Goal: Task Accomplishment & Management: Complete application form

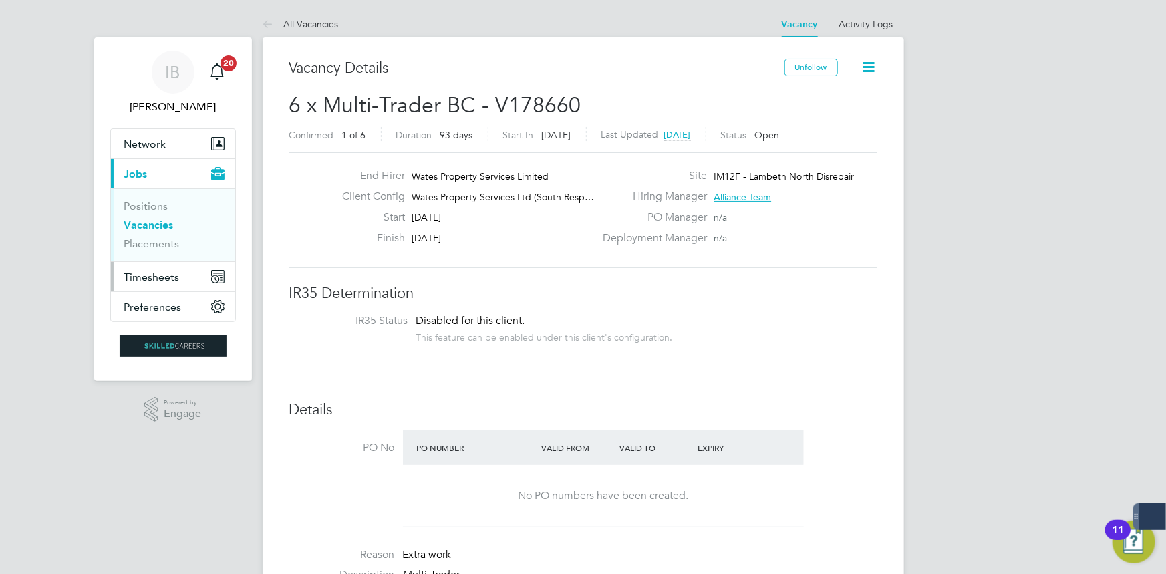
click at [164, 265] on button "Timesheets" at bounding box center [173, 276] width 124 height 29
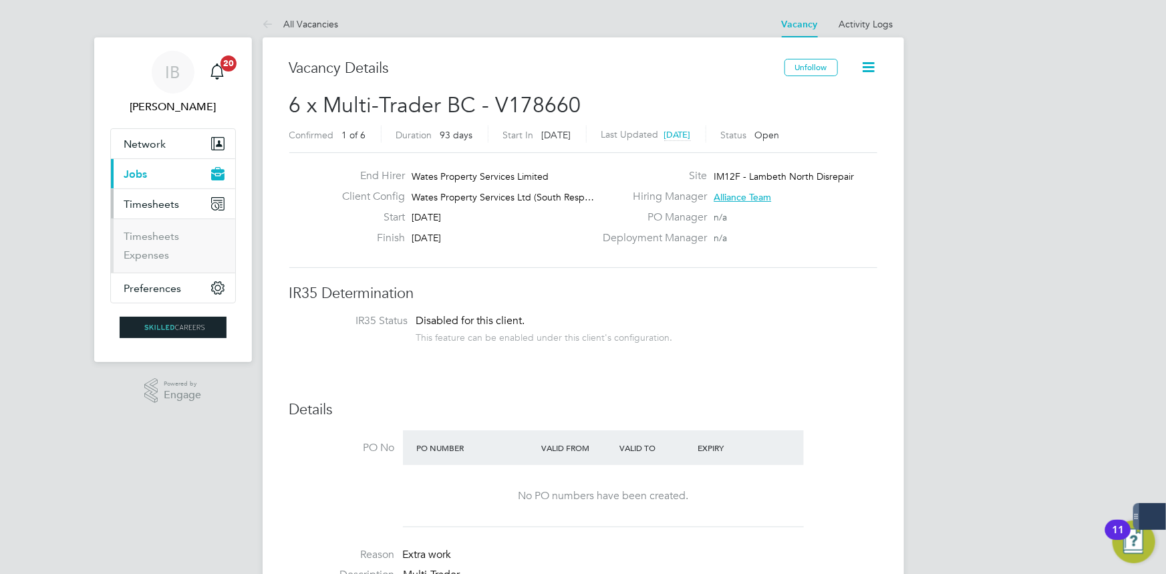
click at [164, 217] on button "Timesheets" at bounding box center [173, 203] width 124 height 29
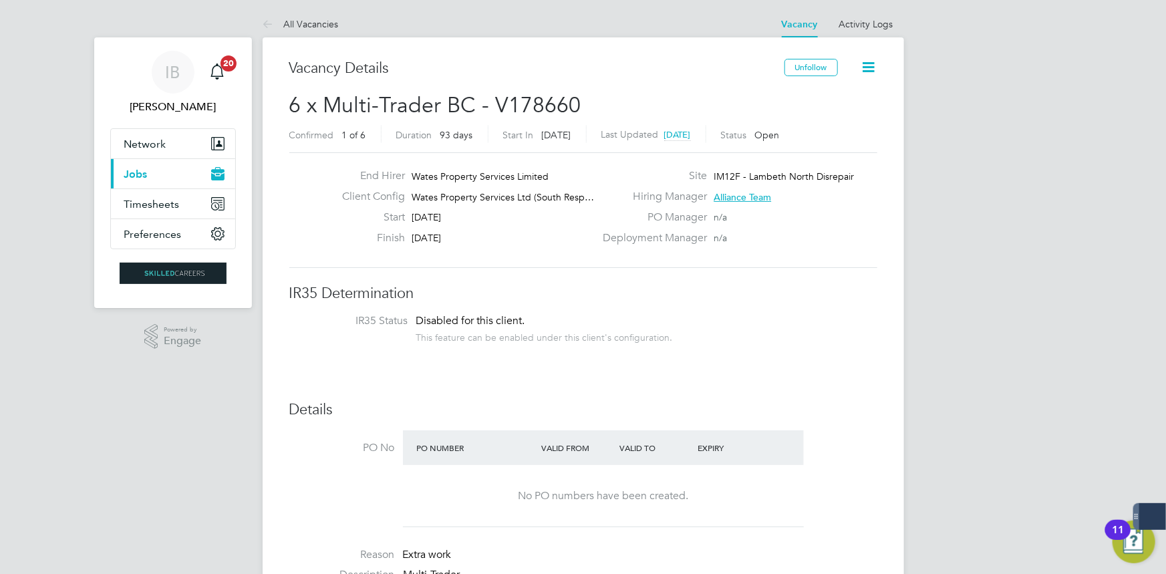
click at [166, 233] on ul "Network Businesses Sites Workers Contacts Current page: Jobs Positions Vacancie…" at bounding box center [173, 188] width 126 height 121
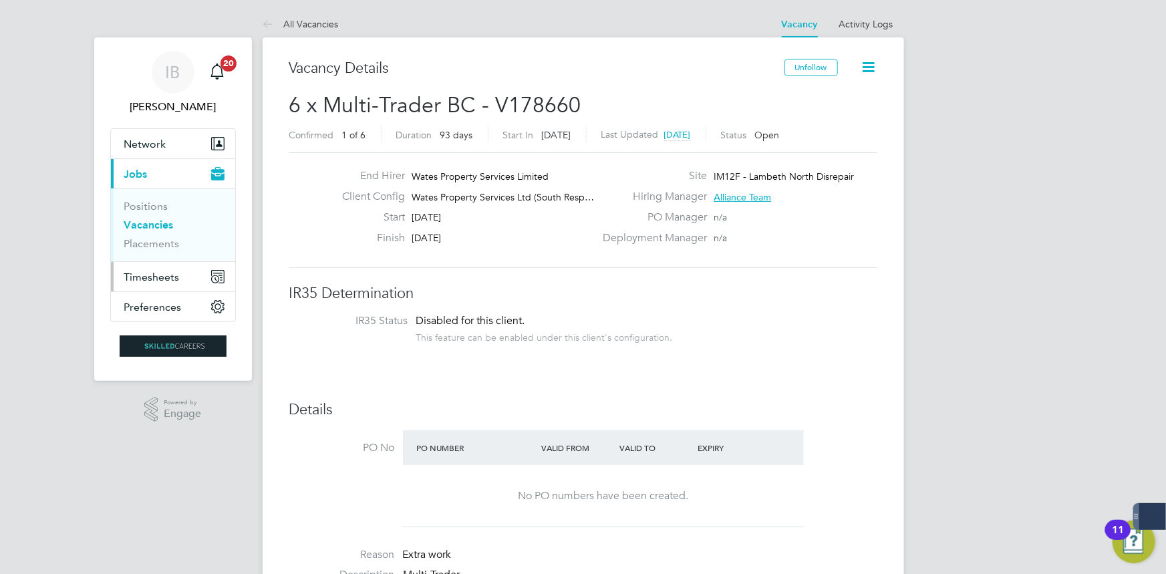
click at [155, 280] on span "Timesheets" at bounding box center [151, 277] width 55 height 13
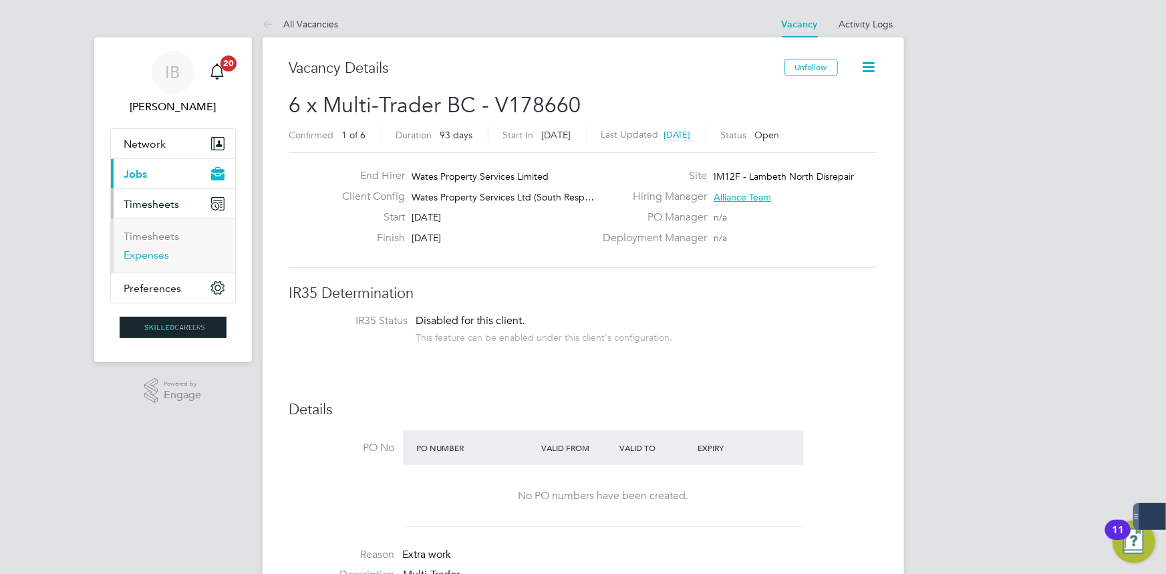
click at [165, 249] on link "Expenses" at bounding box center [146, 255] width 45 height 13
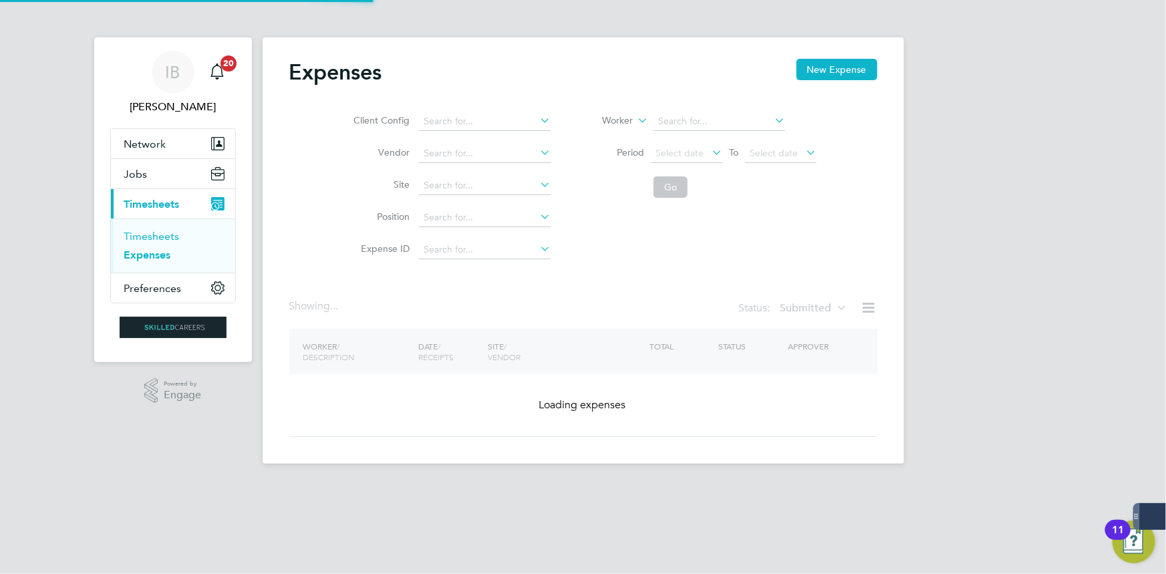
click at [162, 237] on link "Timesheets" at bounding box center [151, 236] width 55 height 13
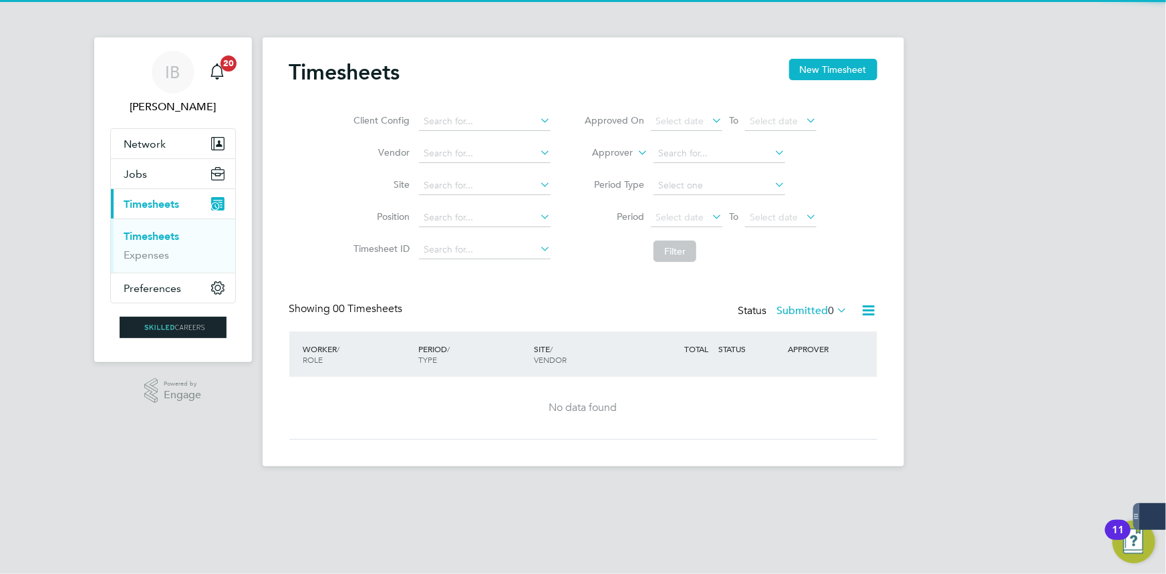
click at [803, 84] on div "Timesheets New Timesheet" at bounding box center [583, 79] width 588 height 40
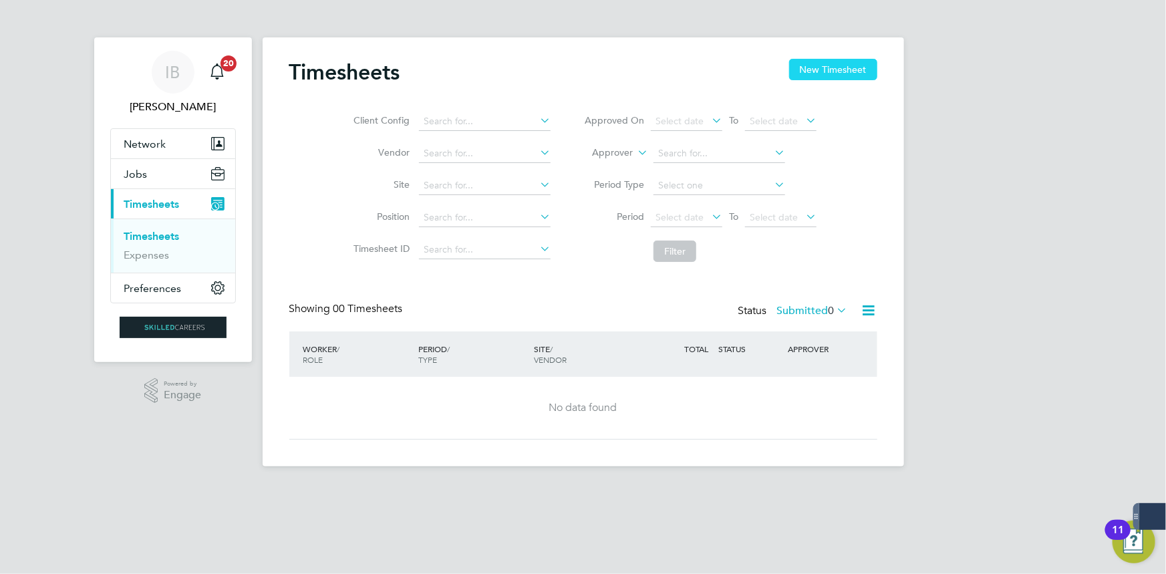
click at [812, 76] on button "New Timesheet" at bounding box center [833, 69] width 88 height 21
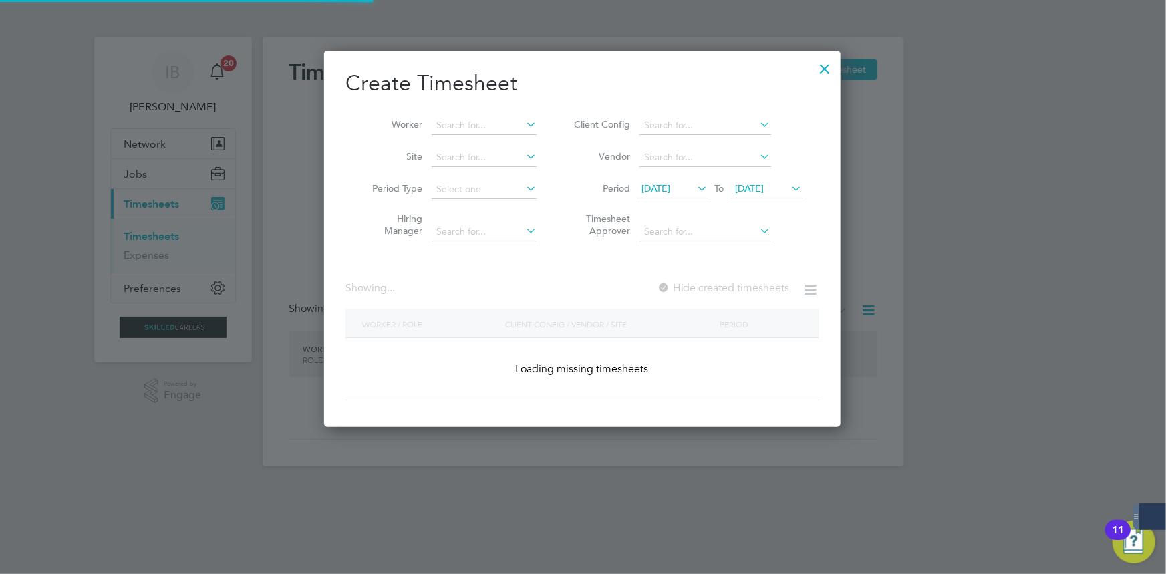
scroll to position [376, 517]
click at [468, 137] on li "Worker" at bounding box center [450, 126] width 208 height 32
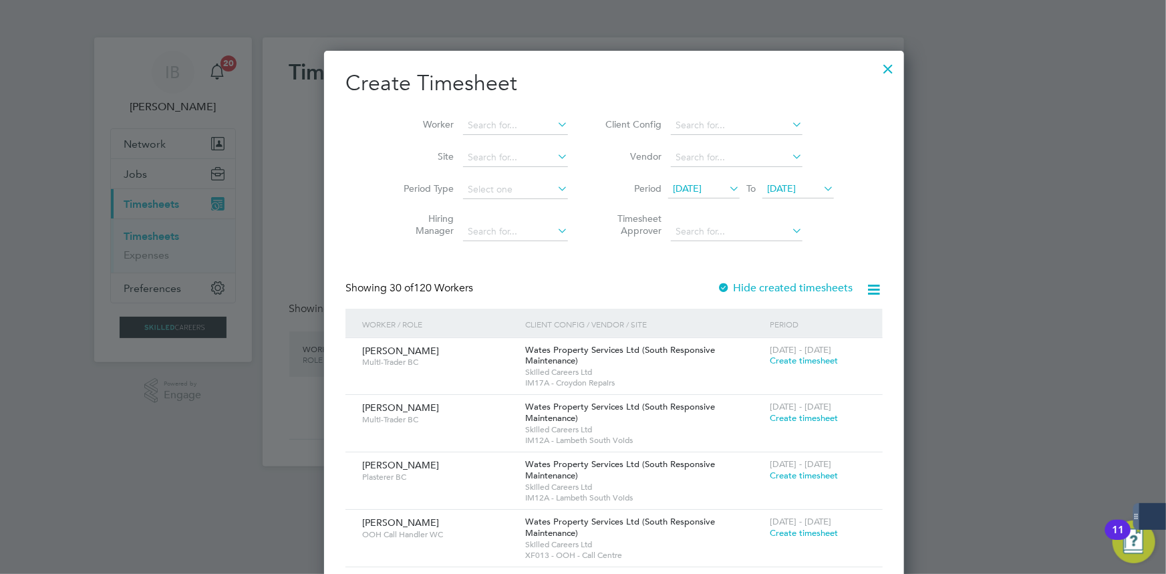
click at [469, 110] on li "Worker" at bounding box center [481, 126] width 208 height 32
click at [471, 120] on input at bounding box center [515, 125] width 105 height 19
click at [470, 127] on input at bounding box center [515, 125] width 105 height 19
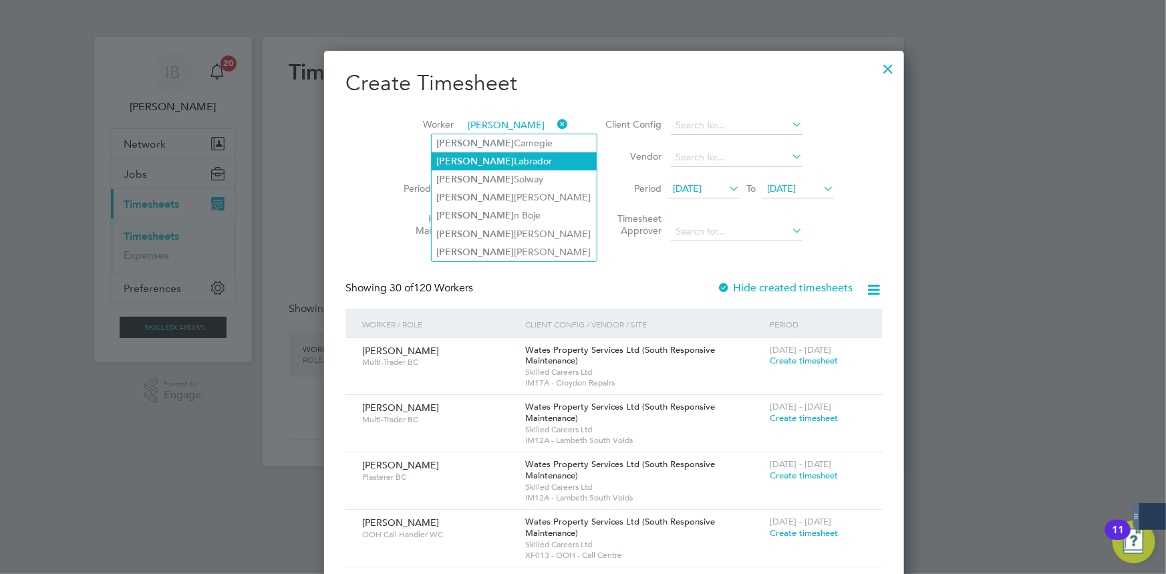
click at [482, 164] on li "[PERSON_NAME]" at bounding box center [514, 161] width 165 height 18
type input "[PERSON_NAME]"
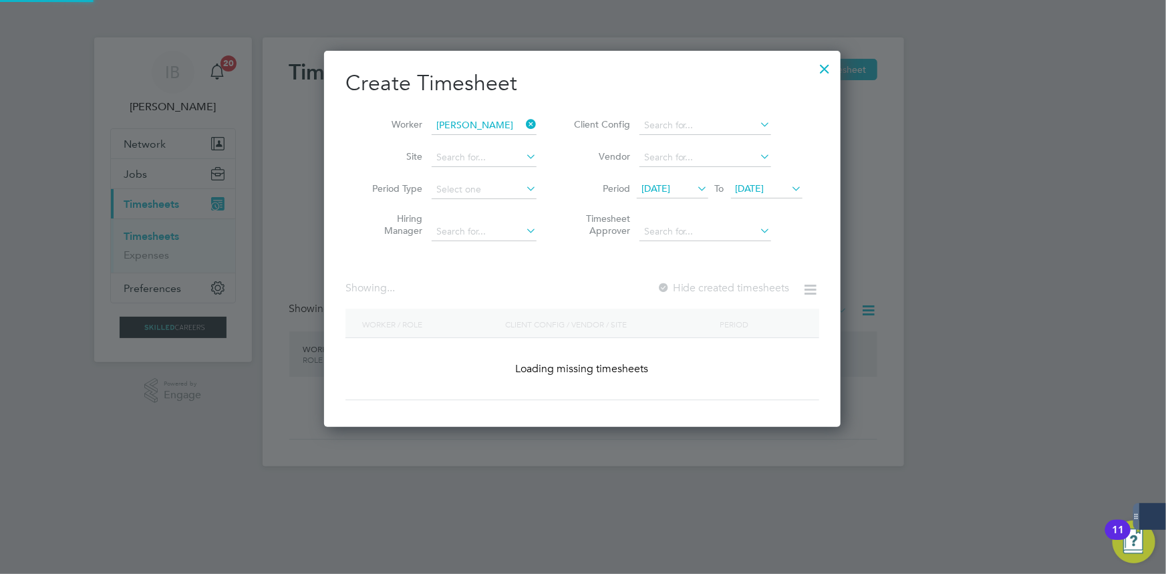
scroll to position [7, 6]
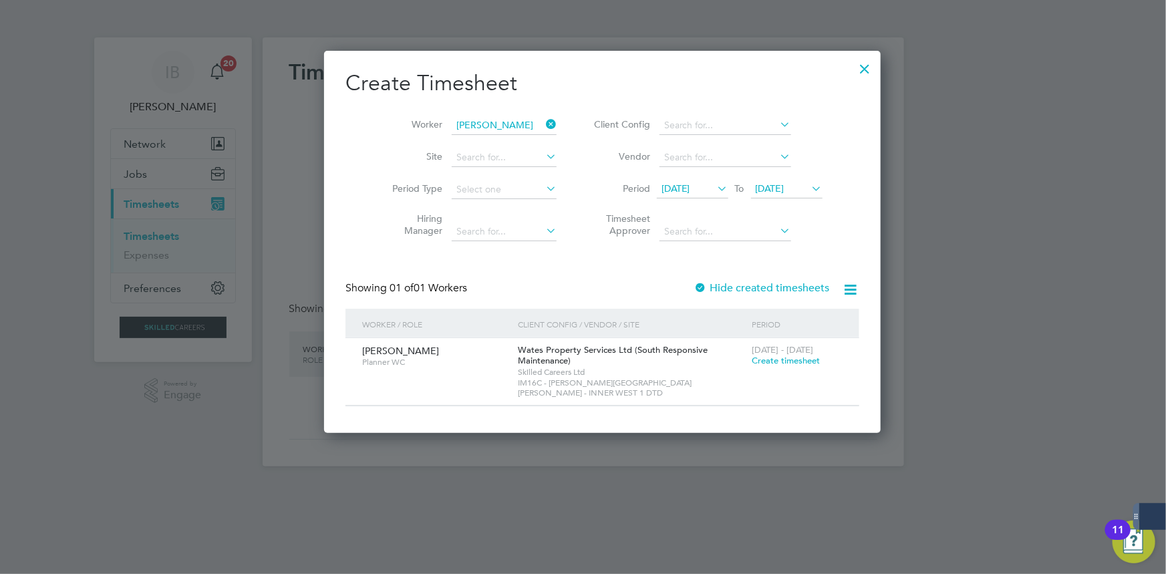
click at [759, 360] on span "Create timesheet" at bounding box center [786, 360] width 68 height 11
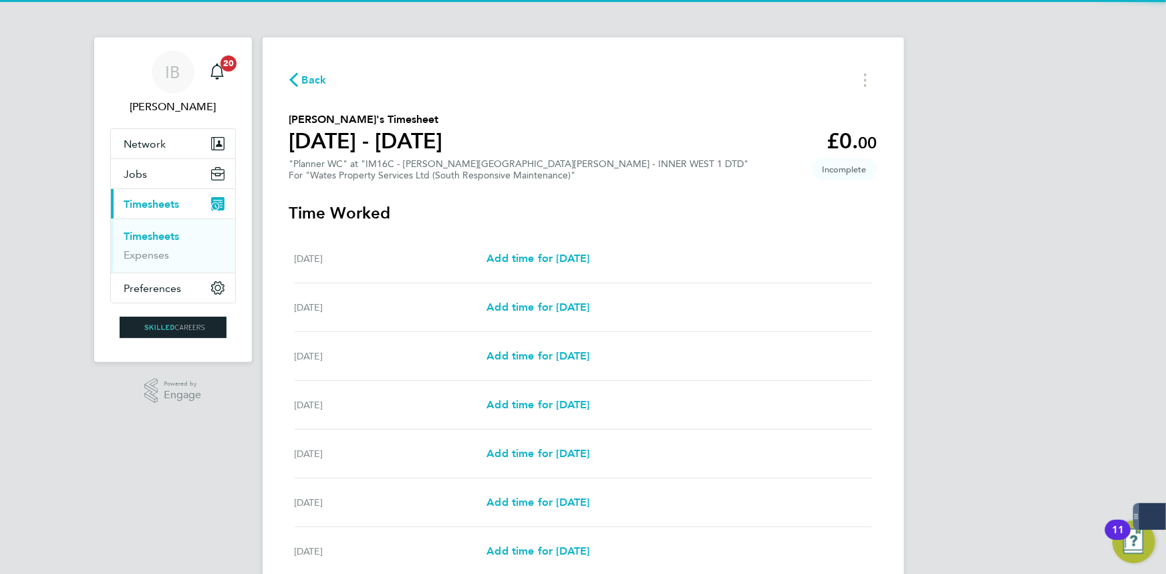
click at [515, 369] on div "[DATE] Add time for [DATE] Add time for [DATE]" at bounding box center [584, 356] width 578 height 49
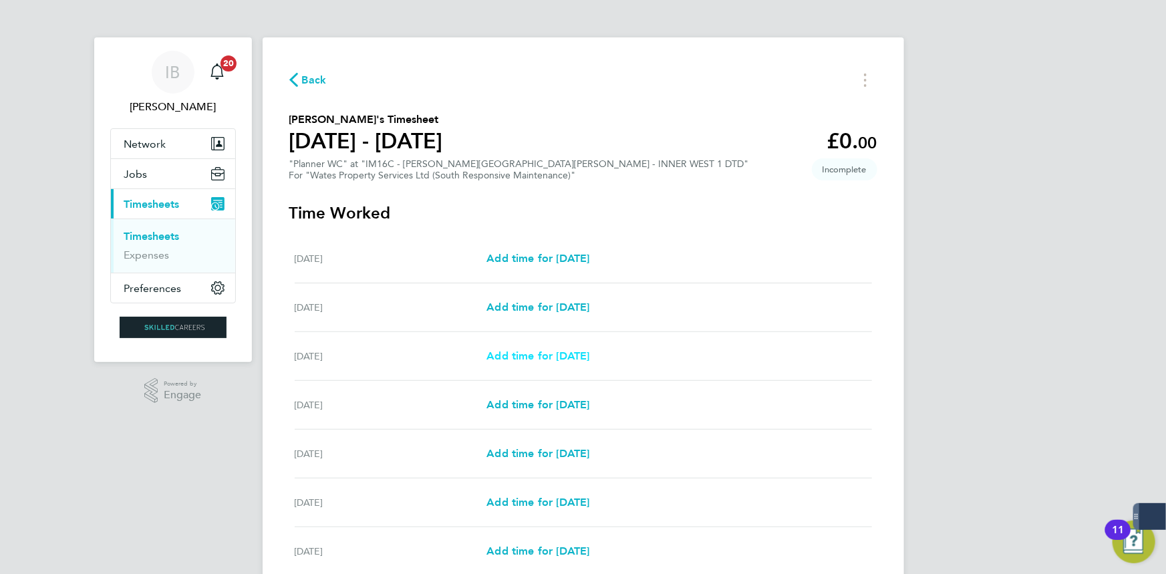
click at [515, 362] on span "Add time for [DATE]" at bounding box center [538, 356] width 103 height 13
select select "30"
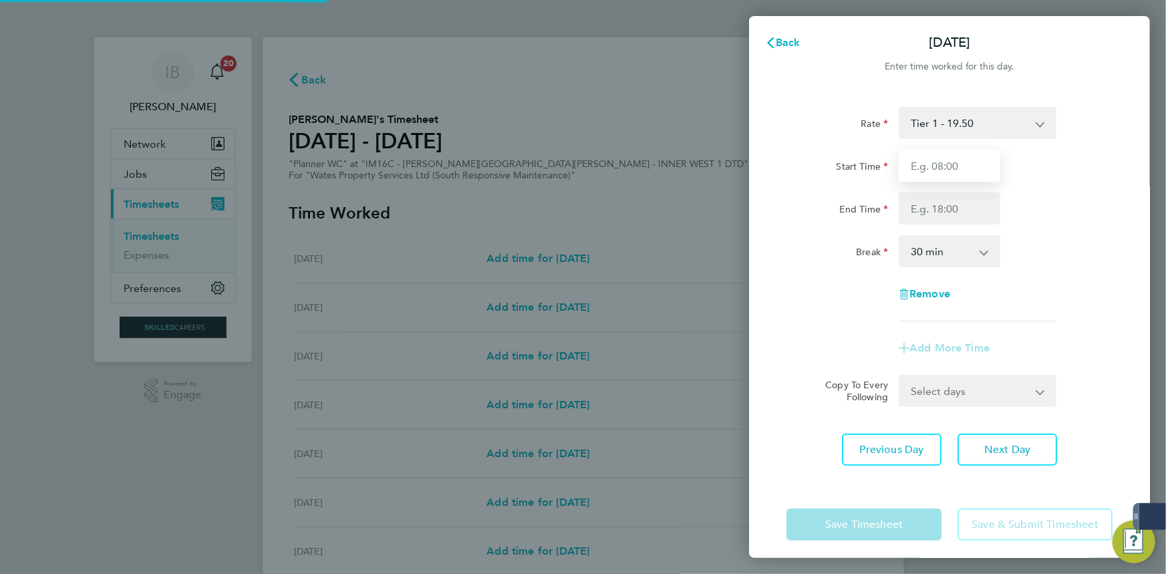
drag, startPoint x: 967, startPoint y: 171, endPoint x: 970, endPoint y: 182, distance: 11.0
click at [967, 171] on input "Start Time" at bounding box center [950, 166] width 102 height 32
type input "08:00"
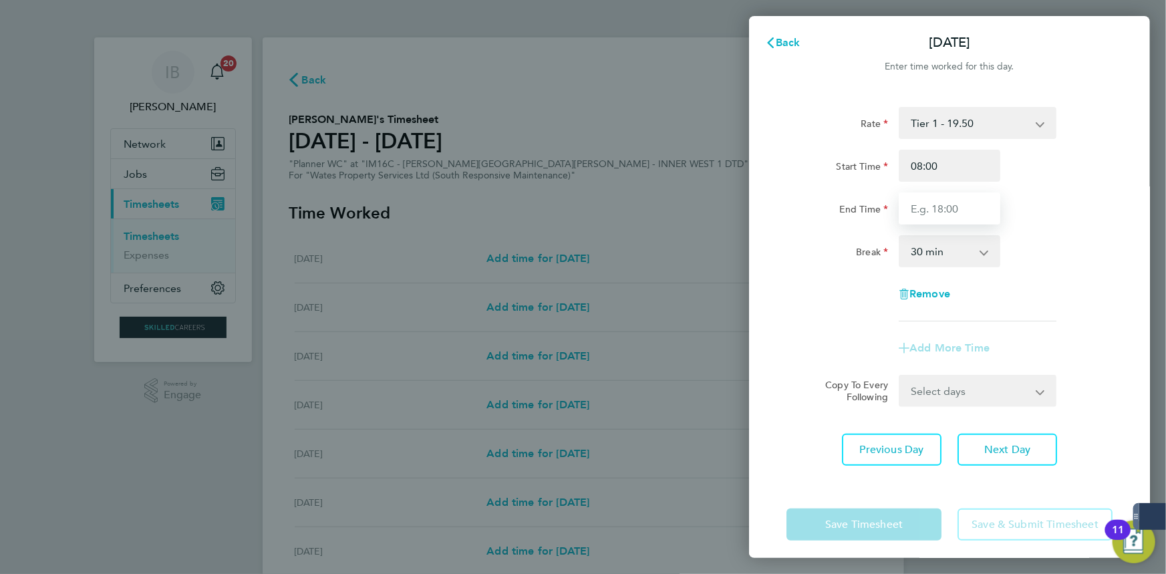
click at [956, 216] on input "End Time" at bounding box center [950, 209] width 102 height 32
type input "17:00"
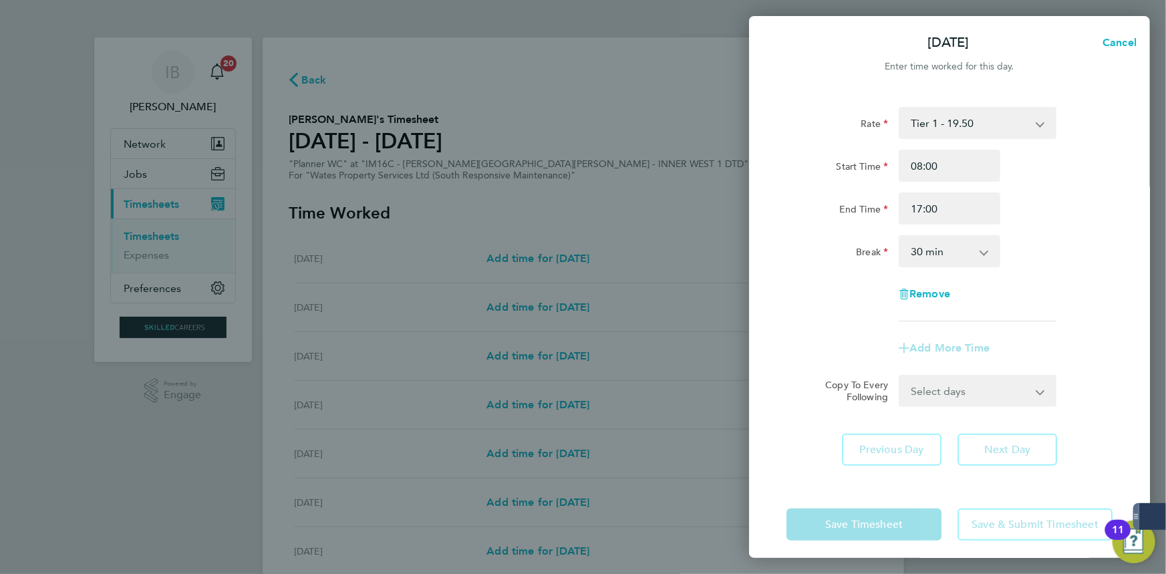
drag, startPoint x: 957, startPoint y: 242, endPoint x: 957, endPoint y: 250, distance: 8.0
click at [957, 242] on select "0 min 15 min 30 min 45 min 60 min 75 min 90 min" at bounding box center [941, 251] width 83 height 29
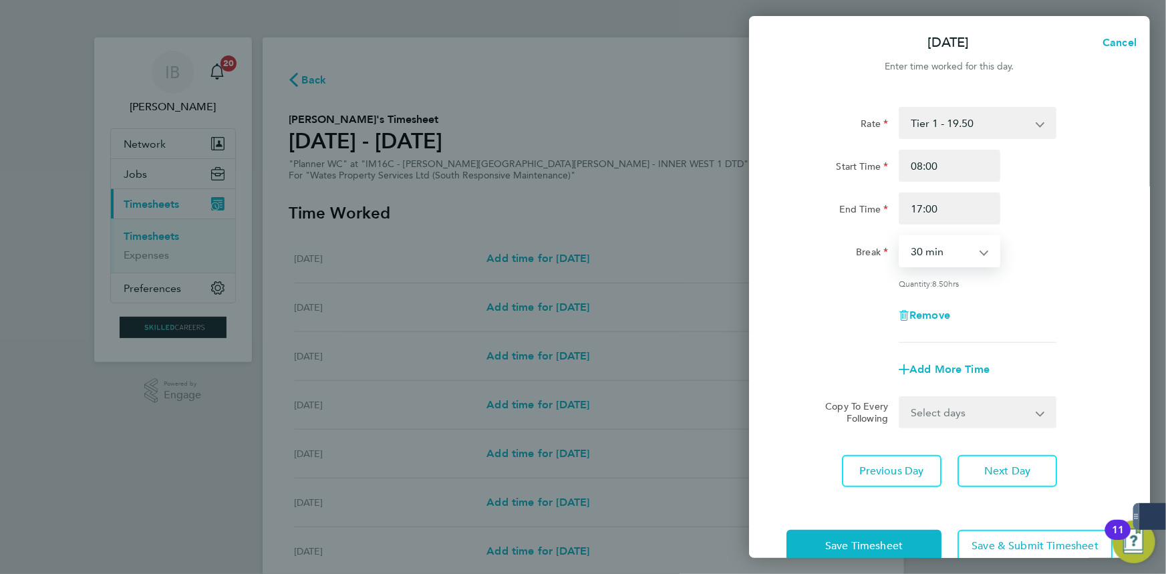
select select "60"
click at [900, 237] on select "0 min 15 min 30 min 45 min 60 min 75 min 90 min" at bounding box center [941, 251] width 83 height 29
click at [951, 412] on select "Select days Day [DATE] [DATE] [DATE] [DATE]" at bounding box center [970, 412] width 140 height 29
select select "DAY"
click at [900, 398] on select "Select days Day [DATE] [DATE] [DATE] [DATE]" at bounding box center [970, 412] width 140 height 29
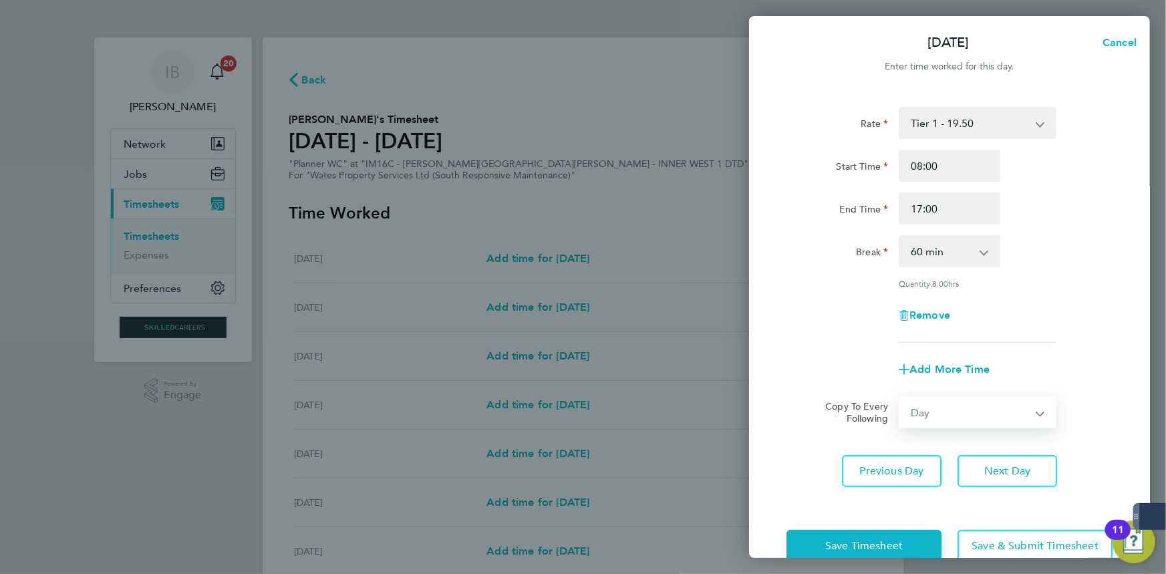
select select "[DATE]"
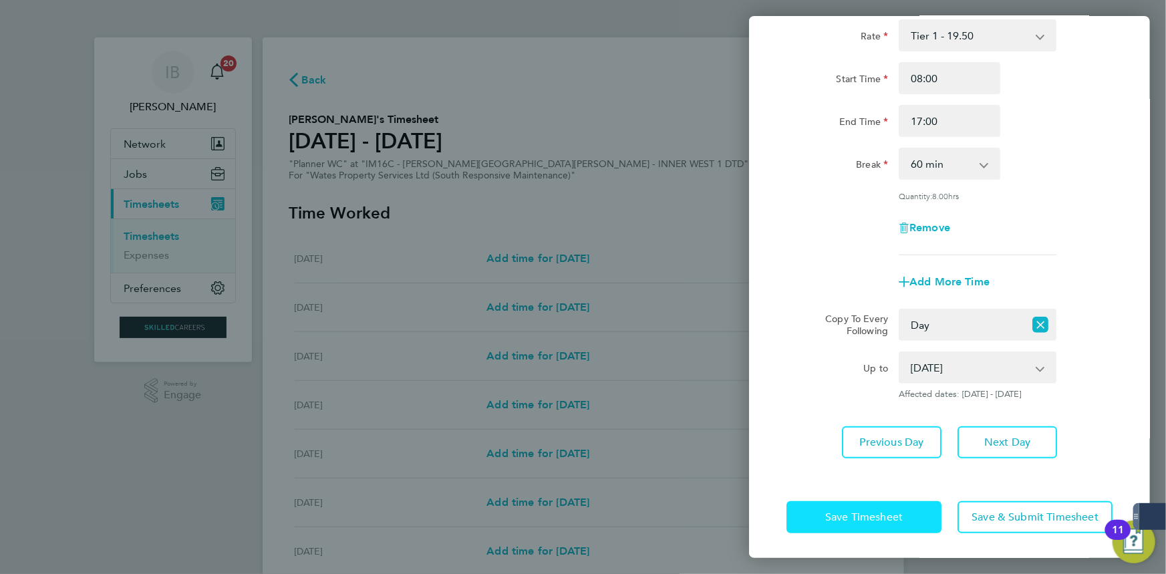
click at [896, 511] on span "Save Timesheet" at bounding box center [865, 517] width 78 height 13
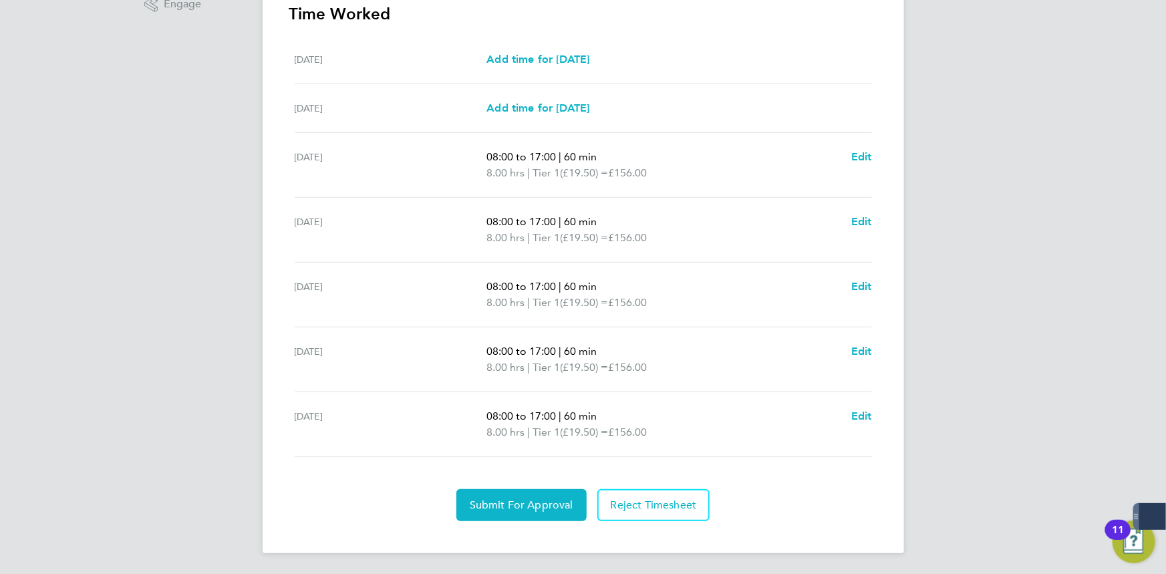
drag, startPoint x: 550, startPoint y: 526, endPoint x: 538, endPoint y: 527, distance: 12.1
click at [550, 525] on div "Back Following [PERSON_NAME]'s Timesheet [DATE] - [DATE] £780. 00 "Planner WC" …" at bounding box center [584, 99] width 642 height 907
click at [527, 516] on button "Submit For Approval" at bounding box center [522, 505] width 130 height 32
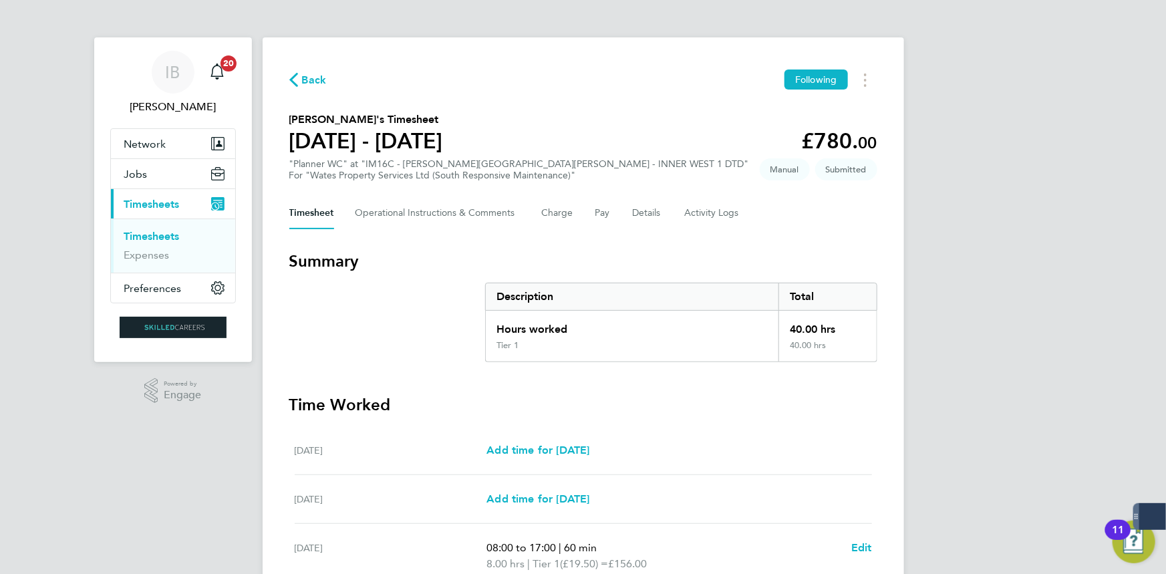
click at [313, 80] on span "Back" at bounding box center [314, 80] width 25 height 16
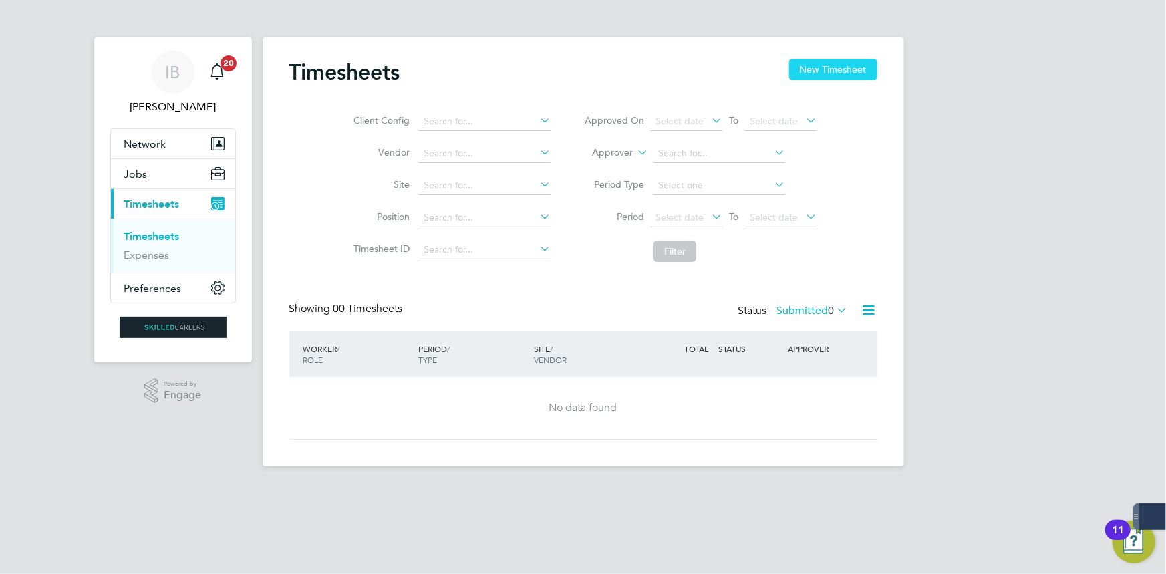
click at [870, 70] on button "New Timesheet" at bounding box center [833, 69] width 88 height 21
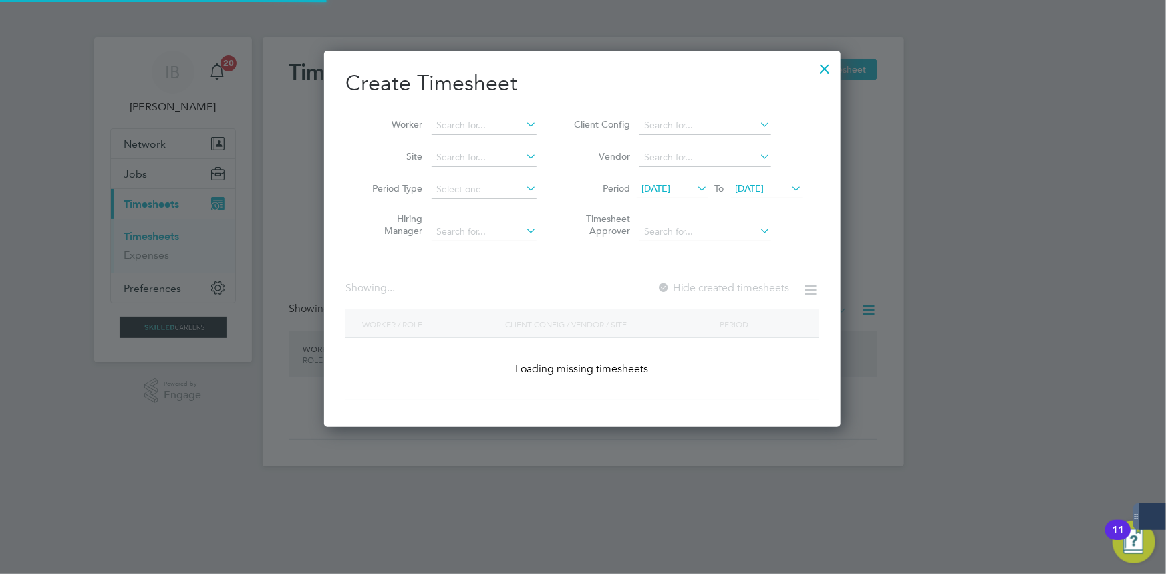
scroll to position [2099, 517]
click at [409, 113] on li "Worker" at bounding box center [450, 126] width 208 height 32
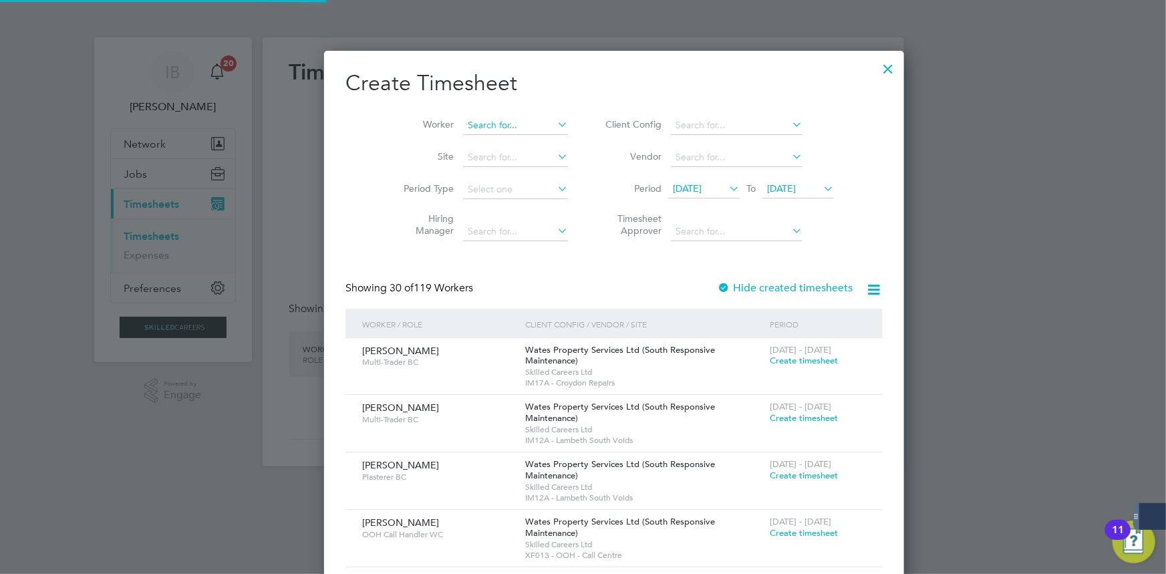
click at [463, 125] on input at bounding box center [515, 125] width 105 height 19
type input "p"
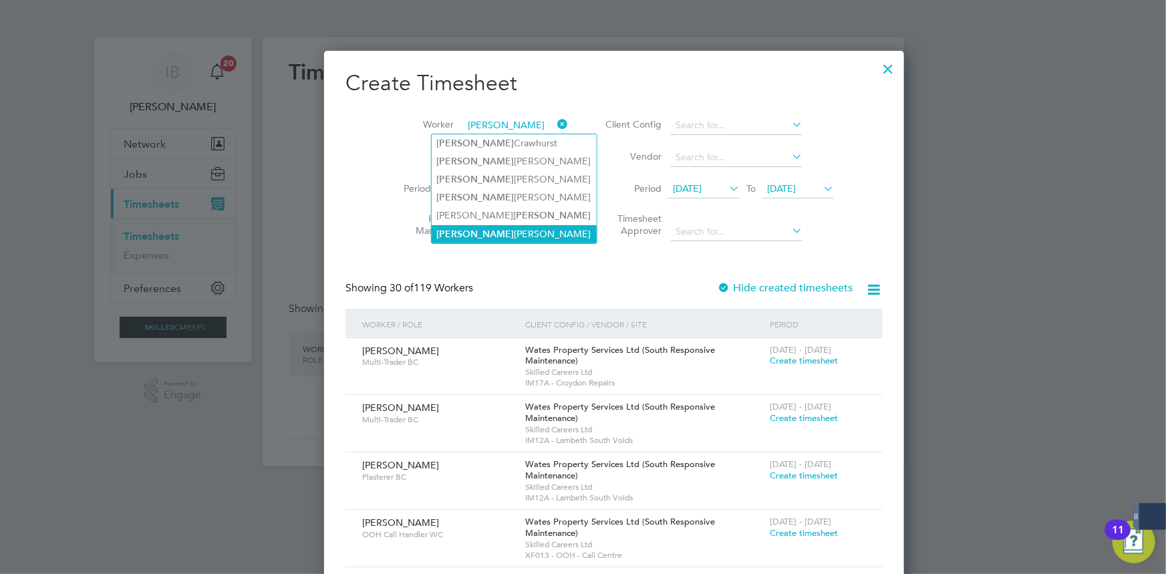
click at [475, 229] on li "[PERSON_NAME]" at bounding box center [514, 234] width 165 height 18
type input "[PERSON_NAME]"
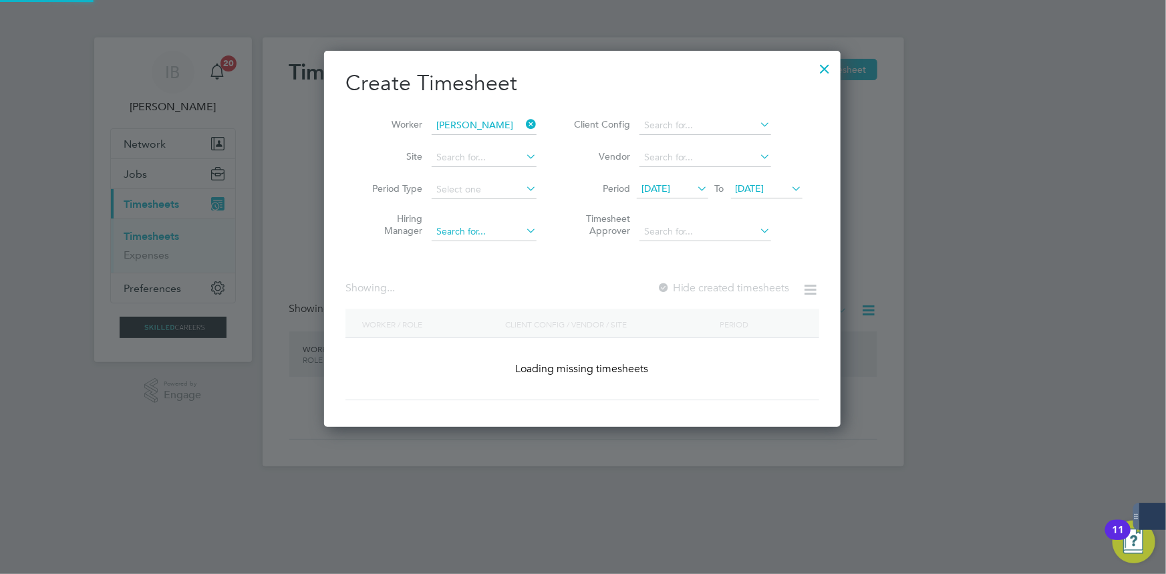
scroll to position [372, 517]
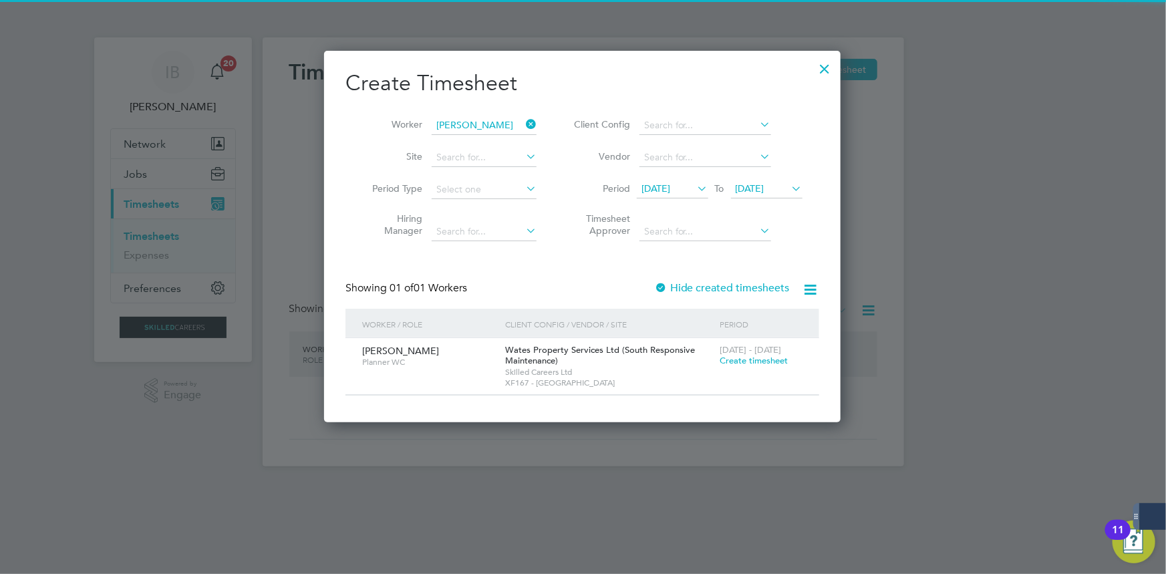
click at [748, 364] on span "Create timesheet" at bounding box center [754, 360] width 68 height 11
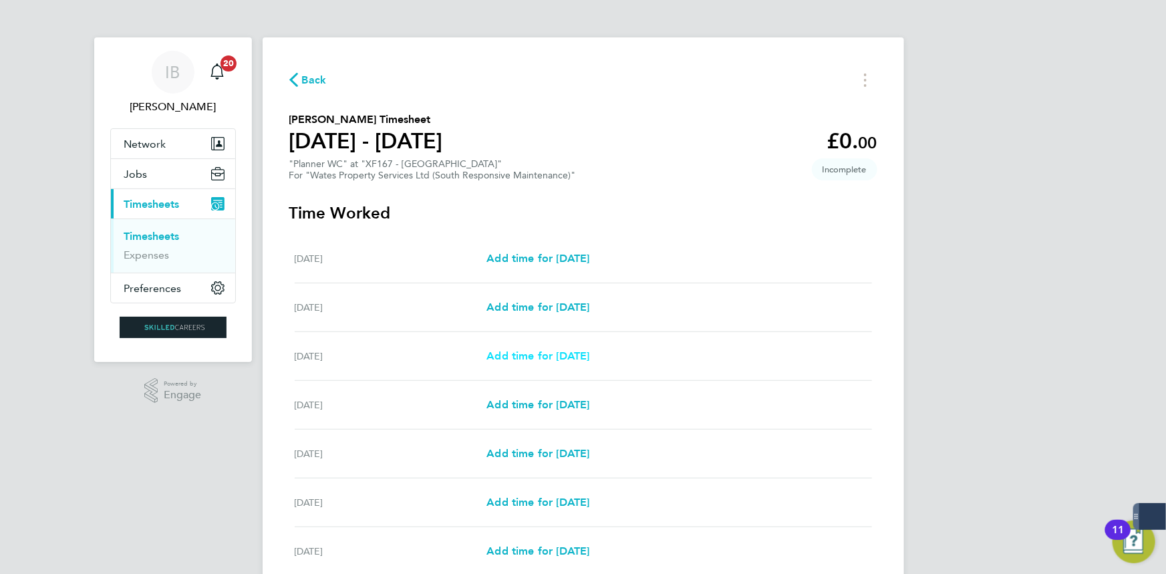
click at [549, 356] on span "Add time for [DATE]" at bounding box center [538, 356] width 103 height 13
select select "30"
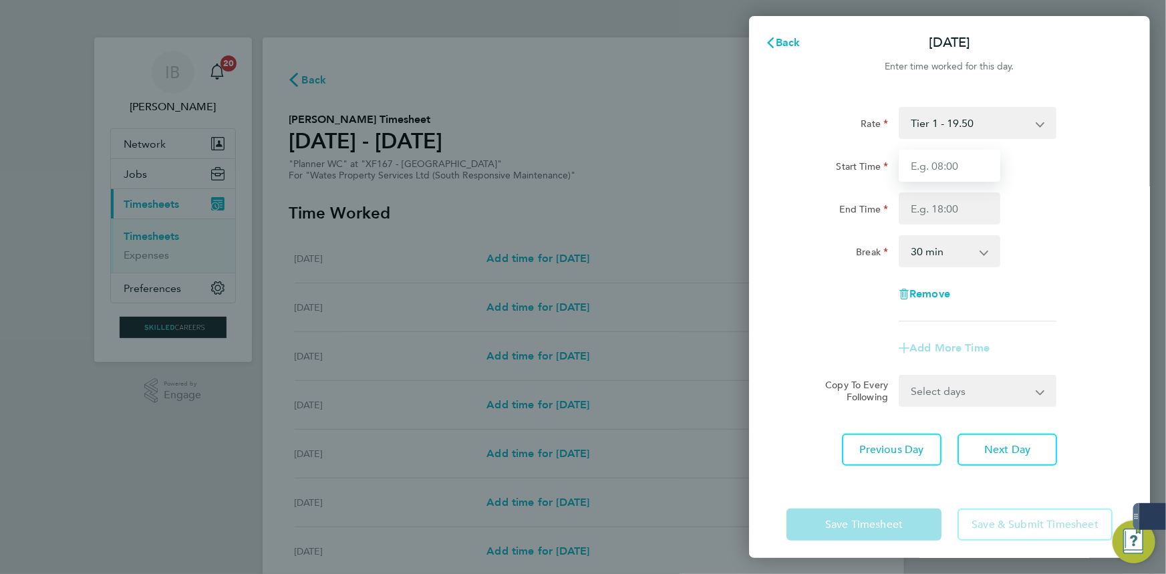
drag, startPoint x: 941, startPoint y: 155, endPoint x: 945, endPoint y: 174, distance: 19.1
click at [941, 155] on input "Start Time" at bounding box center [950, 166] width 102 height 32
type input "08:00"
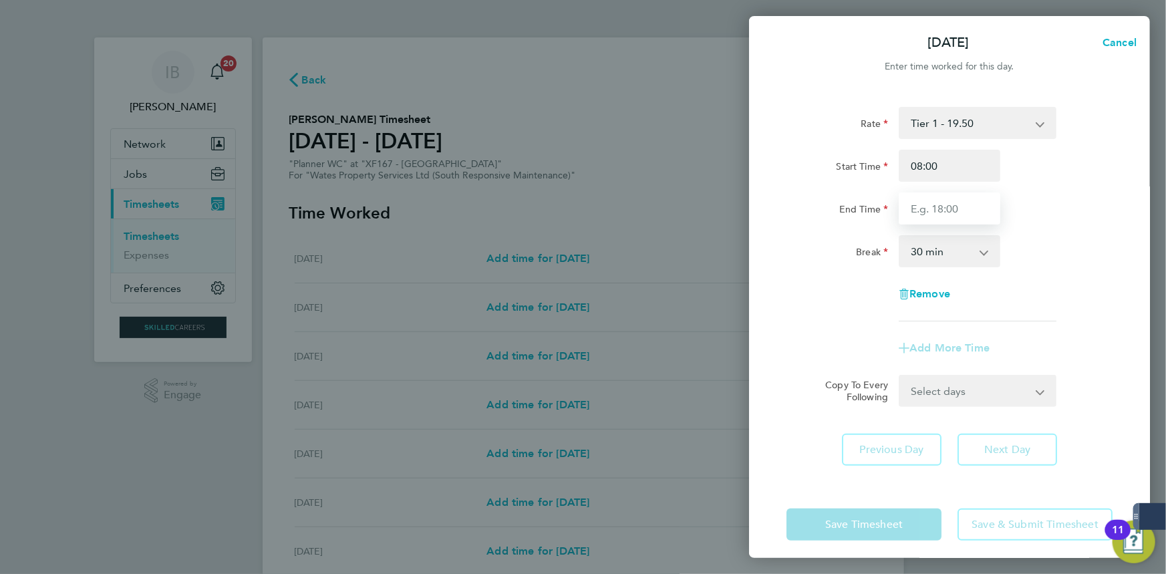
click at [959, 209] on input "End Time" at bounding box center [950, 209] width 102 height 32
type input "17:00"
click at [965, 244] on select "0 min 15 min 30 min 45 min 60 min 75 min 90 min" at bounding box center [941, 251] width 83 height 29
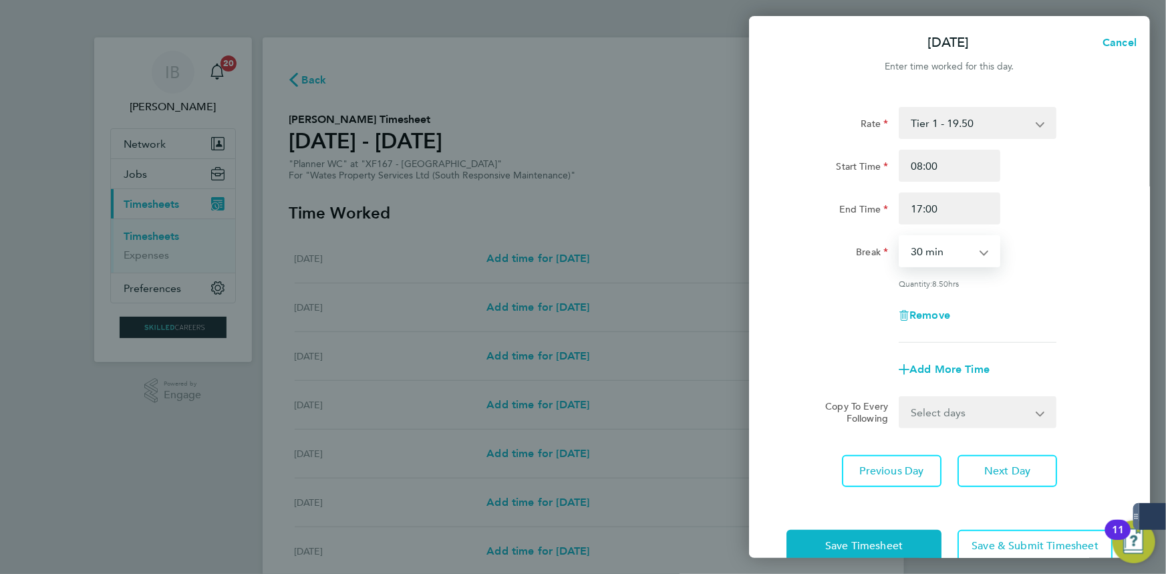
select select "60"
click at [900, 237] on select "0 min 15 min 30 min 45 min 60 min 75 min 90 min" at bounding box center [941, 251] width 83 height 29
click at [979, 426] on select "Select days Day [DATE] [DATE] [DATE] [DATE]" at bounding box center [970, 412] width 140 height 29
select select "DAY"
click at [900, 398] on select "Select days Day [DATE] [DATE] [DATE] [DATE]" at bounding box center [970, 412] width 140 height 29
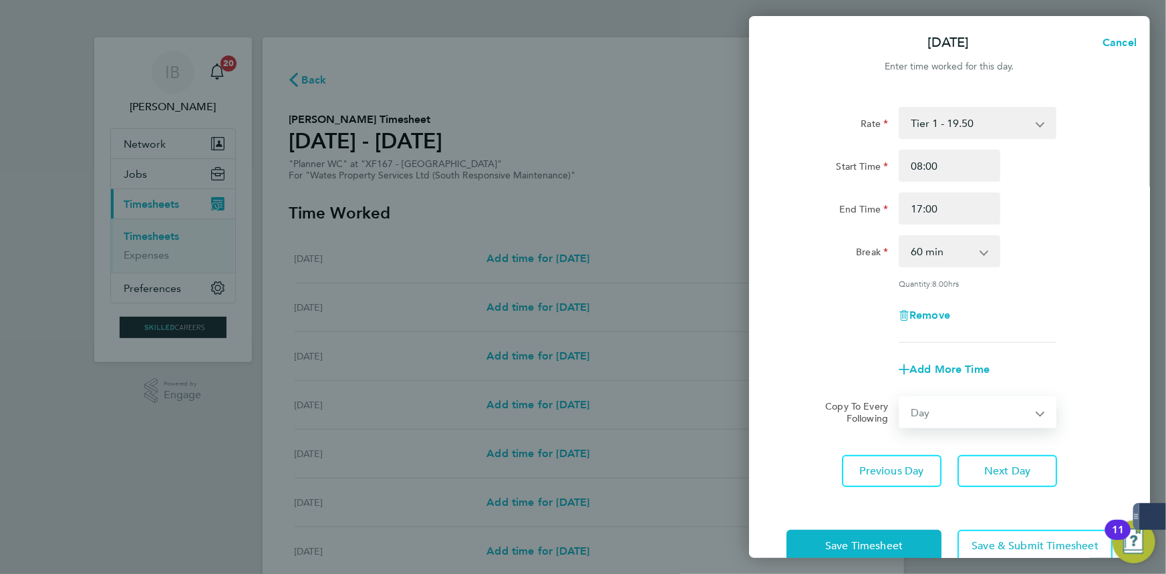
select select "[DATE]"
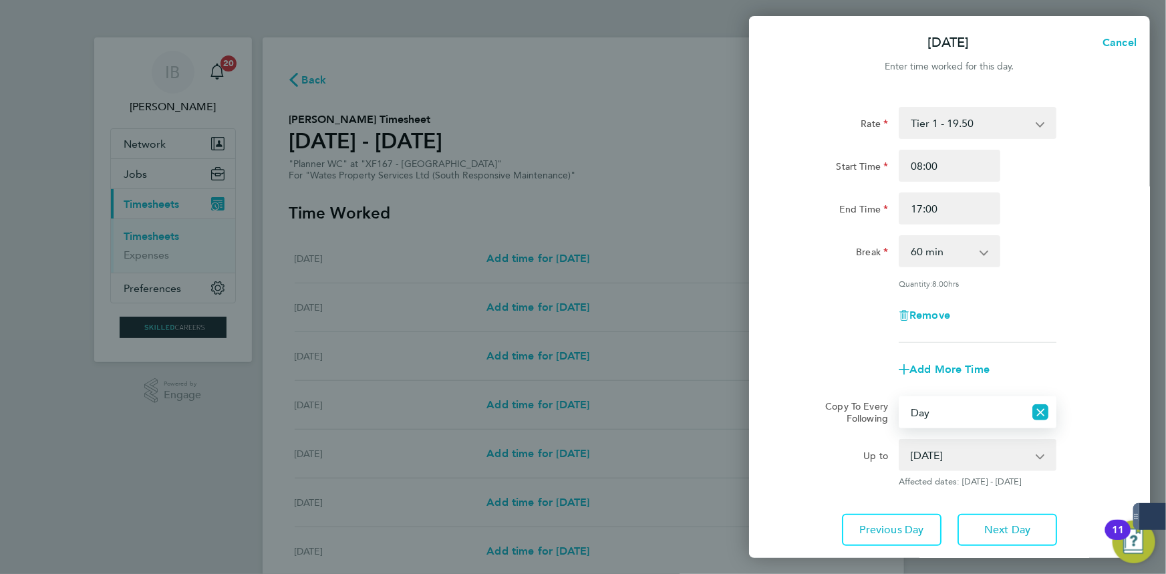
scroll to position [88, 0]
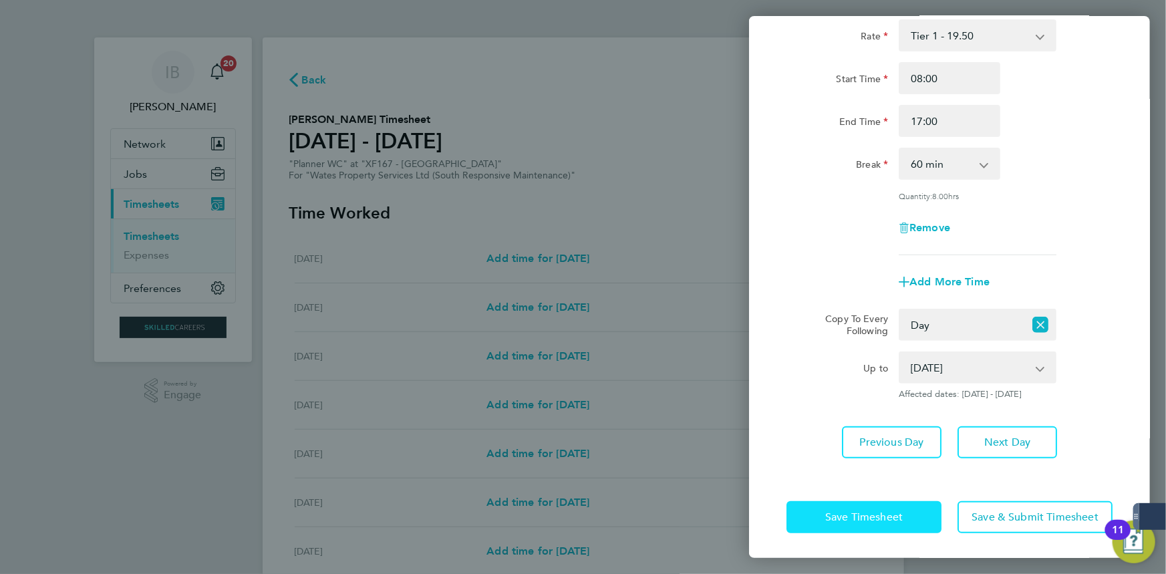
click at [895, 502] on button "Save Timesheet" at bounding box center [864, 517] width 155 height 32
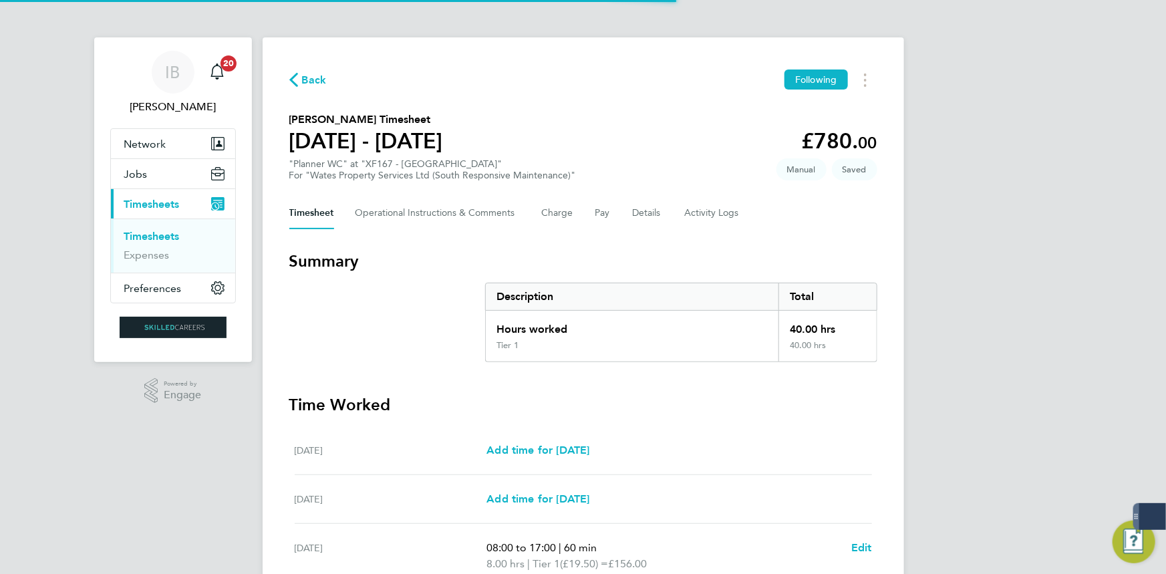
scroll to position [391, 0]
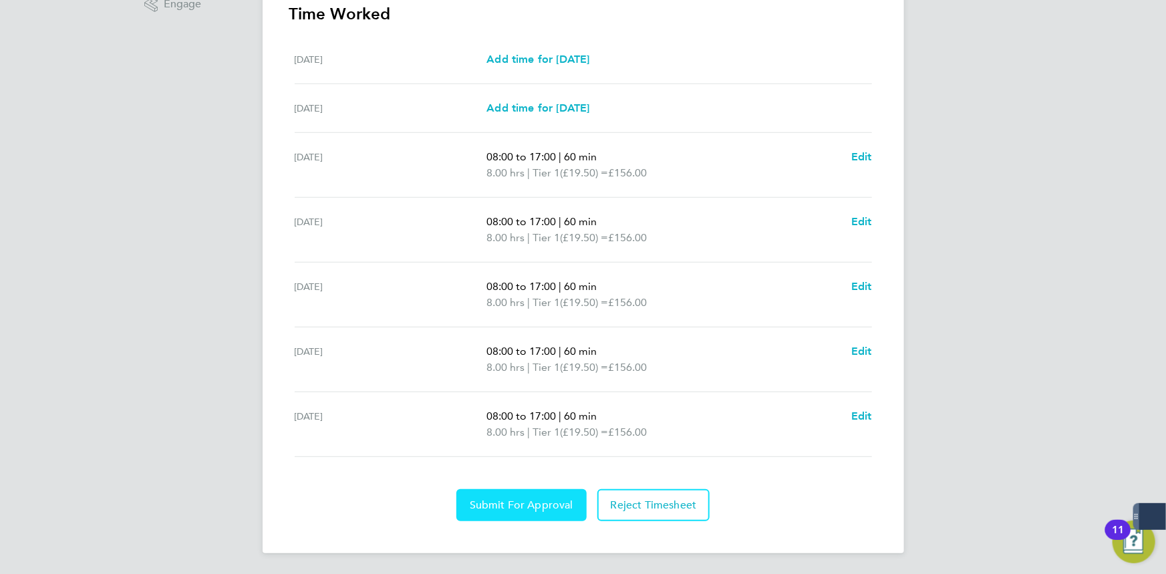
click at [541, 502] on span "Submit For Approval" at bounding box center [522, 505] width 104 height 13
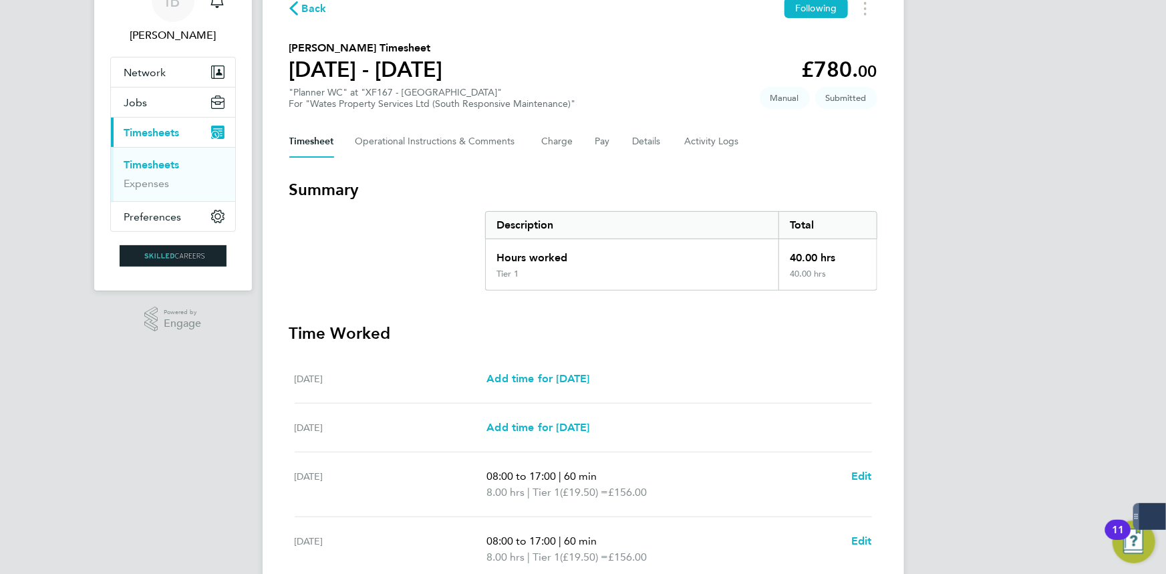
scroll to position [0, 0]
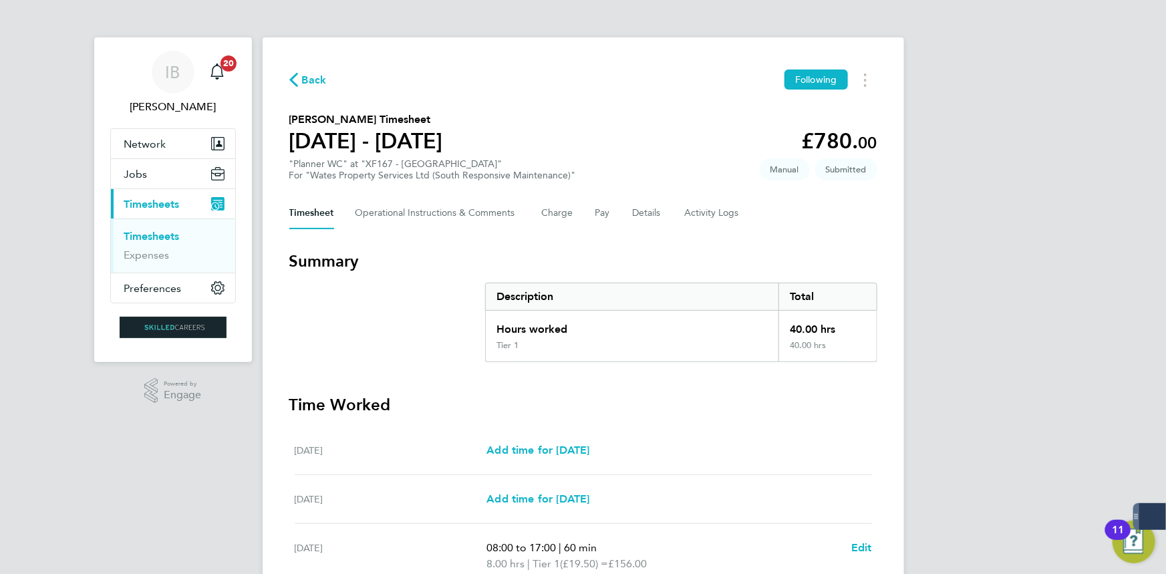
click at [312, 76] on span "Back" at bounding box center [314, 80] width 25 height 16
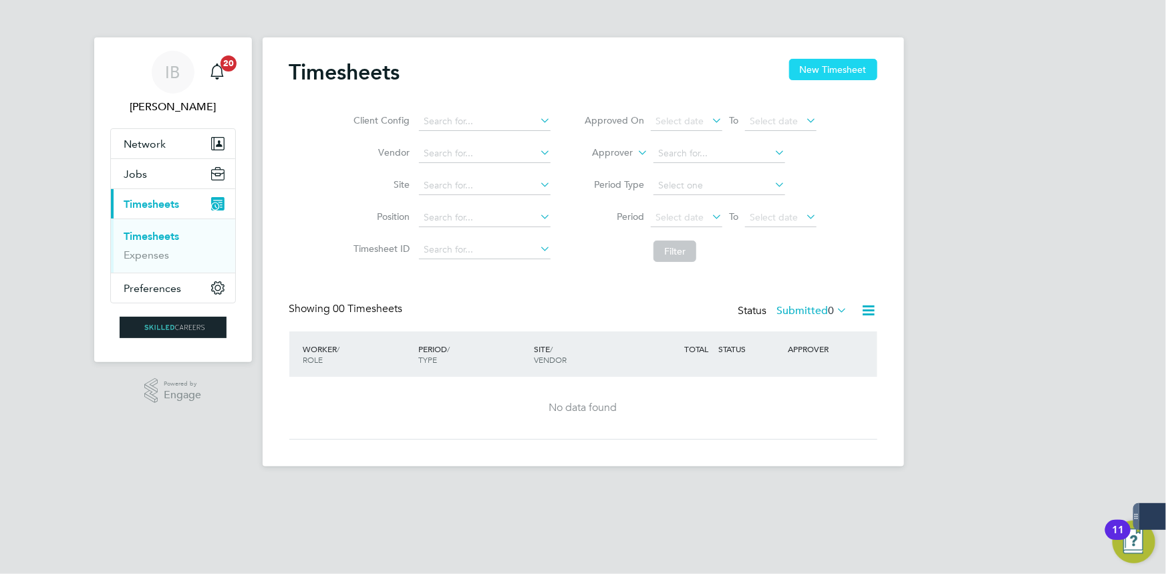
click at [862, 74] on button "New Timesheet" at bounding box center [833, 69] width 88 height 21
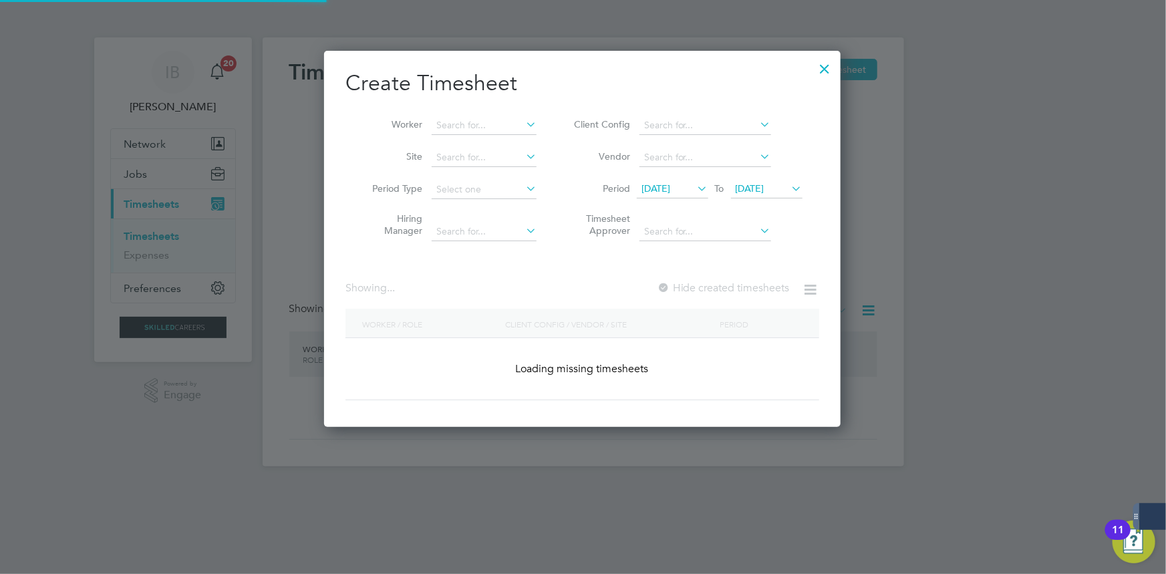
scroll to position [2099, 517]
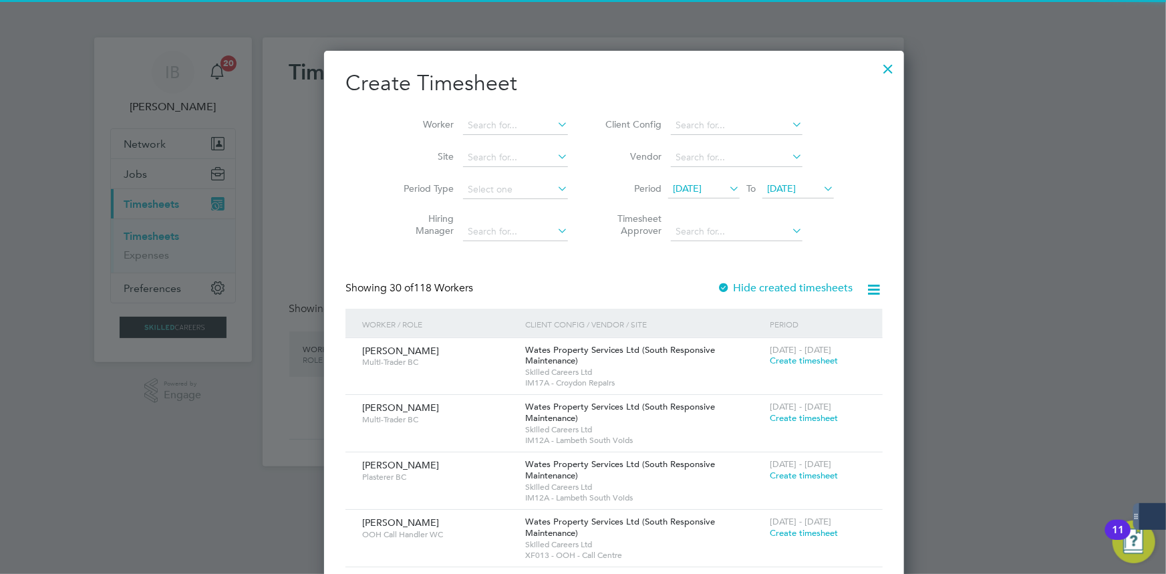
click at [498, 135] on li "Worker" at bounding box center [481, 126] width 208 height 32
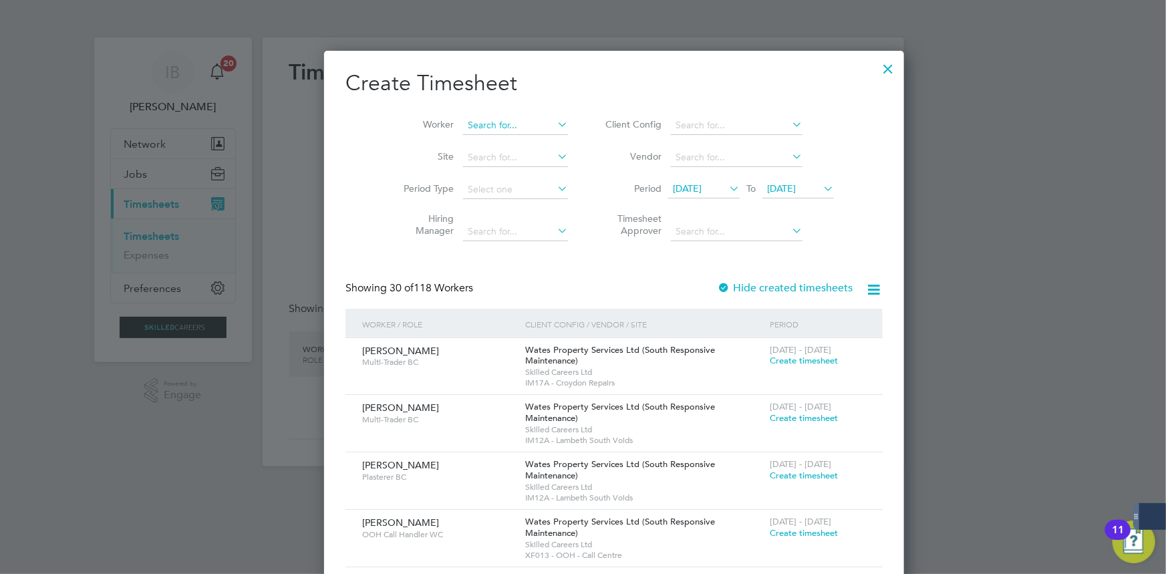
click at [499, 118] on input at bounding box center [515, 125] width 105 height 19
type input "k"
click at [477, 144] on li "Kowsa r [PERSON_NAME]" at bounding box center [493, 143] width 123 height 18
type input "[PERSON_NAME]"
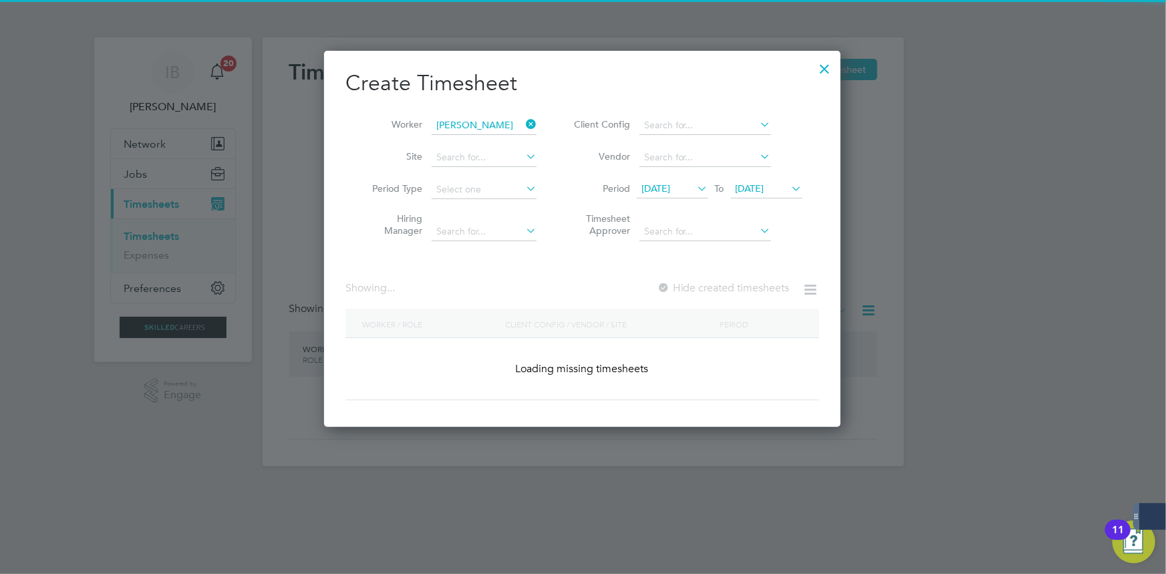
scroll to position [372, 517]
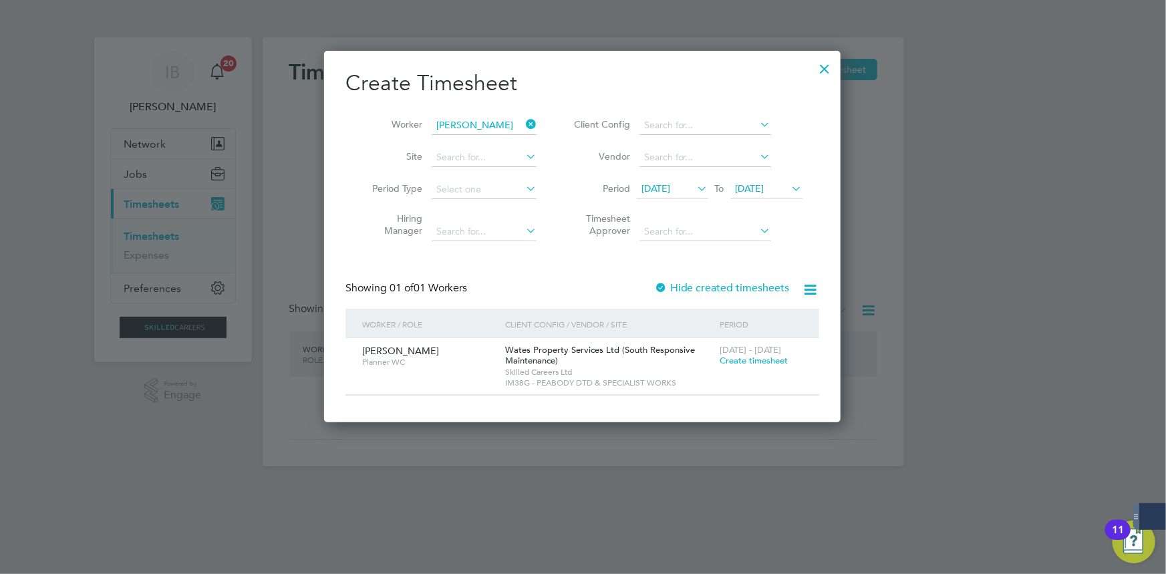
click at [743, 360] on span "Create timesheet" at bounding box center [754, 360] width 68 height 11
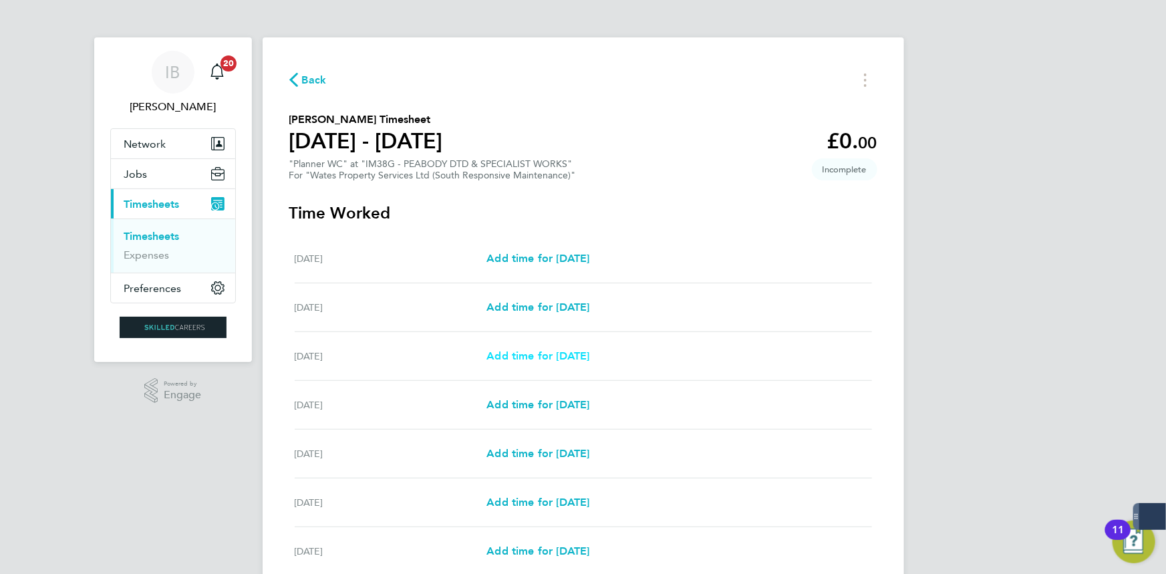
click at [554, 353] on span "Add time for [DATE]" at bounding box center [538, 356] width 103 height 13
select select "30"
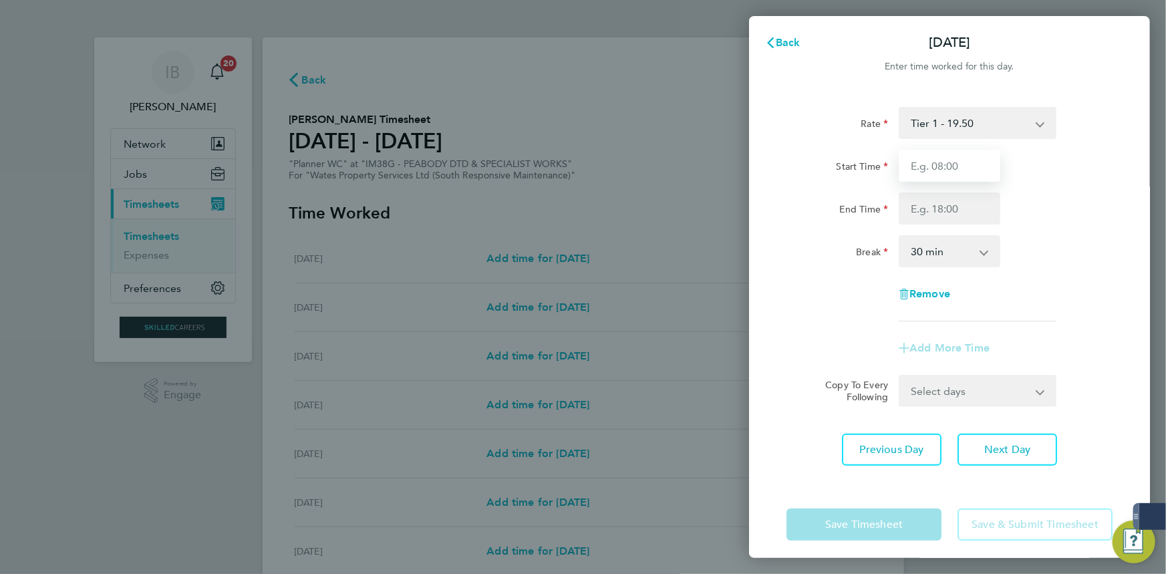
click at [918, 171] on input "Start Time" at bounding box center [950, 166] width 102 height 32
type input "08:00"
click at [922, 222] on input "End Time" at bounding box center [950, 209] width 102 height 32
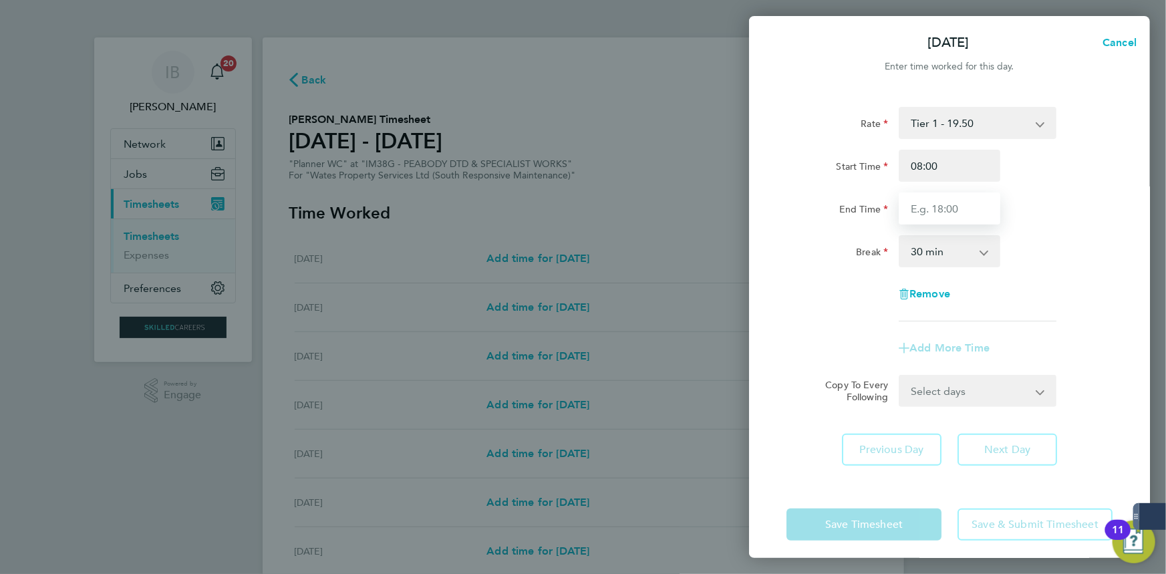
type input "17:00"
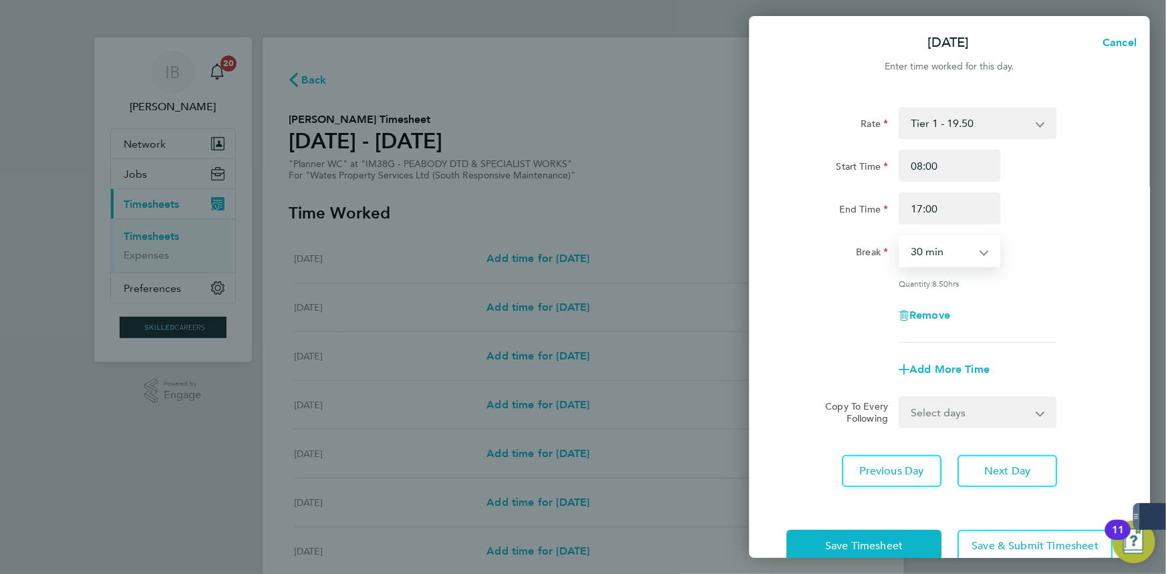
click at [949, 264] on select "0 min 15 min 30 min 45 min 60 min 75 min 90 min" at bounding box center [941, 251] width 83 height 29
click at [900, 237] on select "0 min 15 min 30 min 45 min 60 min 75 min 90 min" at bounding box center [941, 251] width 83 height 29
drag, startPoint x: 948, startPoint y: 247, endPoint x: 949, endPoint y: 255, distance: 8.0
click at [949, 247] on select "0 min 15 min 30 min 45 min 60 min 75 min 90 min" at bounding box center [941, 251] width 83 height 29
select select "60"
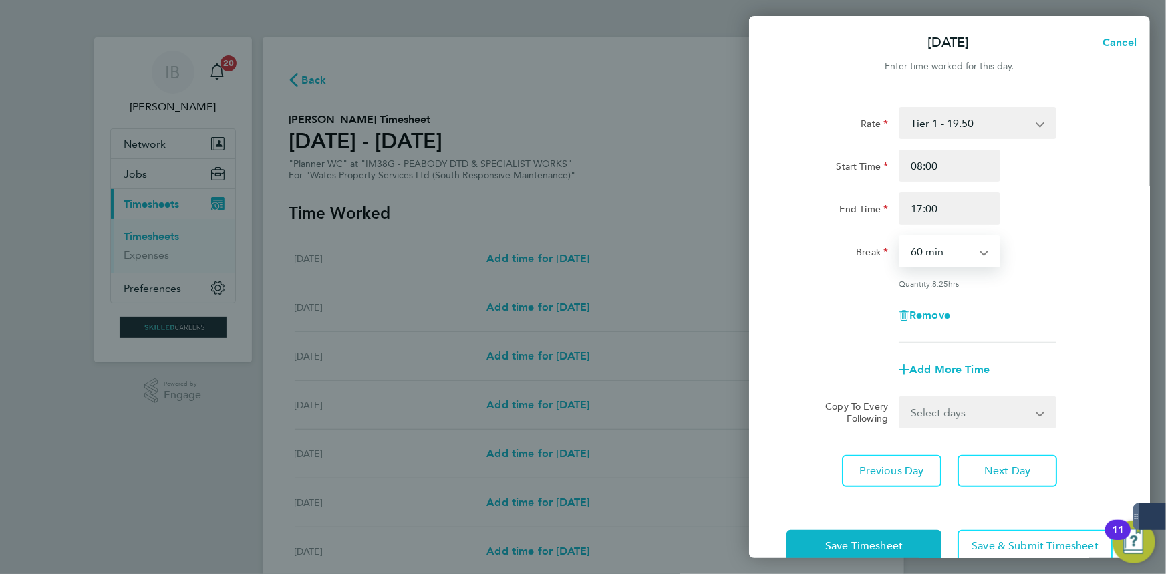
click at [900, 237] on select "0 min 15 min 30 min 45 min 60 min 75 min 90 min" at bounding box center [941, 251] width 83 height 29
drag, startPoint x: 973, startPoint y: 400, endPoint x: 971, endPoint y: 420, distance: 20.8
click at [972, 400] on select "Select days Day [DATE] [DATE] [DATE] [DATE]" at bounding box center [970, 412] width 140 height 29
select select "DAY"
click at [900, 398] on select "Select days Day [DATE] [DATE] [DATE] [DATE]" at bounding box center [970, 412] width 140 height 29
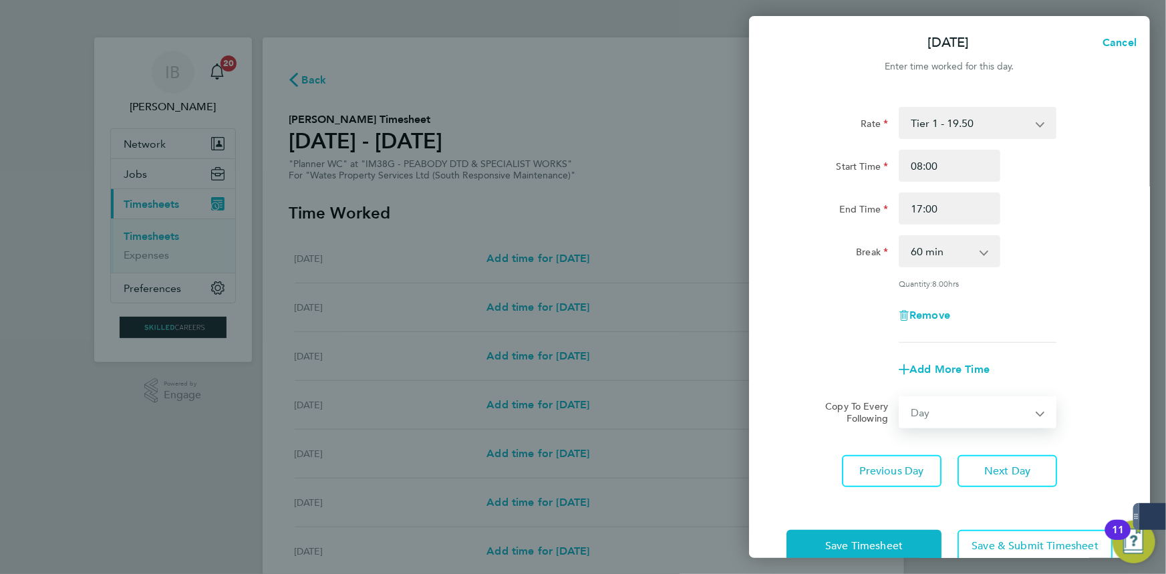
select select "[DATE]"
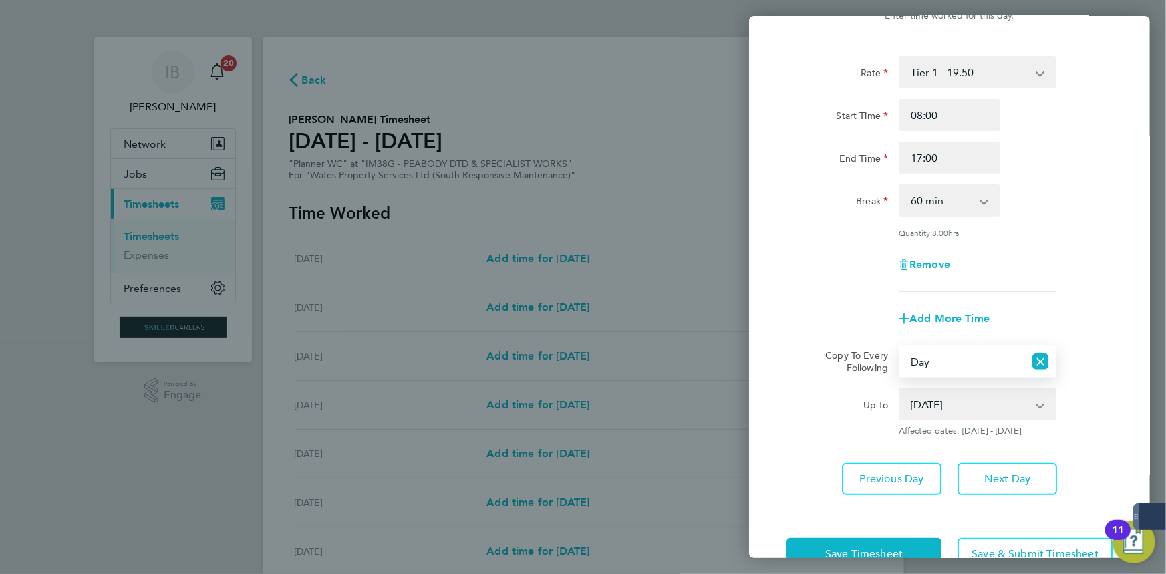
scroll to position [88, 0]
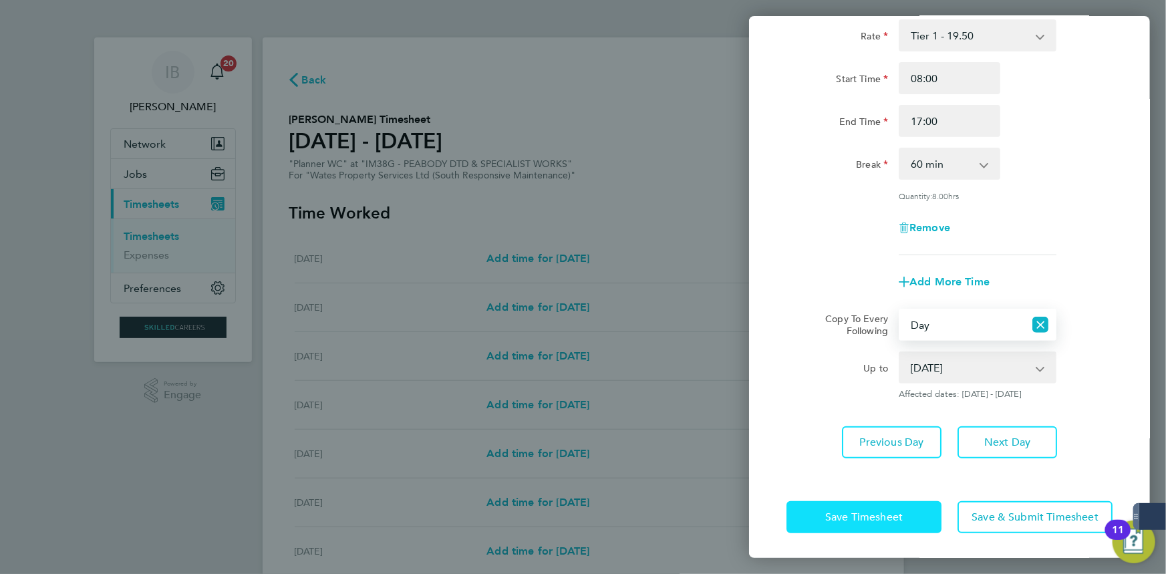
click at [888, 519] on span "Save Timesheet" at bounding box center [865, 517] width 78 height 13
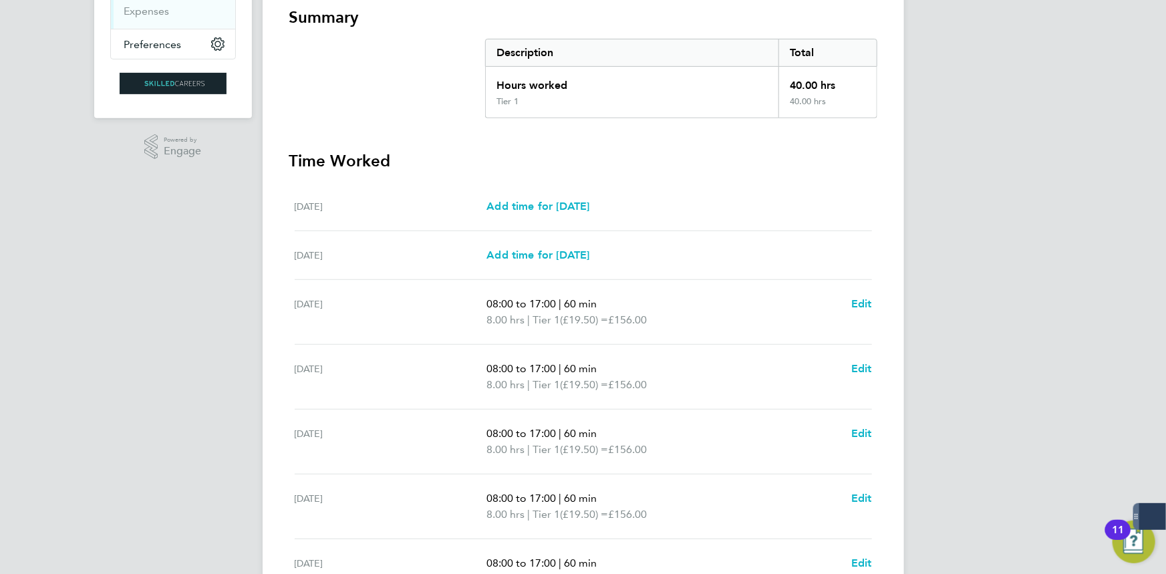
scroll to position [391, 0]
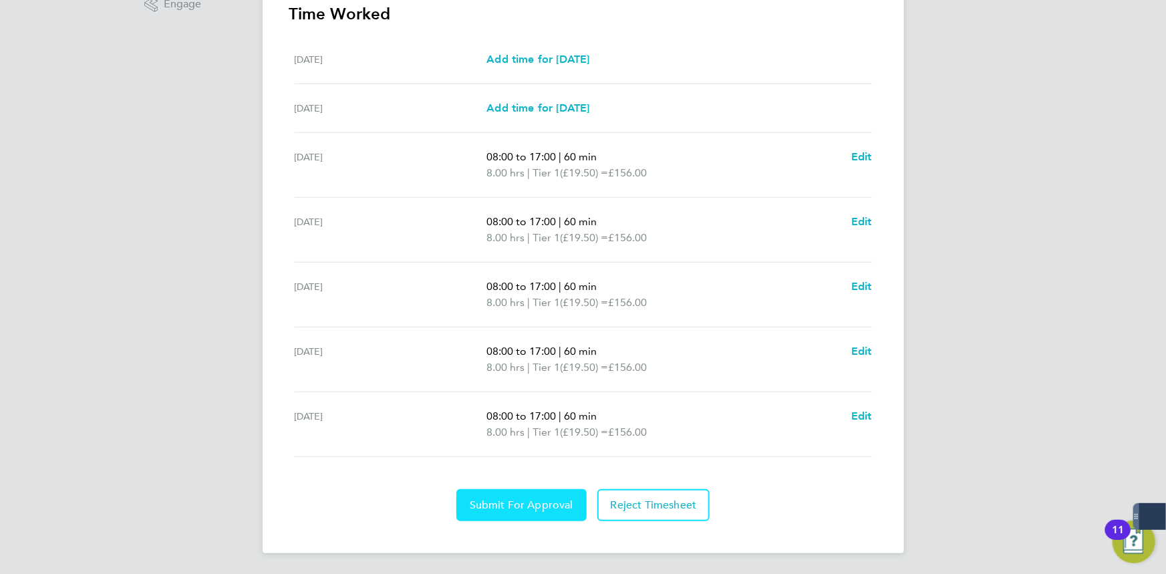
click at [557, 501] on span "Submit For Approval" at bounding box center [522, 505] width 104 height 13
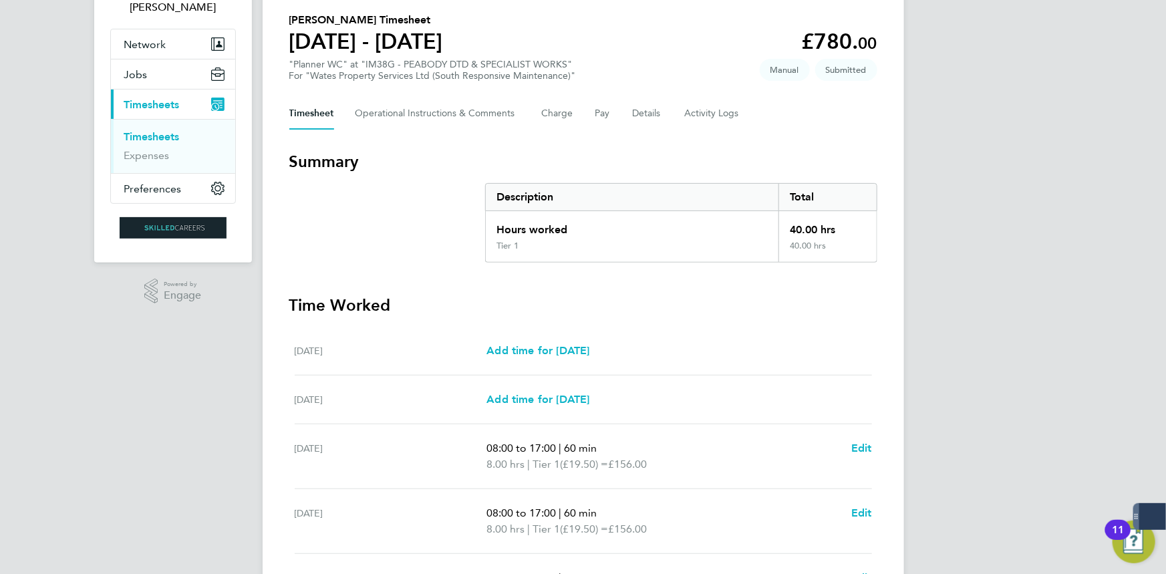
scroll to position [0, 0]
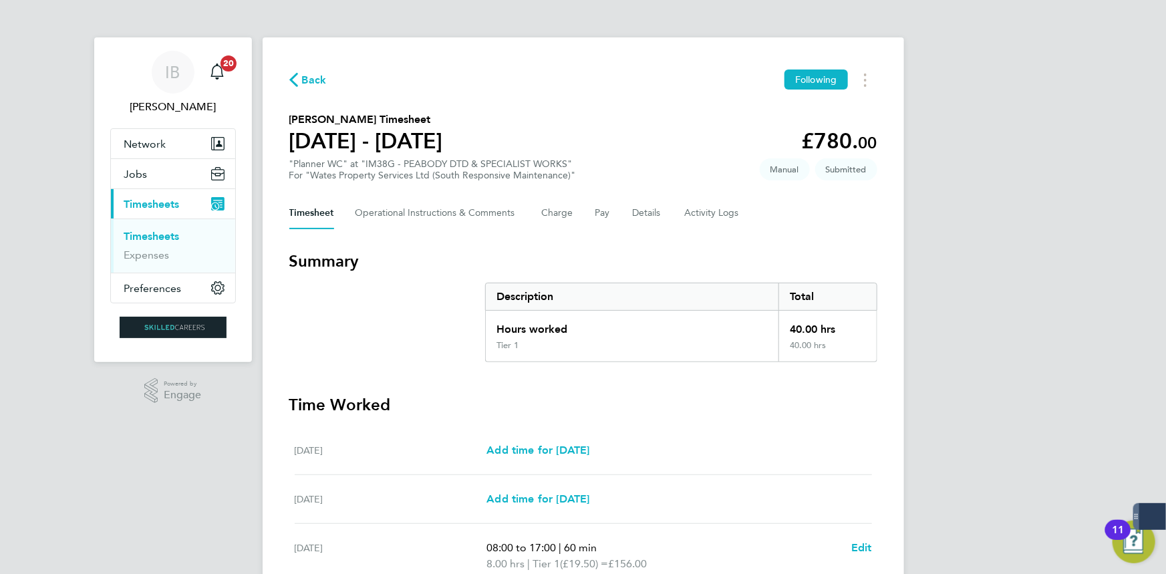
click at [315, 75] on span "Back" at bounding box center [314, 80] width 25 height 16
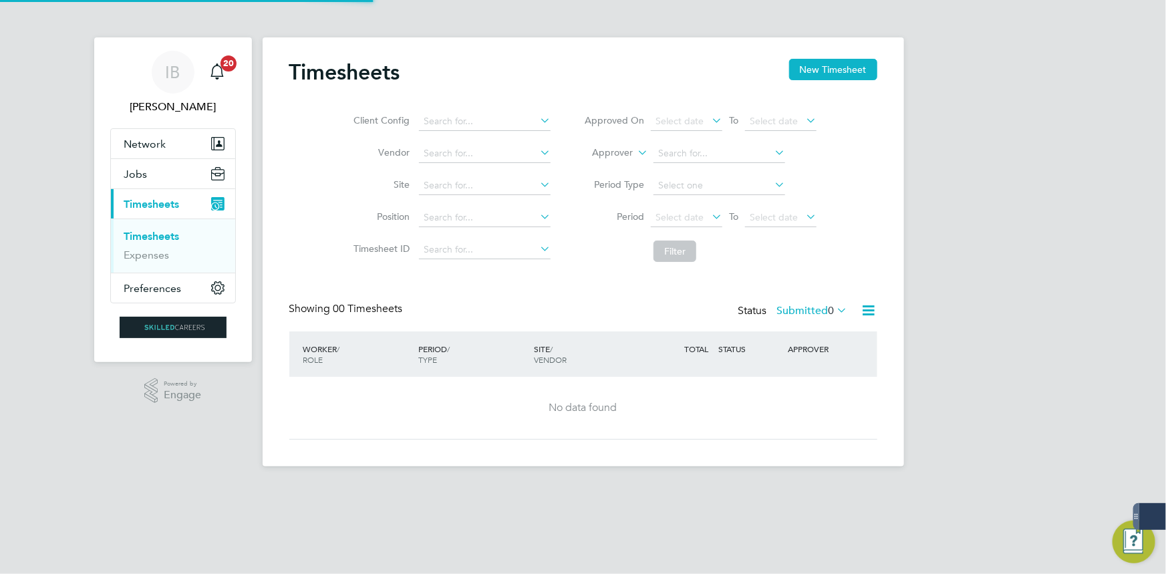
click at [834, 53] on div "Timesheets New Timesheet Client Config Vendor Site Position Timesheet ID Approv…" at bounding box center [584, 251] width 642 height 429
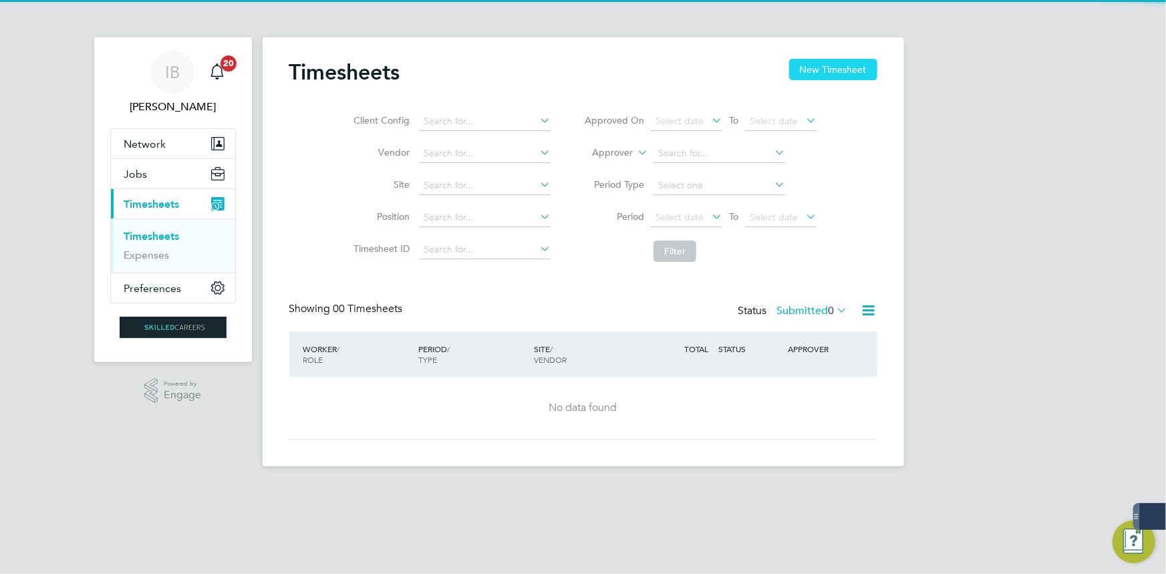
click at [856, 72] on button "New Timesheet" at bounding box center [833, 69] width 88 height 21
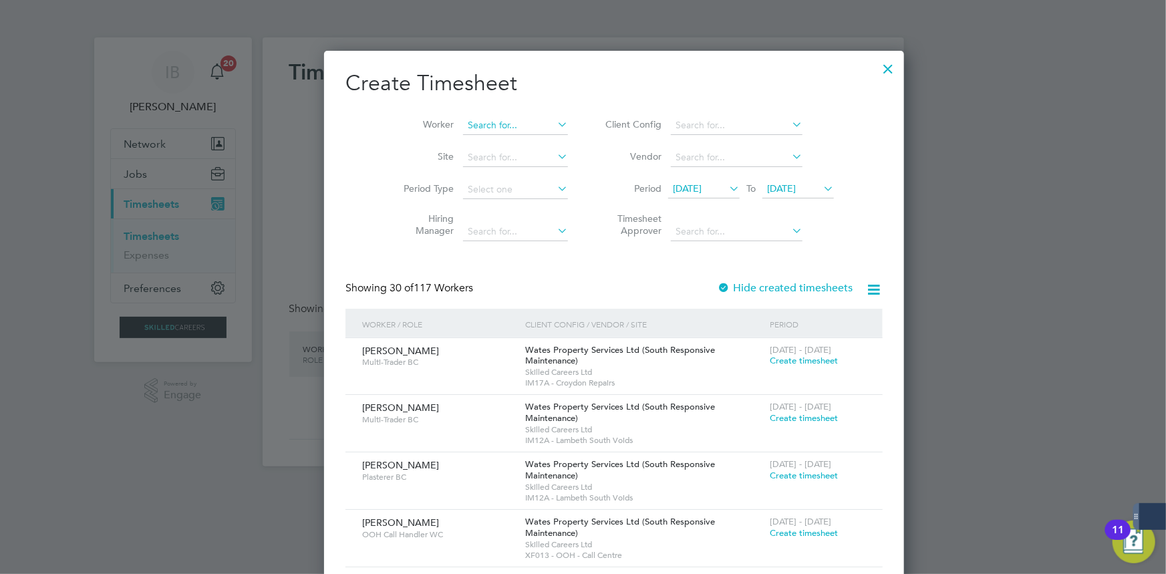
scroll to position [2099, 517]
click at [468, 130] on input at bounding box center [515, 125] width 105 height 19
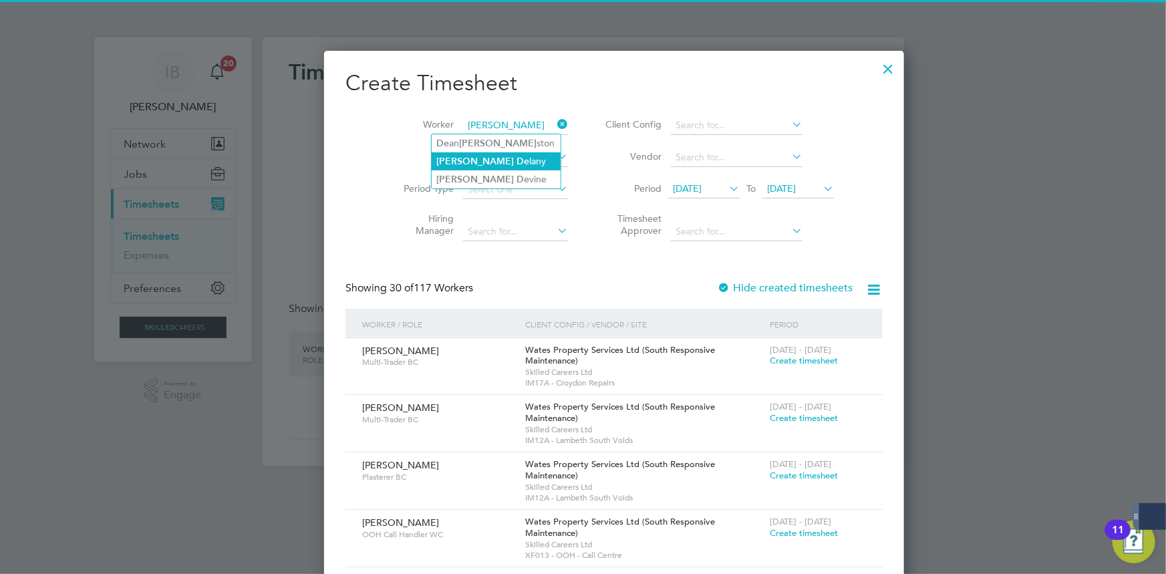
click at [517, 161] on b "De" at bounding box center [523, 161] width 13 height 11
type input "[PERSON_NAME]"
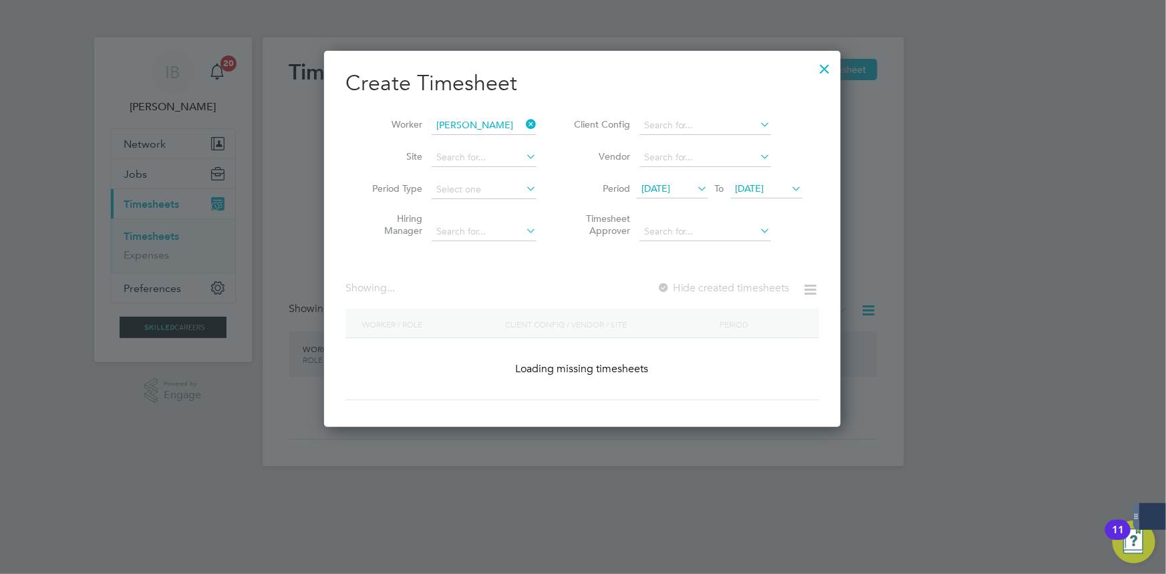
scroll to position [7, 6]
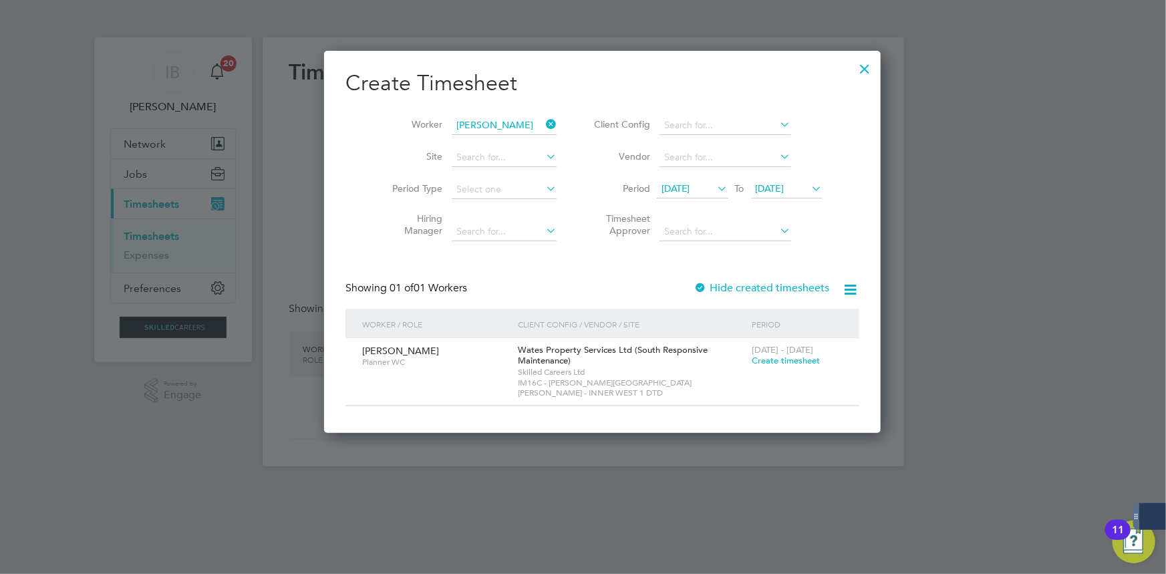
click at [752, 354] on span "[DATE] - [DATE]" at bounding box center [782, 349] width 61 height 11
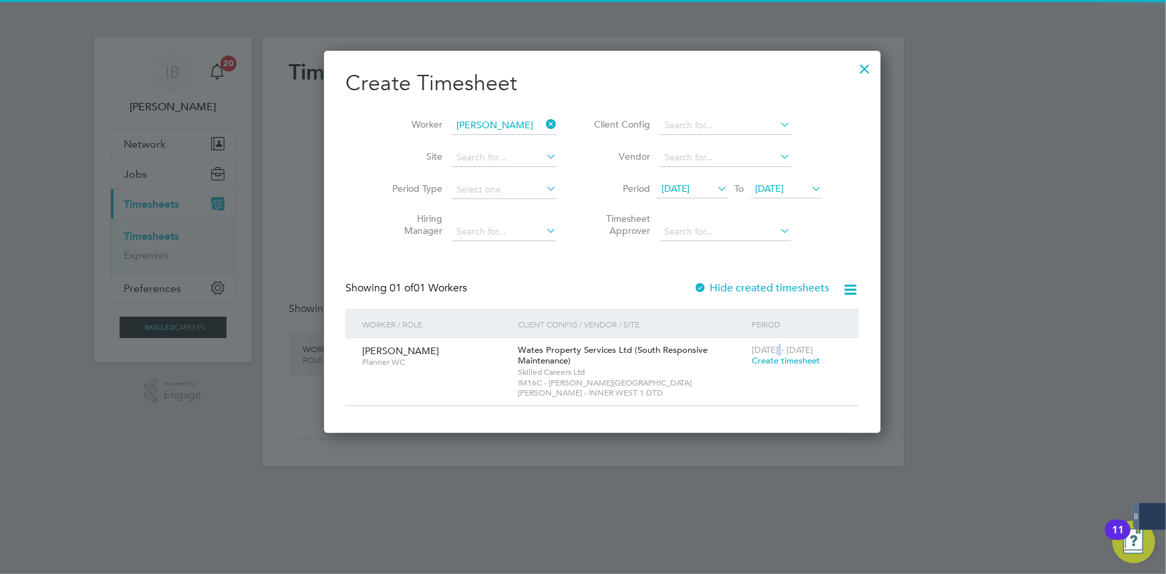
click at [752, 357] on span "Create timesheet" at bounding box center [786, 360] width 68 height 11
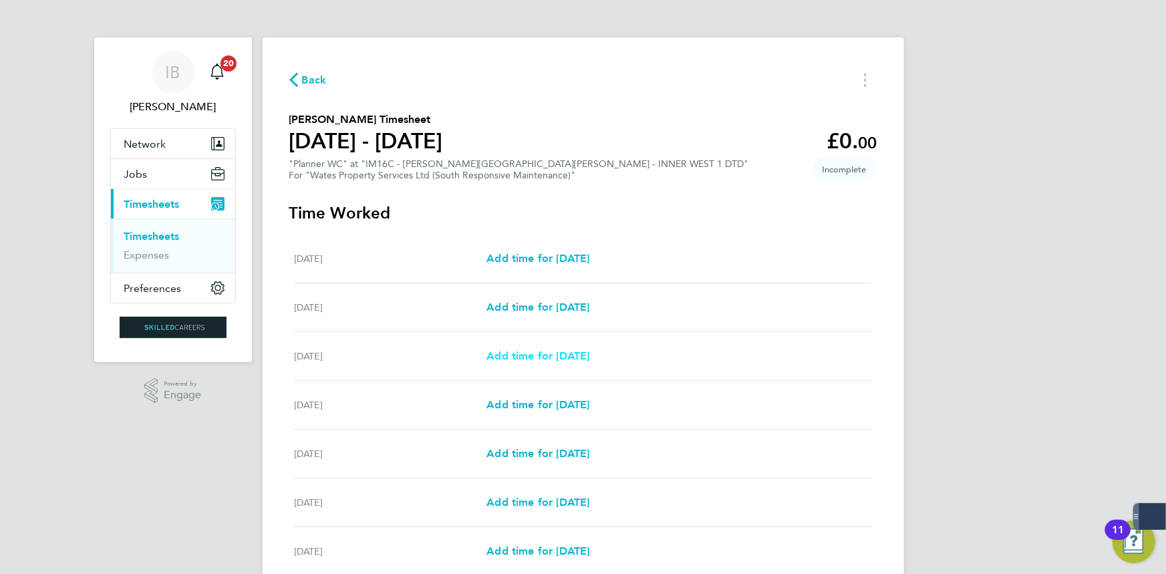
click at [561, 355] on span "Add time for [DATE]" at bounding box center [538, 356] width 103 height 13
select select "30"
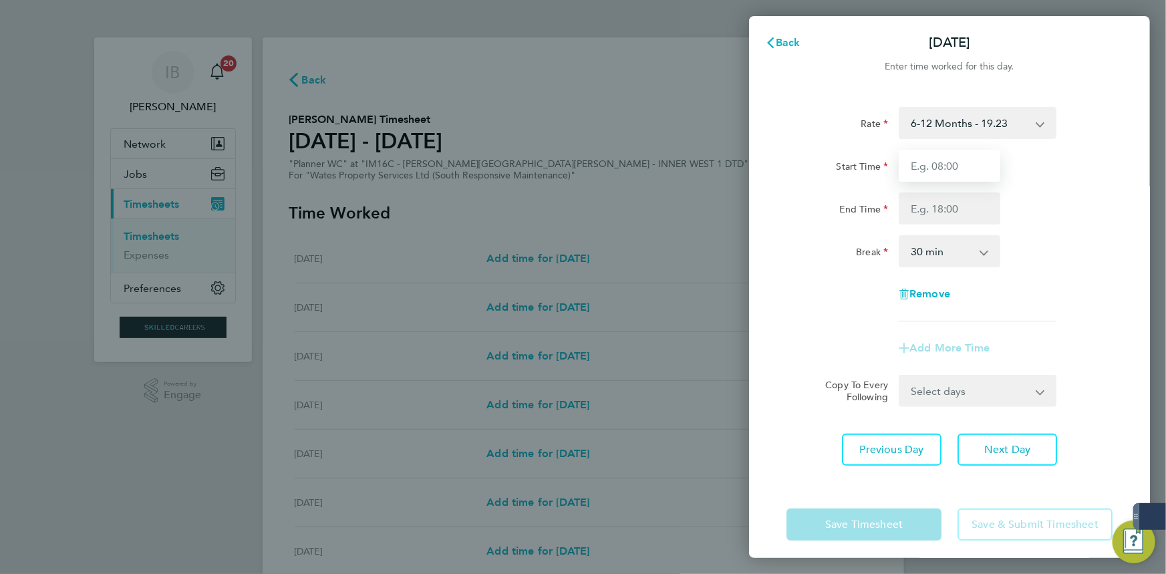
click at [987, 178] on input "Start Time" at bounding box center [950, 166] width 102 height 32
type input "08:00"
click at [951, 207] on input "End Time" at bounding box center [950, 209] width 102 height 32
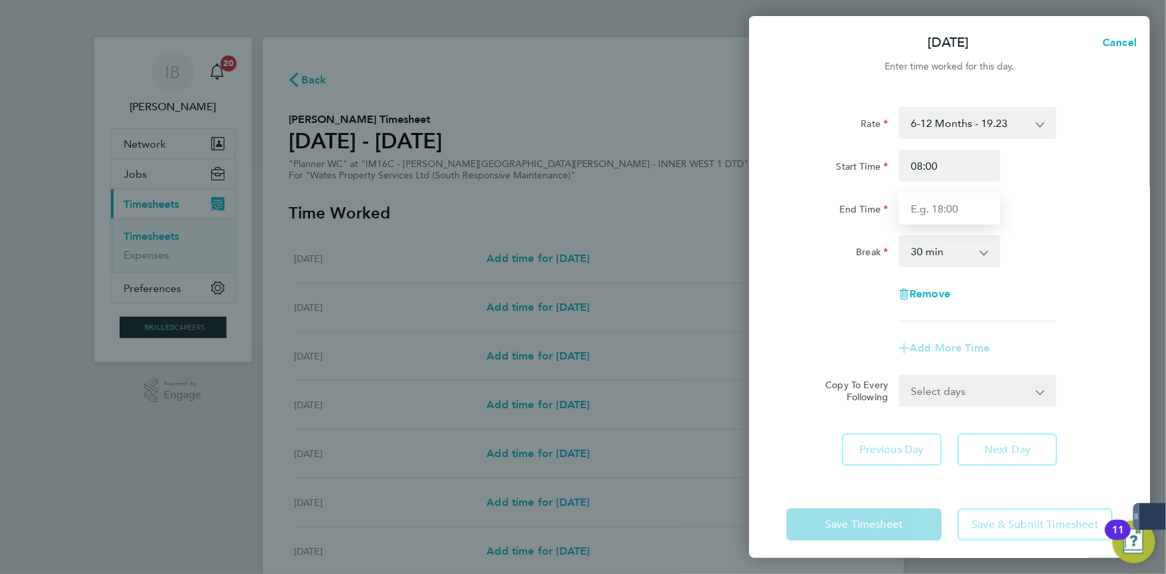
type input "17:00"
drag, startPoint x: 948, startPoint y: 222, endPoint x: 936, endPoint y: 263, distance: 42.5
click at [936, 263] on select "0 min 15 min 30 min 45 min 60 min 75 min 90 min" at bounding box center [941, 251] width 83 height 29
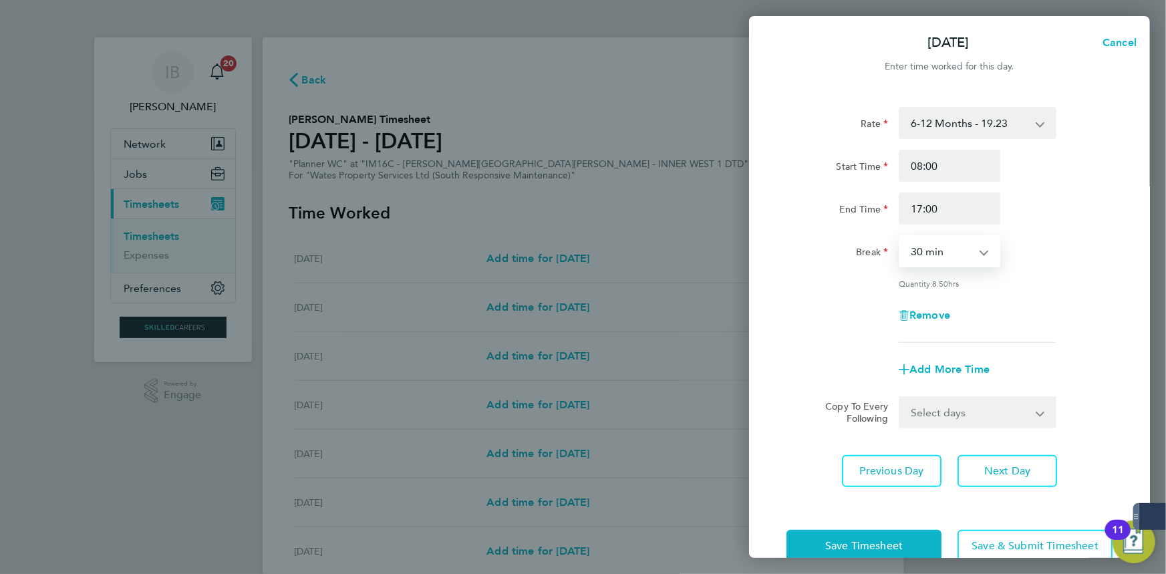
select select "60"
click at [900, 237] on select "0 min 15 min 30 min 45 min 60 min 75 min 90 min" at bounding box center [941, 251] width 83 height 29
drag, startPoint x: 942, startPoint y: 398, endPoint x: 936, endPoint y: 411, distance: 14.7
click at [942, 398] on select "Select days Day [DATE] [DATE] [DATE] [DATE]" at bounding box center [970, 412] width 140 height 29
select select "TUE"
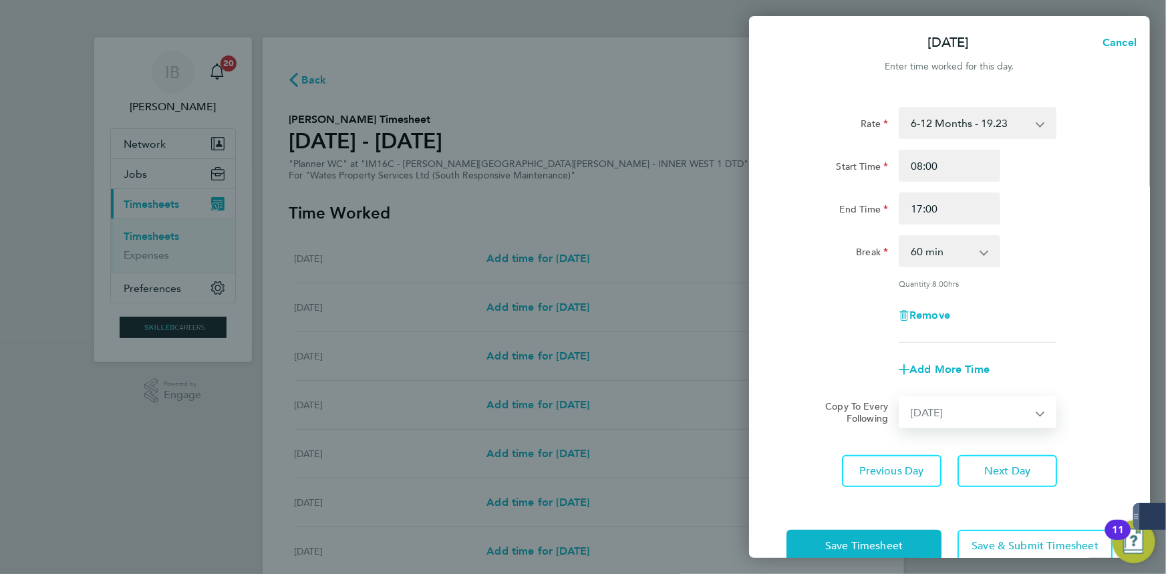
click at [900, 398] on select "Select days Day [DATE] [DATE] [DATE] [DATE]" at bounding box center [970, 412] width 140 height 29
select select "[DATE]"
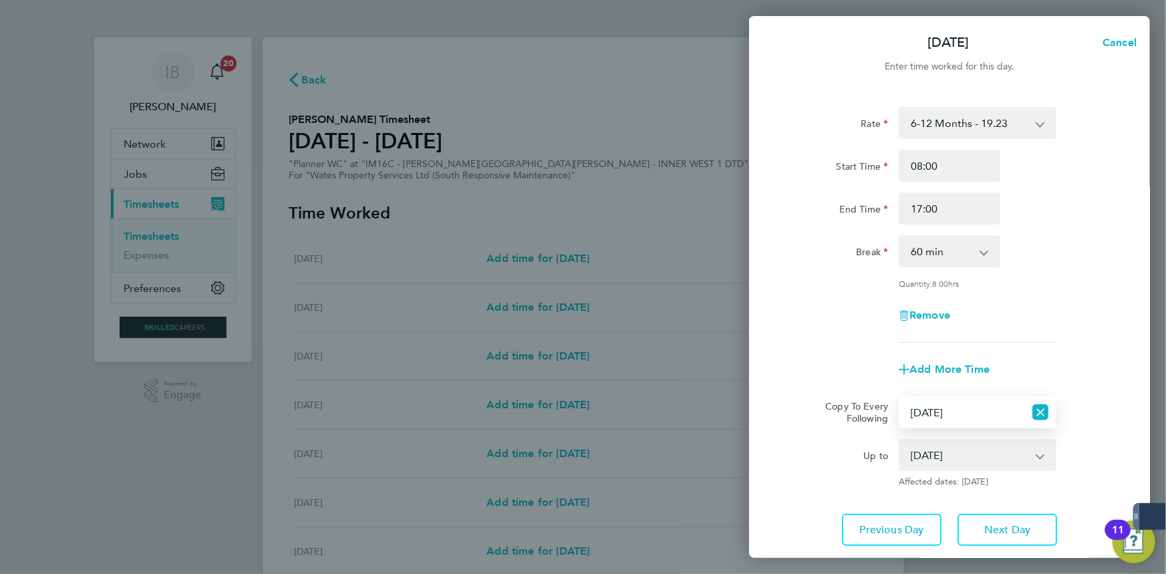
click at [935, 410] on select "Select days Day [DATE] [DATE] [DATE] [DATE]" at bounding box center [962, 412] width 124 height 29
select select "DAY"
click at [900, 398] on select "Select days Day [DATE] [DATE] [DATE] [DATE]" at bounding box center [962, 412] width 124 height 29
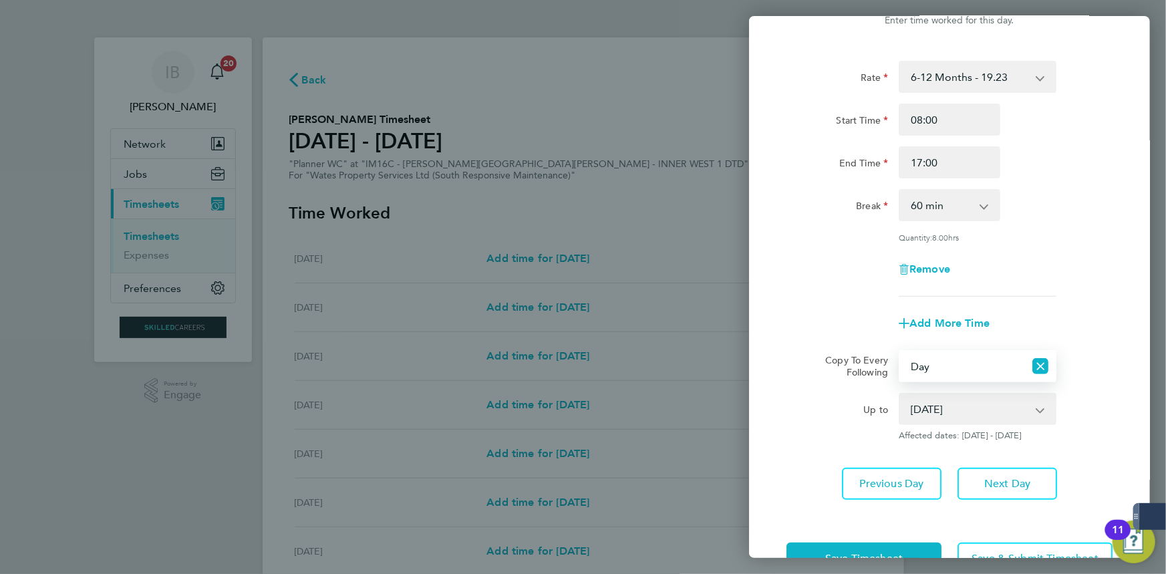
scroll to position [88, 0]
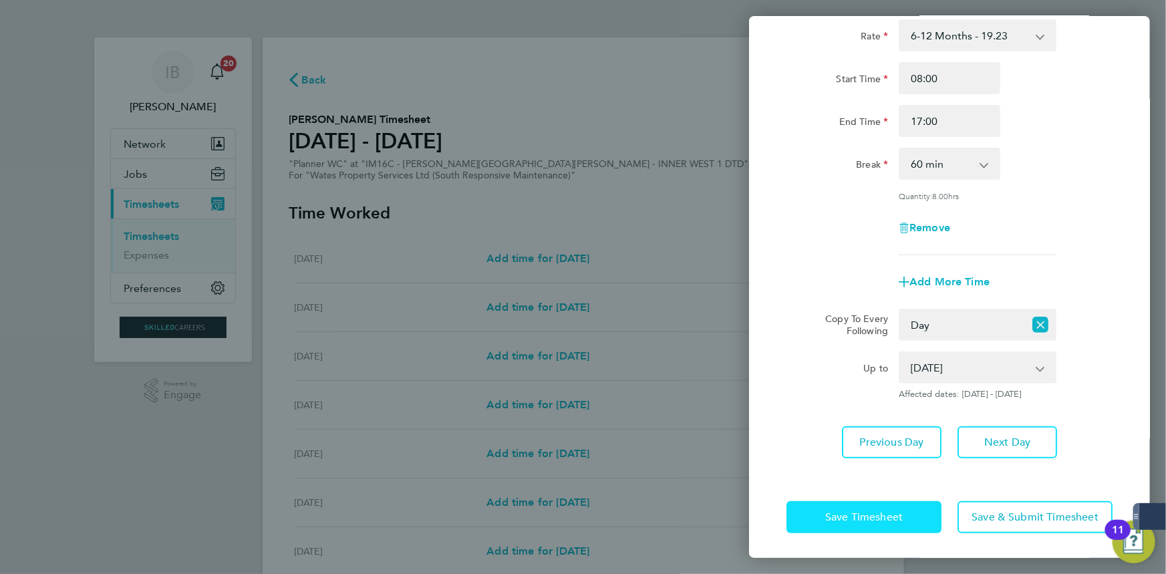
click at [892, 507] on button "Save Timesheet" at bounding box center [864, 517] width 155 height 32
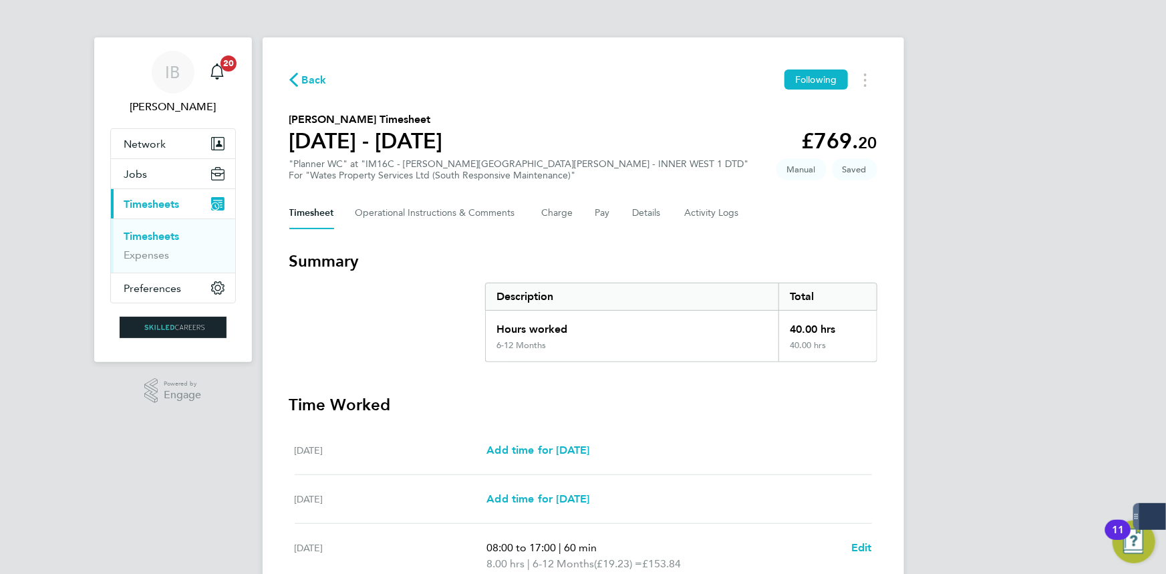
scroll to position [391, 0]
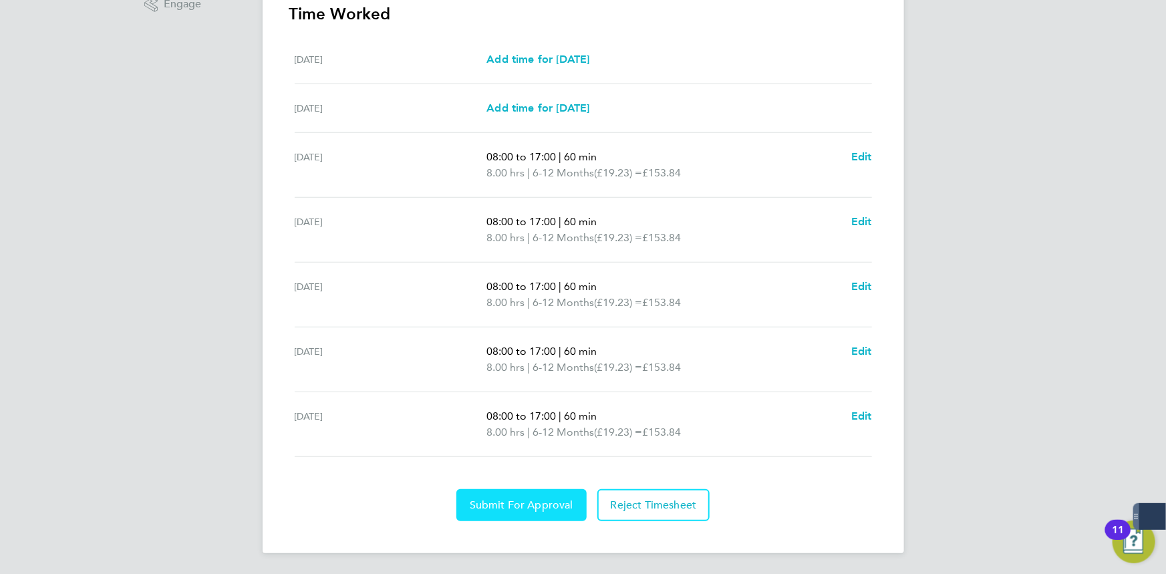
click at [528, 495] on button "Submit For Approval" at bounding box center [522, 505] width 130 height 32
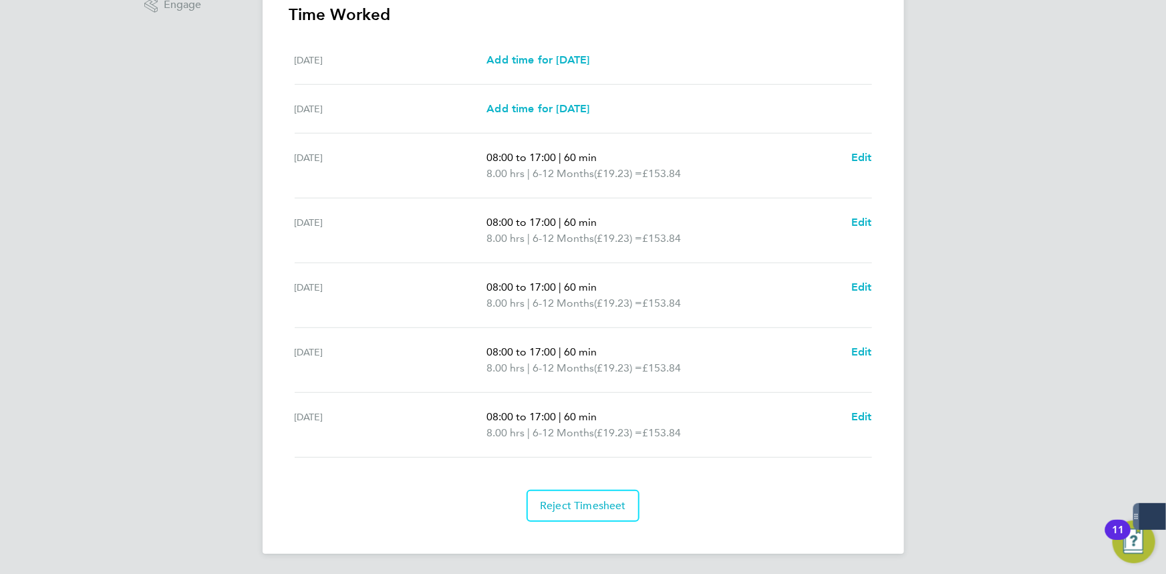
scroll to position [0, 0]
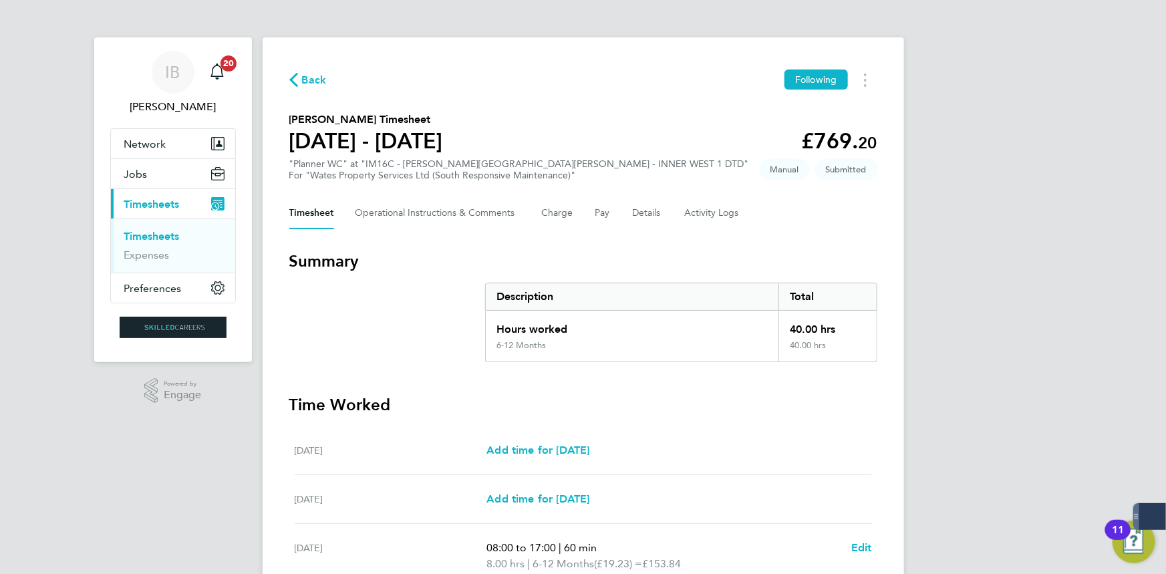
click at [318, 72] on button "Back" at bounding box center [307, 80] width 37 height 17
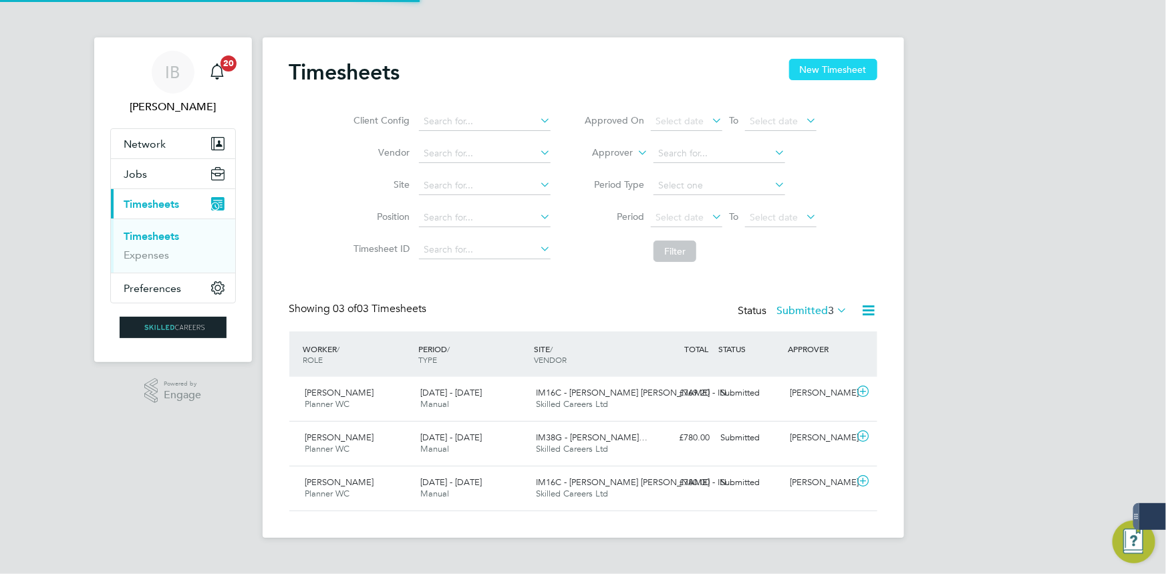
scroll to position [33, 116]
click at [851, 70] on button "New Timesheet" at bounding box center [833, 69] width 88 height 21
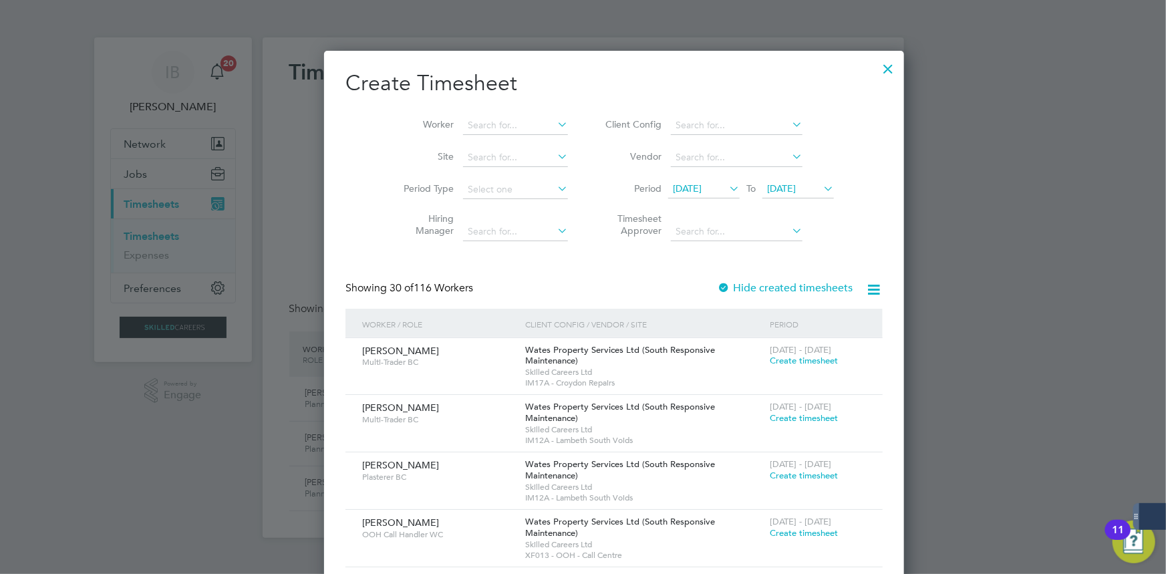
click at [877, 67] on div at bounding box center [889, 65] width 24 height 24
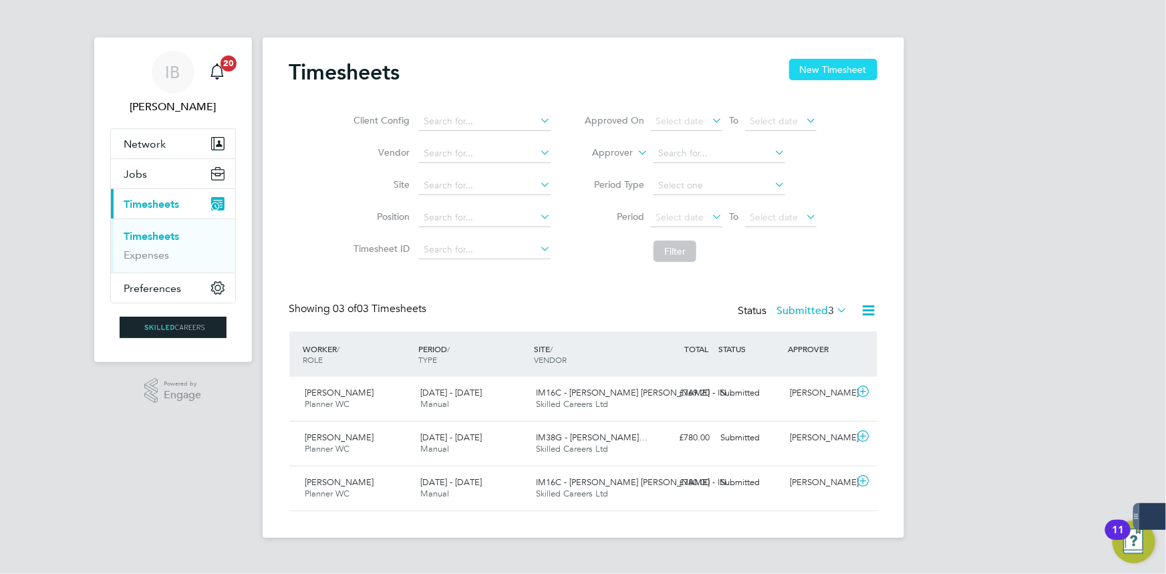
click at [830, 73] on button "New Timesheet" at bounding box center [833, 69] width 88 height 21
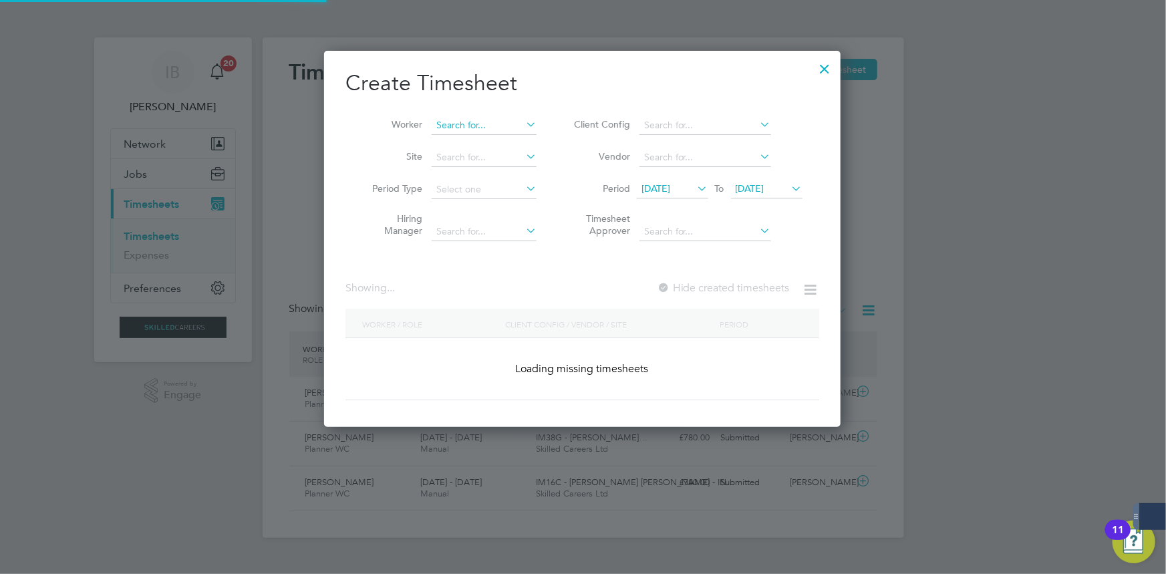
scroll to position [7, 6]
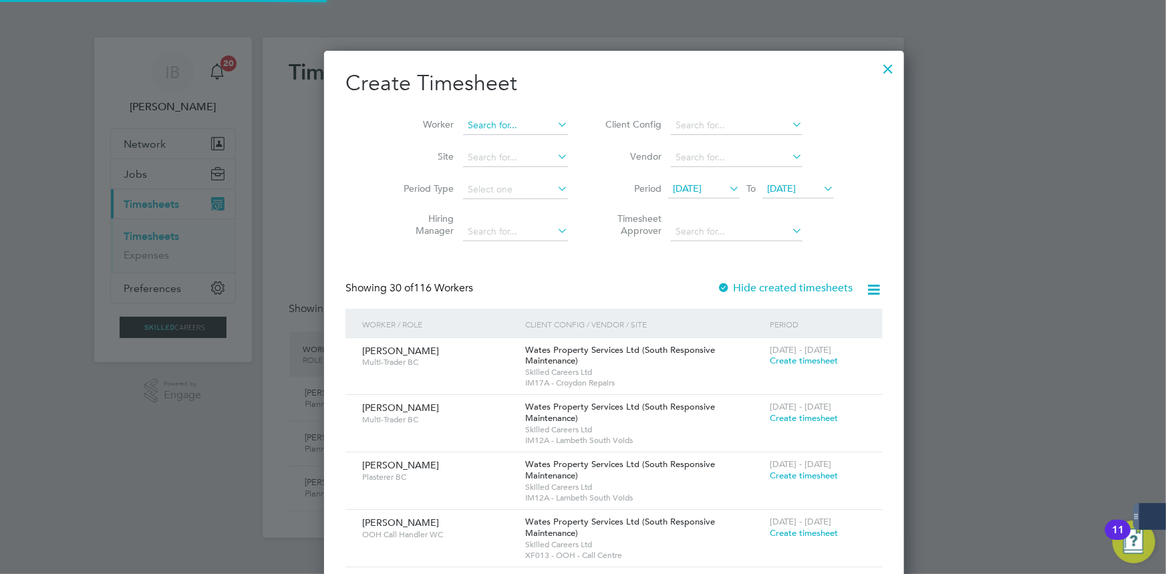
click at [463, 124] on input at bounding box center [515, 125] width 105 height 19
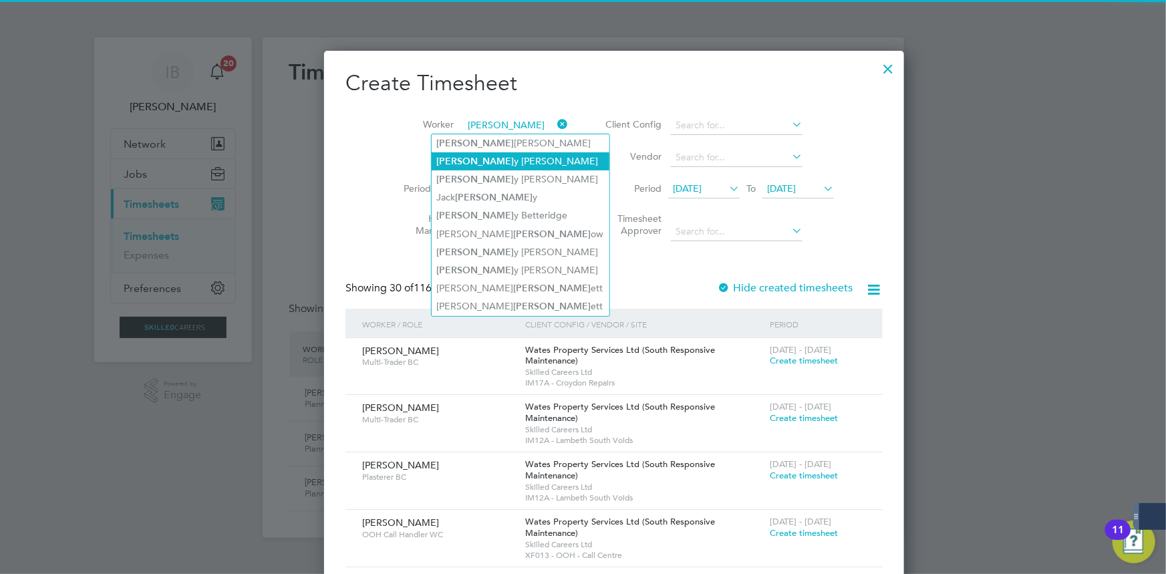
click at [465, 158] on li "[PERSON_NAME] y [PERSON_NAME]" at bounding box center [521, 161] width 178 height 18
type input "[PERSON_NAME]"
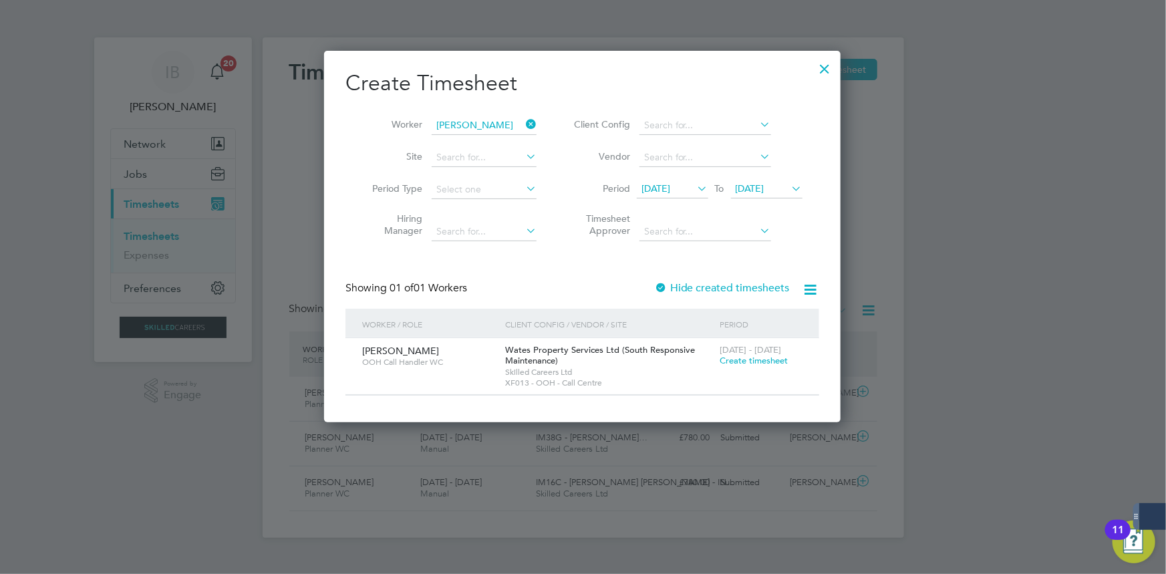
click at [729, 361] on span "Create timesheet" at bounding box center [754, 360] width 68 height 11
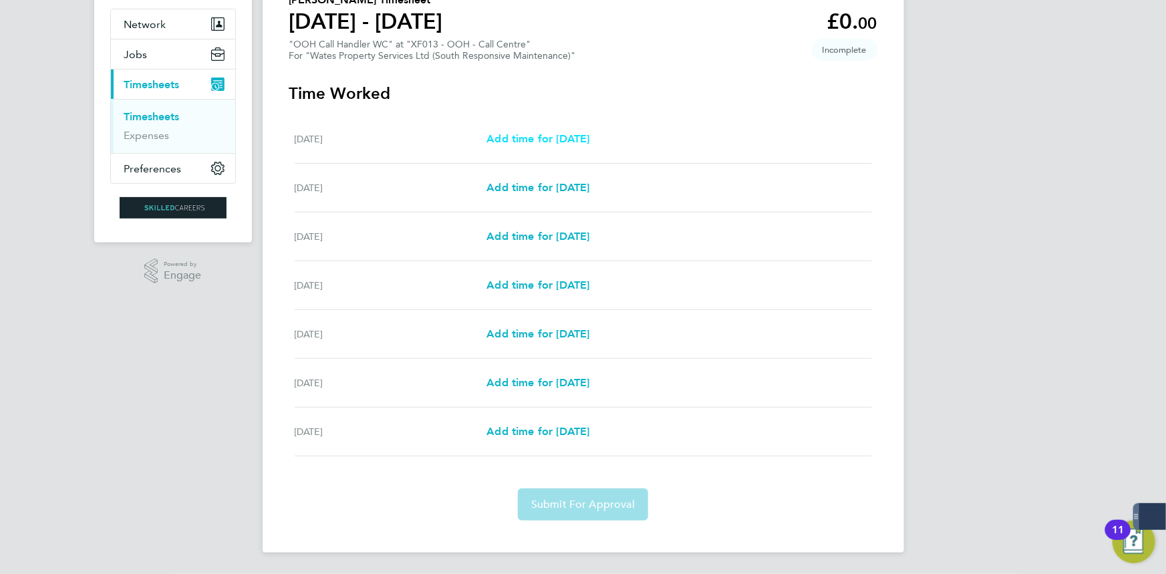
click at [548, 134] on span "Add time for [DATE]" at bounding box center [538, 138] width 103 height 13
select select "30"
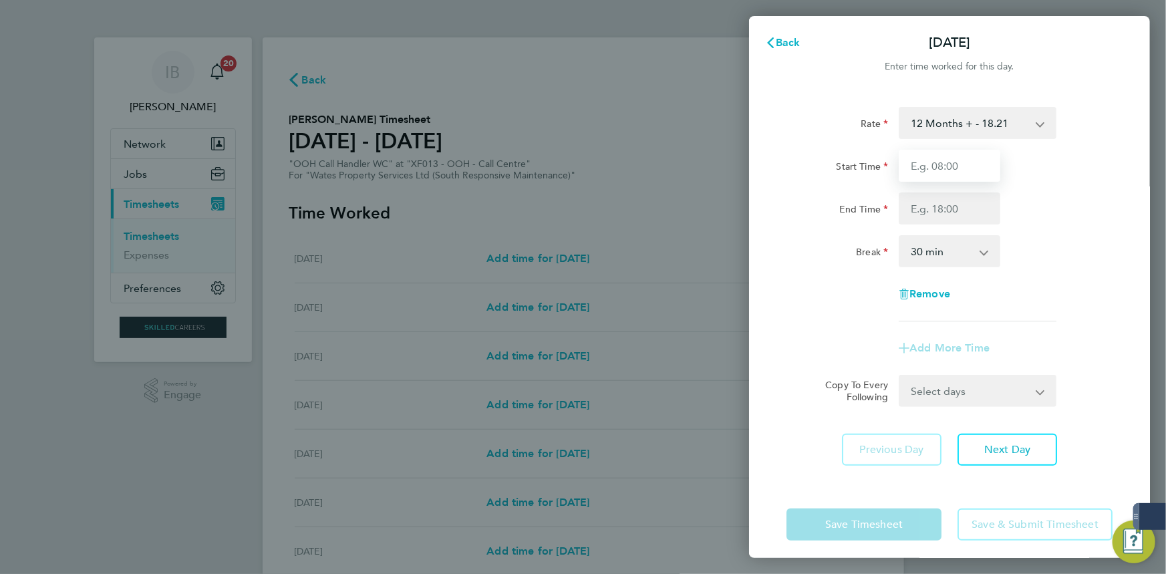
click at [960, 165] on input "Start Time" at bounding box center [950, 166] width 102 height 32
type input "08:00"
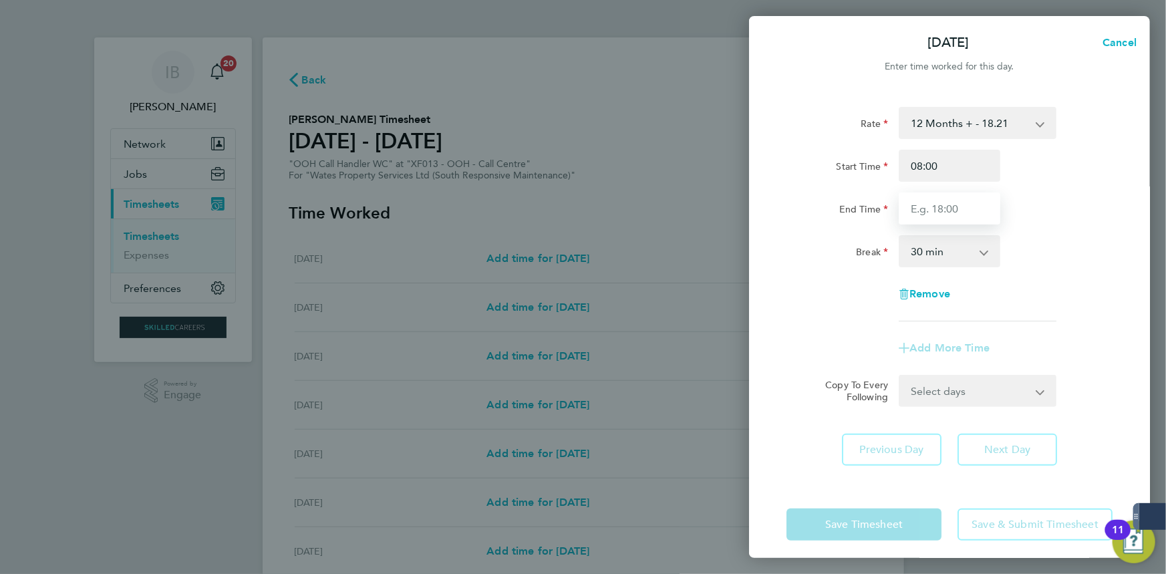
click at [957, 198] on input "End Time" at bounding box center [950, 209] width 102 height 32
type input "16:00"
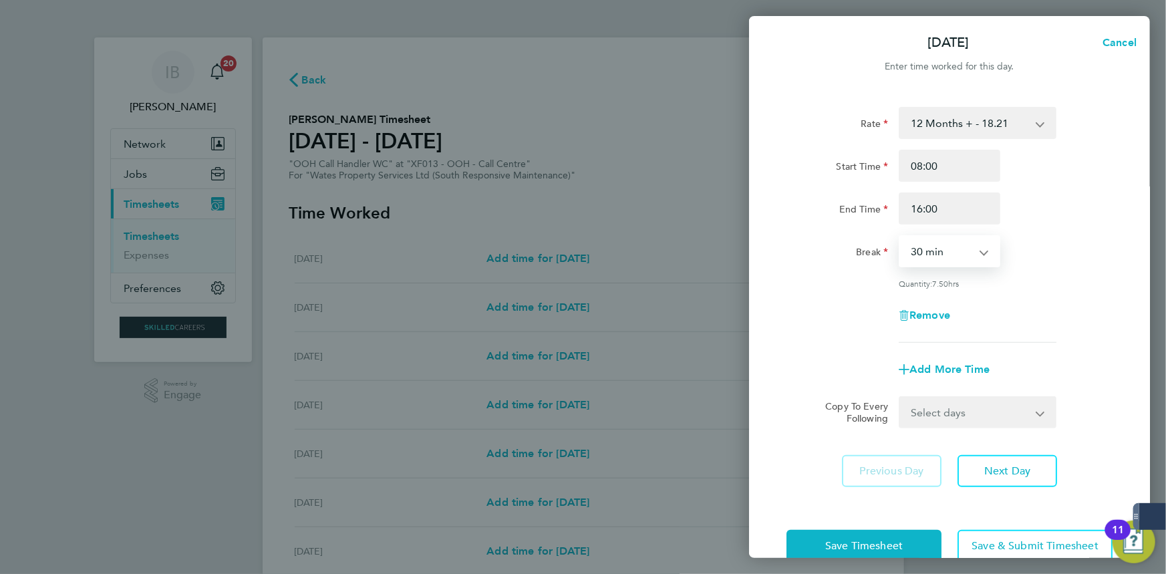
click at [965, 261] on select "0 min 15 min 30 min 45 min 60 min 75 min 90 min" at bounding box center [941, 251] width 83 height 29
click at [1073, 335] on div "Rate 12 Months + - 18.21 Start Time 08:00 End Time 16:00 Break 0 min 15 min 30 …" at bounding box center [950, 225] width 326 height 236
click at [1015, 481] on button "Next Day" at bounding box center [1008, 471] width 100 height 32
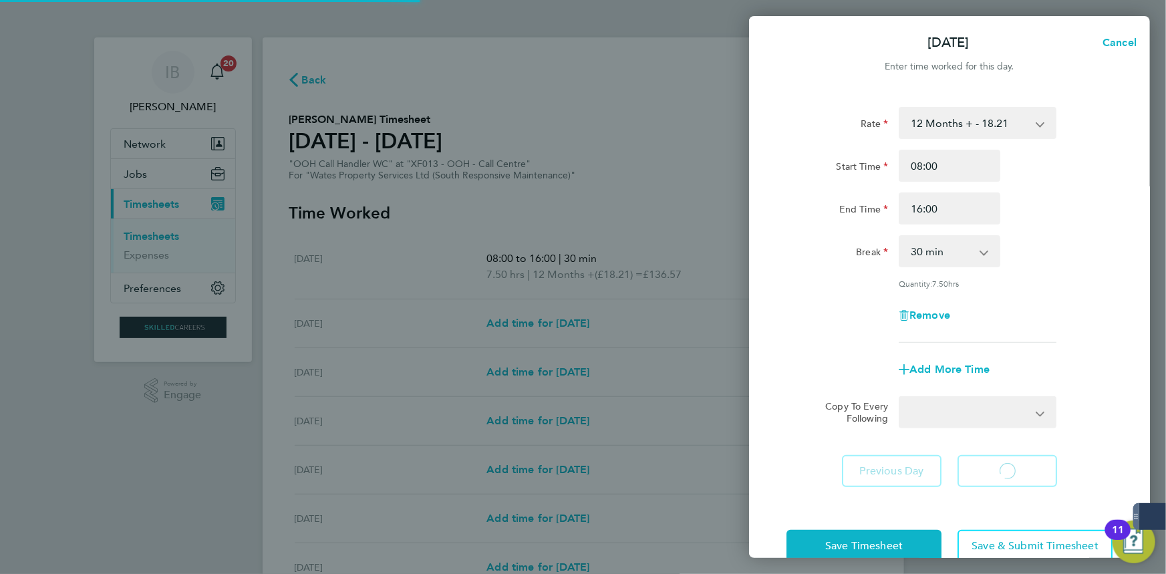
select select "30"
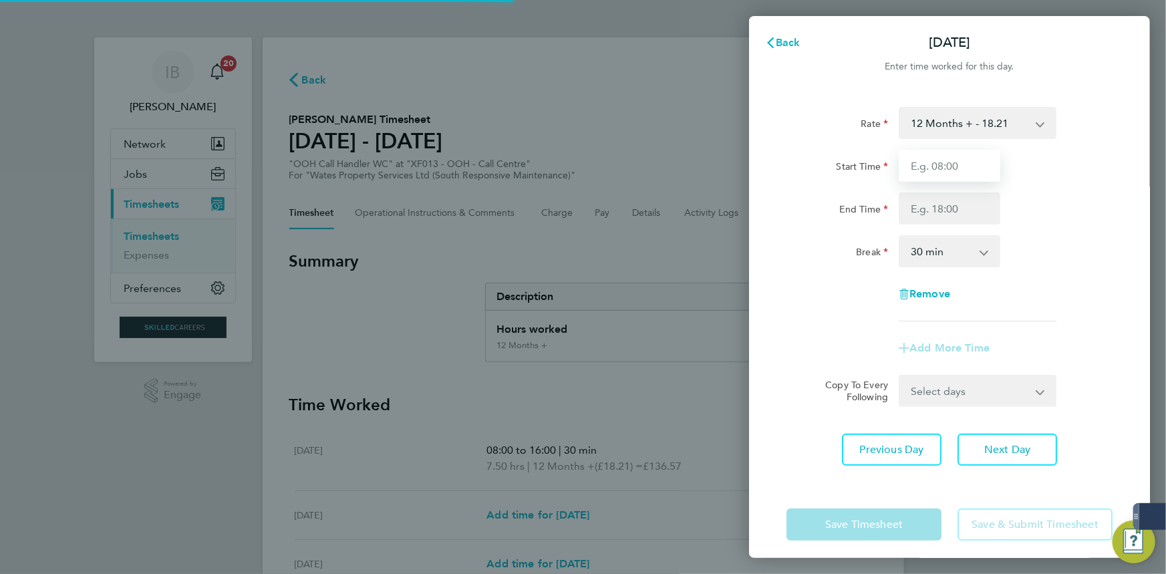
click at [952, 165] on input "Start Time" at bounding box center [950, 166] width 102 height 32
type input "16:00"
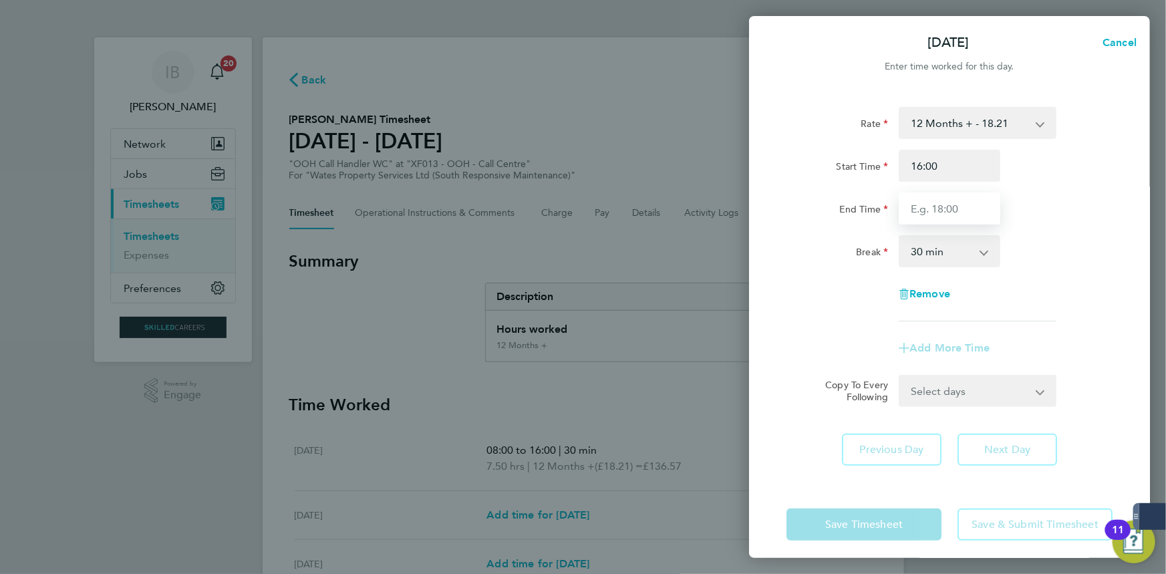
click at [944, 217] on input "End Time" at bounding box center [950, 209] width 102 height 32
type input "00:00"
click at [1080, 248] on div "Break 0 min 15 min 30 min 45 min 60 min 75 min 90 min" at bounding box center [949, 251] width 337 height 32
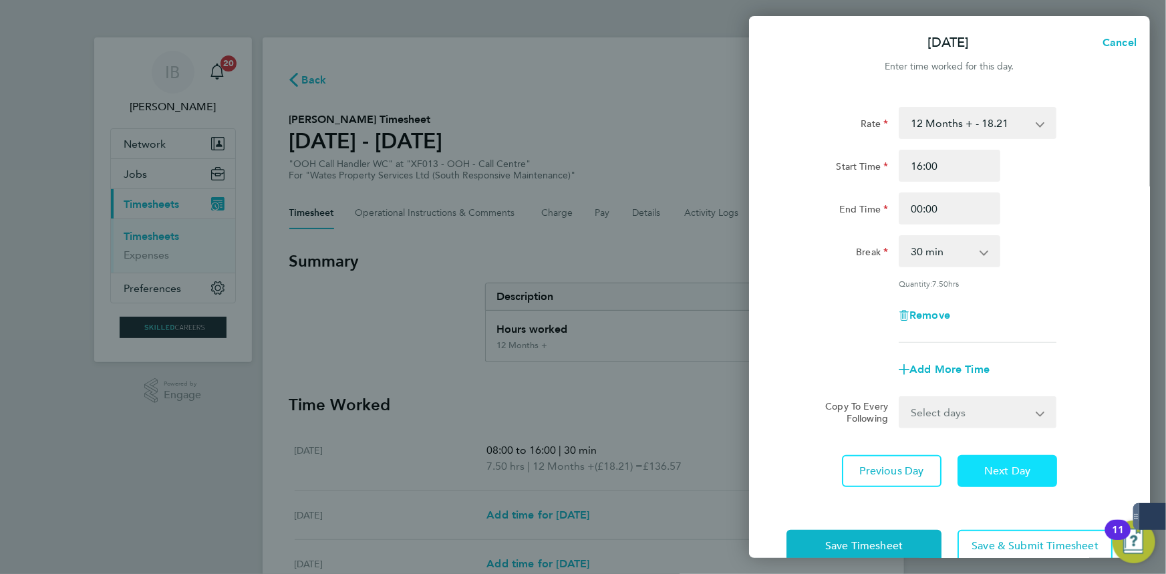
click at [998, 477] on button "Next Day" at bounding box center [1008, 471] width 100 height 32
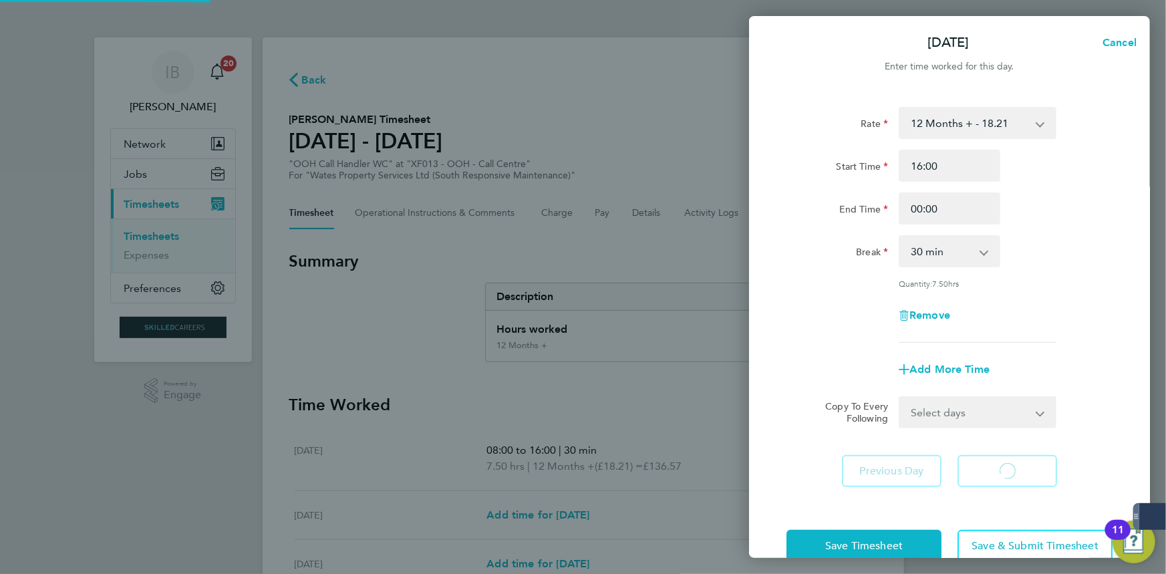
select select "30"
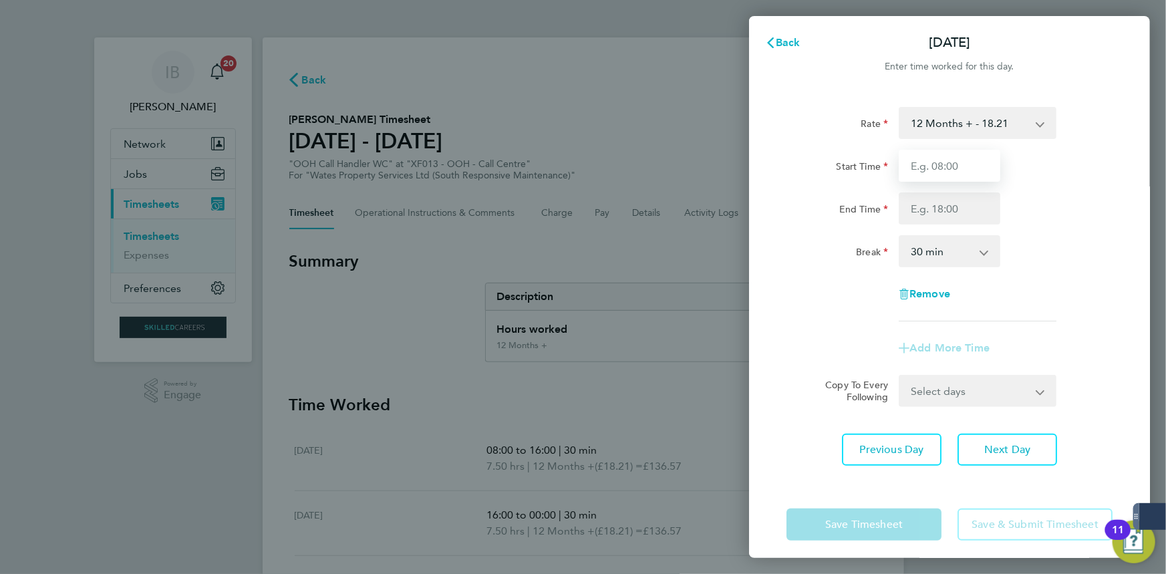
drag, startPoint x: 951, startPoint y: 145, endPoint x: 956, endPoint y: 169, distance: 24.7
click at [956, 169] on input "Start Time" at bounding box center [950, 166] width 102 height 32
type input "17:00"
click at [943, 205] on input "End Time" at bounding box center [950, 209] width 102 height 32
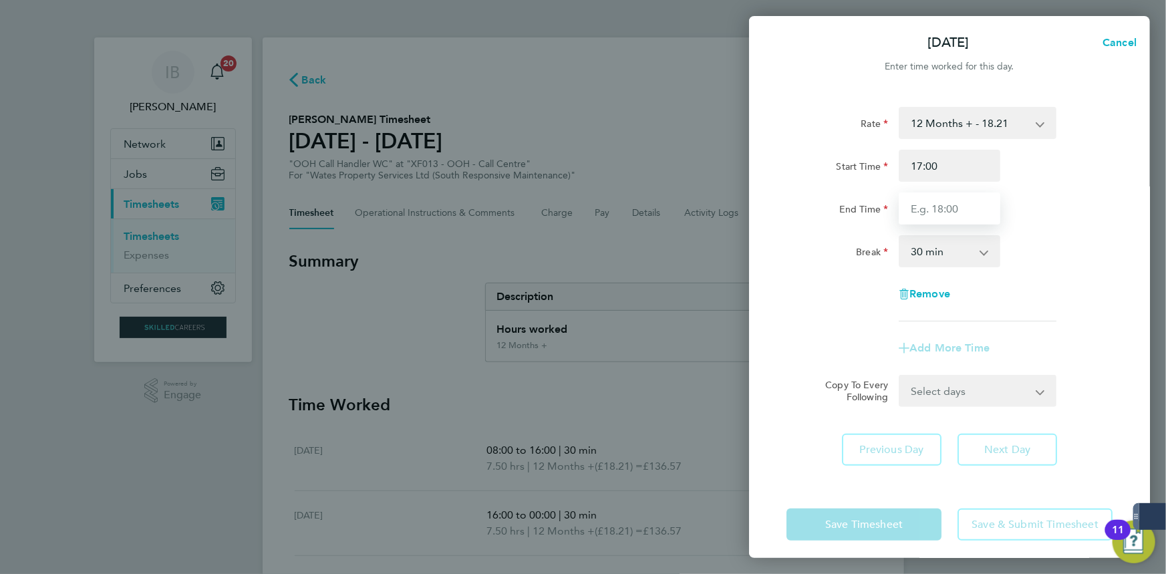
type input "00:00"
click at [999, 447] on div "Rate 12 Months + - 18.21 Start Time 17:00 End Time 00:00 Break 0 min 15 min 30 …" at bounding box center [949, 286] width 401 height 391
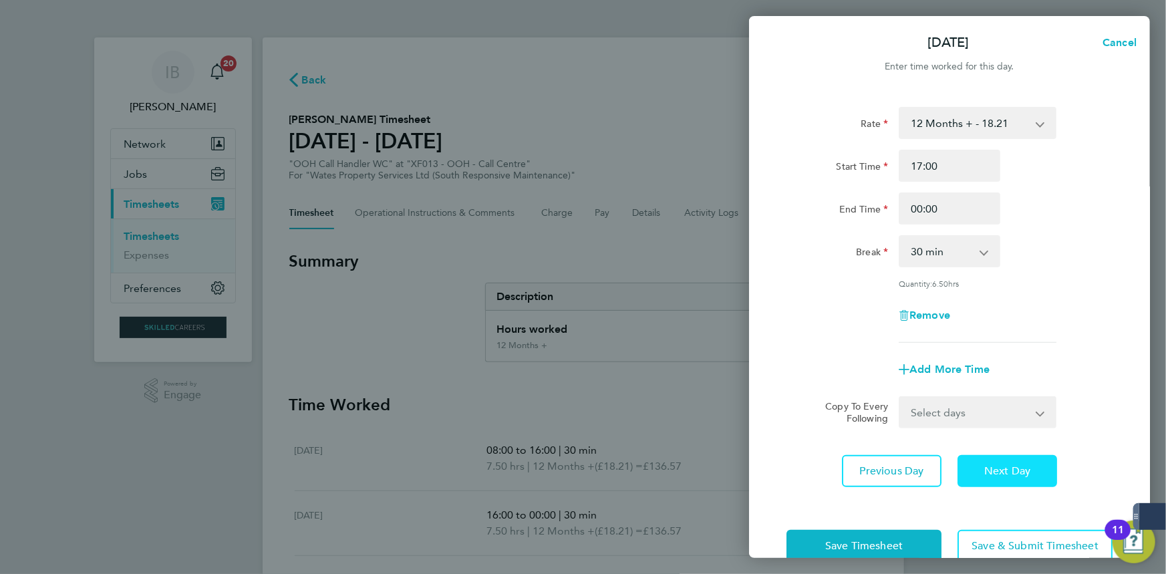
click at [1002, 469] on span "Next Day" at bounding box center [1008, 471] width 46 height 13
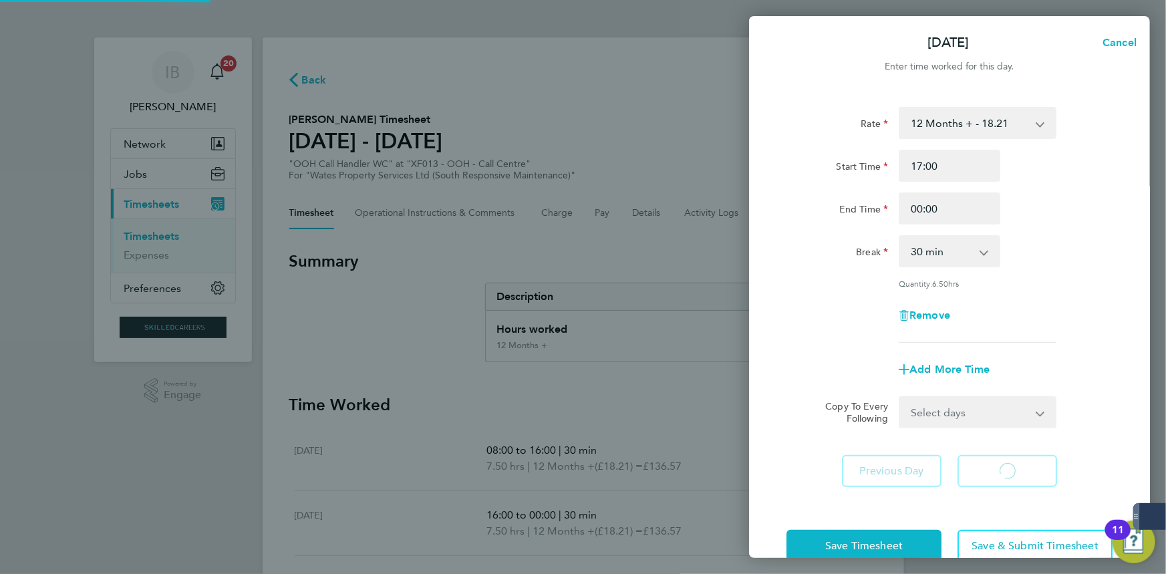
select select "30"
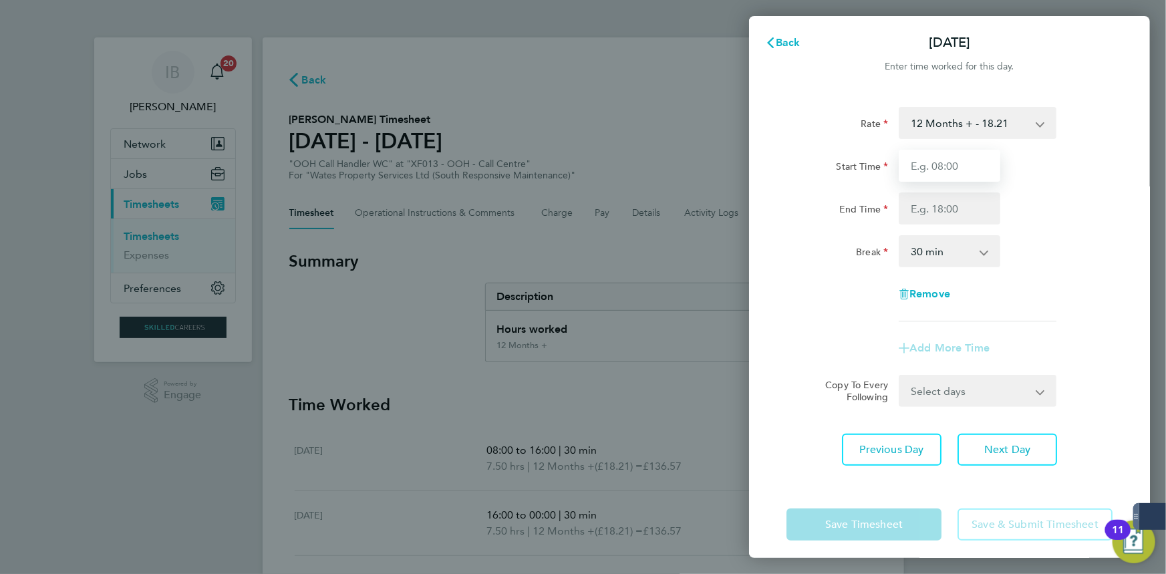
click at [956, 171] on input "Start Time" at bounding box center [950, 166] width 102 height 32
click at [947, 174] on input "Start Time" at bounding box center [950, 166] width 102 height 32
type input "18:00"
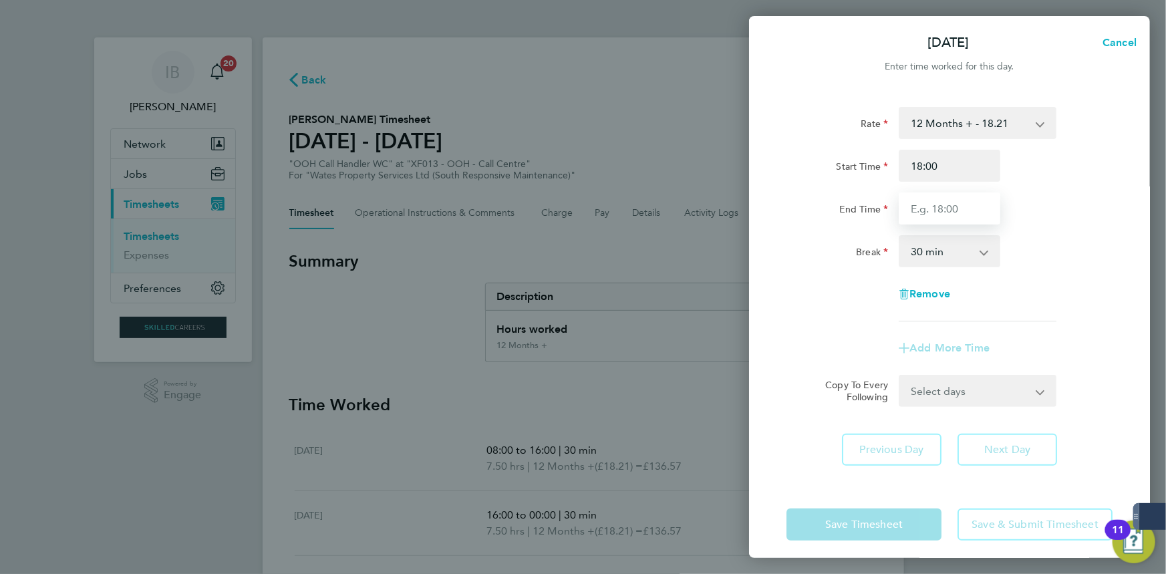
click at [951, 205] on input "End Time" at bounding box center [950, 209] width 102 height 32
type input "00:00"
click at [1121, 309] on div "Rate 12 Months + - 18.21 Start Time 18:00 End Time 00:00 Break 0 min 15 min 30 …" at bounding box center [949, 286] width 401 height 391
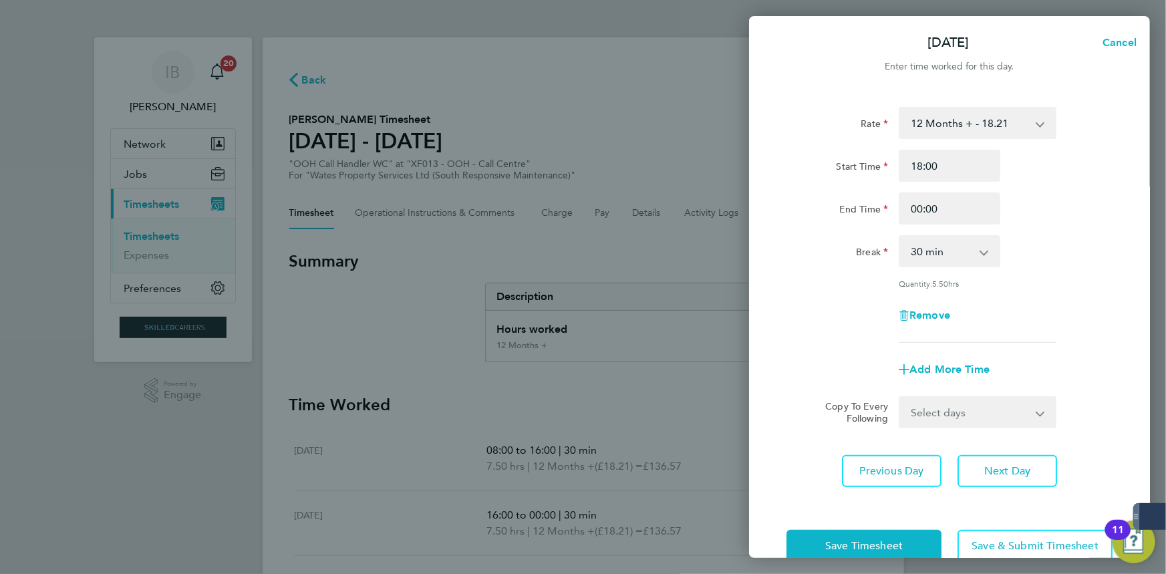
click at [971, 247] on select "0 min 15 min 30 min 45 min 60 min 75 min 90 min" at bounding box center [941, 251] width 83 height 29
select select "0"
click at [900, 237] on select "0 min 15 min 30 min 45 min 60 min 75 min 90 min" at bounding box center [941, 251] width 83 height 29
click at [1002, 301] on div "Remove" at bounding box center [950, 315] width 112 height 32
click at [996, 471] on span "Next Day" at bounding box center [1008, 471] width 46 height 13
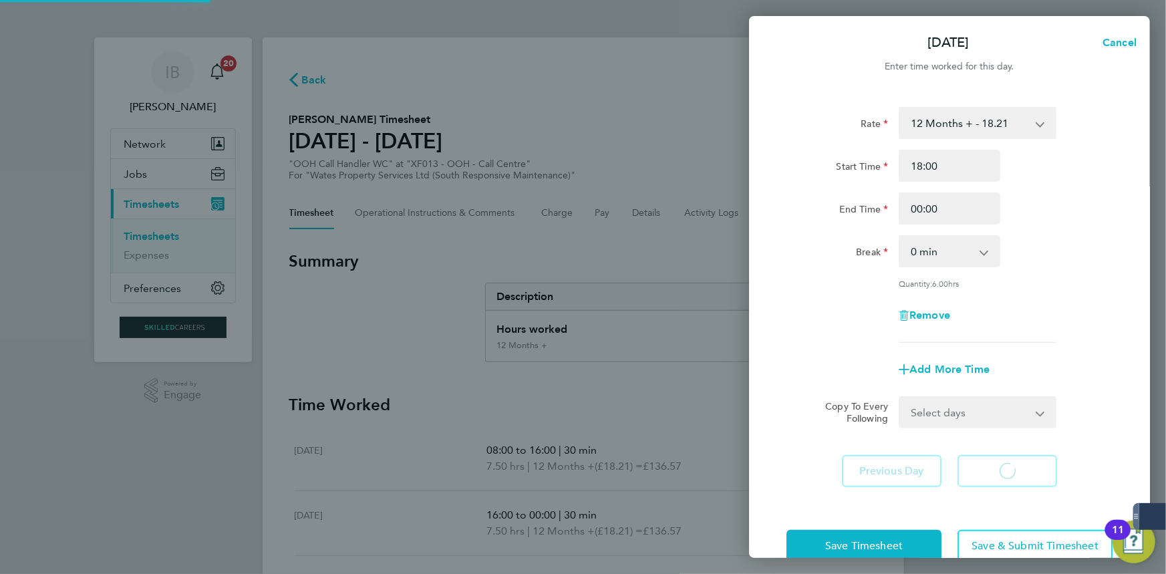
select select "30"
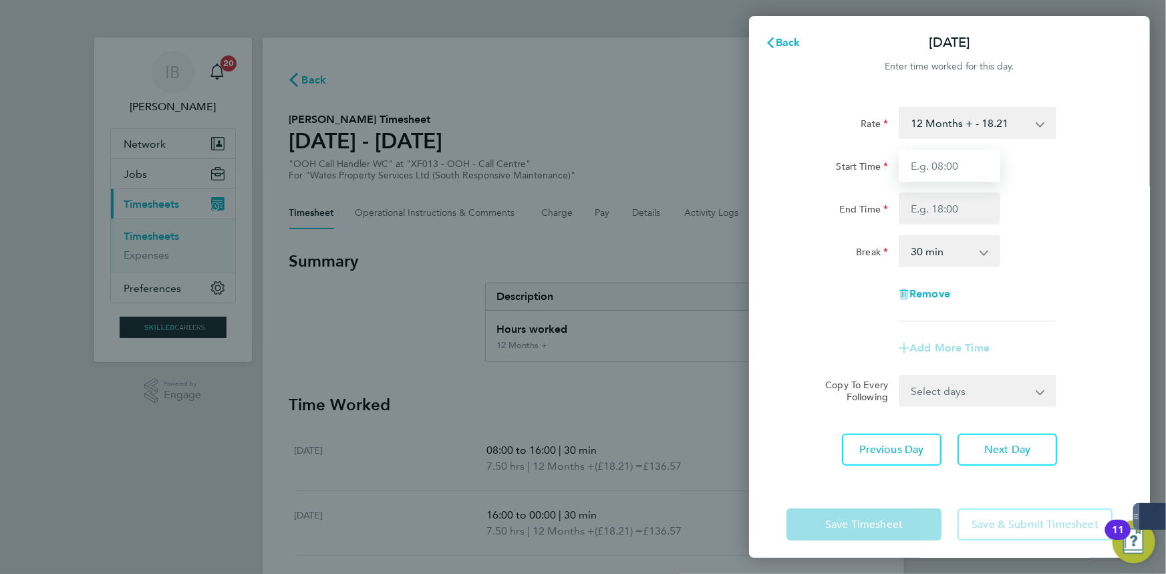
click at [949, 168] on input "Start Time" at bounding box center [950, 166] width 102 height 32
type input "17:00"
drag, startPoint x: 967, startPoint y: 216, endPoint x: 958, endPoint y: 224, distance: 12.3
click at [967, 216] on input "End Time" at bounding box center [950, 209] width 102 height 32
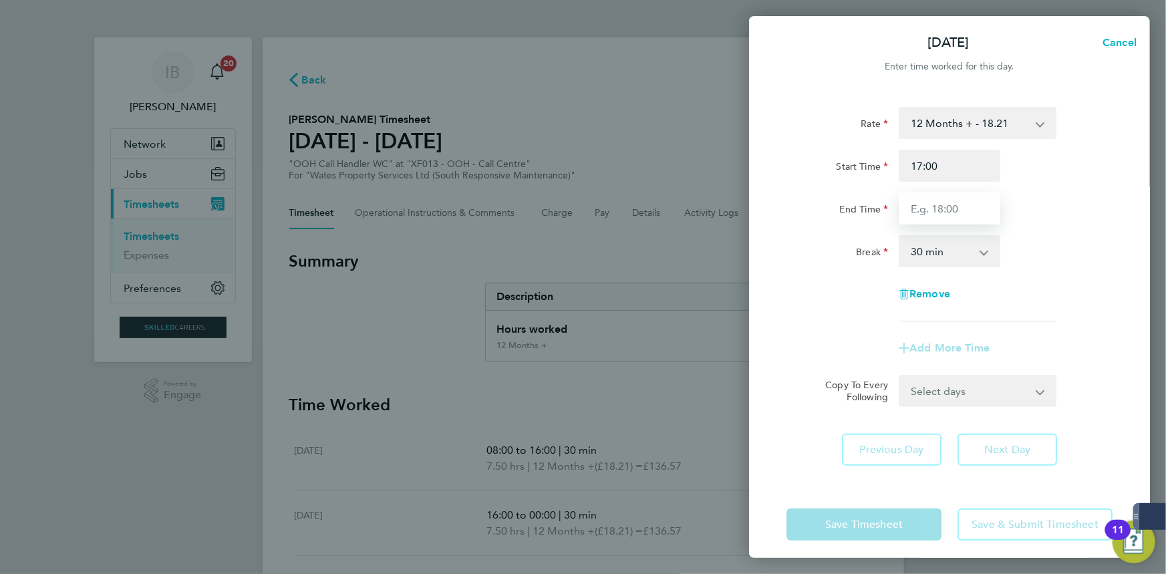
type input "00:00"
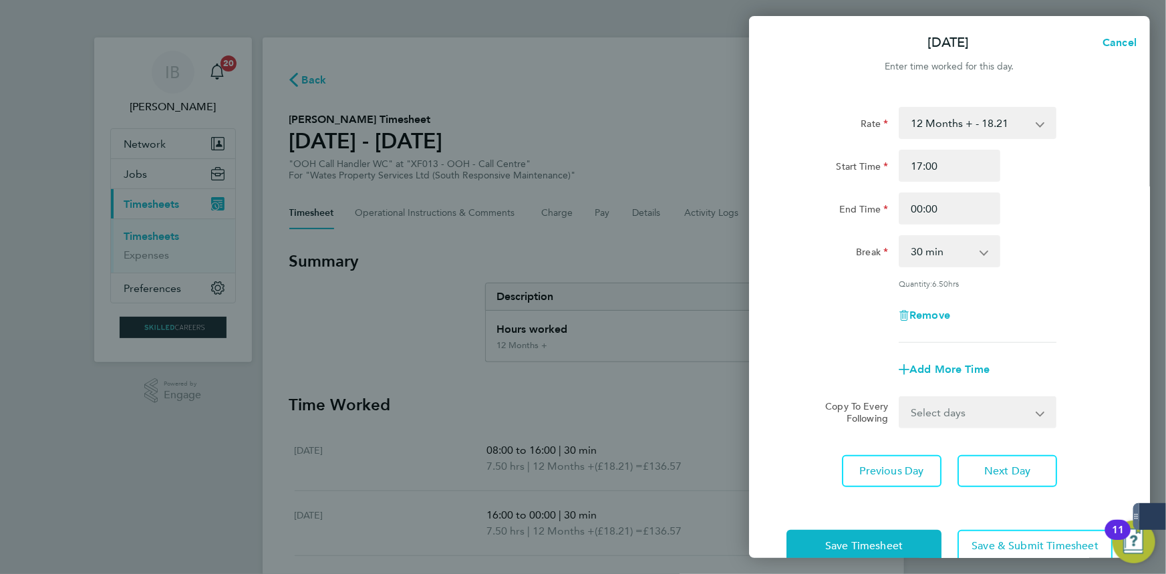
click at [1043, 281] on div "Rate 12 Months + - 18.21 Start Time 17:00 End Time 00:00 Break 0 min 15 min 30 …" at bounding box center [950, 225] width 326 height 236
click at [1003, 475] on span "Next Day" at bounding box center [1008, 471] width 46 height 13
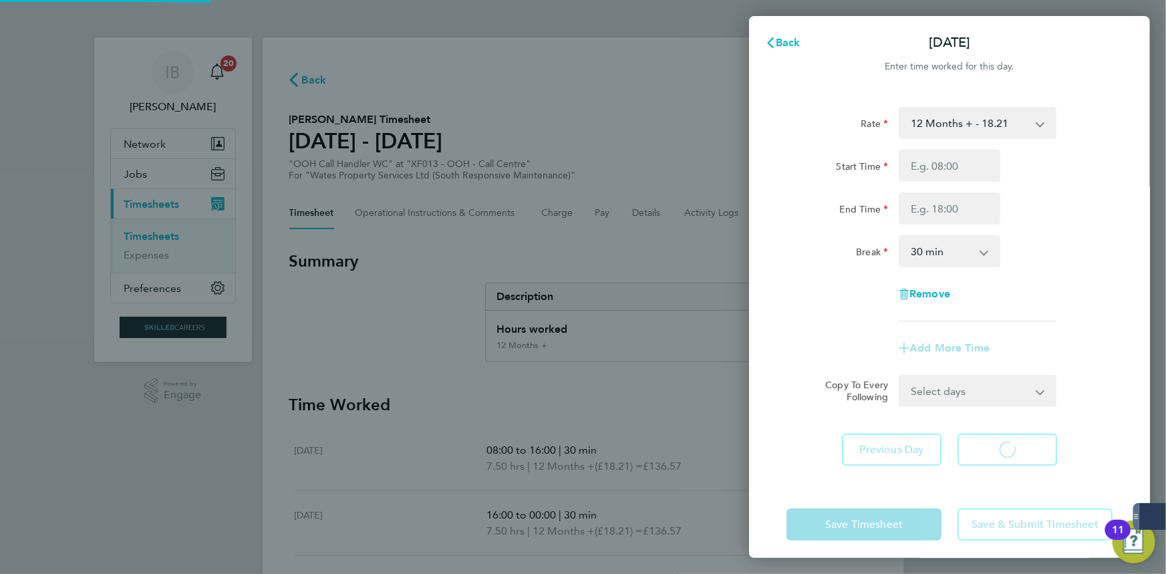
select select "30"
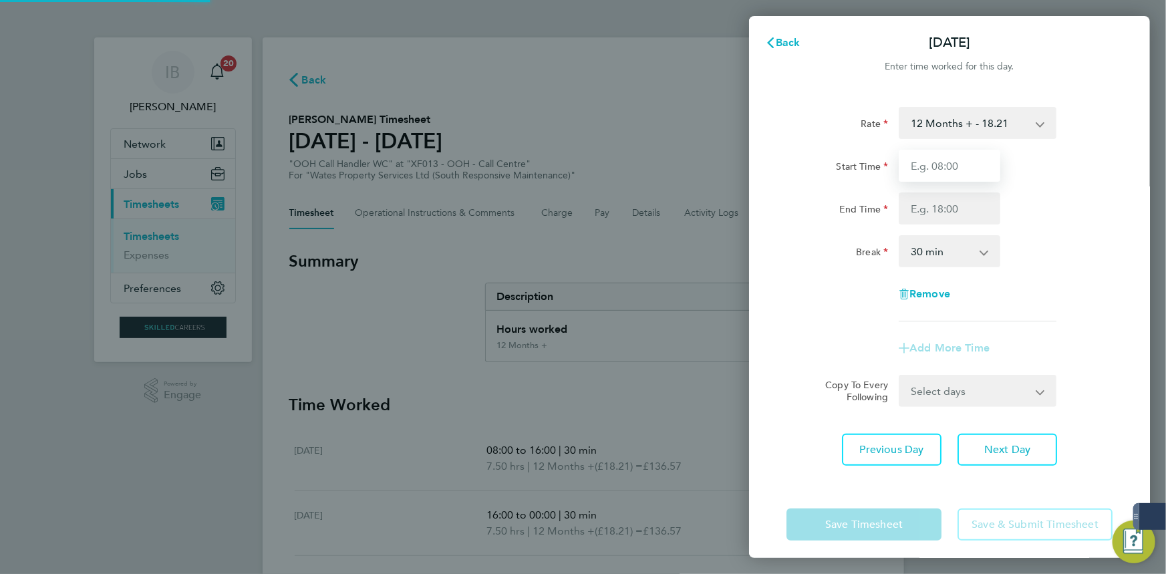
click at [955, 176] on input "Start Time" at bounding box center [950, 166] width 102 height 32
type input "17:00"
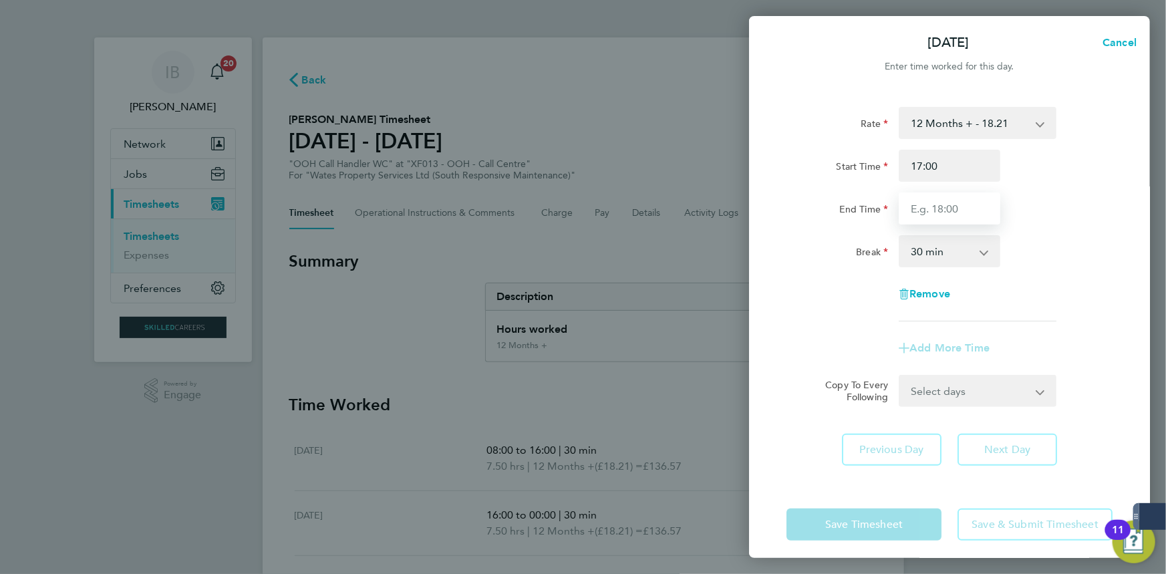
click at [955, 211] on input "End Time" at bounding box center [950, 209] width 102 height 32
type input "00:00"
click at [1059, 293] on div "Rate 12 Months + - 18.21 Start Time 17:00 End Time 00:00 Break 0 min 15 min 30 …" at bounding box center [950, 214] width 326 height 215
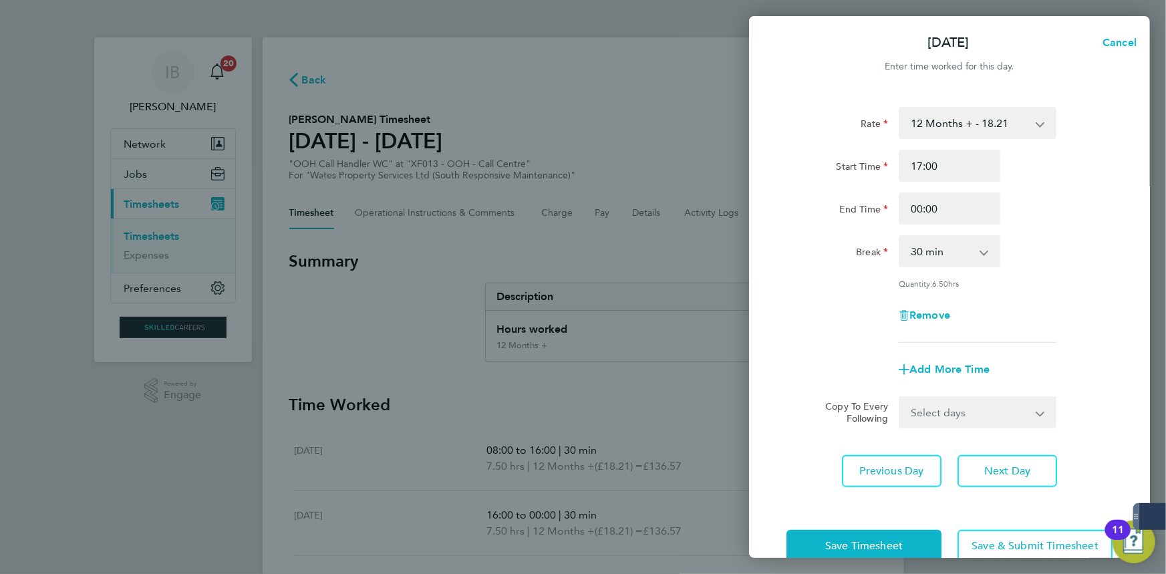
click at [969, 418] on select "Select days [DATE]" at bounding box center [970, 412] width 140 height 29
select select "FRI"
click at [900, 398] on select "Select days [DATE]" at bounding box center [970, 412] width 140 height 29
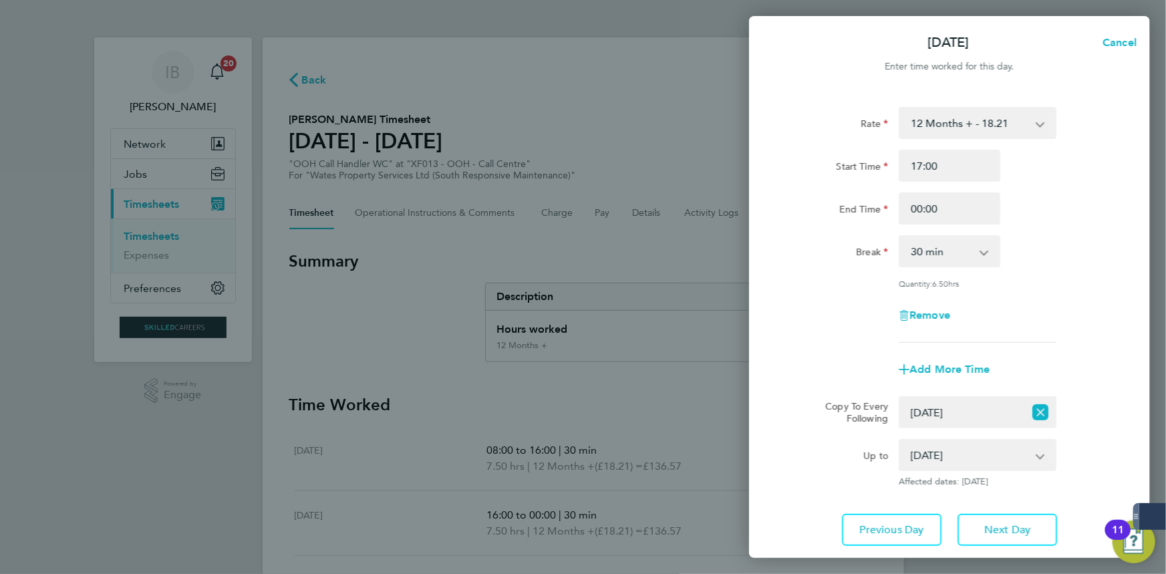
click at [1011, 356] on div "Add More Time" at bounding box center [949, 370] width 337 height 32
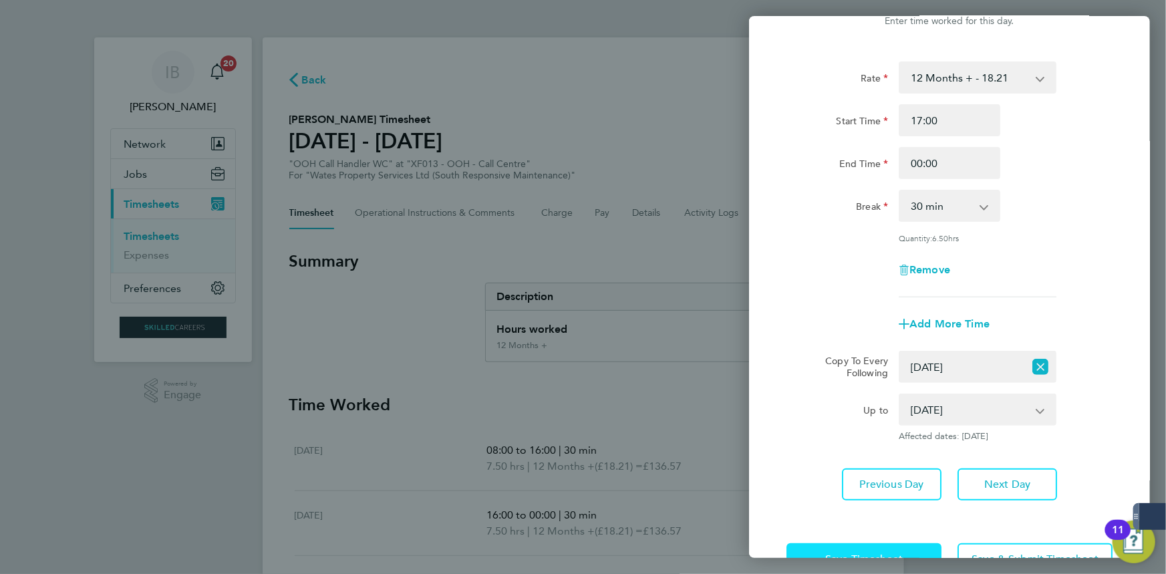
scroll to position [88, 0]
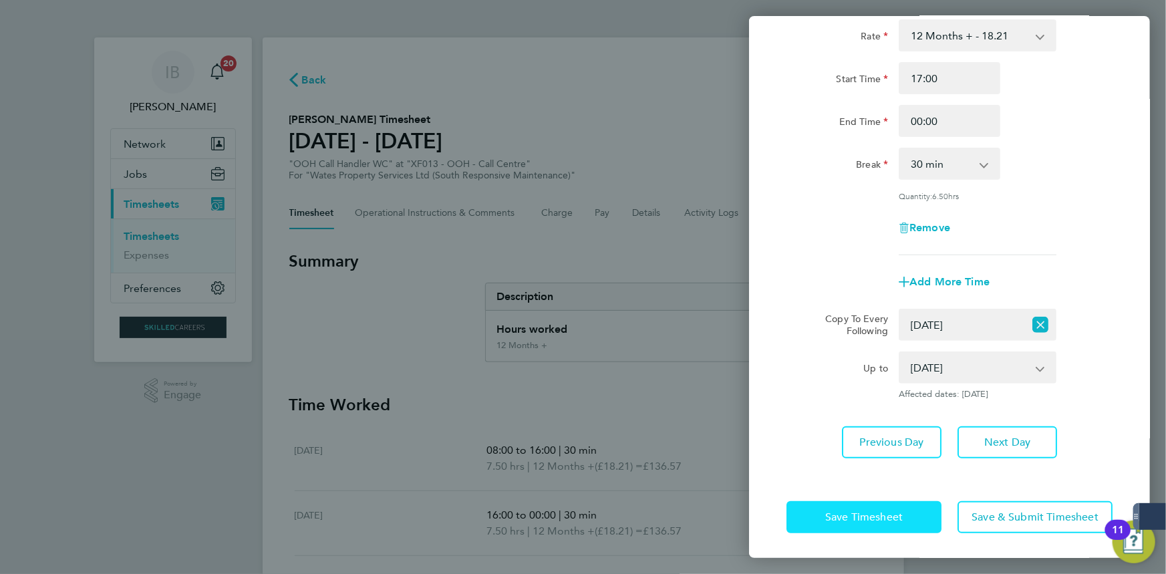
click at [902, 505] on button "Save Timesheet" at bounding box center [864, 517] width 155 height 32
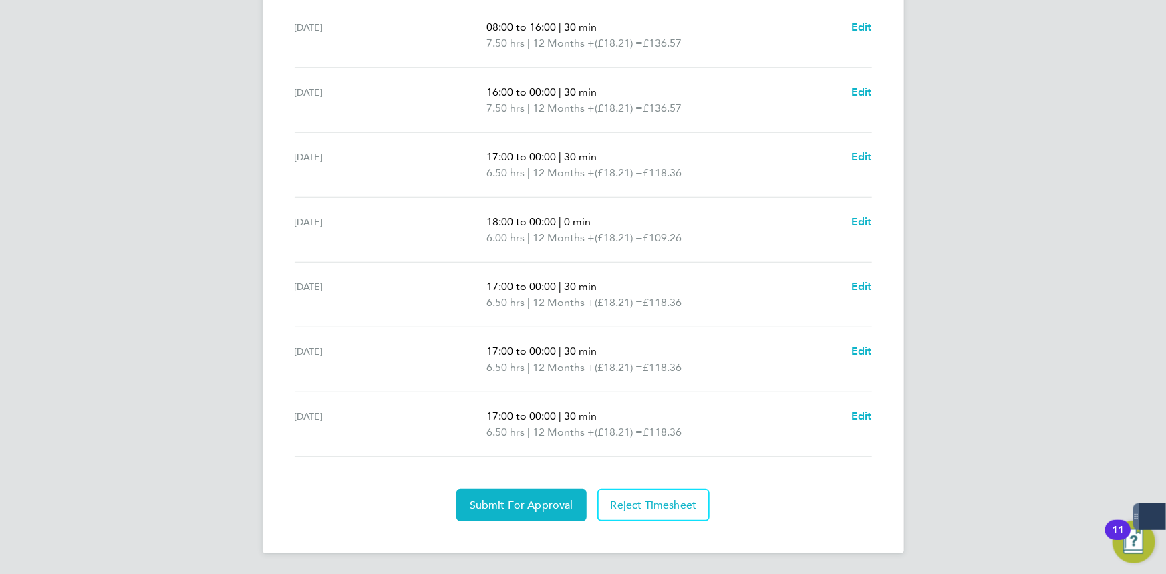
scroll to position [362, 0]
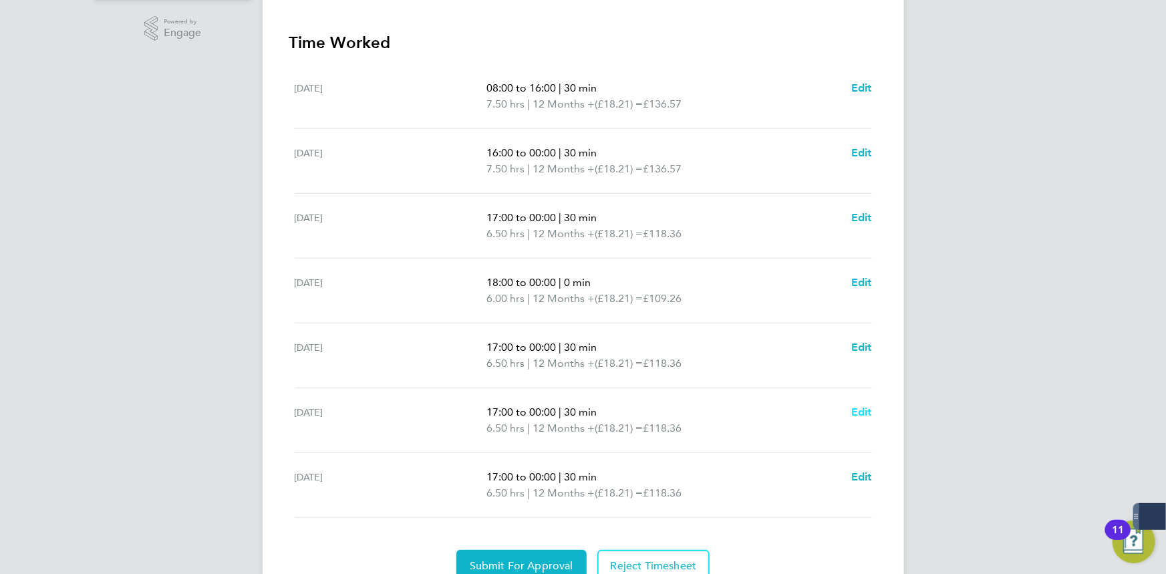
click at [862, 408] on span "Edit" at bounding box center [862, 412] width 21 height 13
select select "30"
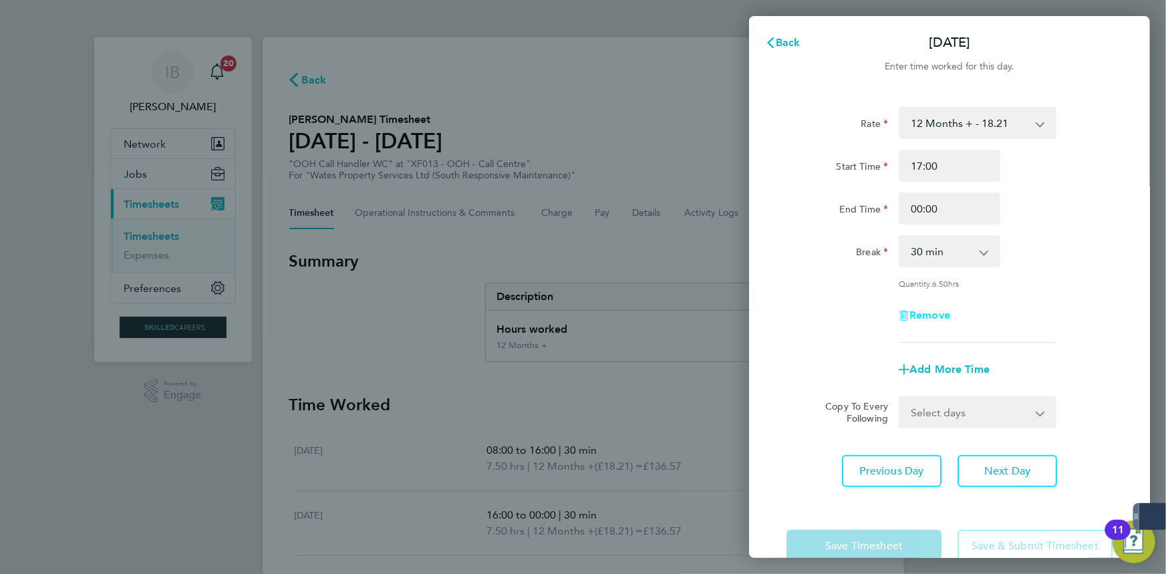
click at [918, 309] on span "Remove" at bounding box center [930, 315] width 41 height 13
select select "null"
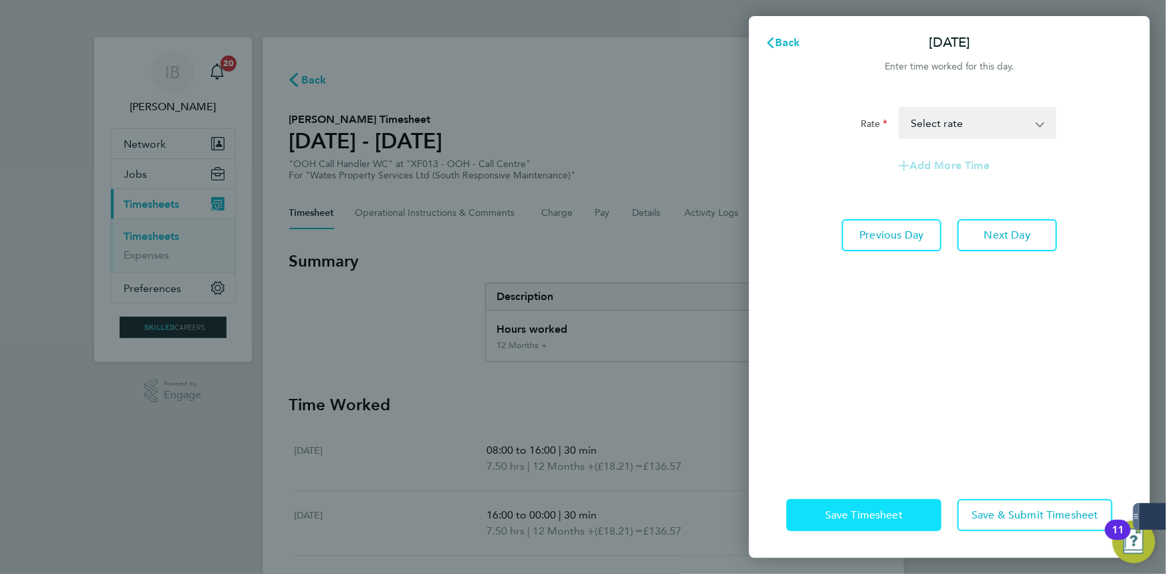
click at [898, 513] on span "Save Timesheet" at bounding box center [865, 515] width 78 height 13
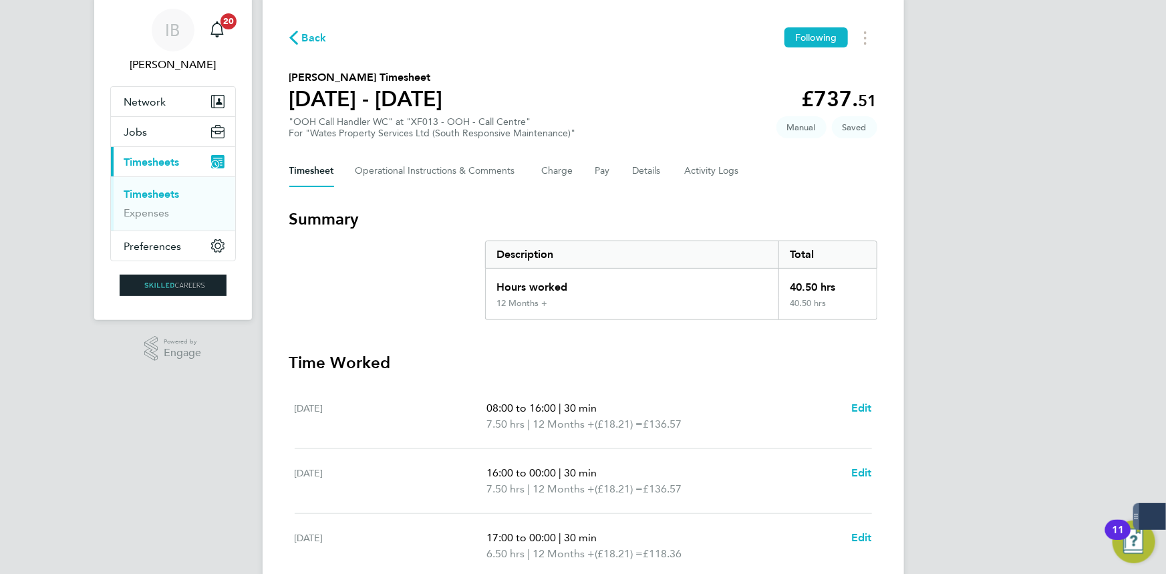
scroll to position [407, 0]
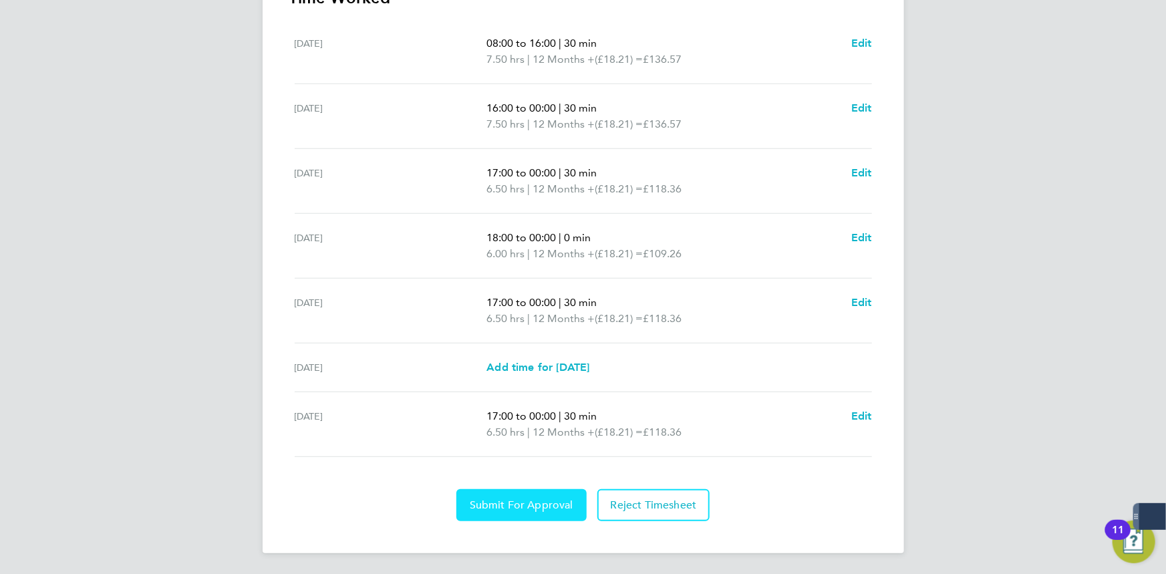
click at [507, 503] on span "Submit For Approval" at bounding box center [522, 505] width 104 height 13
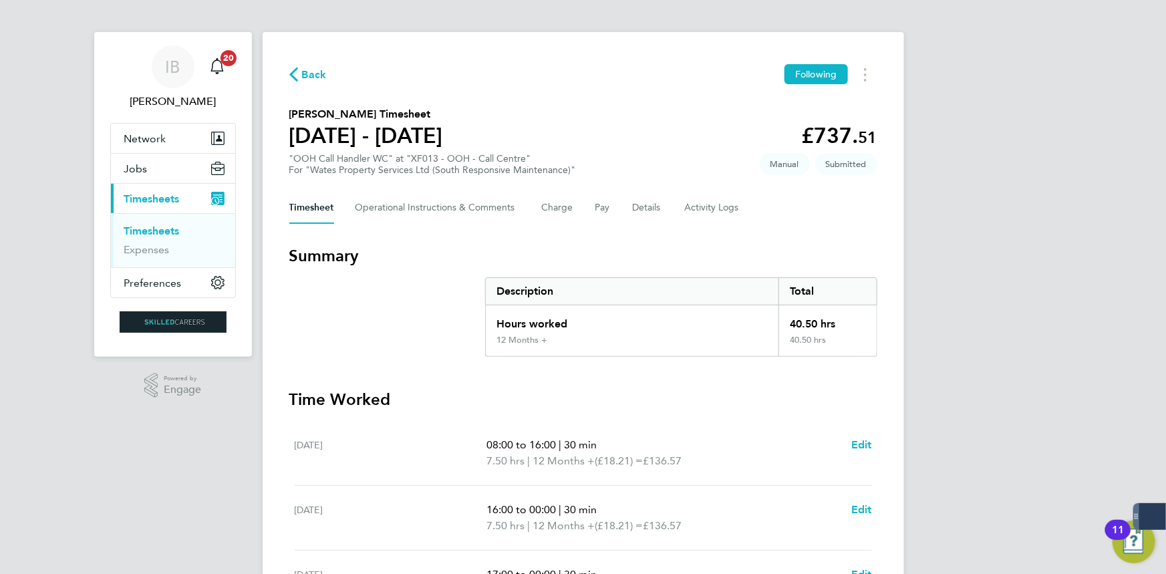
scroll to position [0, 0]
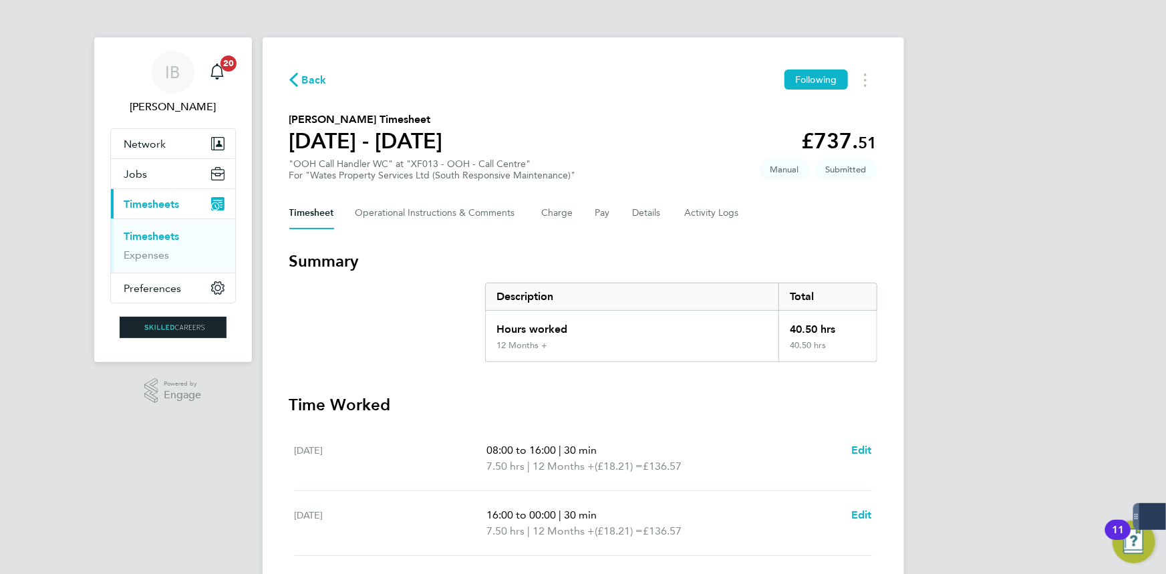
click at [320, 74] on span "Back" at bounding box center [314, 80] width 25 height 16
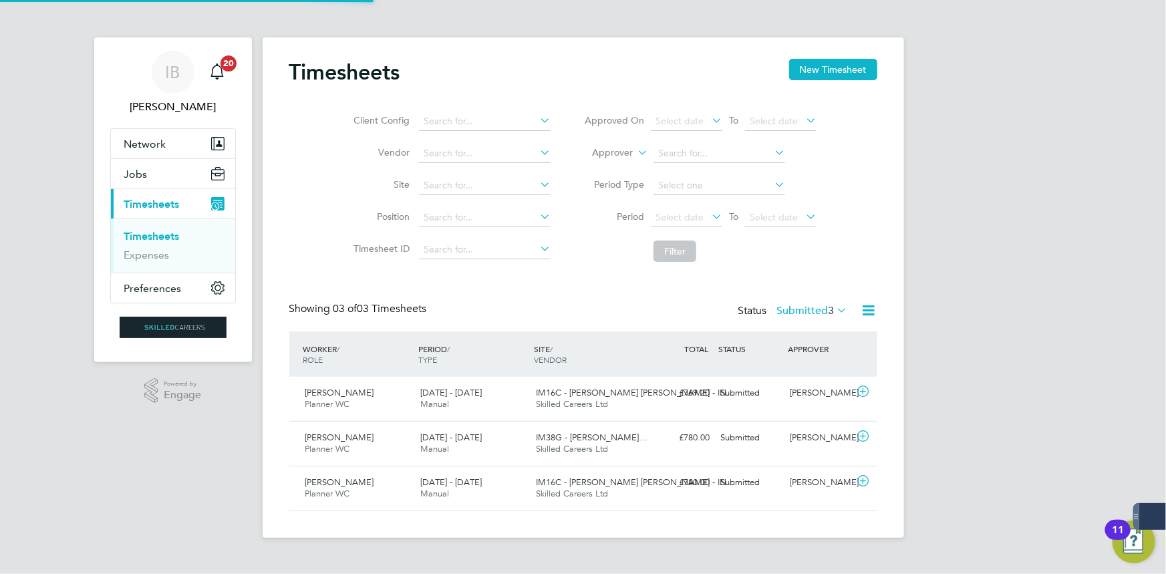
scroll to position [33, 116]
click at [851, 73] on button "New Timesheet" at bounding box center [833, 69] width 88 height 21
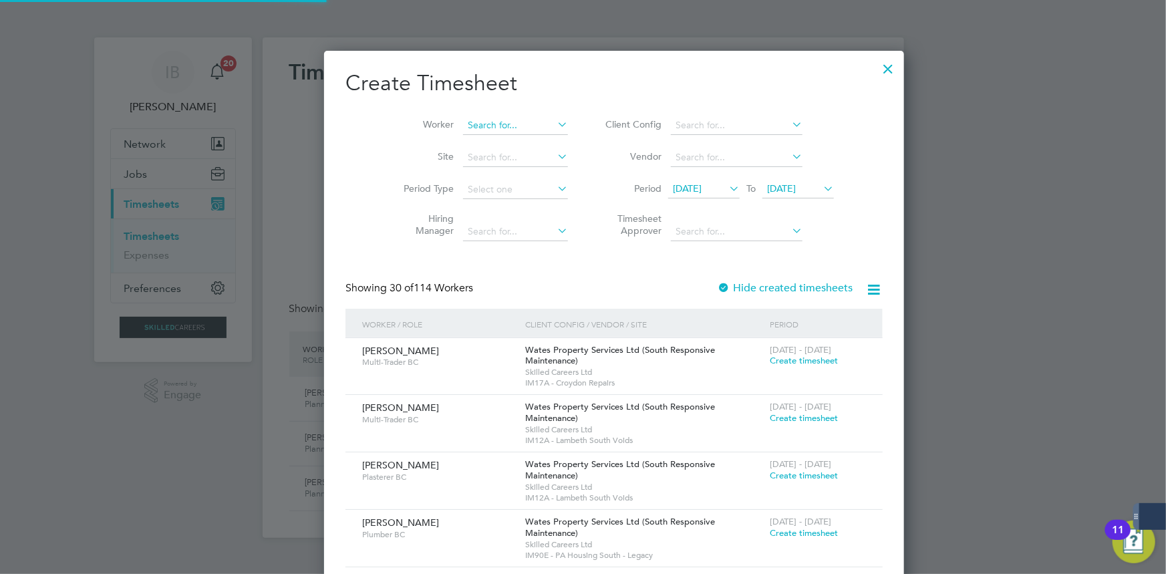
scroll to position [2099, 517]
click at [469, 128] on input at bounding box center [515, 125] width 105 height 19
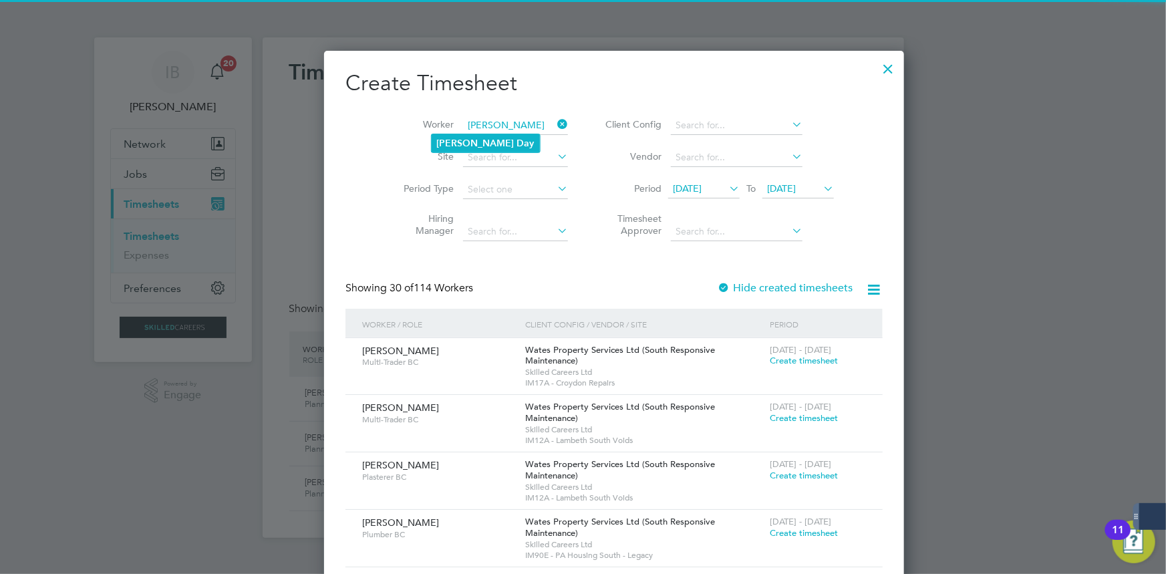
click at [517, 143] on b "Day" at bounding box center [525, 143] width 17 height 11
type input "[PERSON_NAME]"
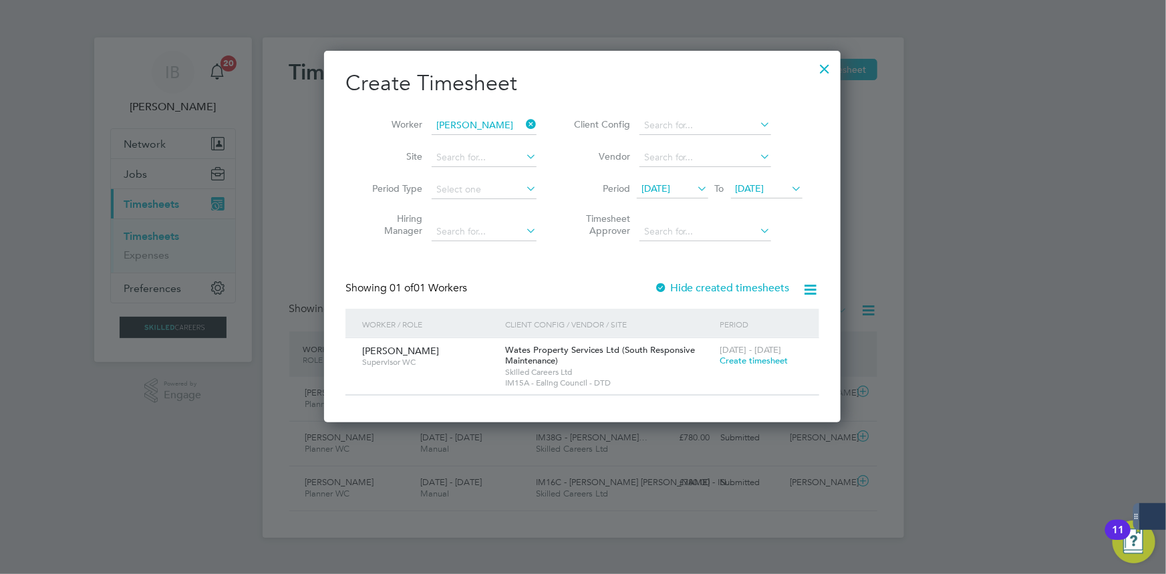
scroll to position [372, 517]
click at [733, 360] on span "Create timesheet" at bounding box center [754, 360] width 68 height 11
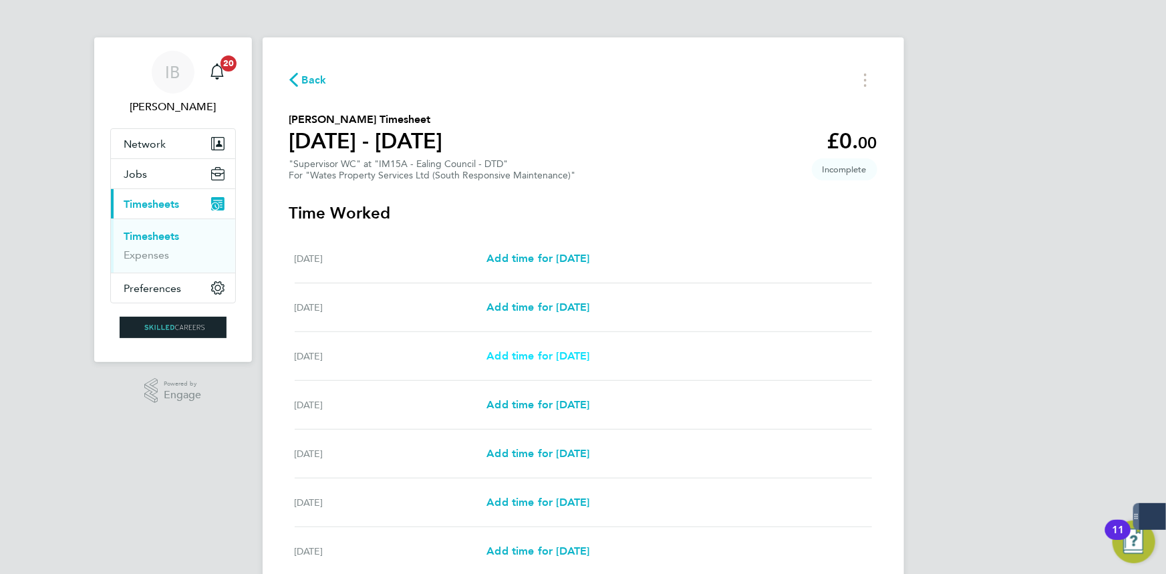
click at [581, 357] on span "Add time for [DATE]" at bounding box center [538, 356] width 103 height 13
select select "30"
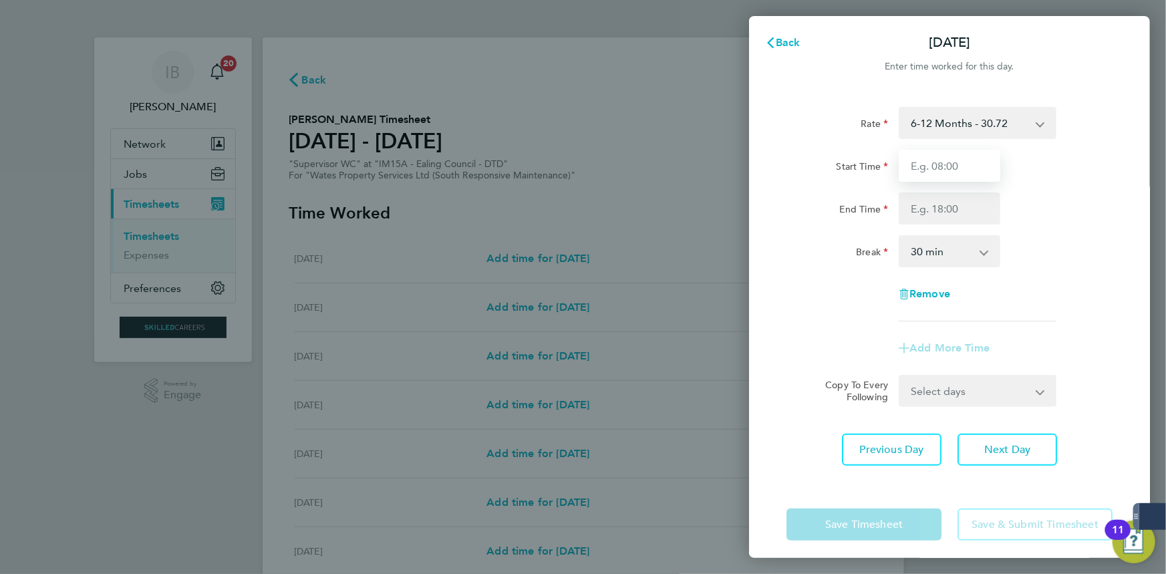
click at [951, 172] on input "Start Time" at bounding box center [950, 166] width 102 height 32
type input "08:00"
click at [967, 214] on input "End Time" at bounding box center [950, 209] width 102 height 32
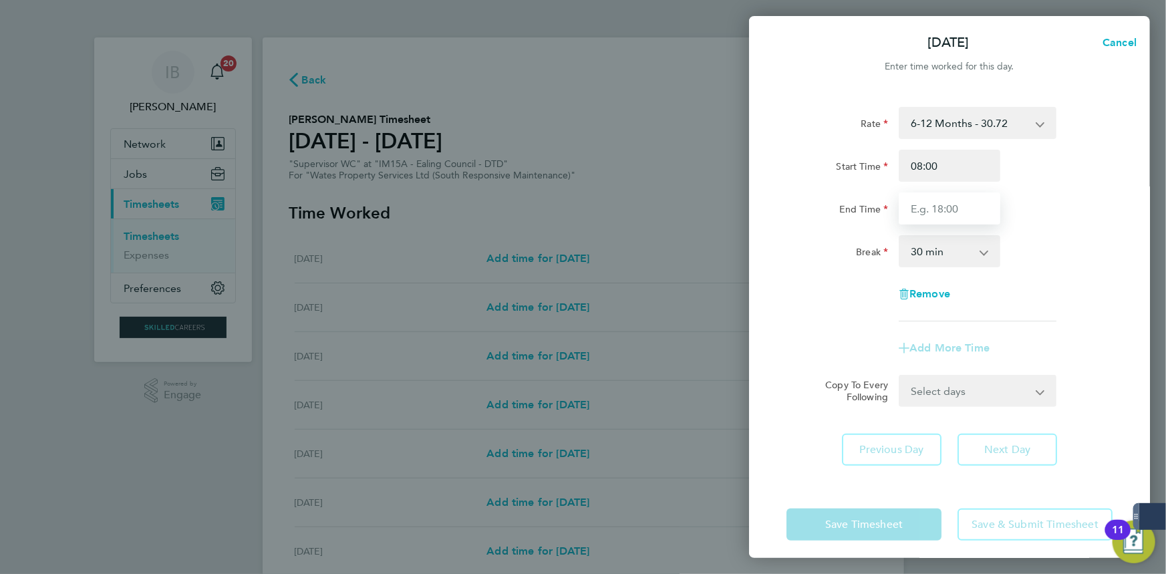
type input "17:00"
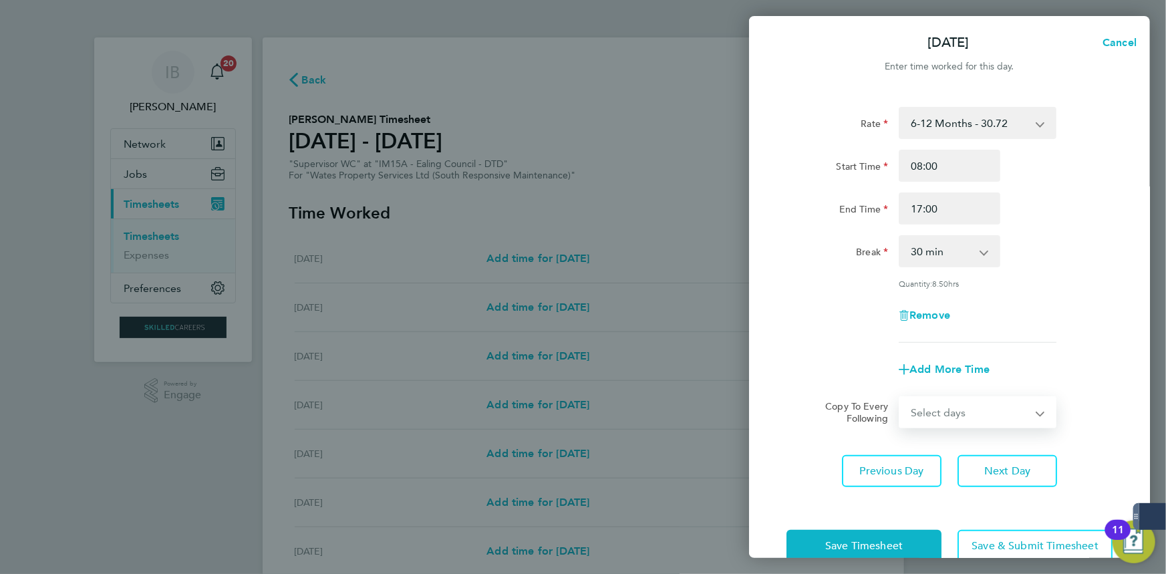
drag, startPoint x: 959, startPoint y: 392, endPoint x: 959, endPoint y: 417, distance: 24.7
click at [959, 392] on form "Rate 6-12 Months - 30.72 Start Time 08:00 End Time 17:00 Break 0 min 15 min 30 …" at bounding box center [950, 268] width 326 height 322
select select "DAY"
click at [900, 398] on select "Select days Day [DATE] [DATE] [DATE] [DATE]" at bounding box center [970, 412] width 140 height 29
select select "[DATE]"
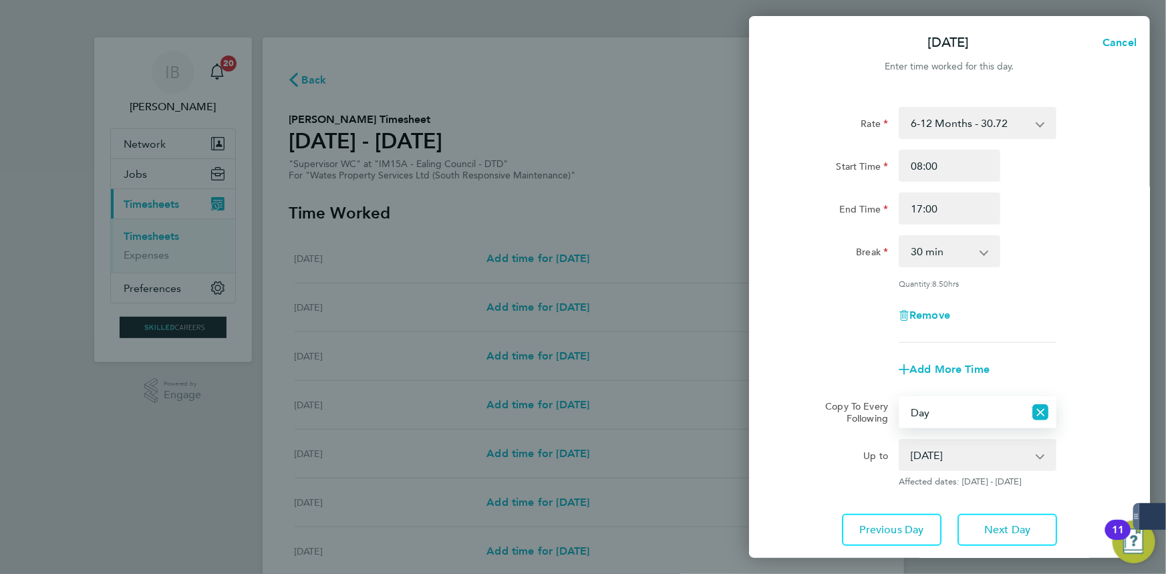
scroll to position [88, 0]
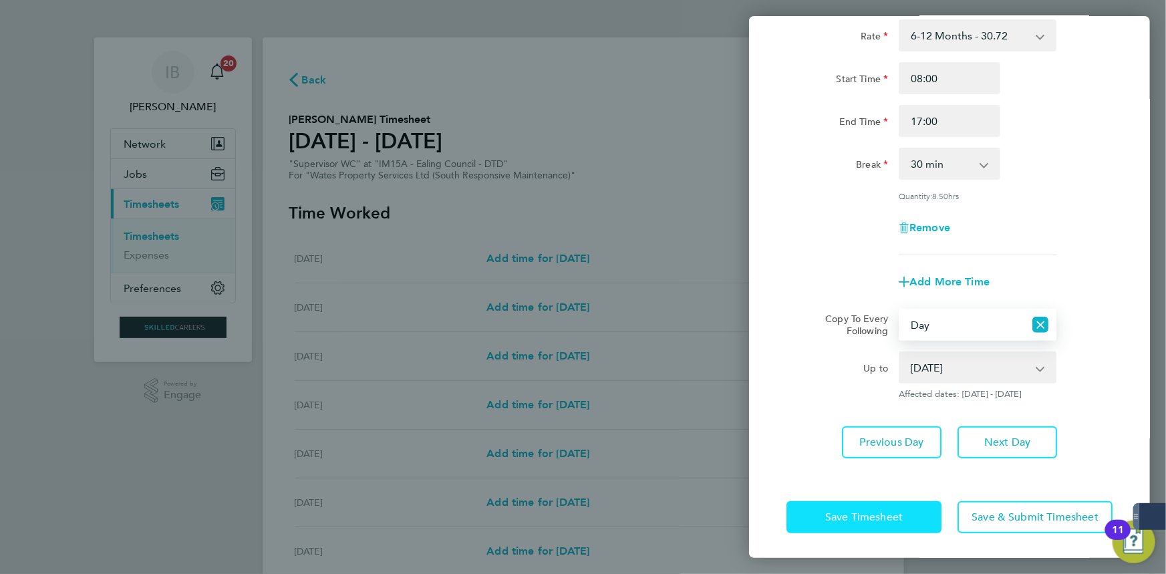
click at [886, 513] on span "Save Timesheet" at bounding box center [865, 517] width 78 height 13
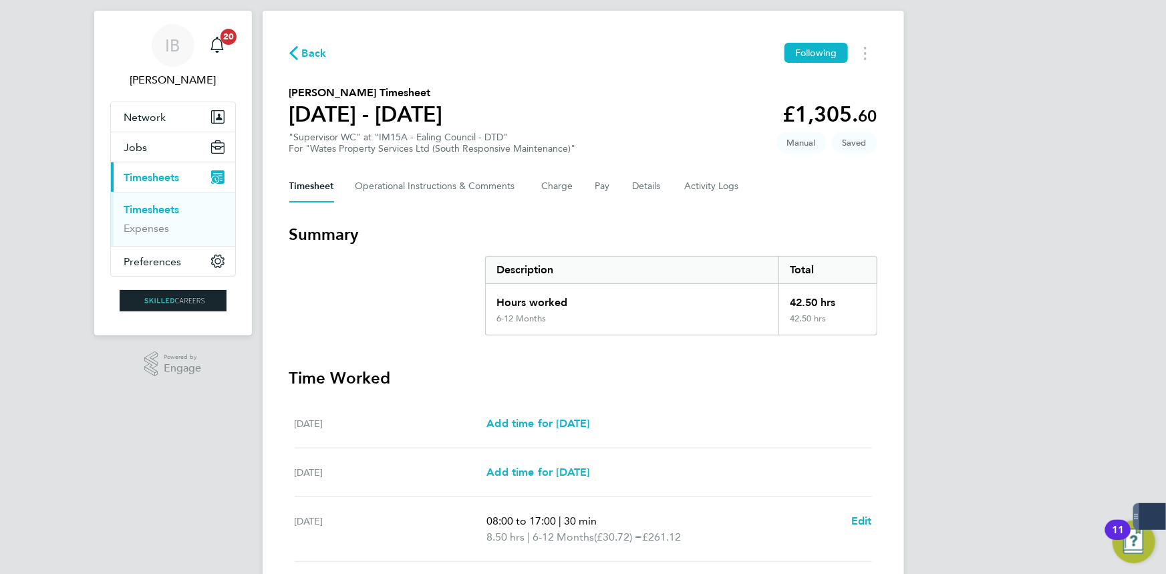
scroll to position [391, 0]
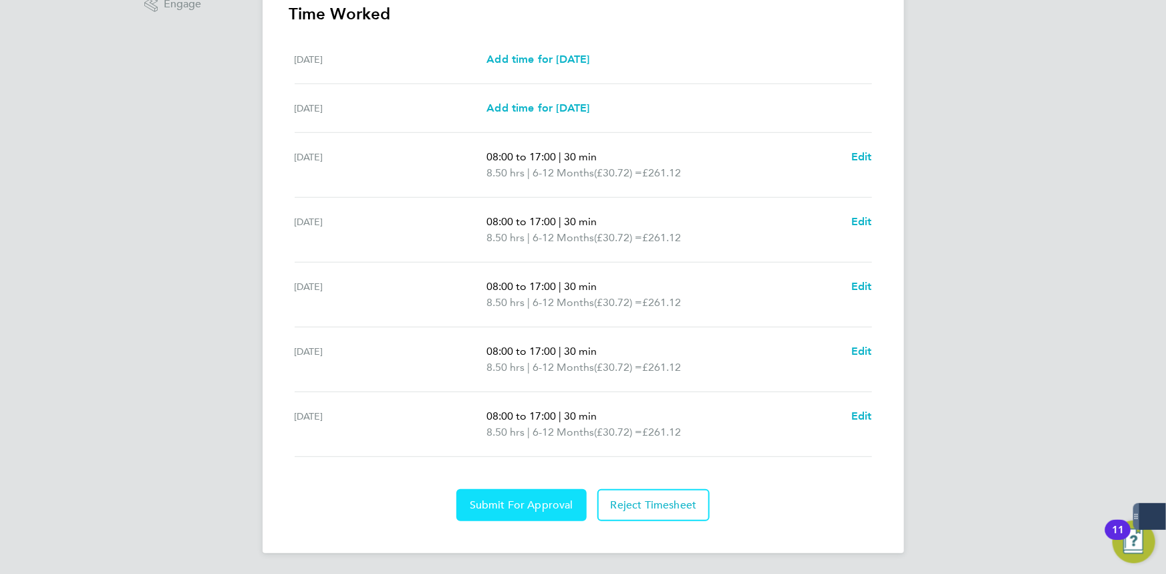
click at [569, 515] on button "Submit For Approval" at bounding box center [522, 505] width 130 height 32
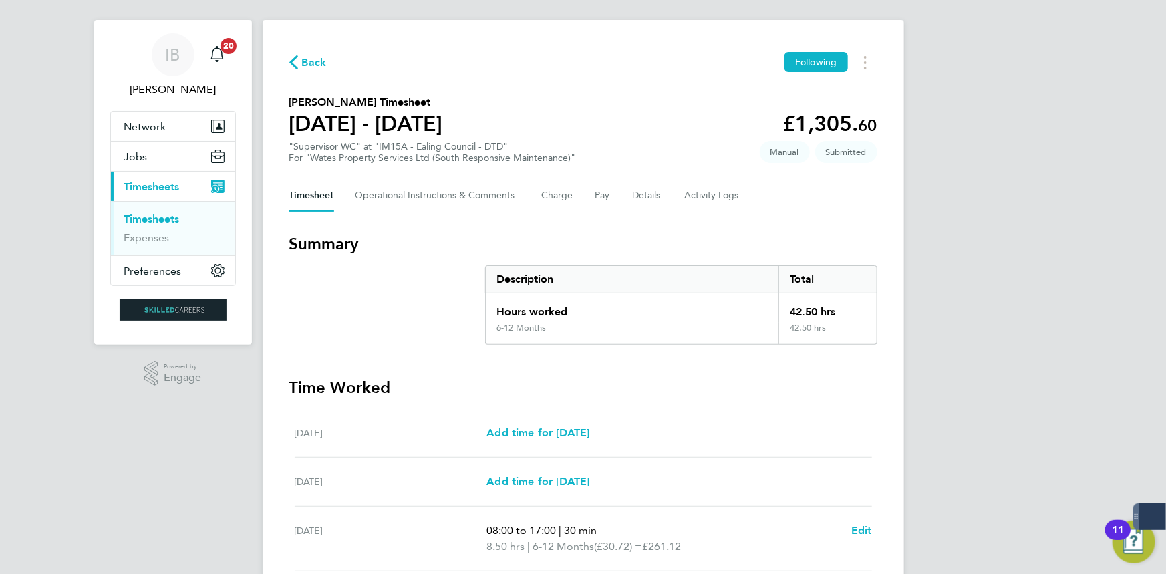
scroll to position [0, 0]
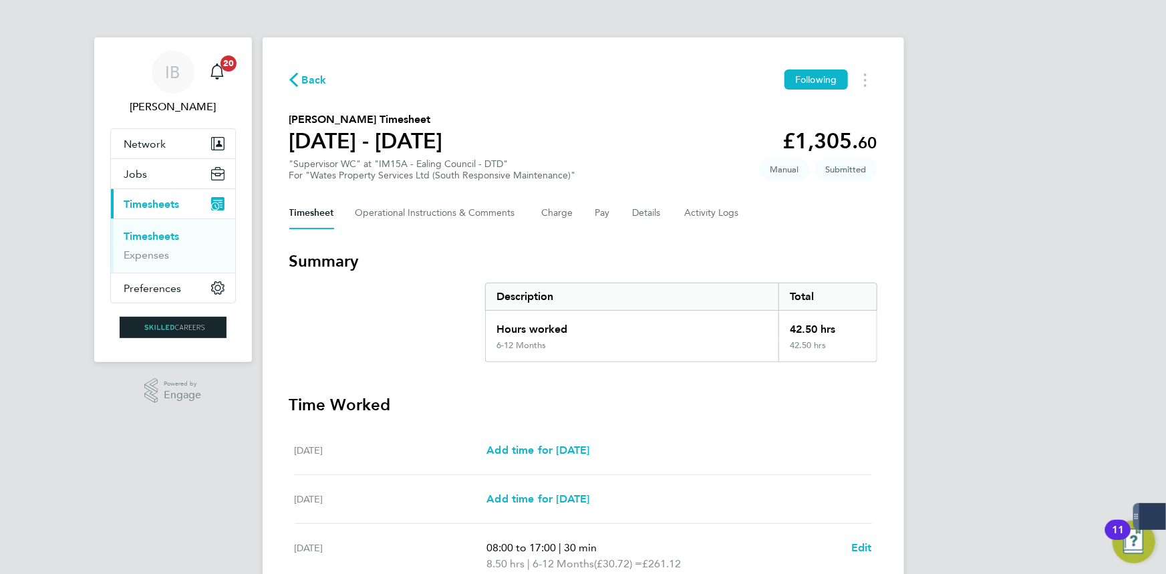
click at [313, 73] on span "Back" at bounding box center [314, 80] width 25 height 16
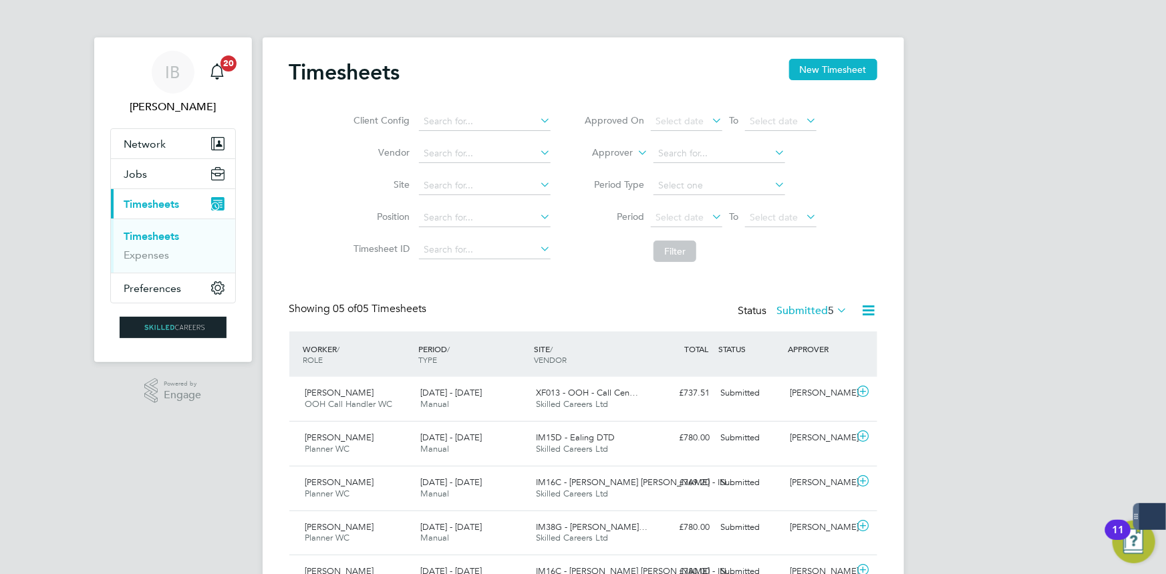
click at [830, 46] on div "Timesheets New Timesheet Client Config Vendor Site Position Timesheet ID Approv…" at bounding box center [584, 332] width 642 height 590
drag, startPoint x: 830, startPoint y: 63, endPoint x: 575, endPoint y: 80, distance: 255.9
click at [822, 63] on button "New Timesheet" at bounding box center [833, 69] width 88 height 21
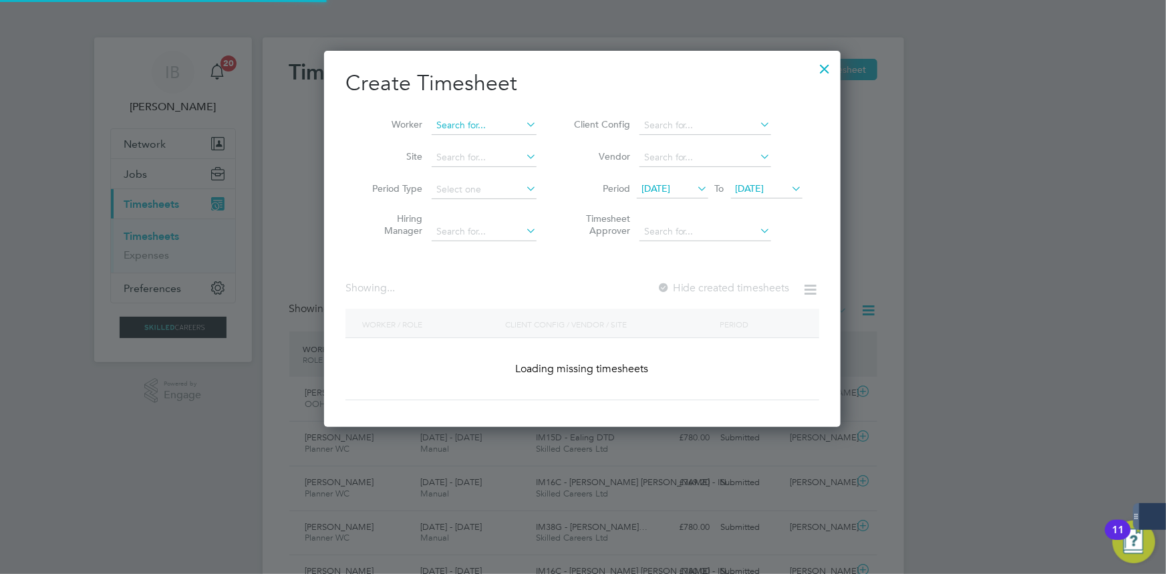
scroll to position [7, 6]
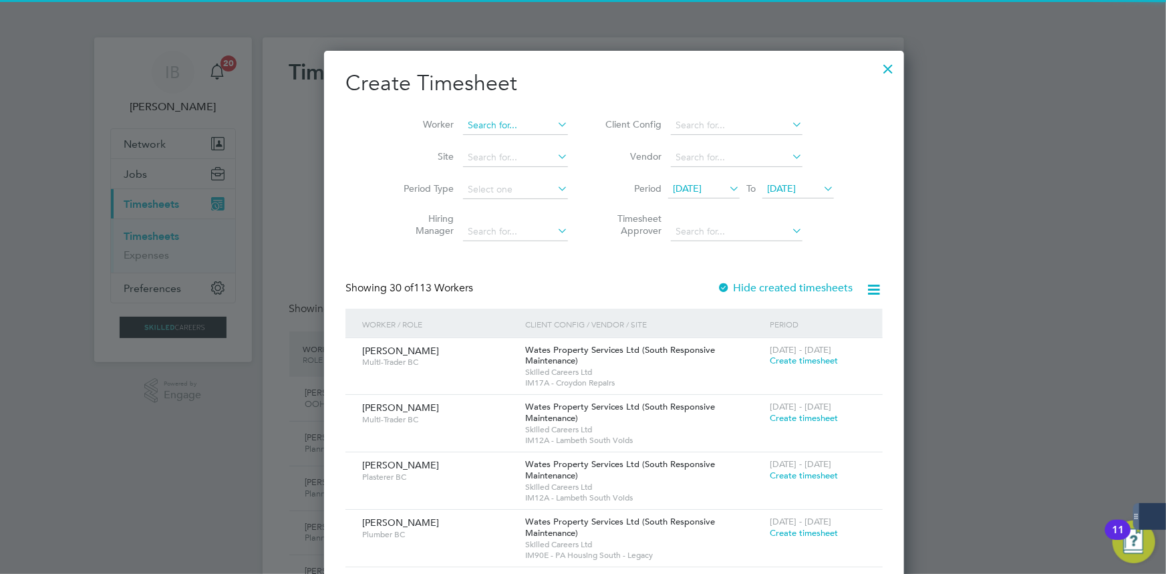
click at [463, 125] on input at bounding box center [515, 125] width 105 height 19
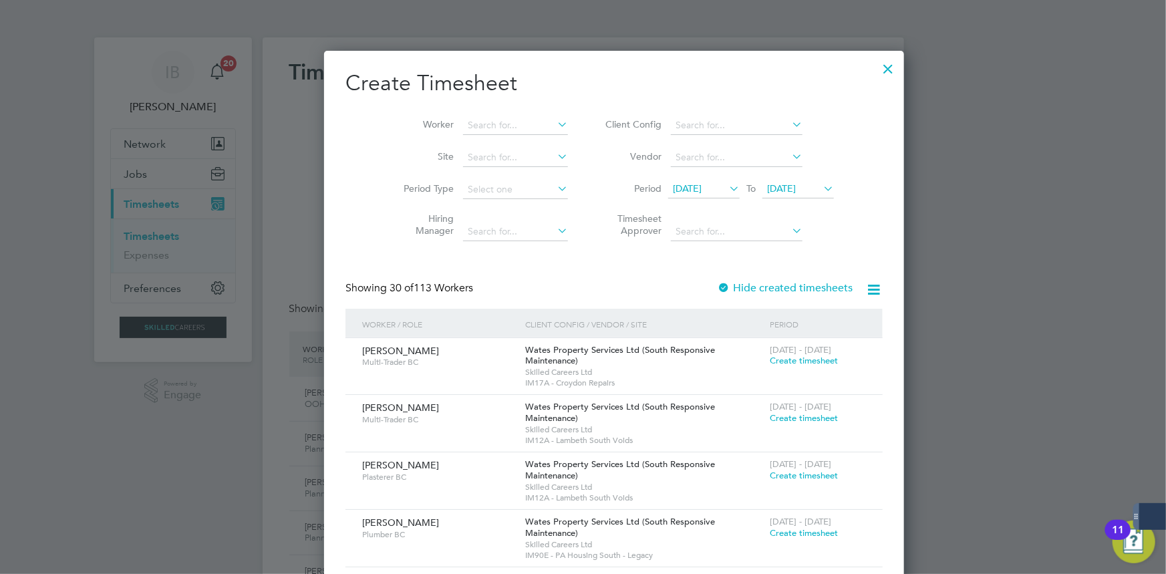
click at [877, 69] on div at bounding box center [889, 65] width 24 height 24
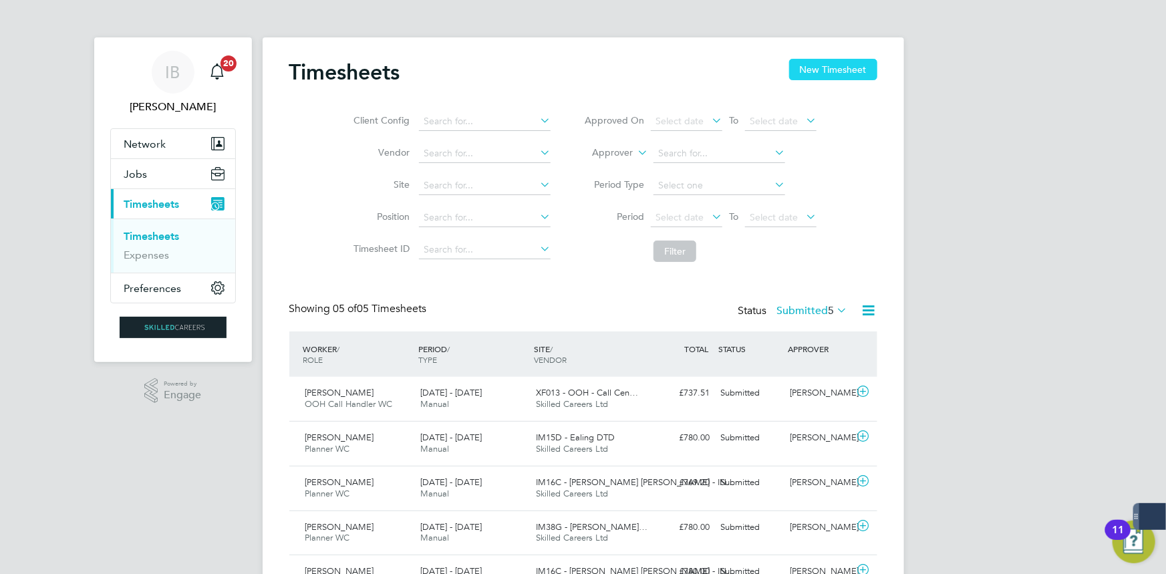
click at [821, 74] on button "New Timesheet" at bounding box center [833, 69] width 88 height 21
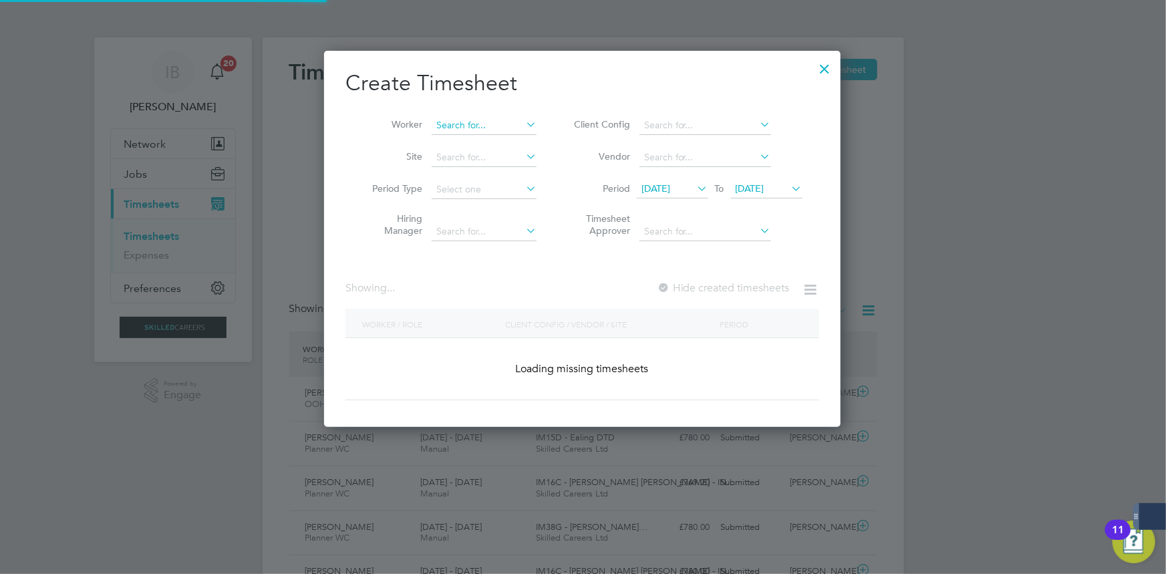
click at [449, 125] on input at bounding box center [484, 125] width 105 height 19
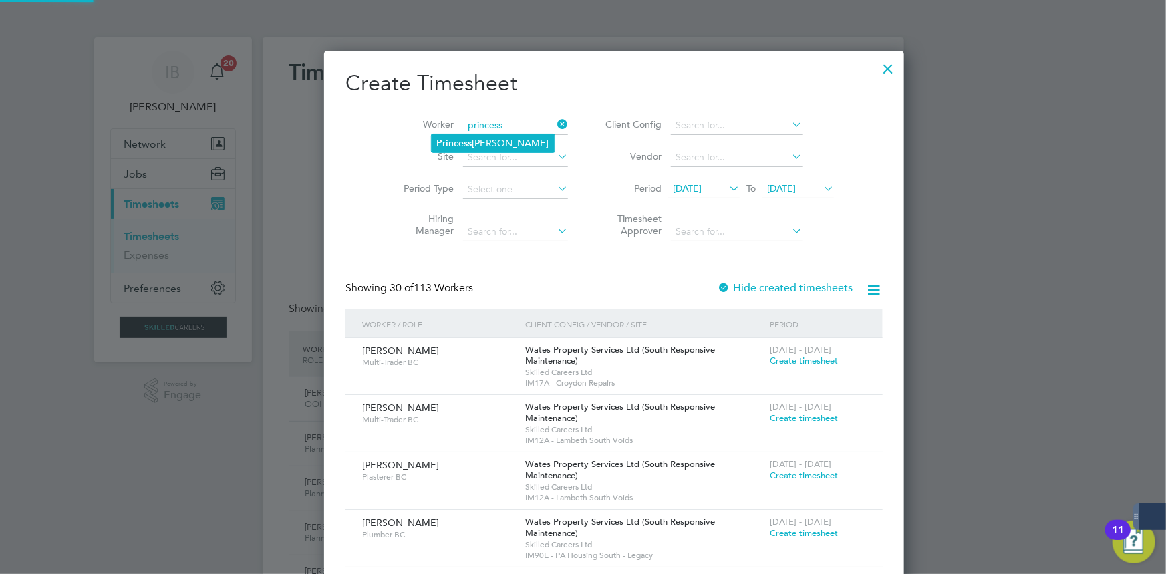
click at [466, 140] on b "Princess" at bounding box center [454, 143] width 35 height 11
type input "Princess [PERSON_NAME]"
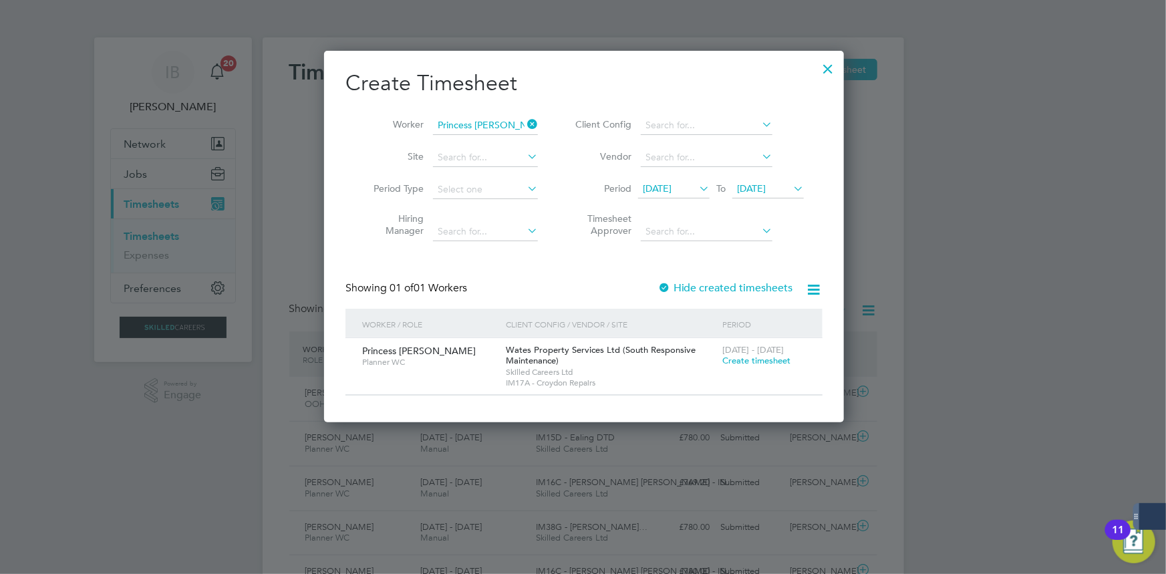
click at [763, 365] on span "Create timesheet" at bounding box center [757, 360] width 68 height 11
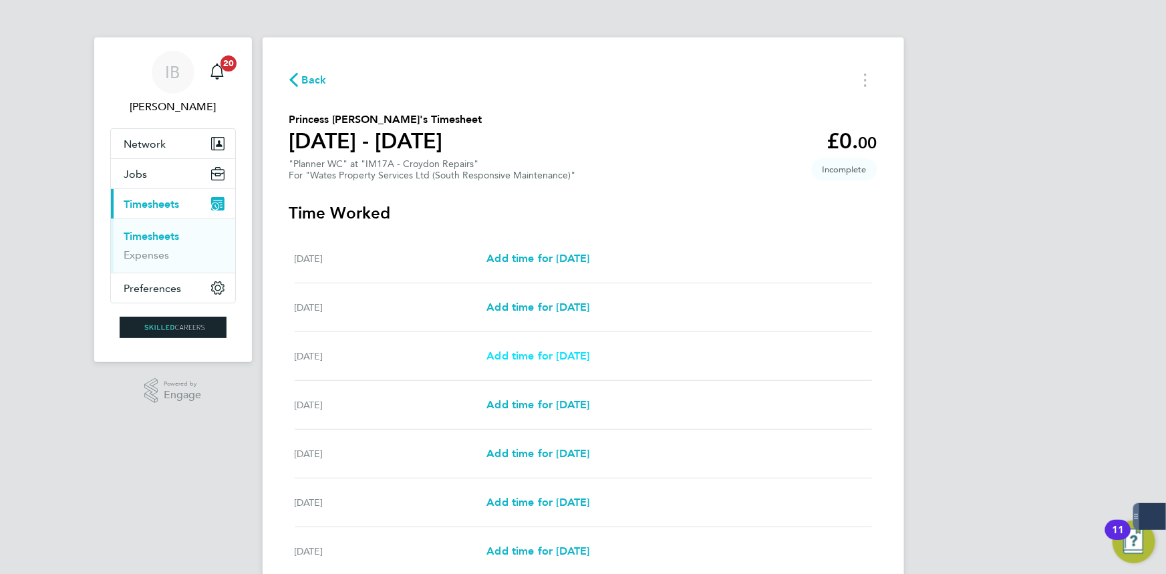
click at [586, 350] on span "Add time for [DATE]" at bounding box center [538, 356] width 103 height 13
select select "30"
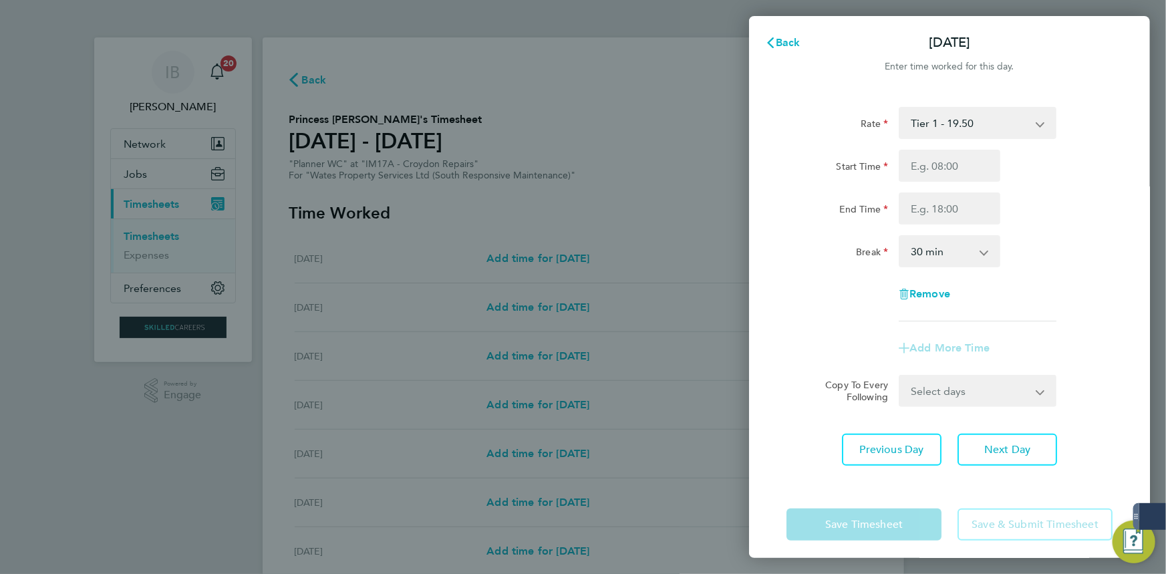
click at [940, 183] on div "Start Time End Time" at bounding box center [949, 187] width 337 height 75
click at [947, 170] on input "Start Time" at bounding box center [950, 166] width 102 height 32
type input "08:00"
click at [956, 211] on input "End Time" at bounding box center [950, 209] width 102 height 32
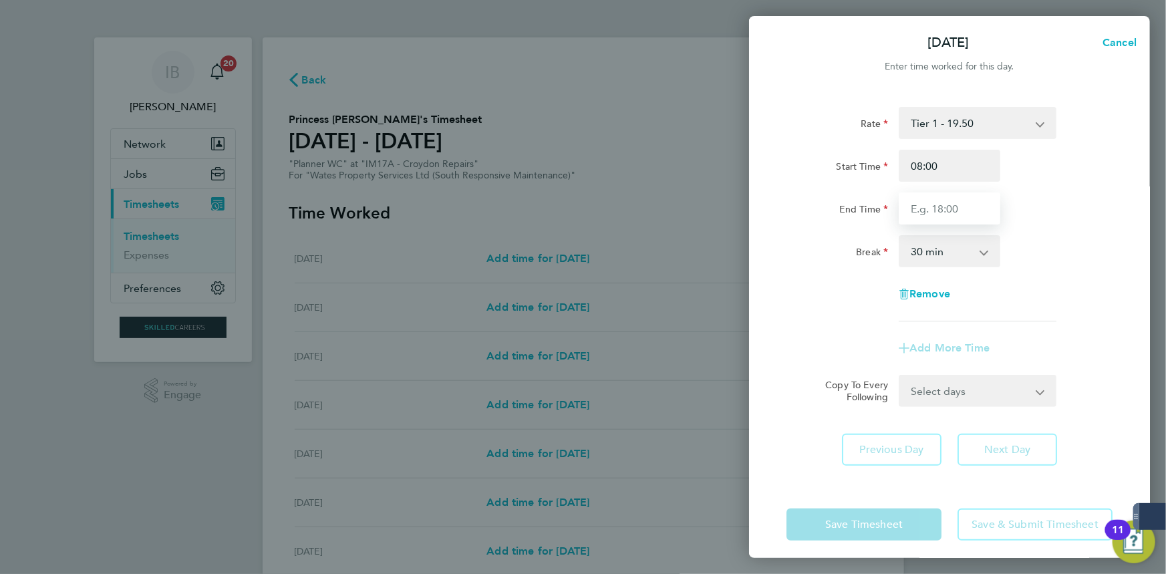
type input "17:00"
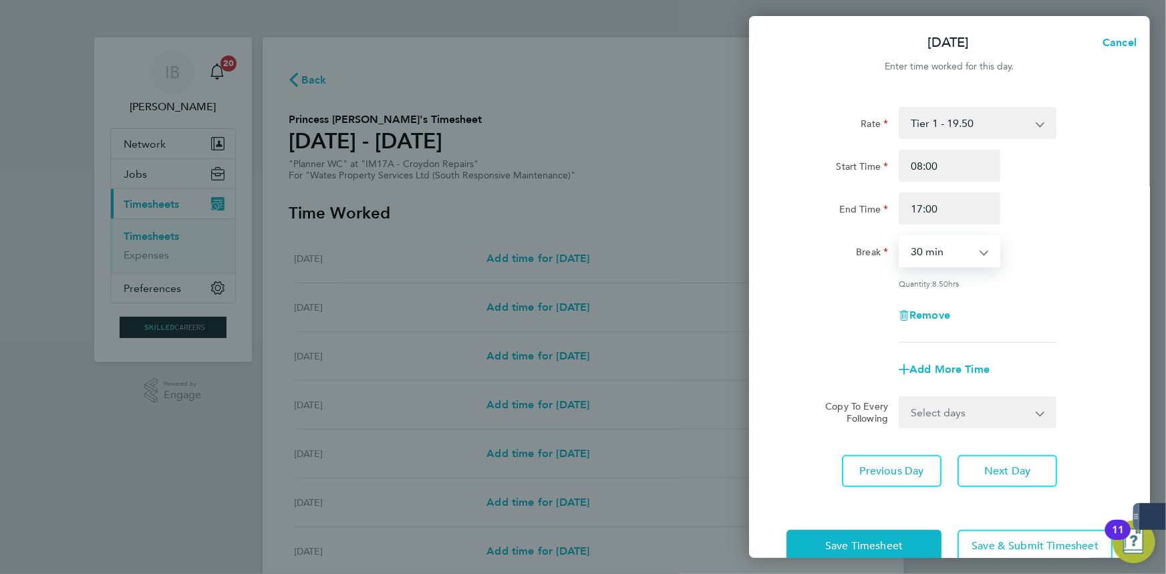
click at [961, 245] on select "0 min 15 min 30 min 45 min 60 min 75 min 90 min" at bounding box center [941, 251] width 83 height 29
select select "60"
click at [900, 237] on select "0 min 15 min 30 min 45 min 60 min 75 min 90 min" at bounding box center [941, 251] width 83 height 29
click at [947, 414] on select "Select days Day [DATE] [DATE] [DATE] [DATE]" at bounding box center [970, 412] width 140 height 29
select select "DAY"
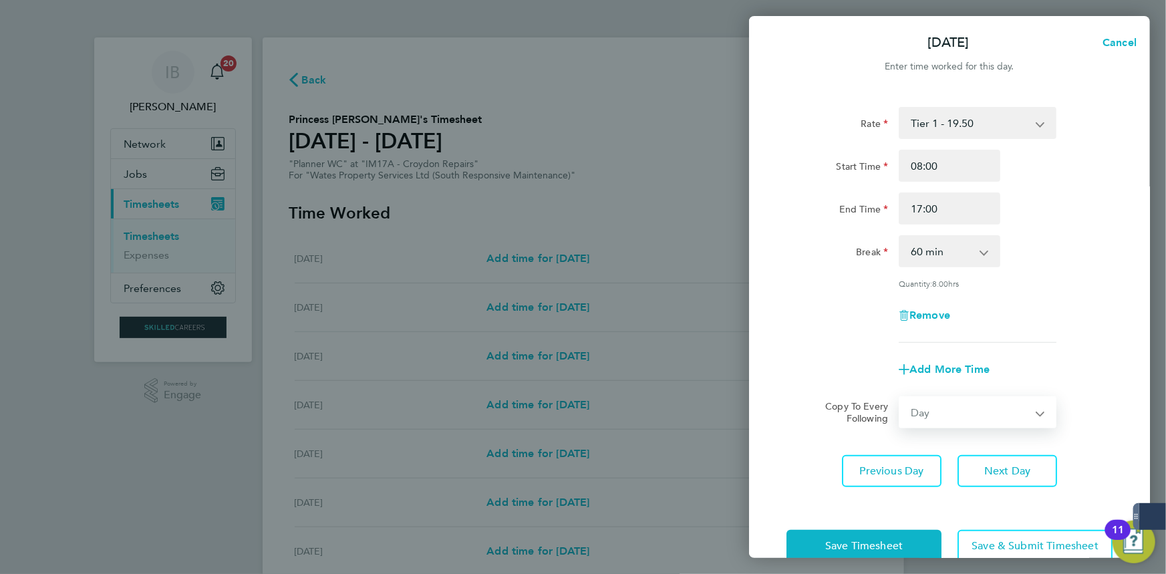
click at [900, 398] on select "Select days Day [DATE] [DATE] [DATE] [DATE]" at bounding box center [970, 412] width 140 height 29
select select "[DATE]"
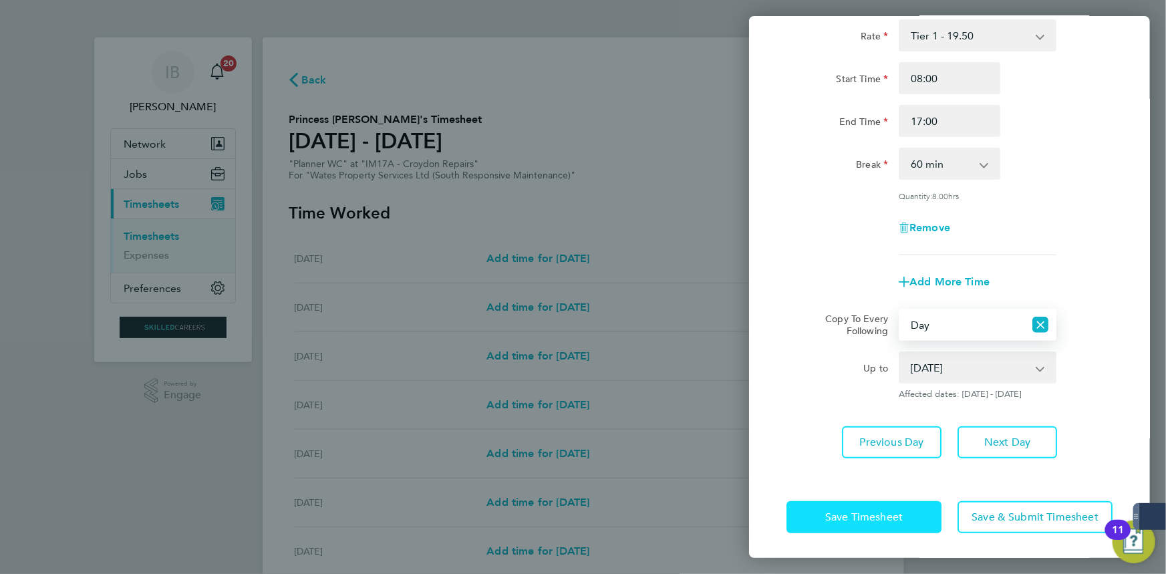
click at [898, 505] on button "Save Timesheet" at bounding box center [864, 517] width 155 height 32
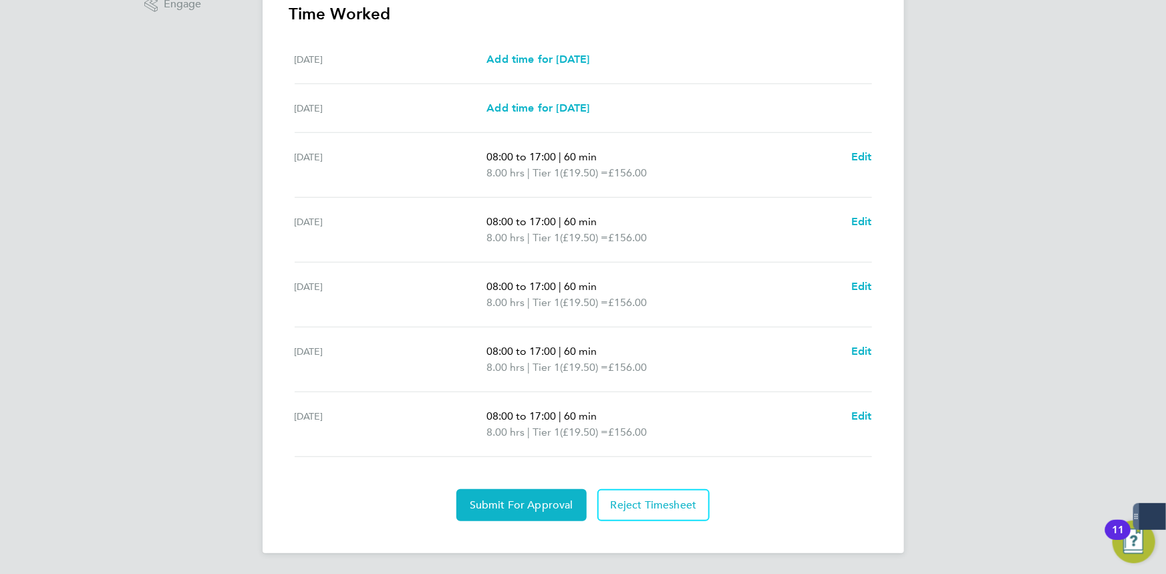
click at [509, 521] on div "Back Following Princess [PERSON_NAME]'s Timesheet [DATE] - [DATE] £780. 00 "Pla…" at bounding box center [584, 99] width 642 height 907
click at [501, 501] on span "Submit For Approval" at bounding box center [522, 505] width 104 height 13
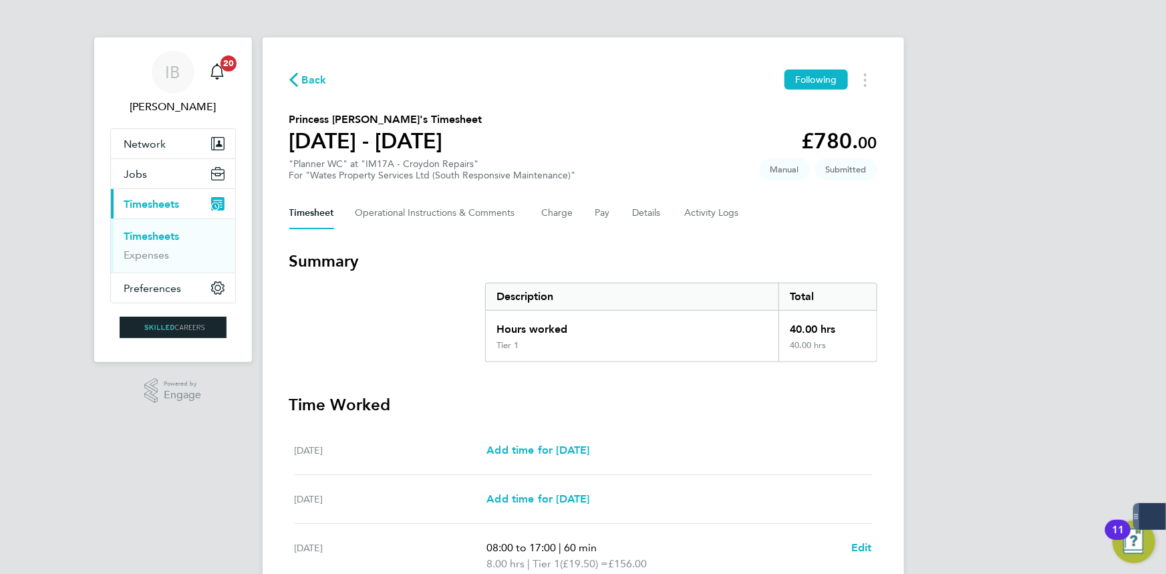
click at [307, 75] on span "Back" at bounding box center [314, 80] width 25 height 16
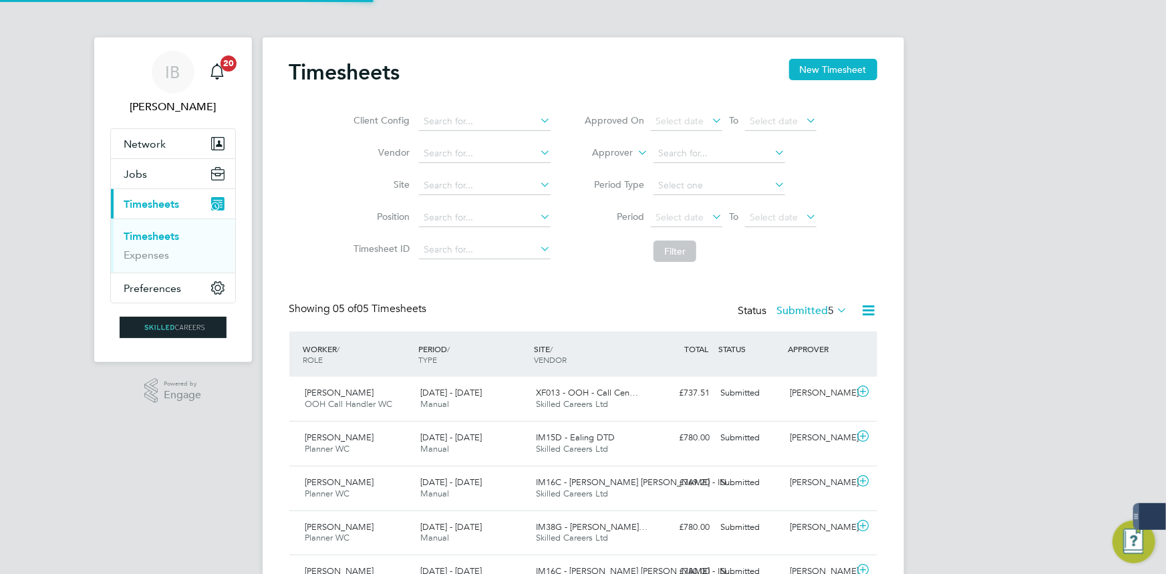
scroll to position [33, 116]
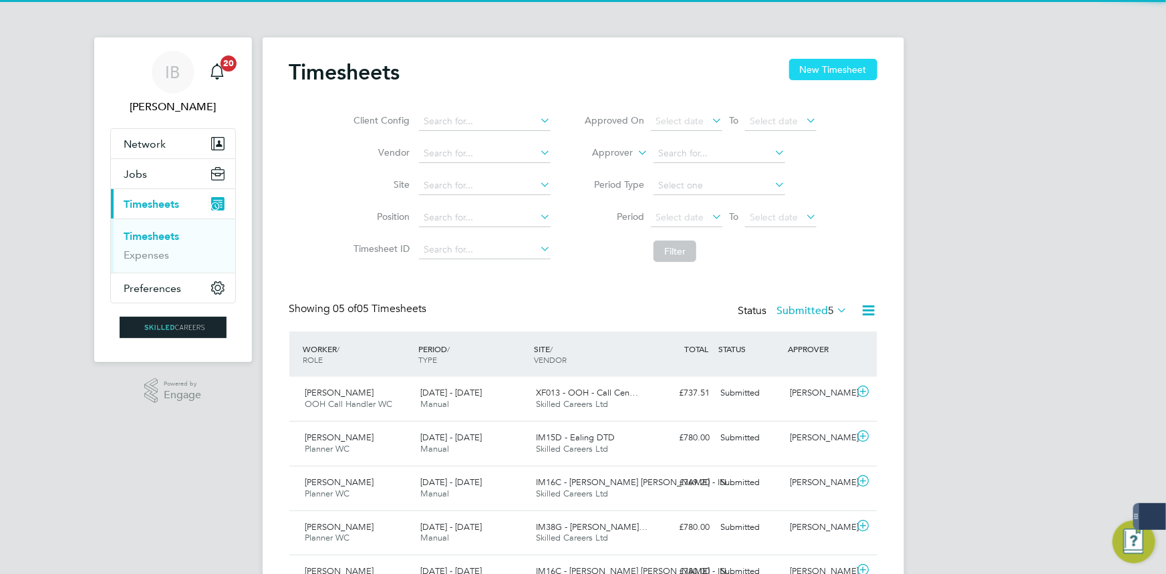
click at [830, 72] on button "New Timesheet" at bounding box center [833, 69] width 88 height 21
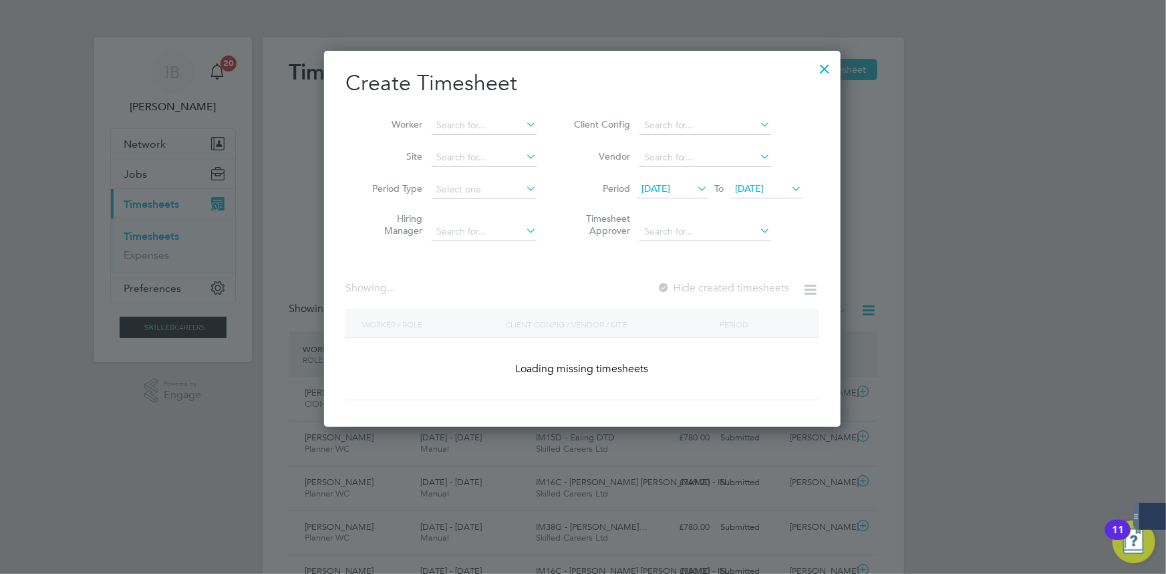
scroll to position [2099, 517]
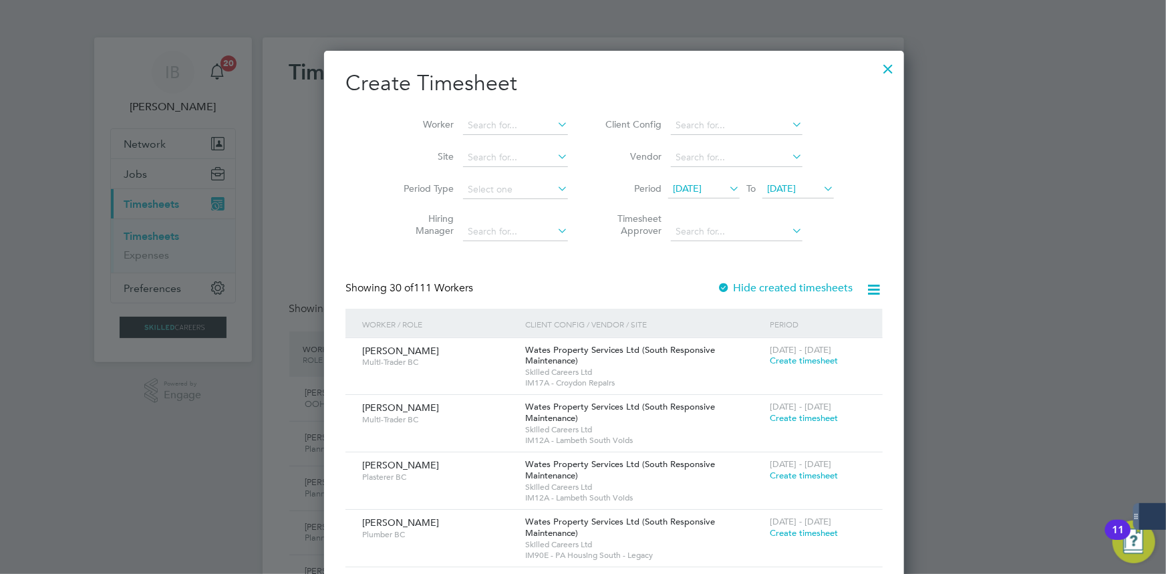
click at [435, 138] on li "Worker" at bounding box center [481, 126] width 208 height 32
click at [463, 126] on input at bounding box center [515, 125] width 105 height 19
click at [476, 138] on b "Mul" at bounding box center [471, 143] width 17 height 11
type input "[PERSON_NAME]"
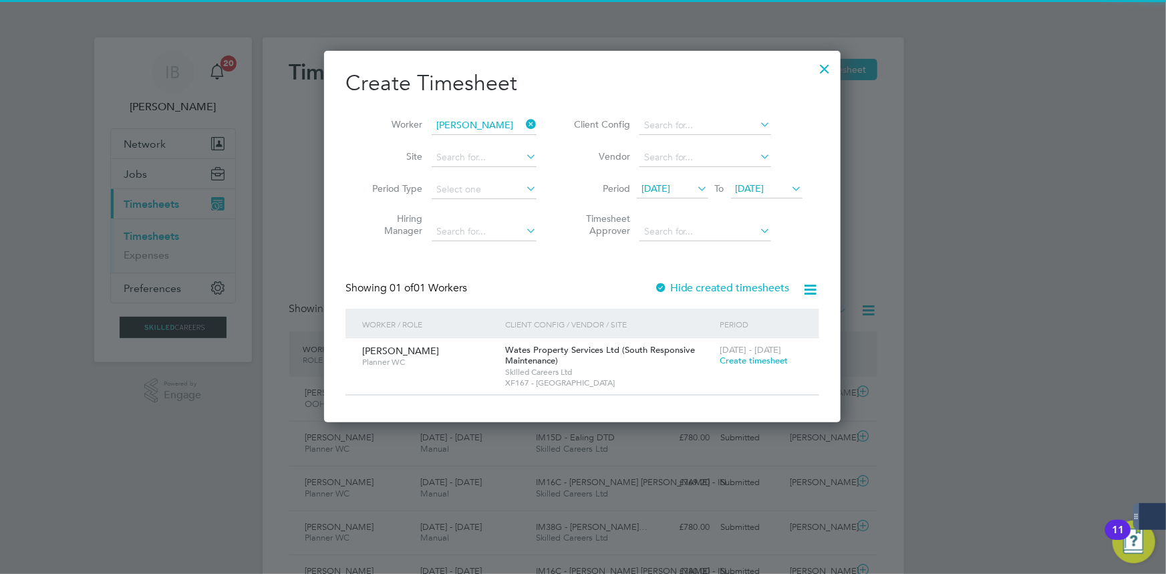
scroll to position [372, 517]
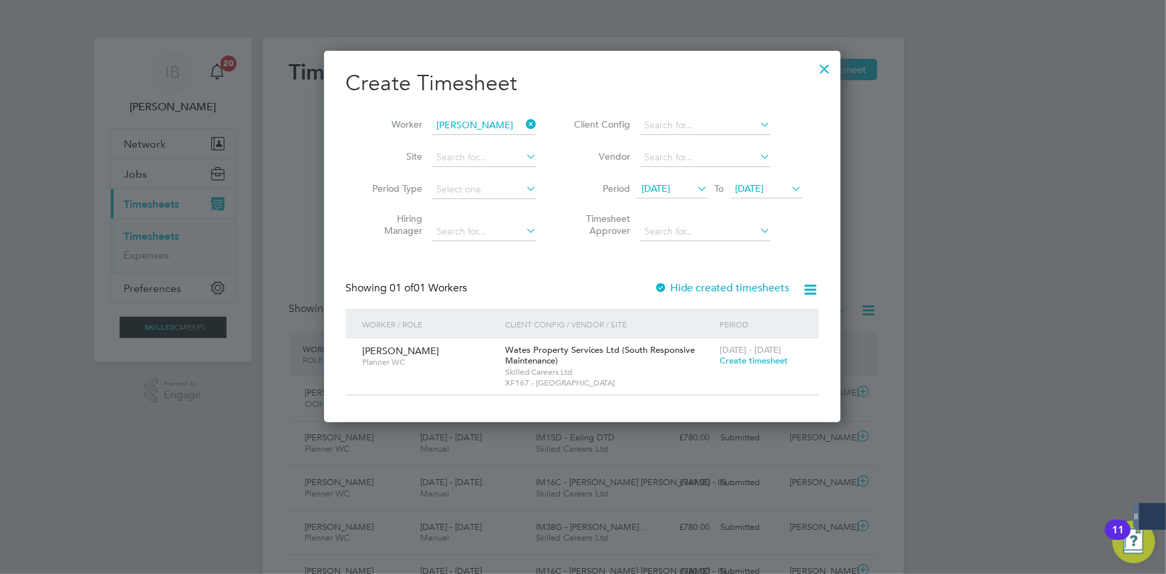
click at [731, 364] on span "Create timesheet" at bounding box center [754, 360] width 68 height 11
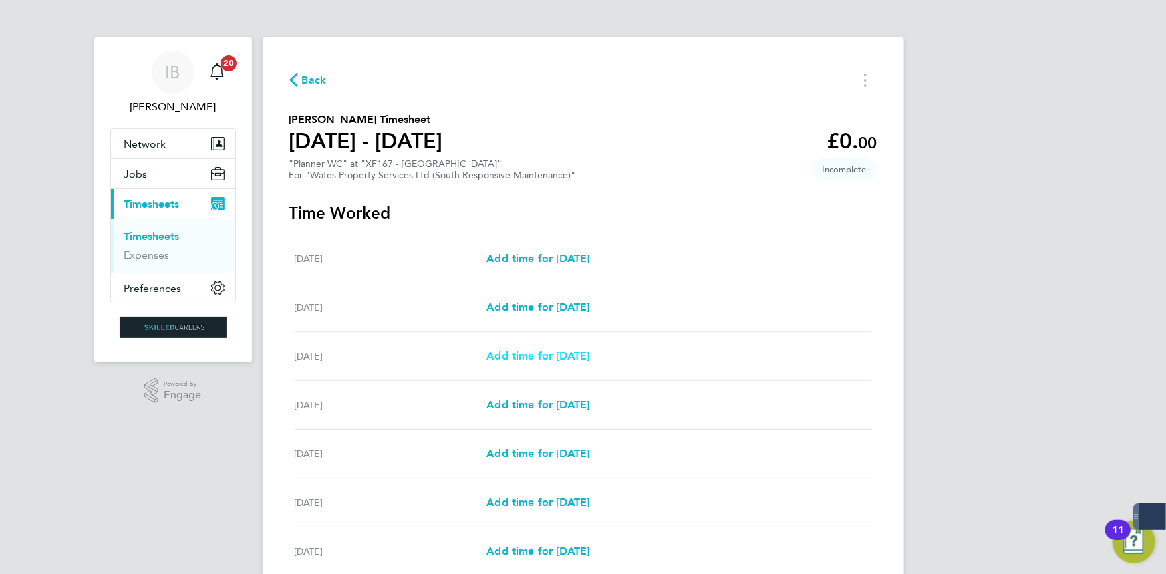
drag, startPoint x: 579, startPoint y: 340, endPoint x: 574, endPoint y: 354, distance: 15.0
click at [579, 341] on div "[DATE] Add time for [DATE] Add time for [DATE]" at bounding box center [584, 356] width 578 height 49
click at [574, 352] on span "Add time for [DATE]" at bounding box center [538, 356] width 103 height 13
select select "30"
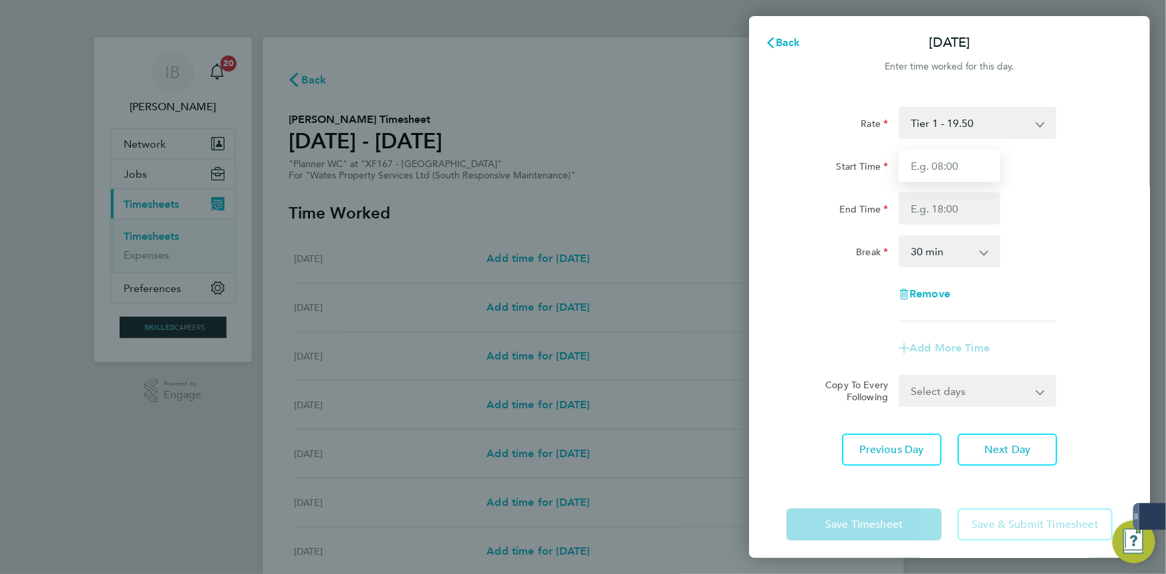
drag, startPoint x: 943, startPoint y: 160, endPoint x: 997, endPoint y: 179, distance: 57.9
click at [943, 161] on input "Start Time" at bounding box center [950, 166] width 102 height 32
drag, startPoint x: 923, startPoint y: 211, endPoint x: 929, endPoint y: 207, distance: 7.2
click at [923, 211] on input "End Time" at bounding box center [950, 209] width 102 height 32
click at [964, 201] on input "End Time" at bounding box center [950, 209] width 102 height 32
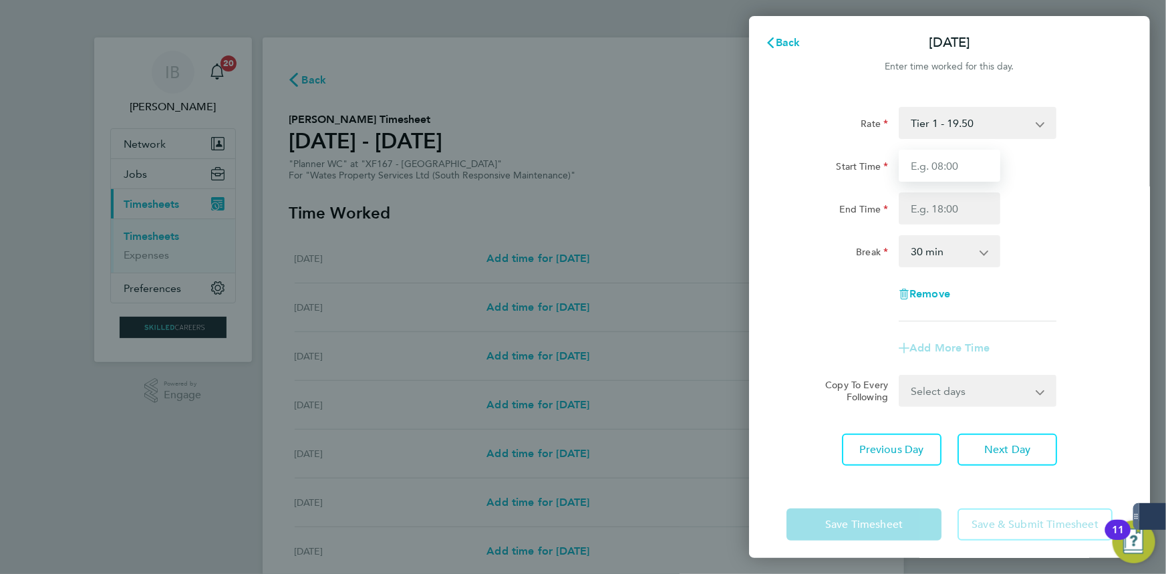
click at [962, 181] on input "Start Time" at bounding box center [950, 166] width 102 height 32
type input "08:00"
click at [902, 206] on input "End Time" at bounding box center [950, 209] width 102 height 32
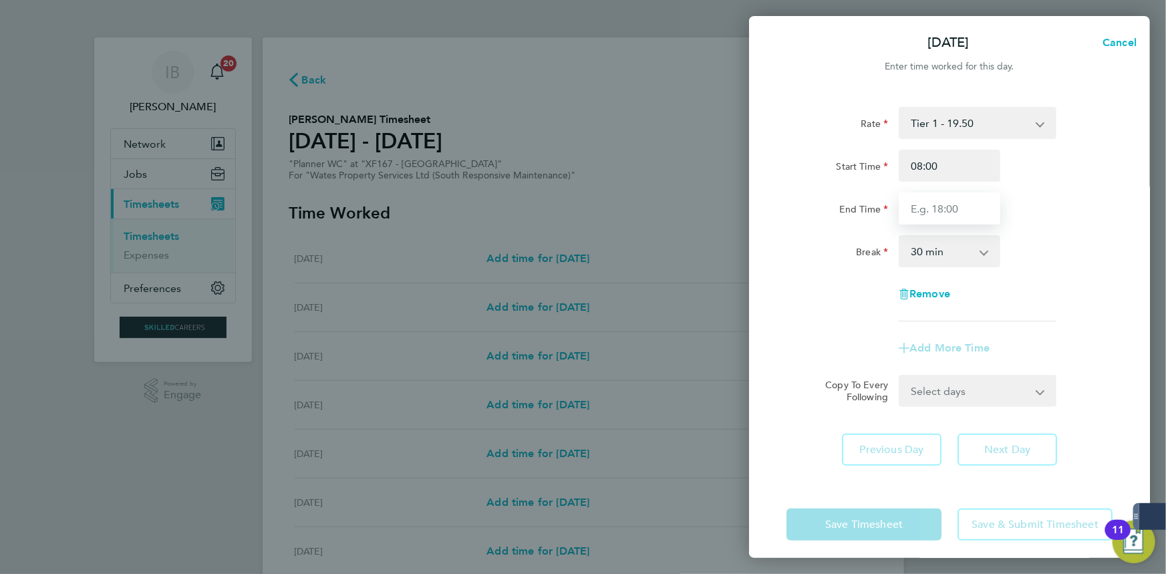
type input "17:00"
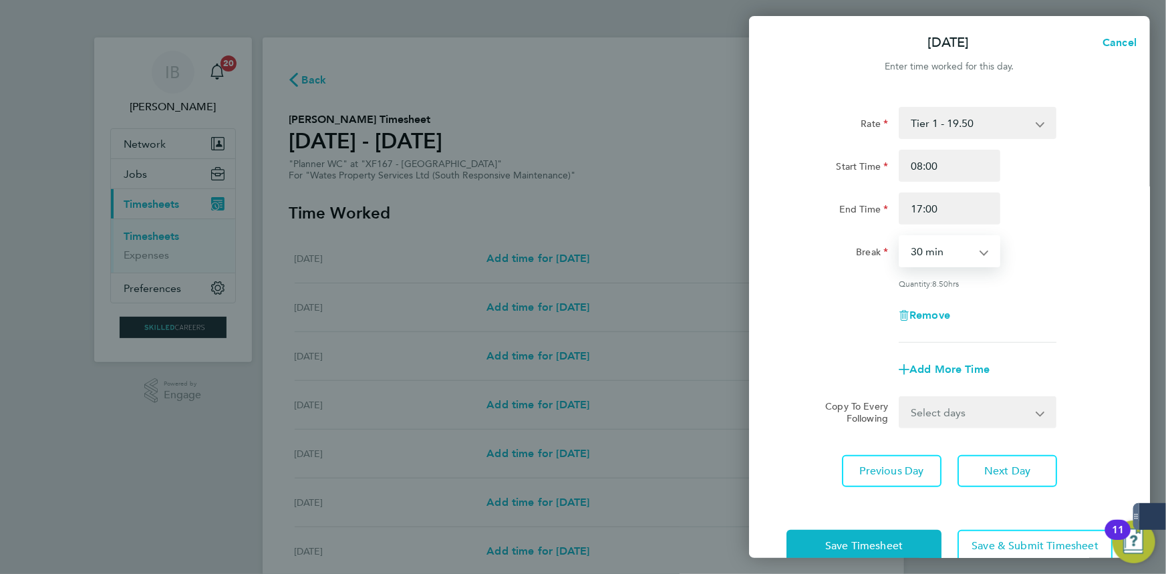
click at [956, 263] on select "0 min 15 min 30 min 45 min 60 min 75 min 90 min" at bounding box center [941, 251] width 83 height 29
select select "60"
click at [900, 237] on select "0 min 15 min 30 min 45 min 60 min 75 min 90 min" at bounding box center [941, 251] width 83 height 29
click at [934, 421] on select "Select days Day [DATE] [DATE] [DATE] [DATE]" at bounding box center [970, 412] width 140 height 29
select select "DAY"
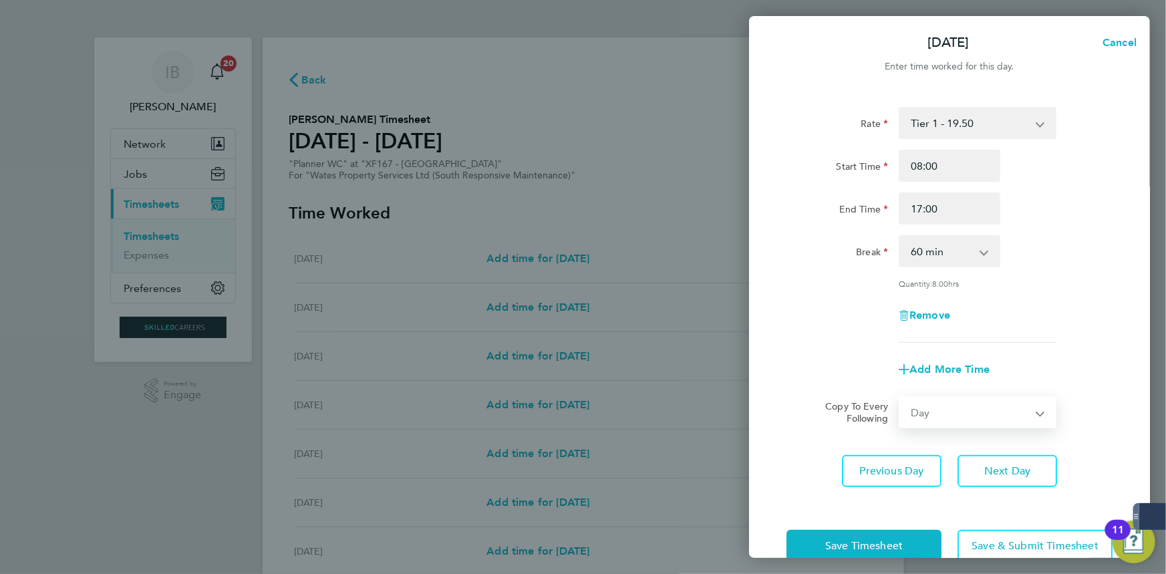
click at [900, 398] on select "Select days Day [DATE] [DATE] [DATE] [DATE]" at bounding box center [970, 412] width 140 height 29
select select "[DATE]"
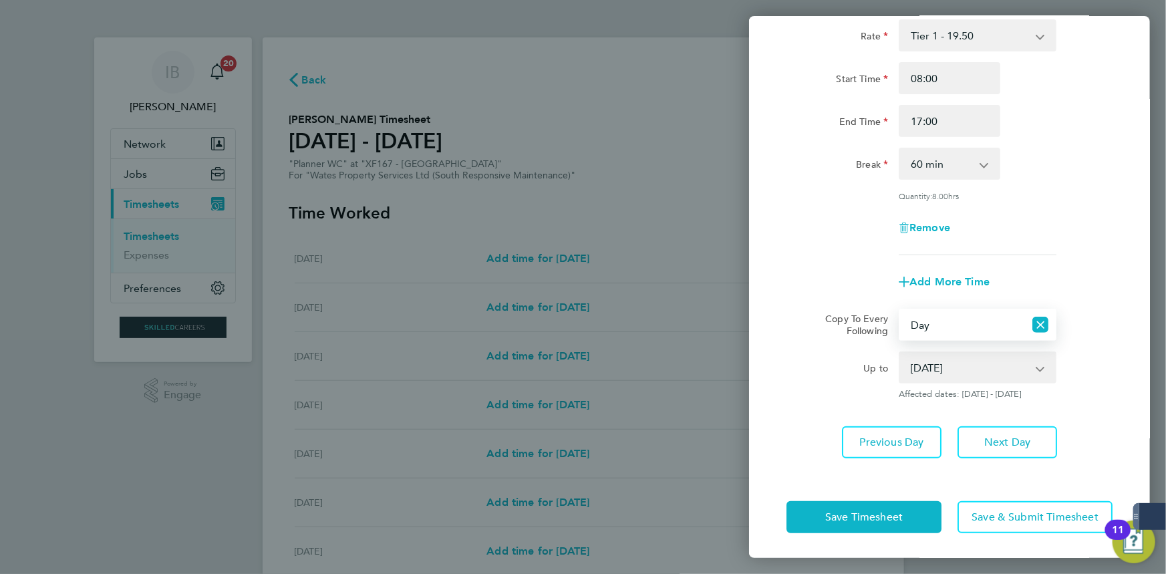
click at [879, 535] on div "Save Timesheet Save & Submit Timesheet" at bounding box center [949, 518] width 401 height 86
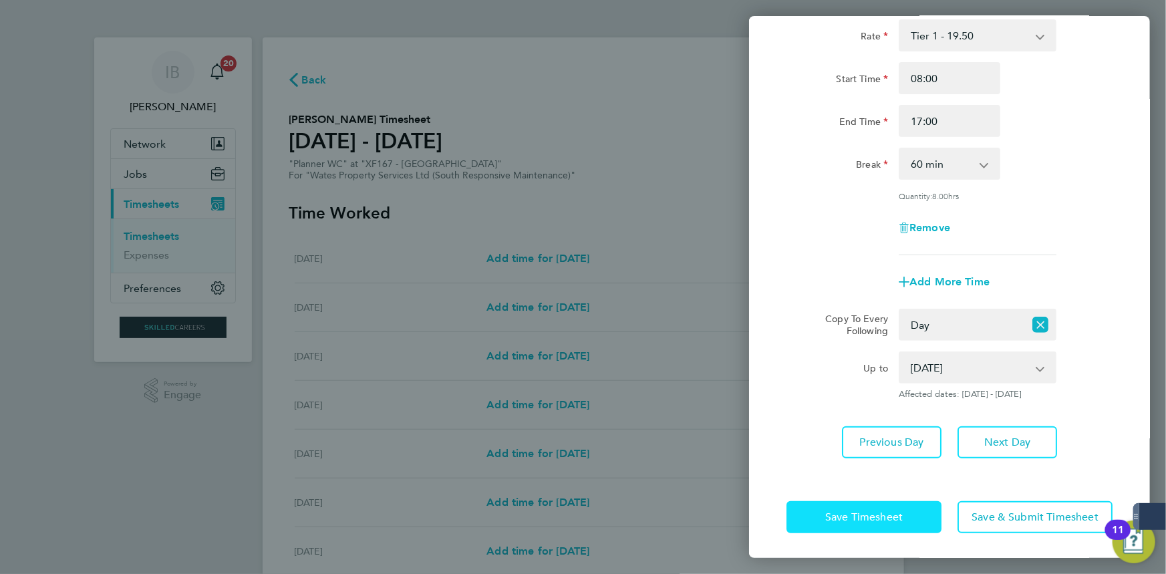
click at [874, 505] on button "Save Timesheet" at bounding box center [864, 517] width 155 height 32
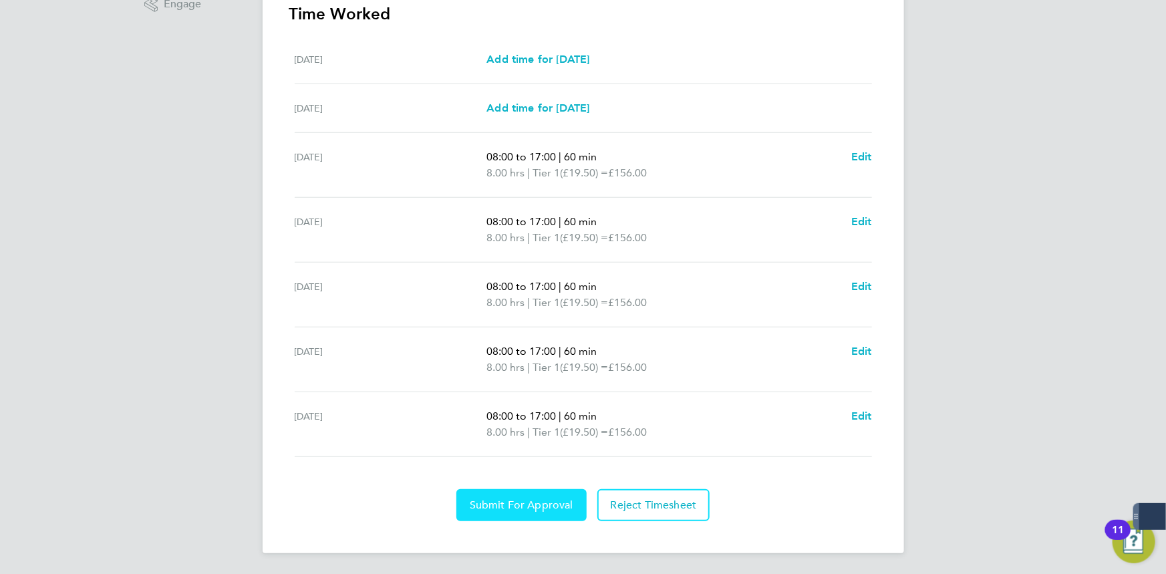
click at [520, 499] on span "Submit For Approval" at bounding box center [522, 505] width 104 height 13
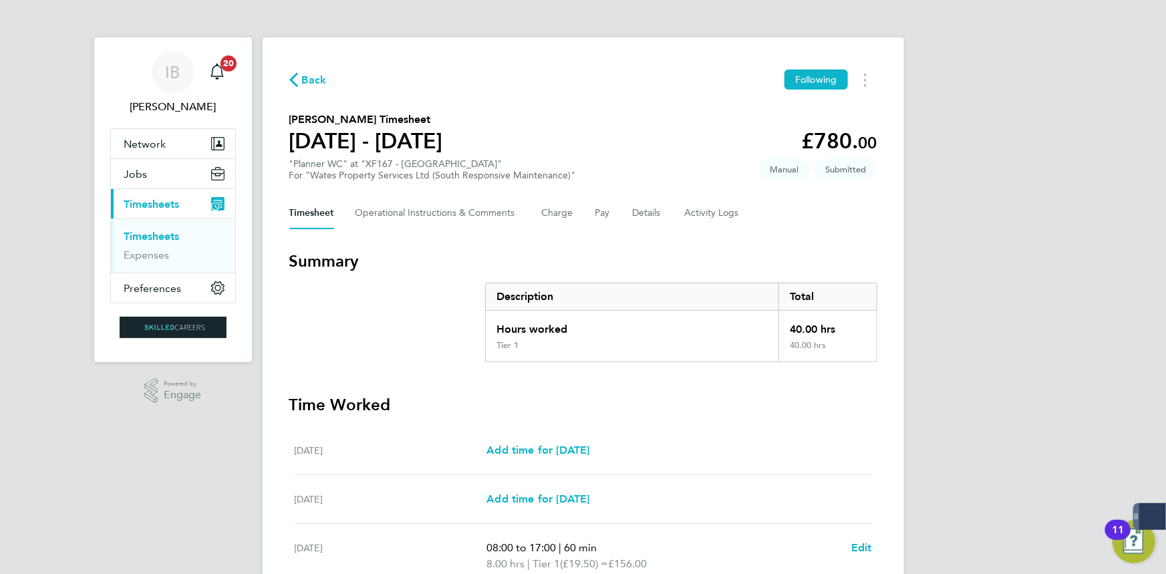
click at [318, 80] on span "Back" at bounding box center [314, 80] width 25 height 16
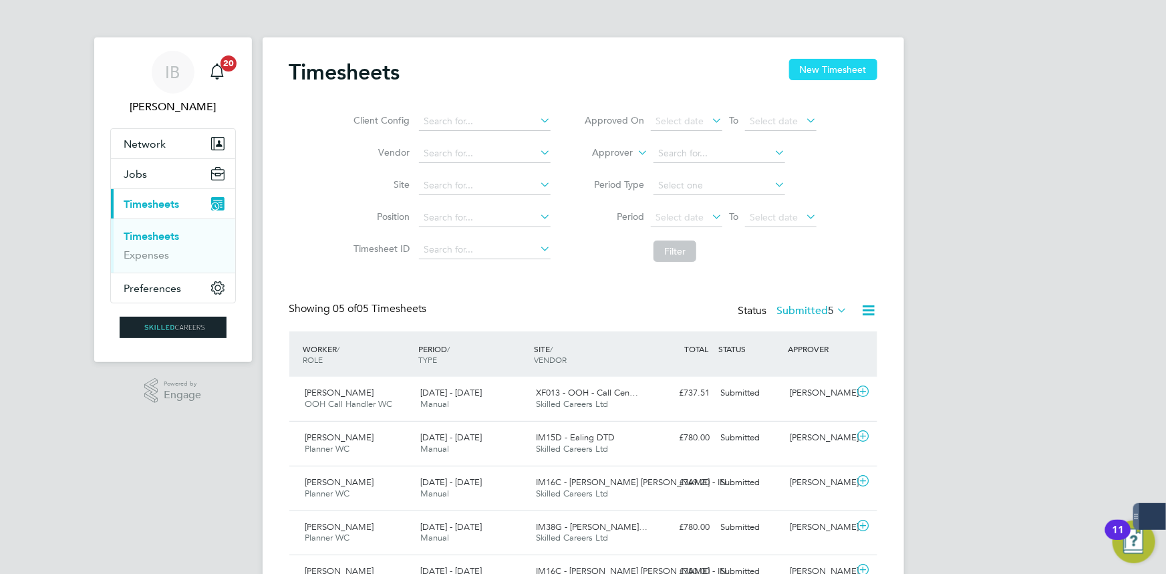
click at [836, 67] on button "New Timesheet" at bounding box center [833, 69] width 88 height 21
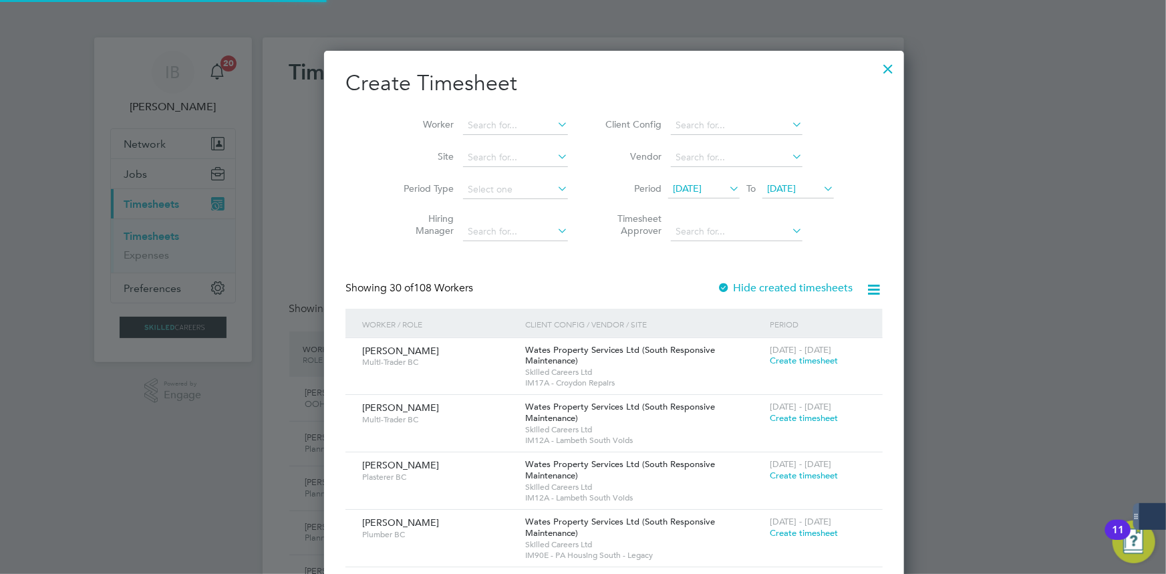
scroll to position [2099, 517]
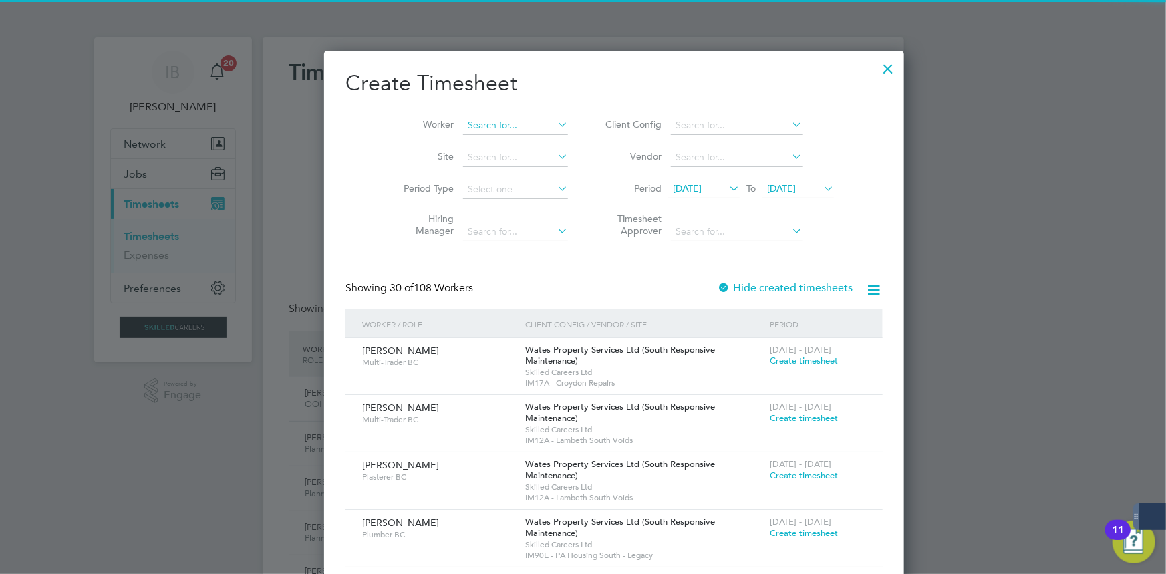
click at [469, 123] on input at bounding box center [515, 125] width 105 height 19
click at [507, 140] on li "[PERSON_NAME] ning" at bounding box center [497, 143] width 130 height 18
type input "[PERSON_NAME]"
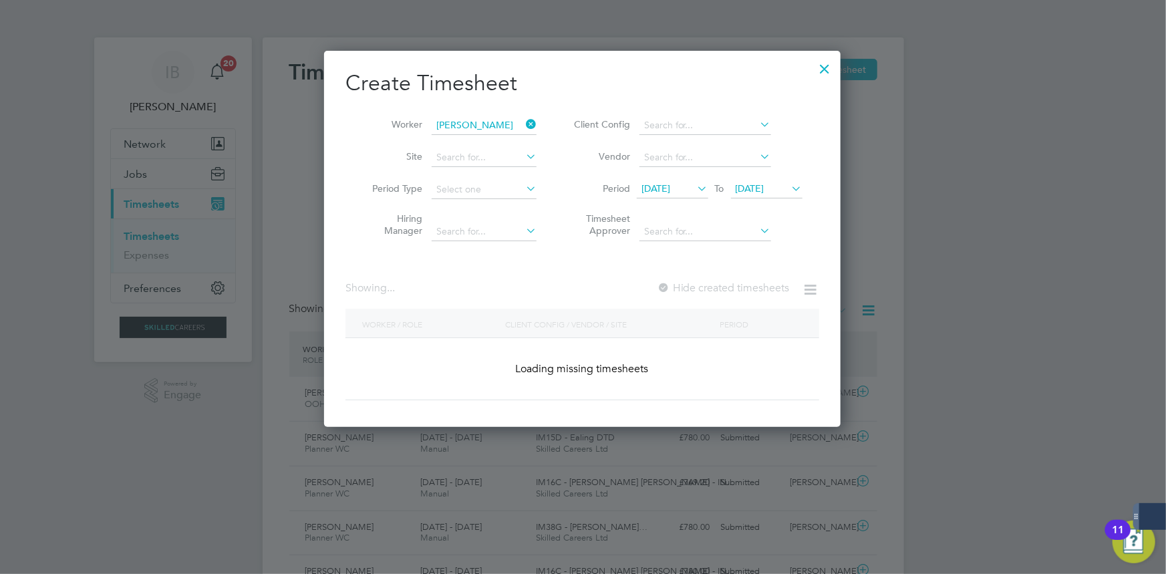
scroll to position [372, 517]
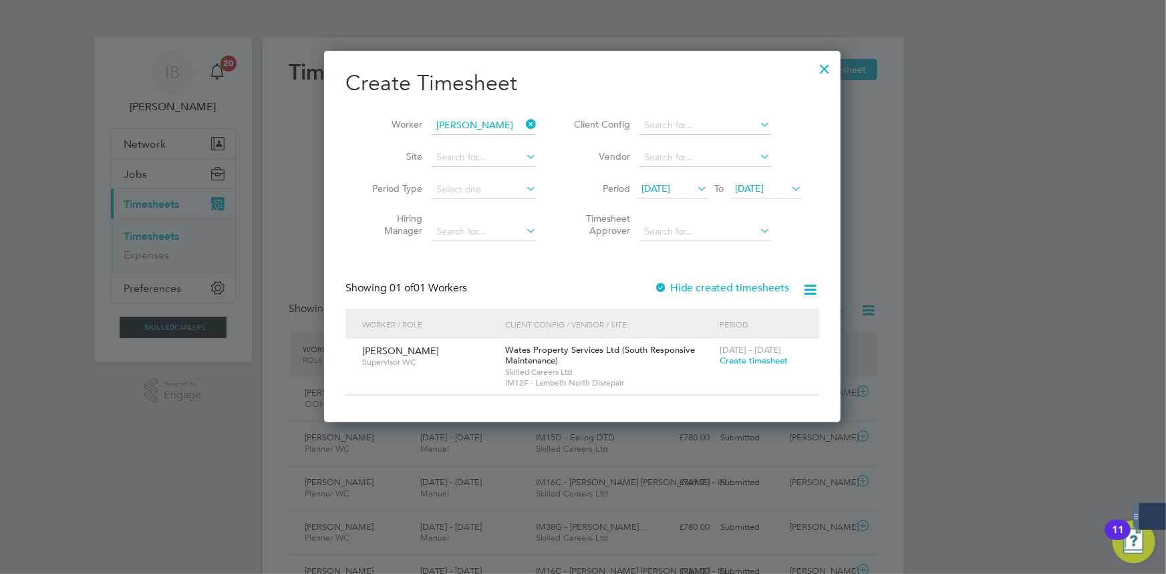
click at [762, 361] on span "Create timesheet" at bounding box center [754, 360] width 68 height 11
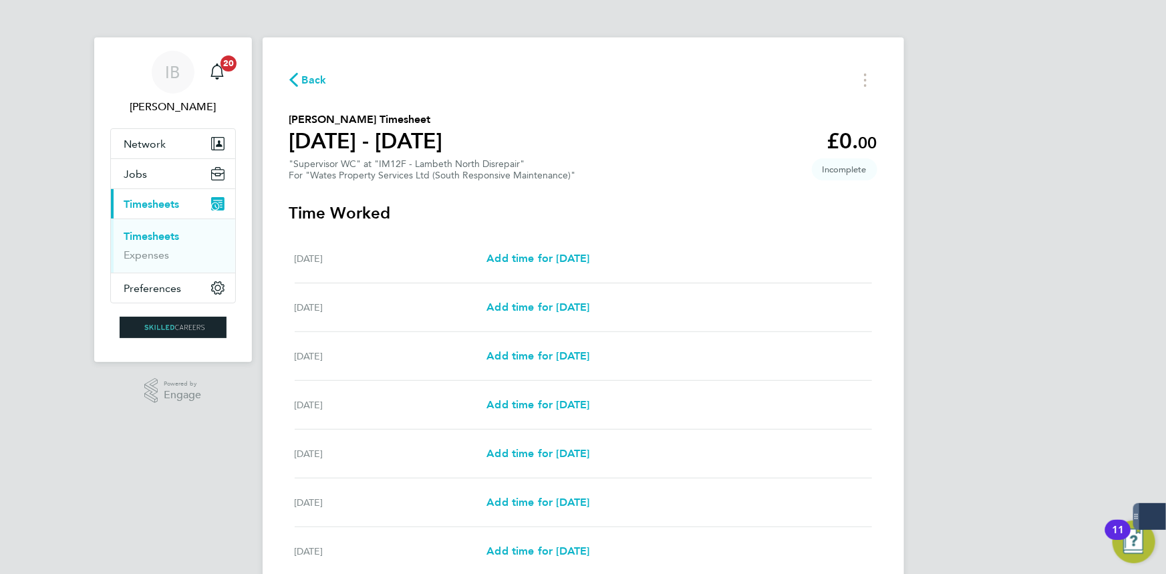
click at [543, 373] on div "[DATE] Add time for [DATE] Add time for [DATE]" at bounding box center [584, 356] width 578 height 49
click at [543, 348] on link "Add time for [DATE]" at bounding box center [538, 356] width 103 height 16
select select "30"
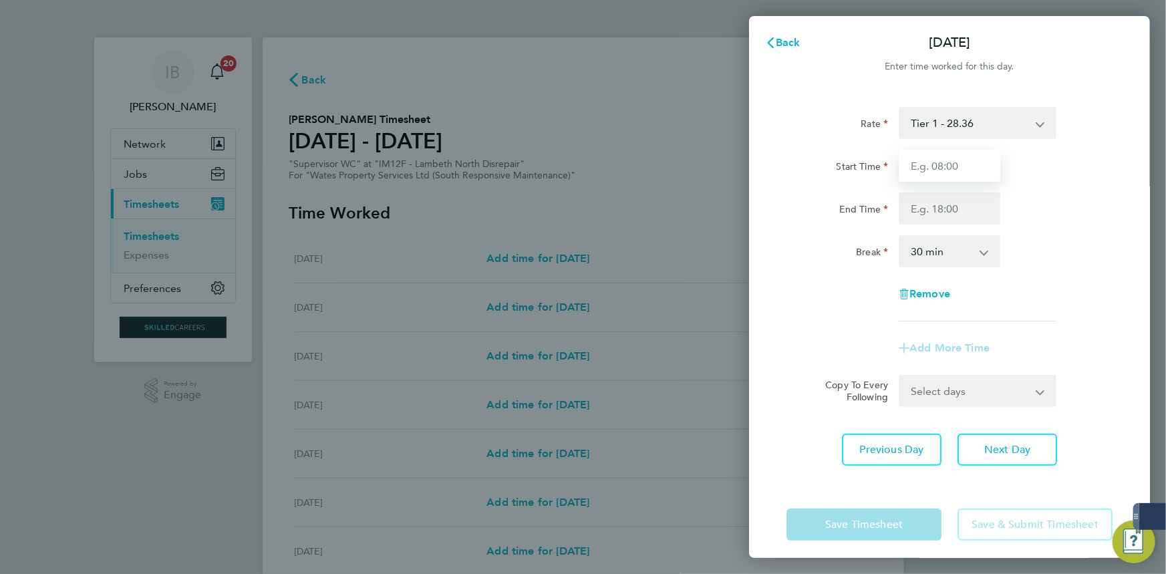
drag, startPoint x: 933, startPoint y: 164, endPoint x: 959, endPoint y: 180, distance: 30.6
click at [933, 164] on input "Start Time" at bounding box center [950, 166] width 102 height 32
type input "08:00"
click at [940, 221] on input "End Time" at bounding box center [950, 209] width 102 height 32
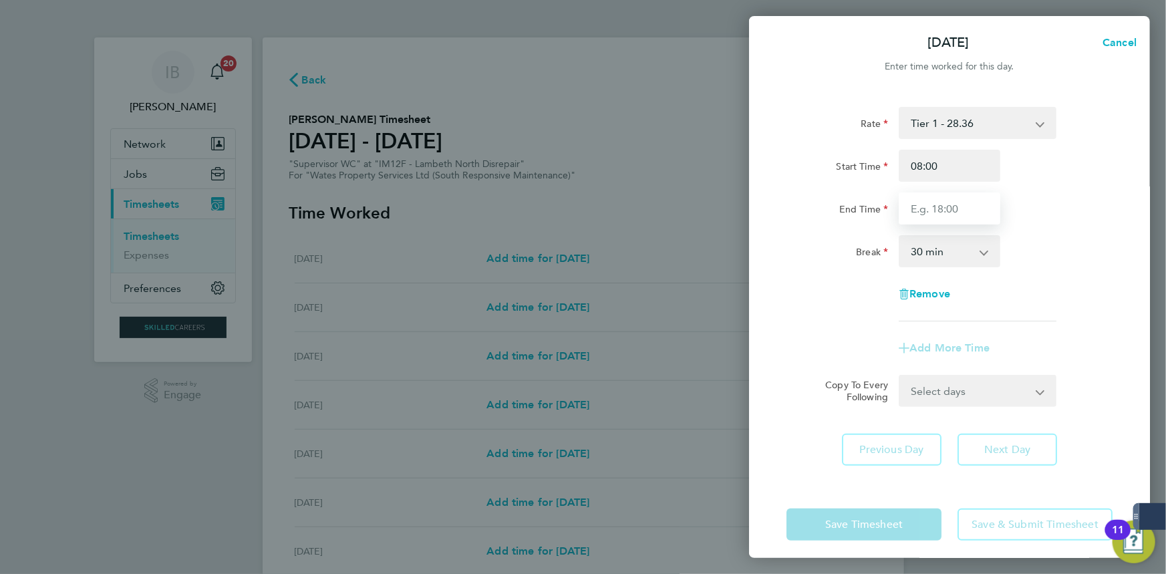
type input "17:00"
drag, startPoint x: 950, startPoint y: 383, endPoint x: 944, endPoint y: 419, distance: 36.6
click at [950, 383] on form "Rate Tier 1 - 28.36 Start Time 08:00 End Time 17:00 Break 0 min 15 min 30 min 4…" at bounding box center [950, 257] width 326 height 300
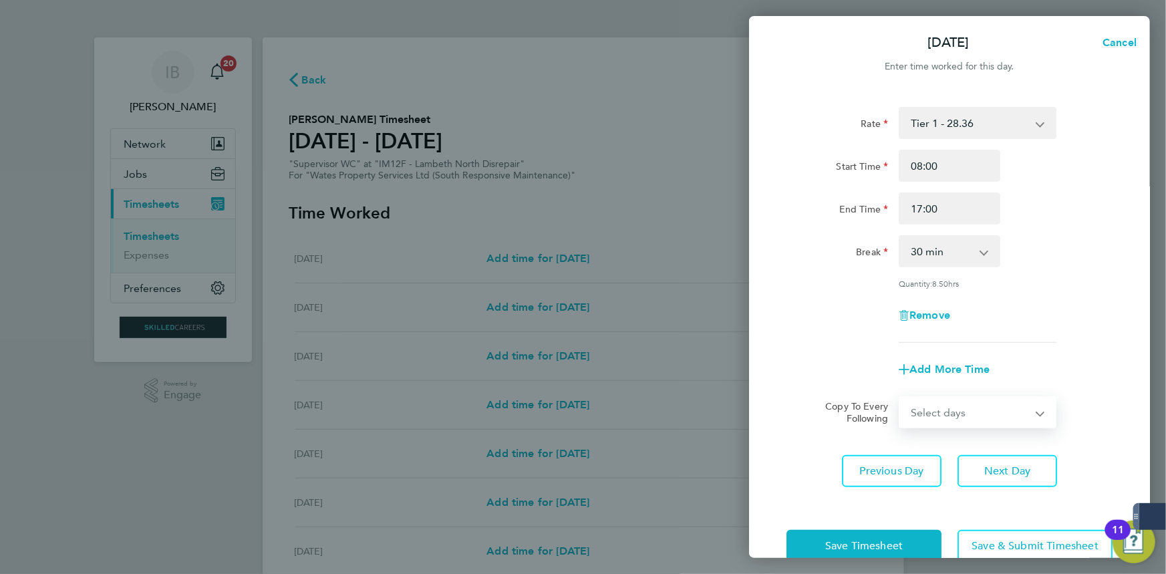
select select "DAY"
click at [900, 398] on select "Select days Day [DATE] [DATE] [DATE] [DATE]" at bounding box center [970, 412] width 140 height 29
select select "[DATE]"
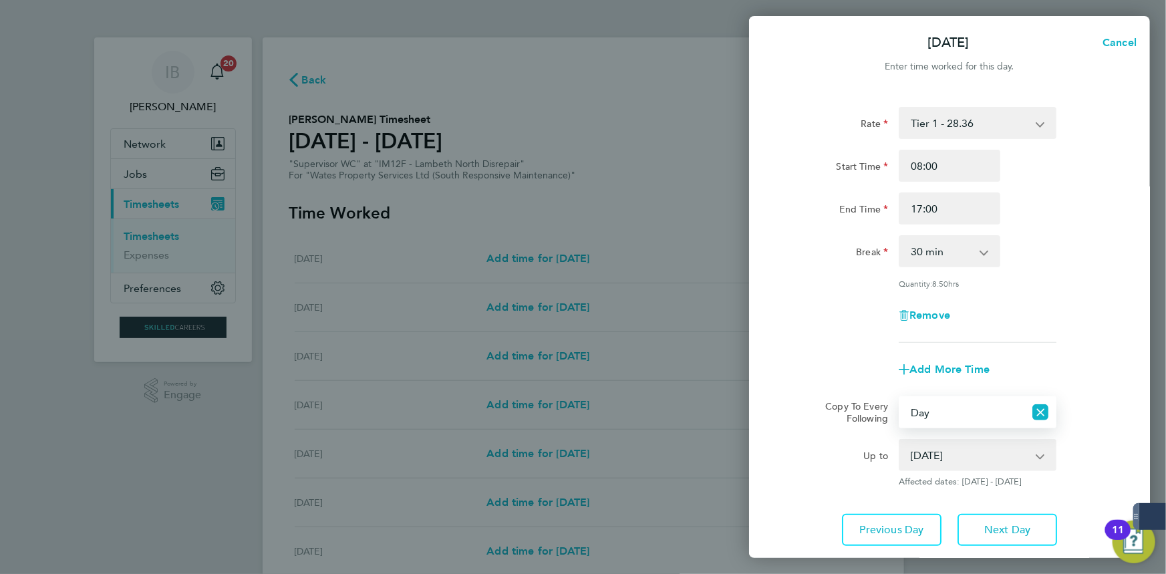
scroll to position [88, 0]
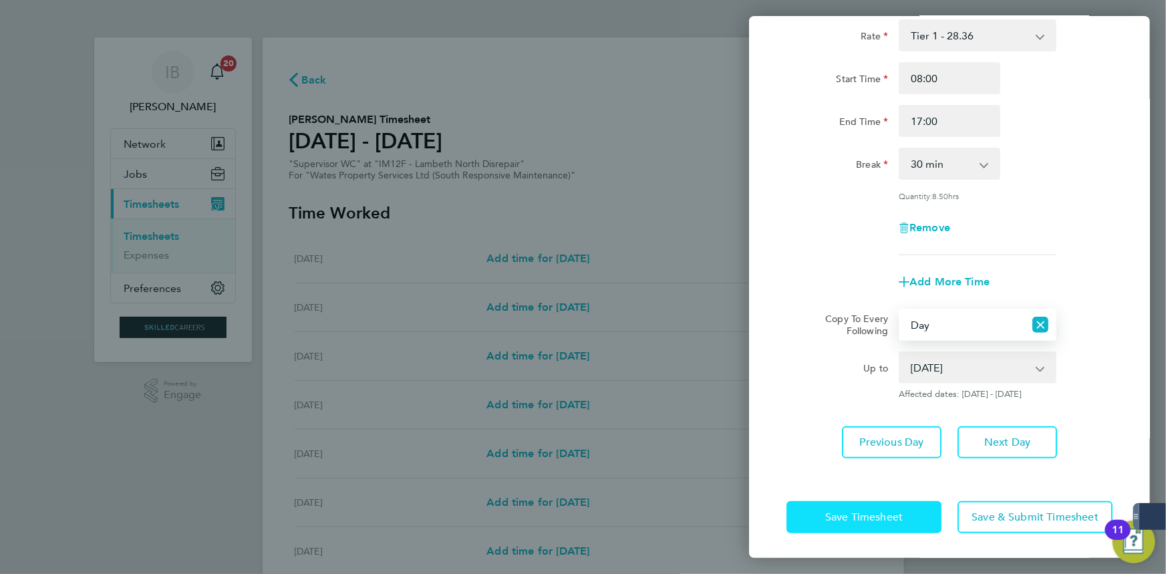
click at [911, 524] on button "Save Timesheet" at bounding box center [864, 517] width 155 height 32
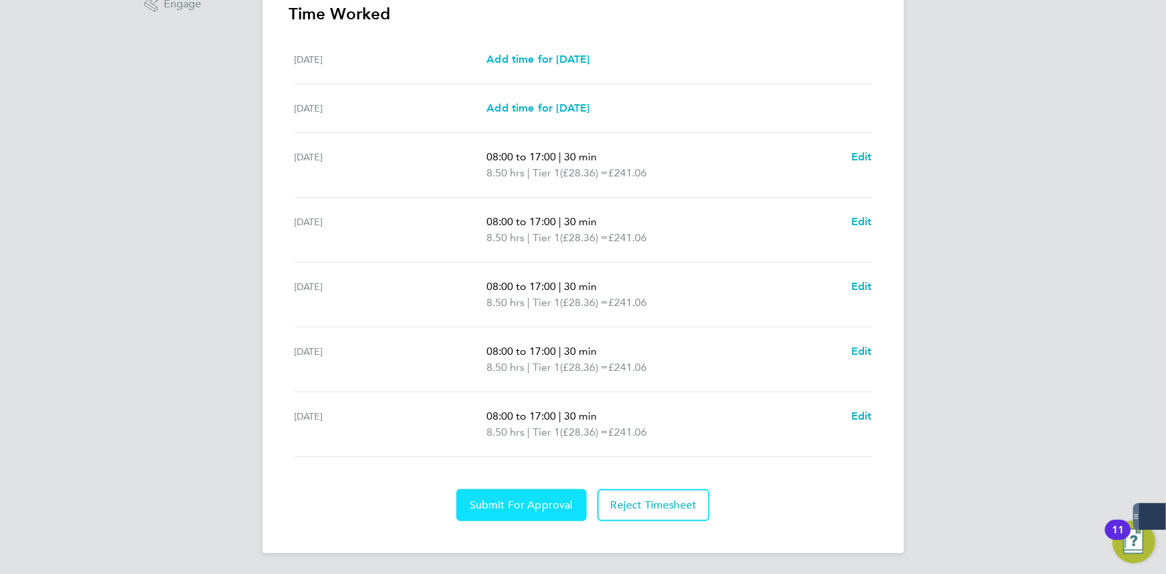
click at [541, 506] on span "Submit For Approval" at bounding box center [522, 505] width 104 height 13
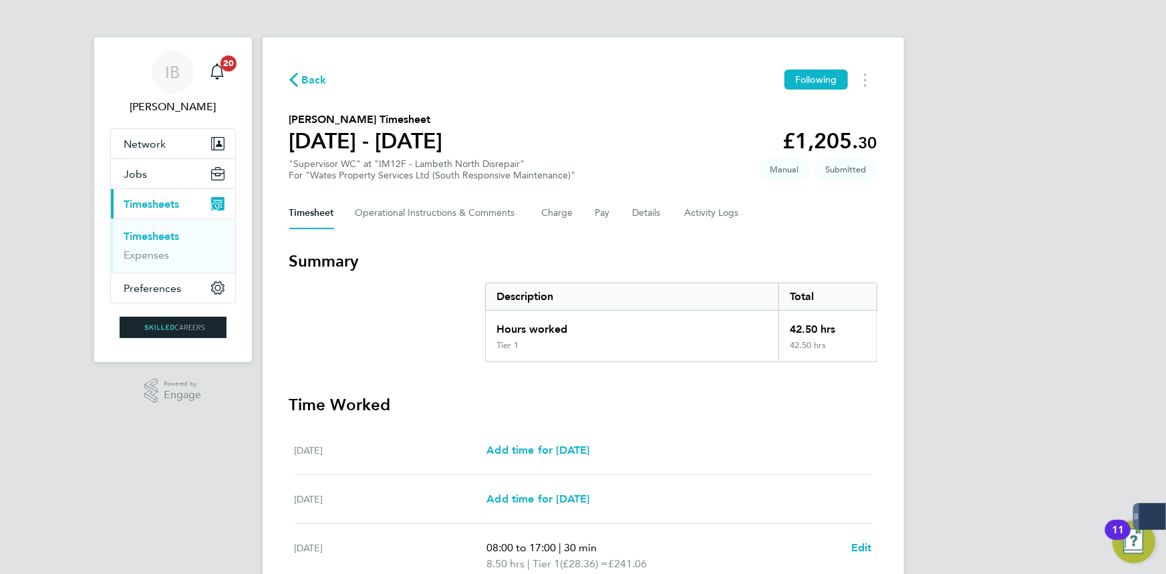
click at [309, 87] on span "Back" at bounding box center [314, 80] width 25 height 16
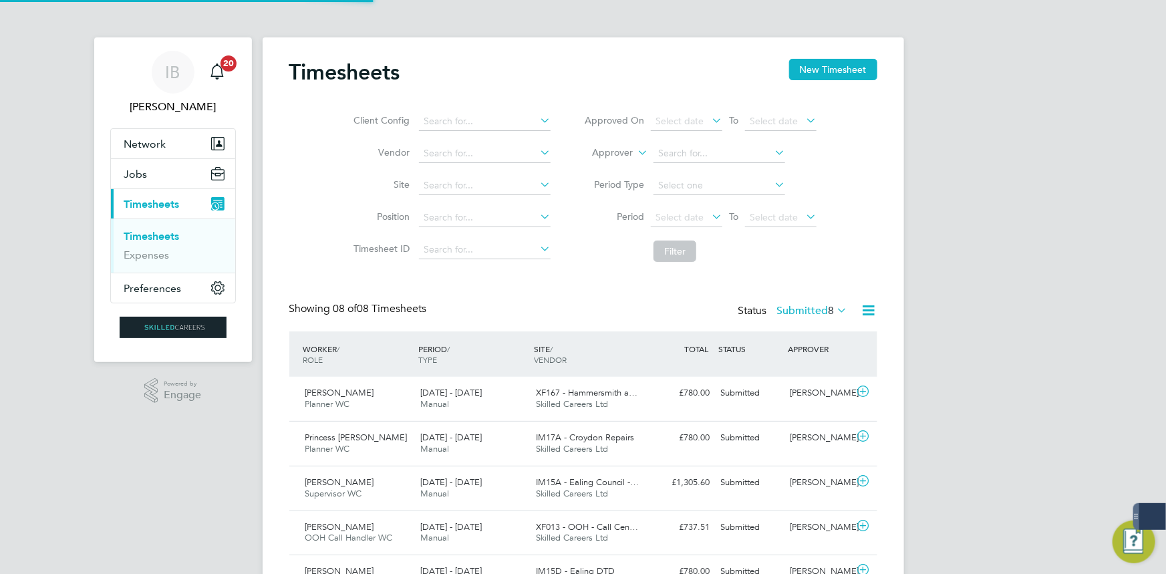
scroll to position [33, 116]
click at [856, 72] on button "New Timesheet" at bounding box center [833, 69] width 88 height 21
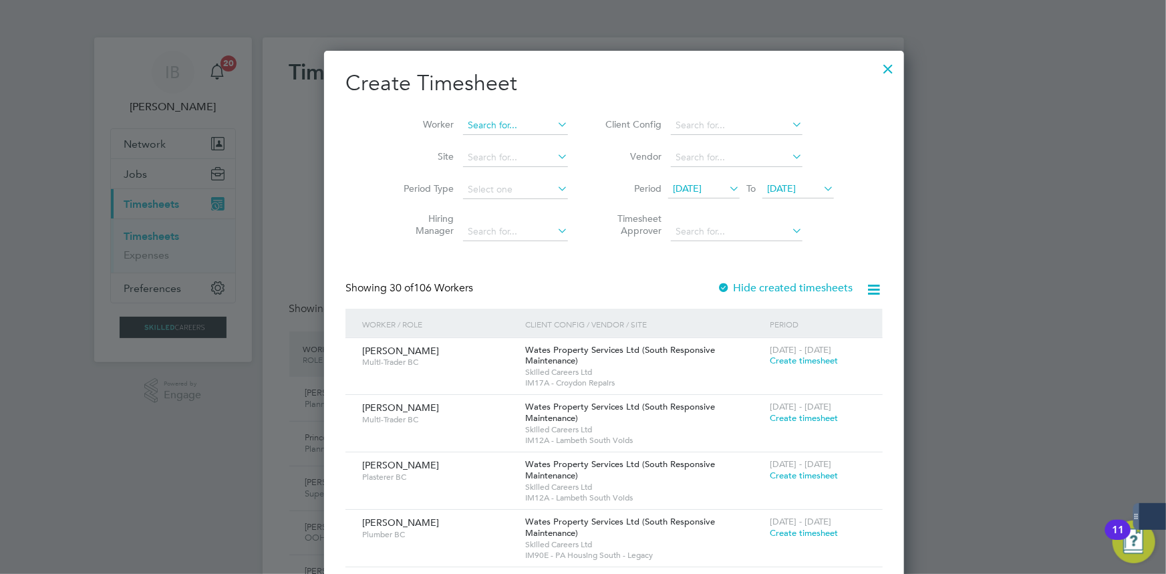
click at [463, 132] on input at bounding box center [515, 125] width 105 height 19
click at [463, 156] on b "[PERSON_NAME]" at bounding box center [476, 161] width 78 height 11
type input "[PERSON_NAME]"
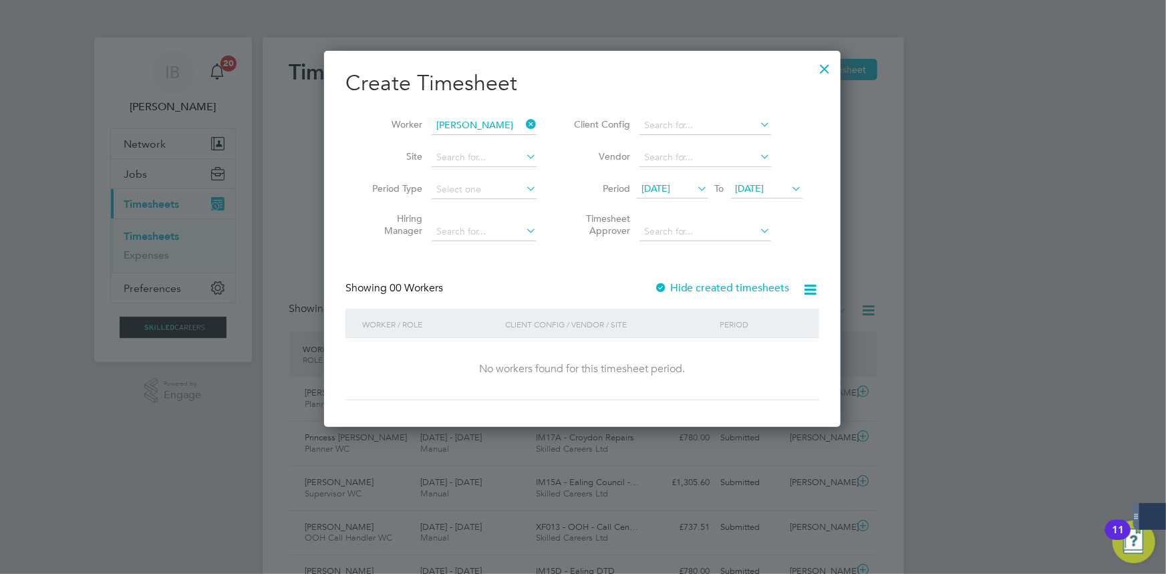
click at [735, 283] on label "Hide created timesheets" at bounding box center [722, 287] width 136 height 13
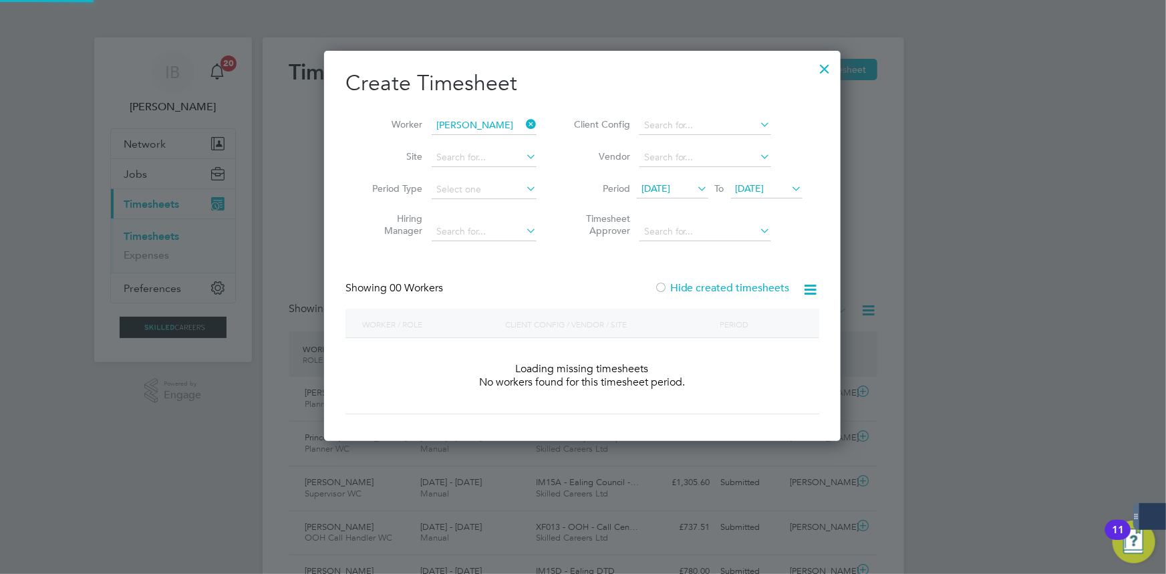
click at [735, 283] on label "Hide created timesheets" at bounding box center [722, 287] width 136 height 13
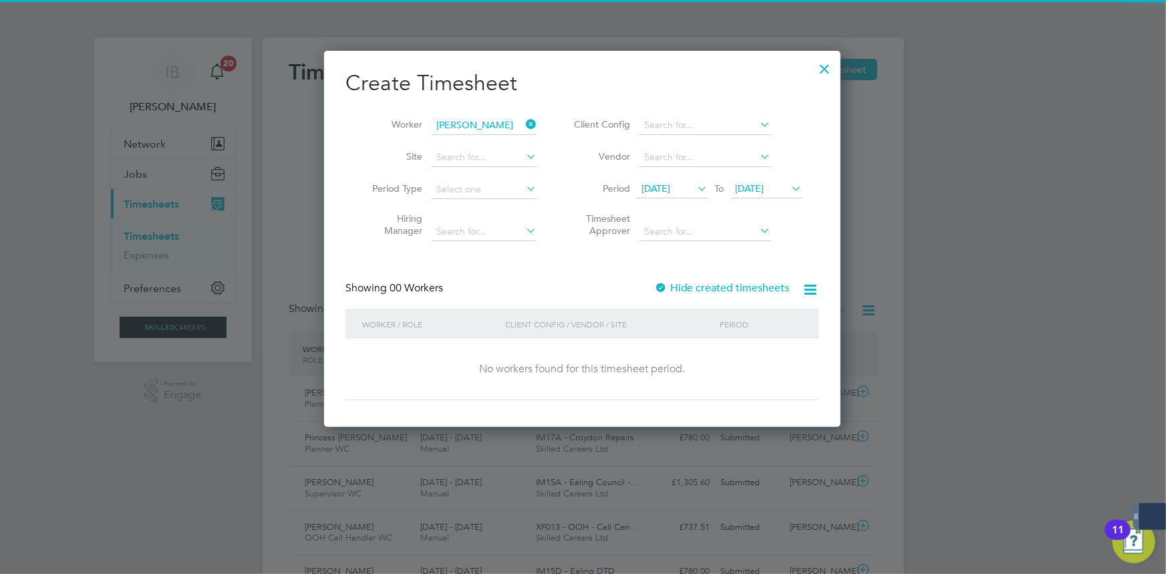
click at [670, 189] on span "[DATE]" at bounding box center [656, 188] width 29 height 12
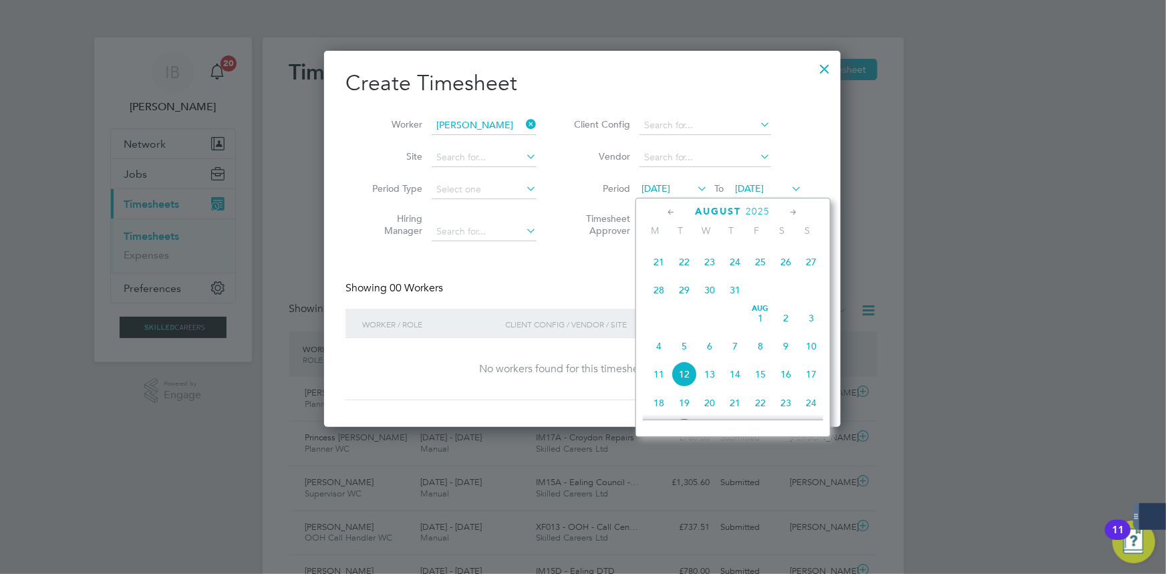
click at [731, 285] on span "31" at bounding box center [735, 289] width 25 height 25
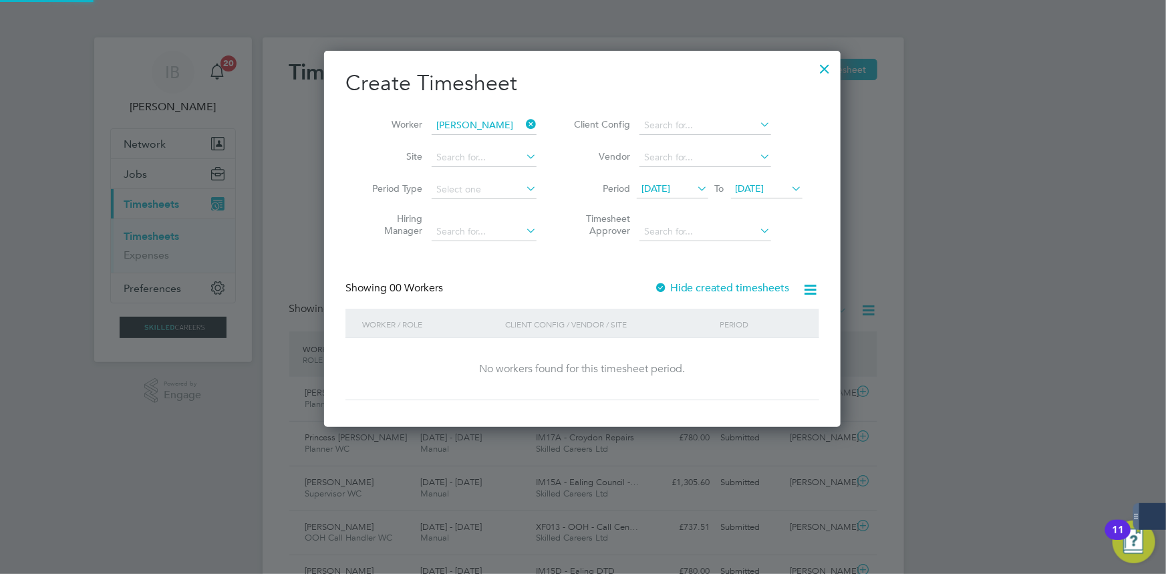
click at [731, 285] on label "Hide created timesheets" at bounding box center [722, 287] width 136 height 13
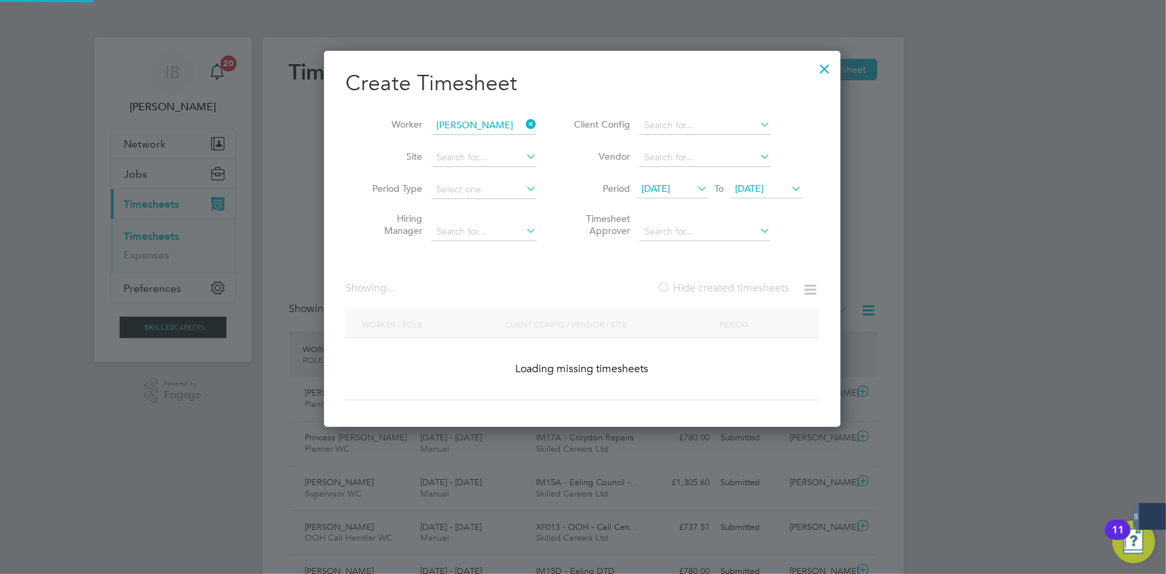
click at [731, 285] on label "Hide created timesheets" at bounding box center [723, 287] width 133 height 13
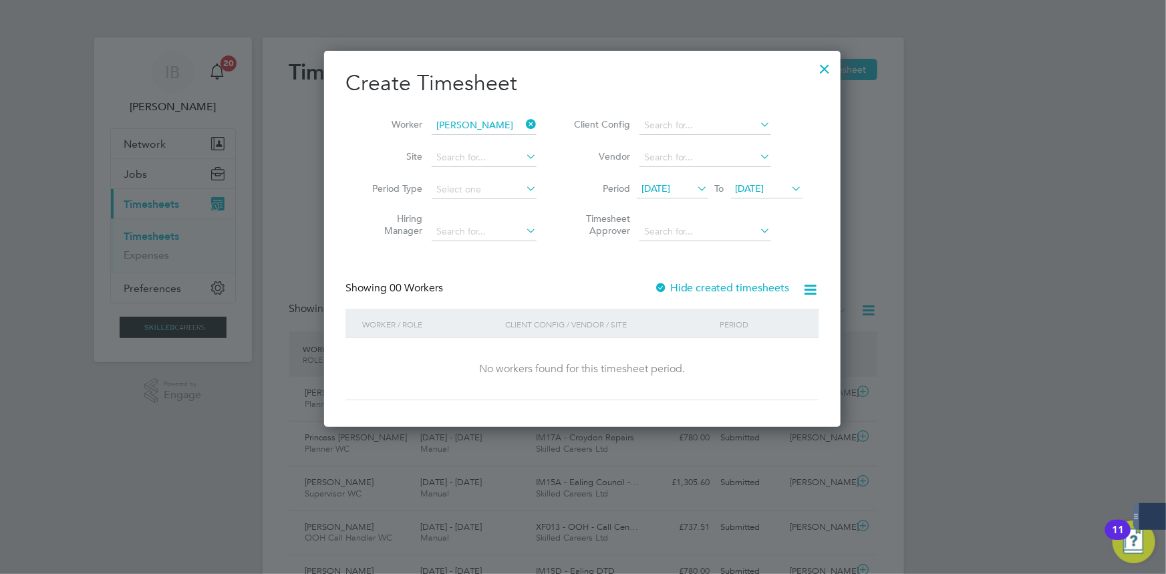
click at [731, 285] on label "Hide created timesheets" at bounding box center [722, 287] width 136 height 13
click at [670, 193] on span "[DATE]" at bounding box center [656, 188] width 29 height 12
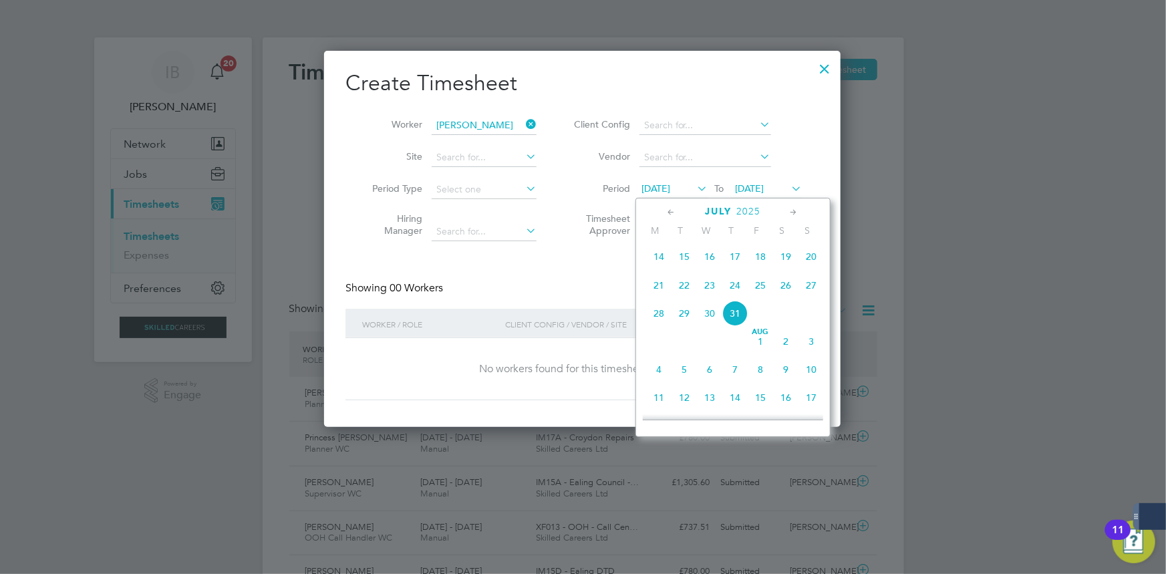
click at [656, 307] on span "28" at bounding box center [658, 313] width 25 height 25
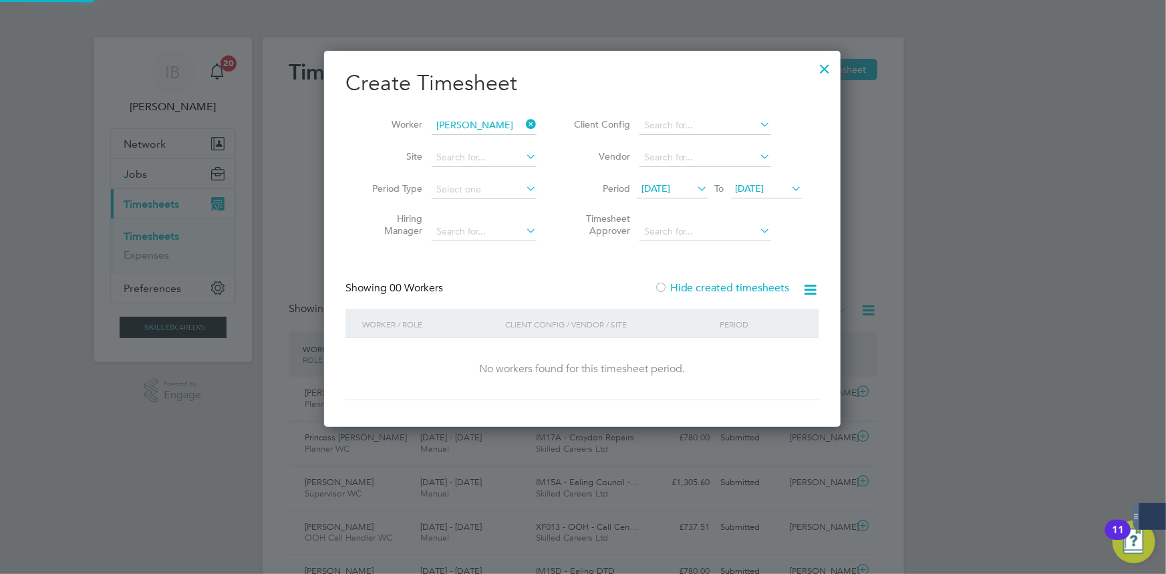
click at [607, 292] on div "Showing 00 Workers Hide created timesheets" at bounding box center [583, 294] width 474 height 27
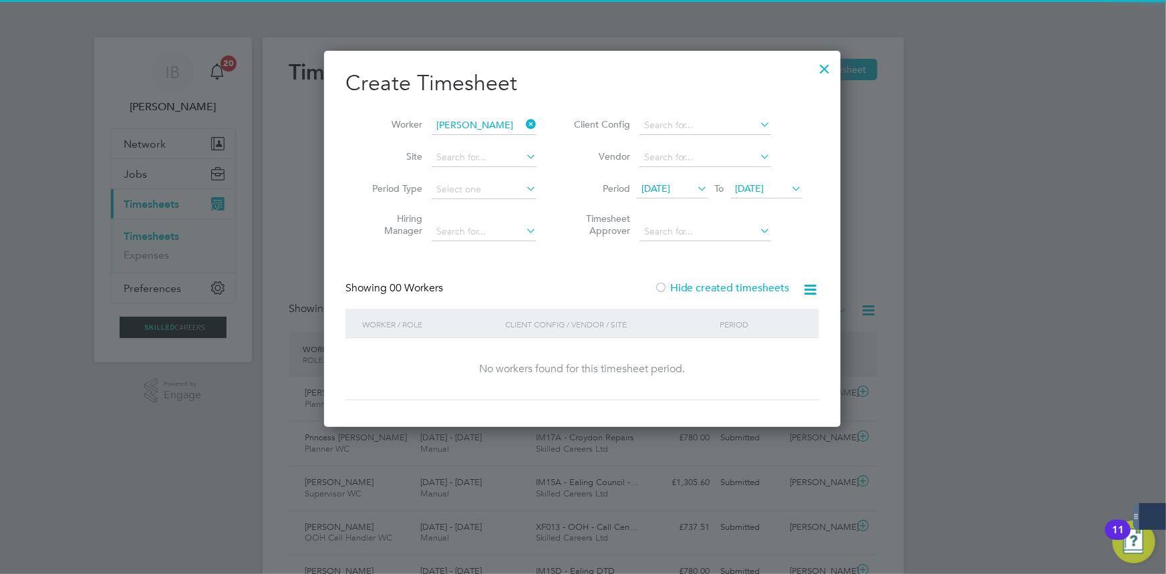
click at [705, 287] on label "Hide created timesheets" at bounding box center [722, 287] width 136 height 13
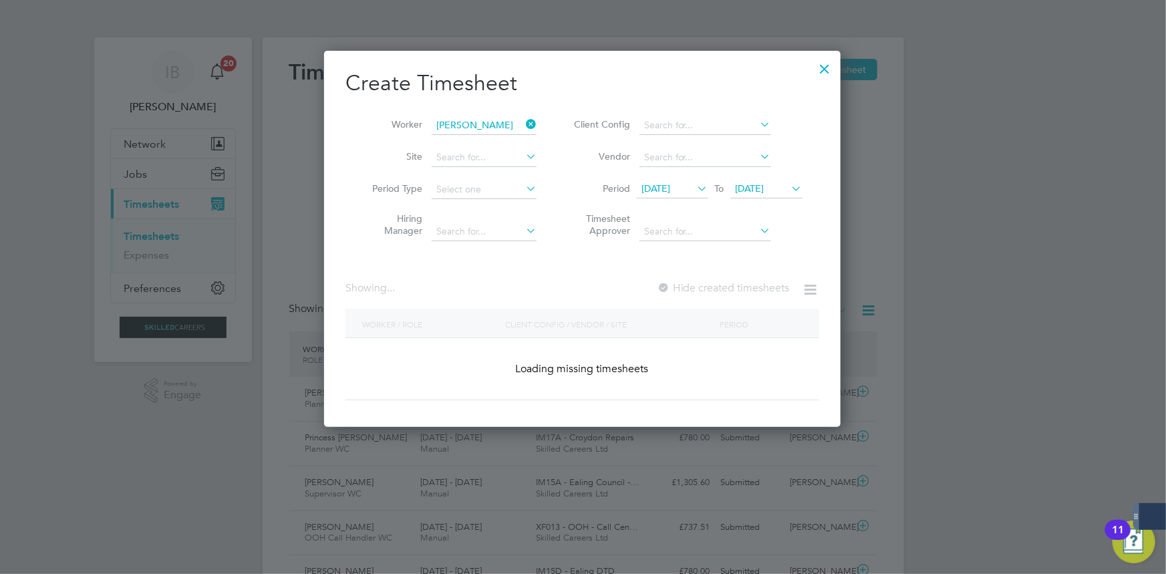
click at [705, 287] on label "Hide created timesheets" at bounding box center [723, 287] width 133 height 13
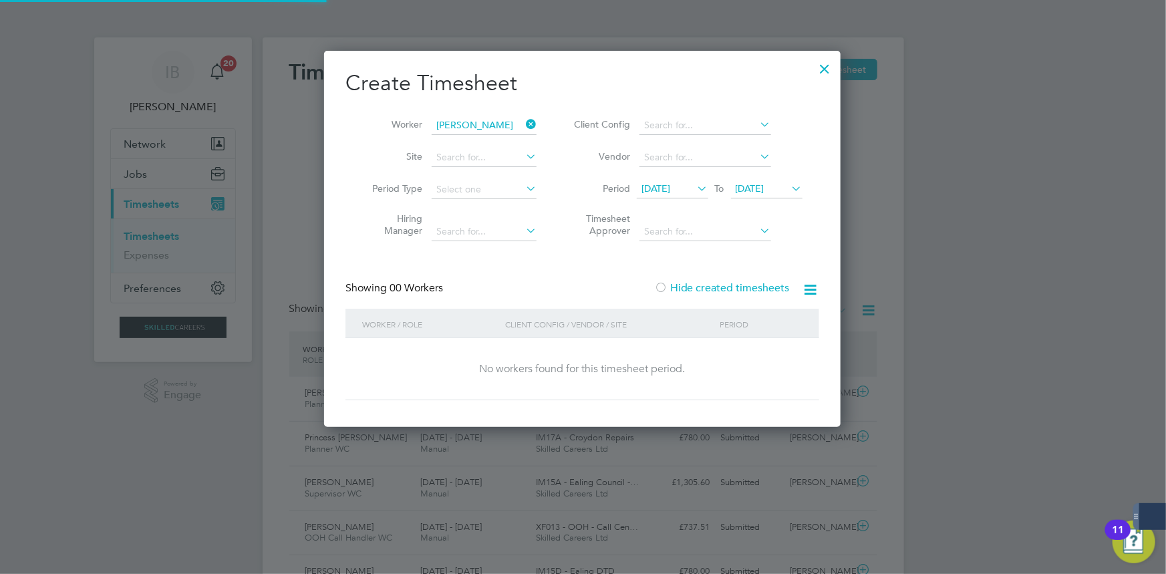
click at [705, 287] on label "Hide created timesheets" at bounding box center [722, 287] width 136 height 13
click at [517, 122] on input at bounding box center [484, 125] width 105 height 19
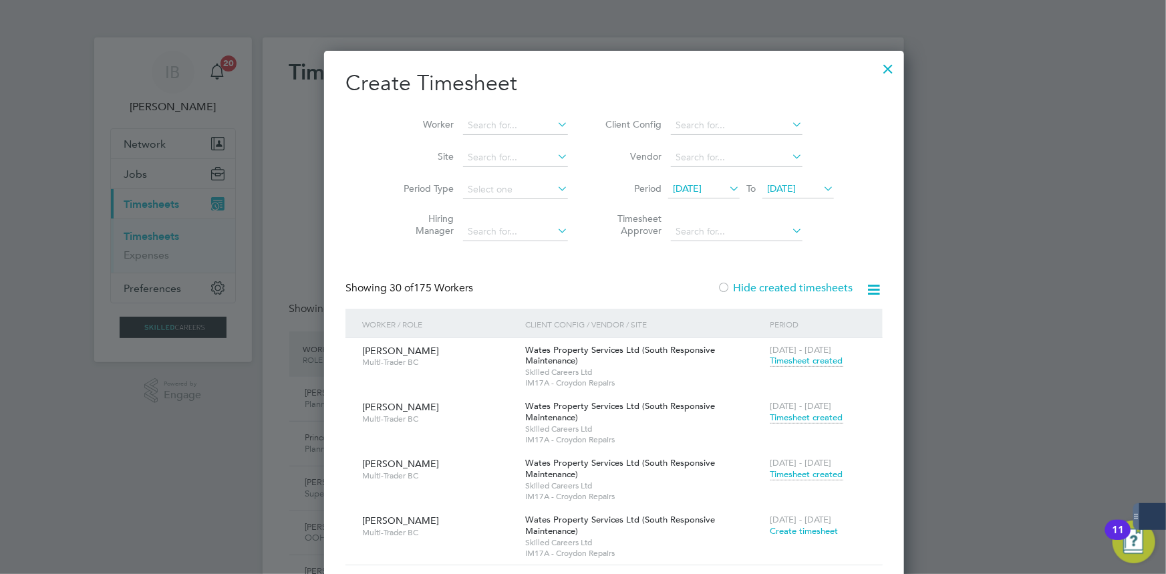
click at [877, 70] on div at bounding box center [889, 65] width 24 height 24
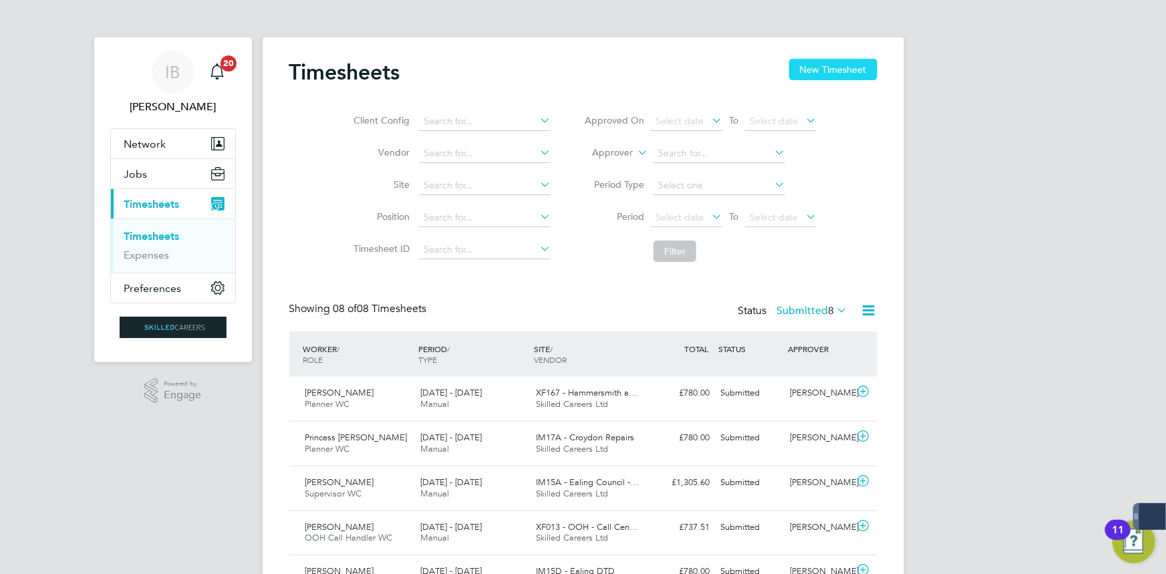
click at [805, 68] on button "New Timesheet" at bounding box center [833, 69] width 88 height 21
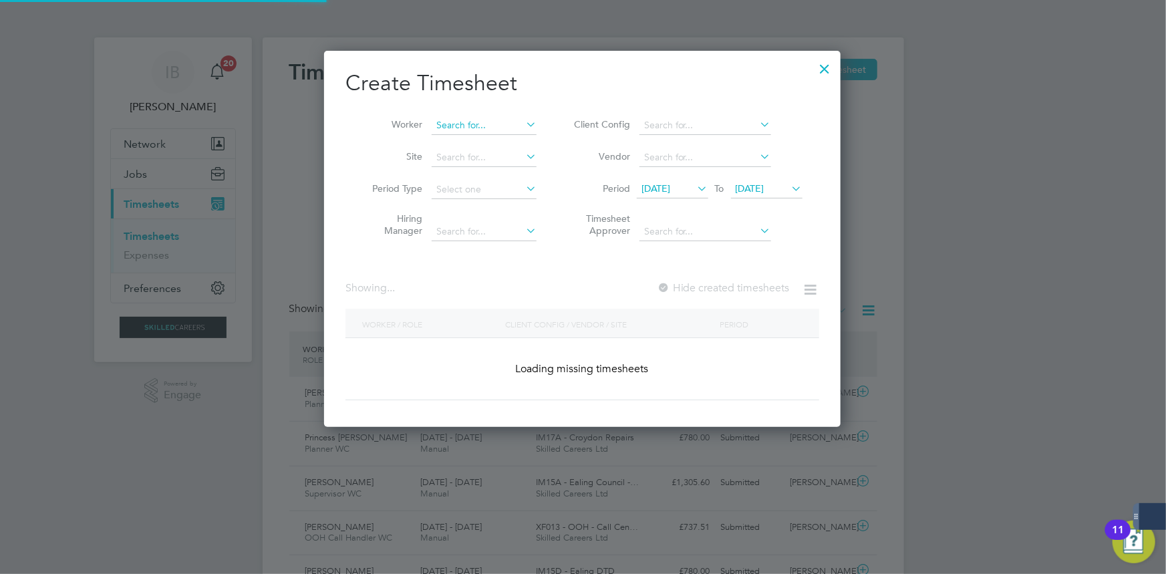
click at [506, 120] on input at bounding box center [484, 125] width 105 height 19
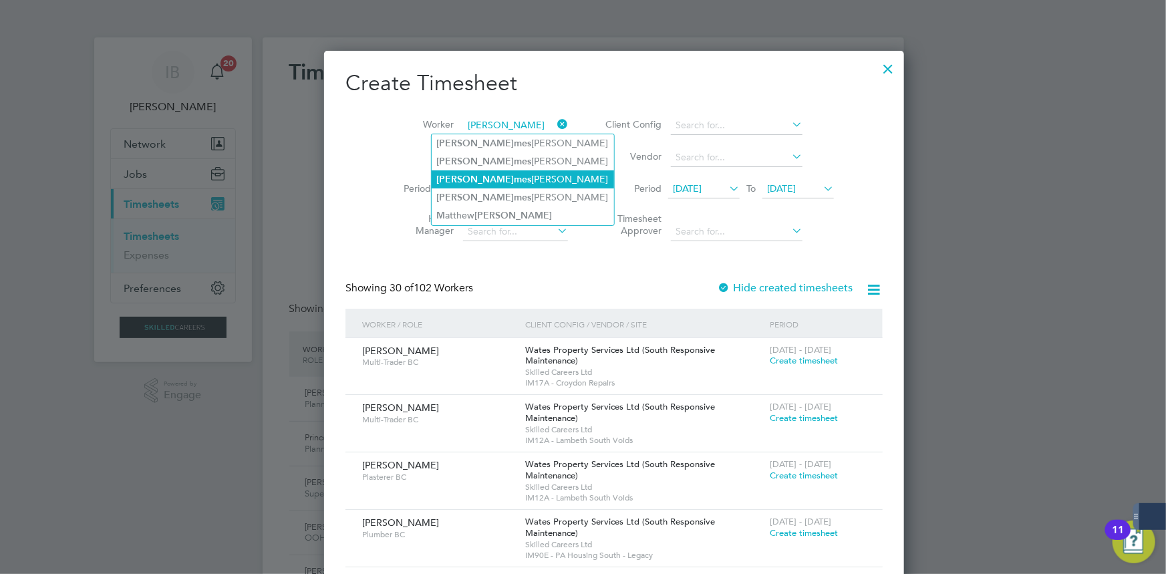
click at [477, 176] on li "Ja m [PERSON_NAME]" at bounding box center [523, 179] width 182 height 18
type input "[PERSON_NAME]"
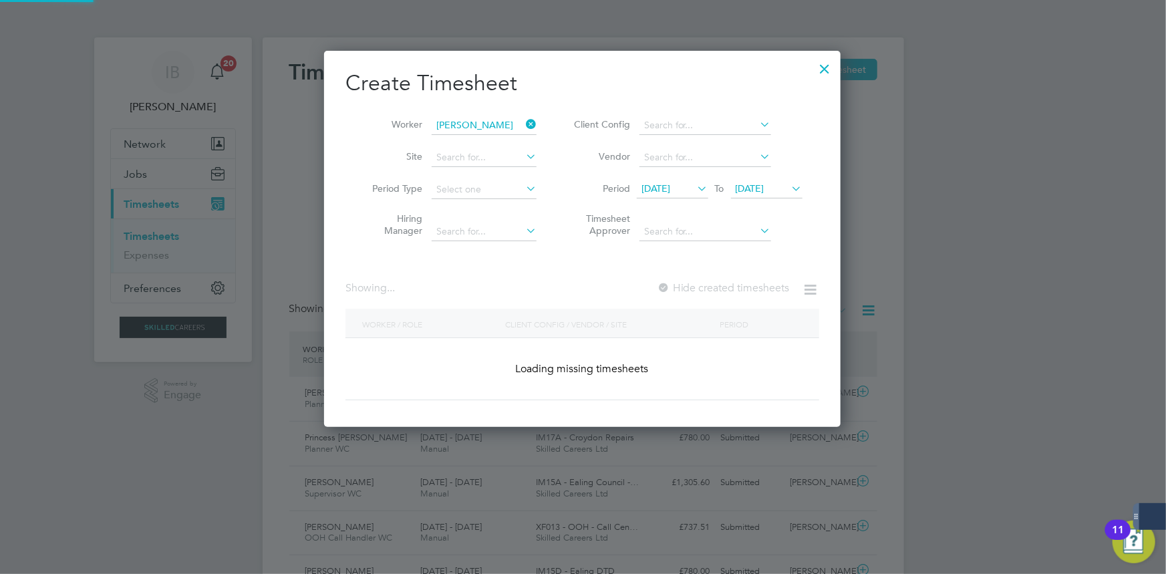
scroll to position [372, 517]
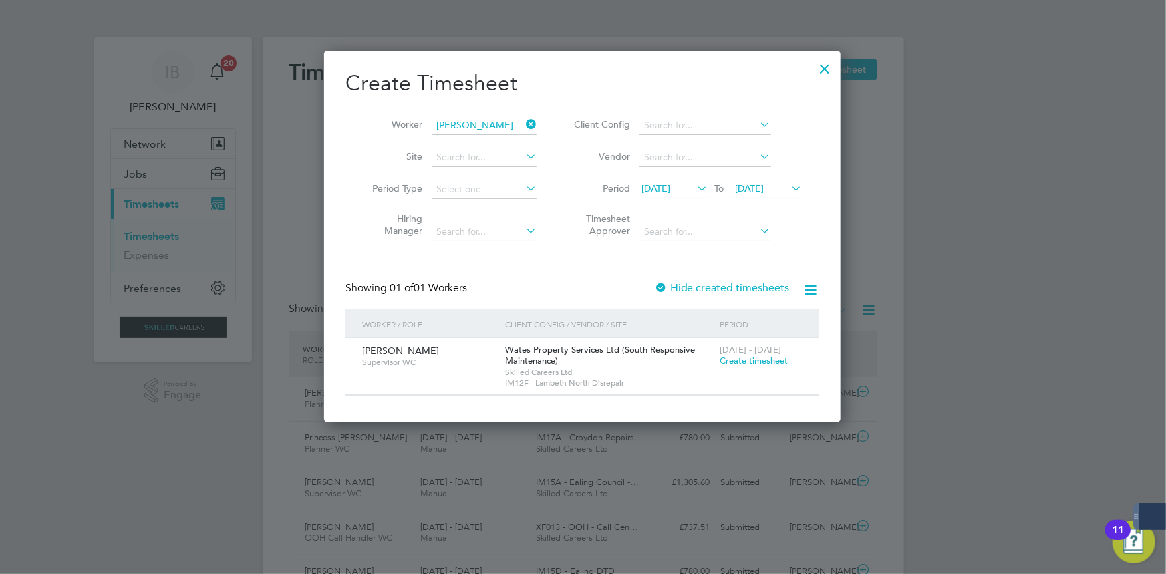
click at [751, 361] on span "Create timesheet" at bounding box center [754, 360] width 68 height 11
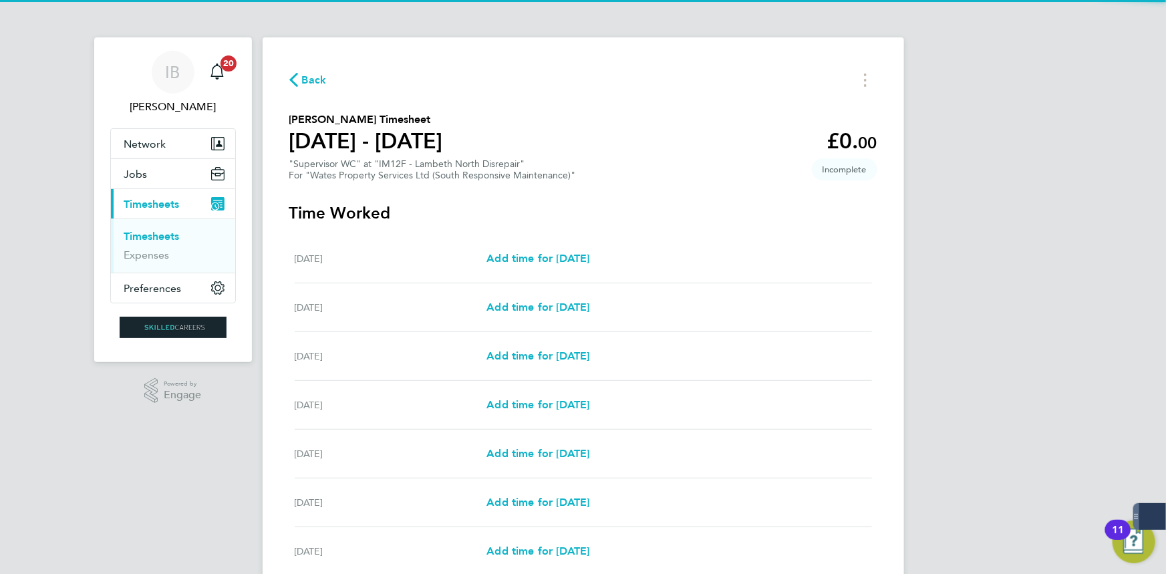
click at [621, 351] on div "Add time for [DATE] Add time for [DATE]" at bounding box center [679, 356] width 385 height 16
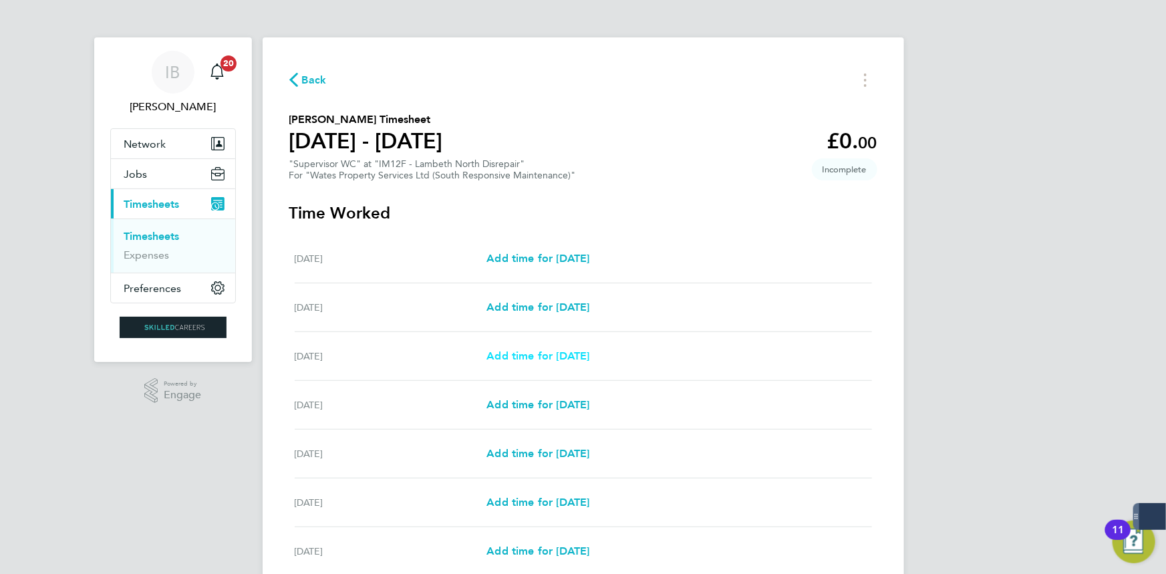
click at [590, 354] on span "Add time for [DATE]" at bounding box center [538, 356] width 103 height 13
select select "30"
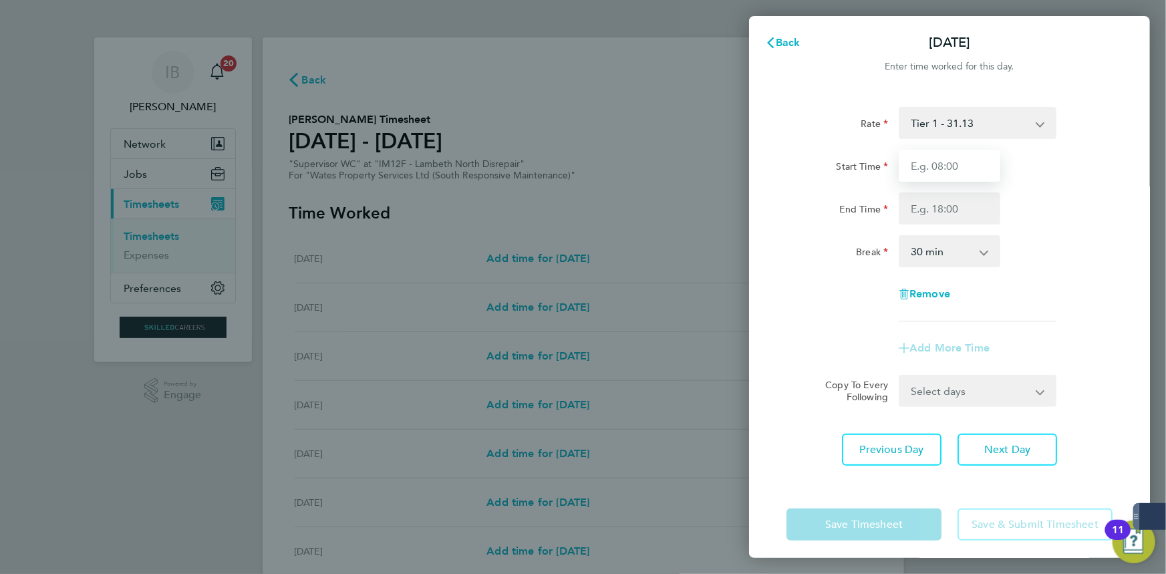
click at [943, 162] on input "Start Time" at bounding box center [950, 166] width 102 height 32
type input "08:00"
click at [944, 220] on input "End Time" at bounding box center [950, 209] width 102 height 32
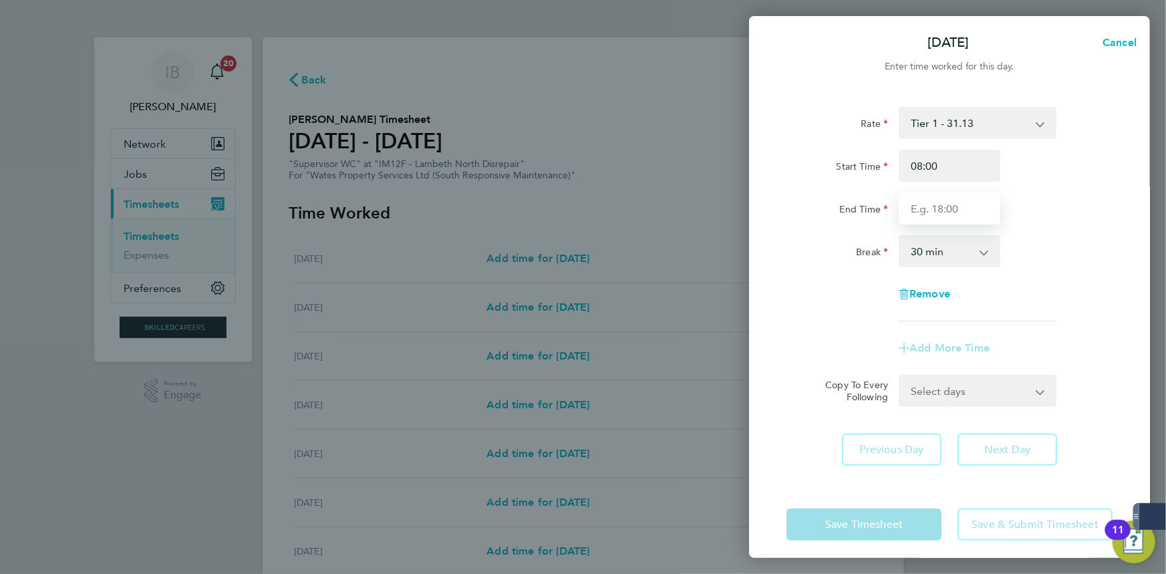
type input "17:00"
click at [826, 352] on app-timesheet-line-form-group "Rate Tier 1 - 31.13 Start Time 08:00 End Time 17:00 Break 0 min 15 min 30 min 4…" at bounding box center [950, 235] width 326 height 257
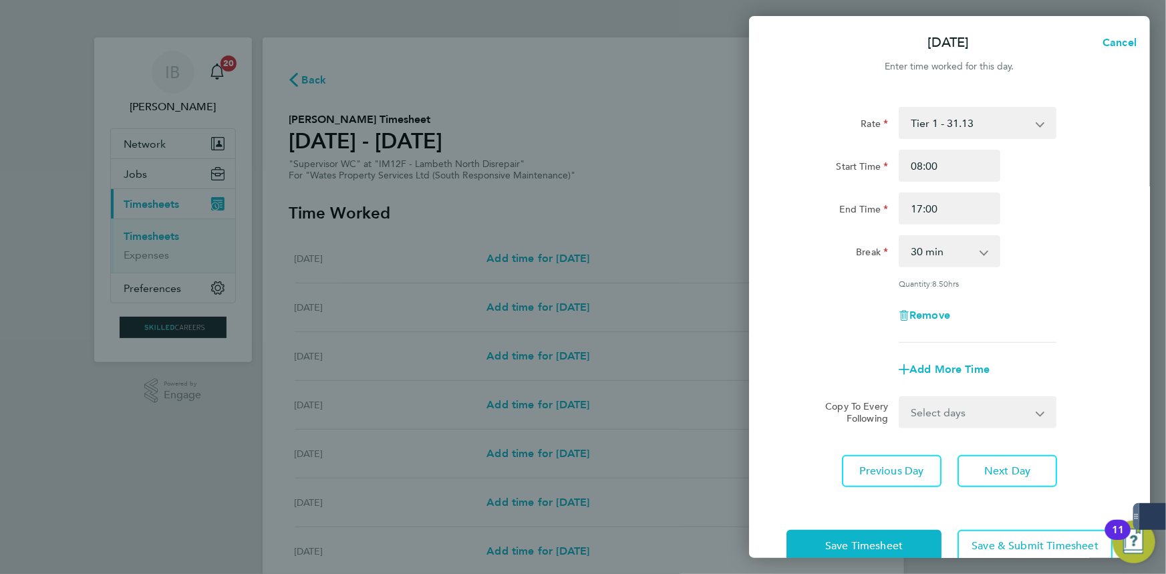
click at [979, 441] on div "Rate Tier 1 - 31.13 Start Time 08:00 End Time 17:00 Break 0 min 15 min 30 min 4…" at bounding box center [949, 297] width 401 height 412
click at [964, 418] on select "Select days Day [DATE] [DATE] [DATE] [DATE]" at bounding box center [970, 412] width 140 height 29
select select "DAY"
click at [900, 398] on select "Select days Day [DATE] [DATE] [DATE] [DATE]" at bounding box center [970, 412] width 140 height 29
select select "[DATE]"
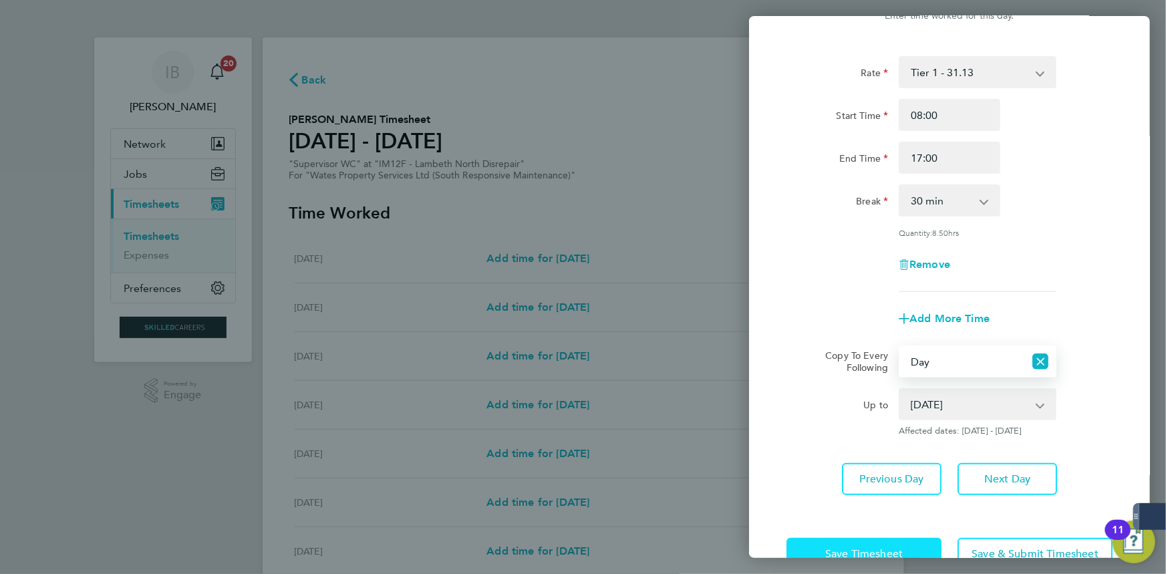
scroll to position [88, 0]
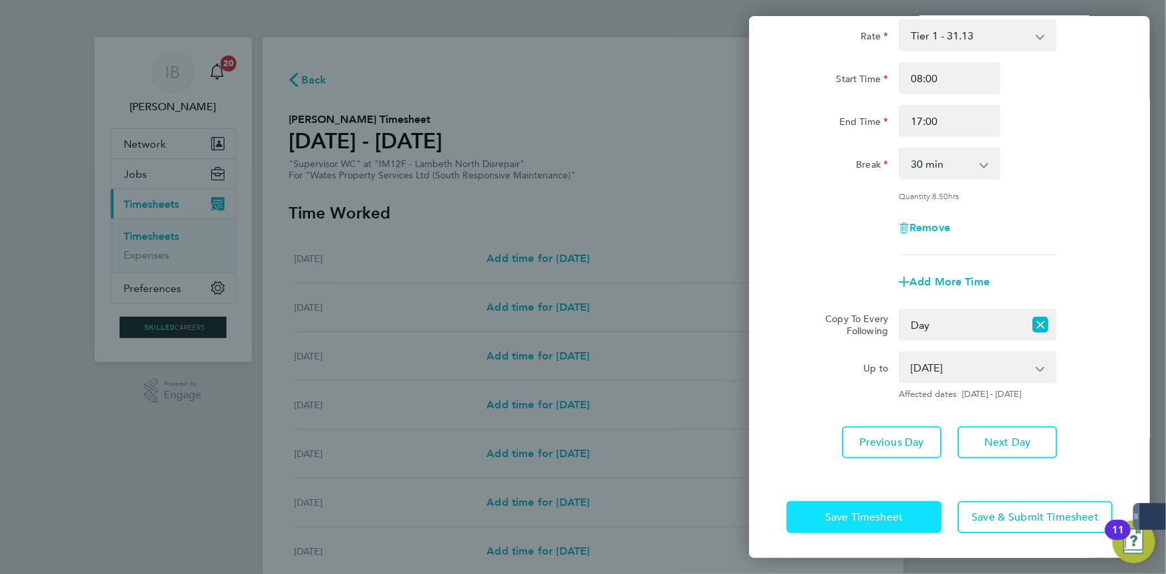
drag, startPoint x: 894, startPoint y: 515, endPoint x: 858, endPoint y: 461, distance: 64.5
click at [896, 515] on span "Save Timesheet" at bounding box center [865, 517] width 78 height 13
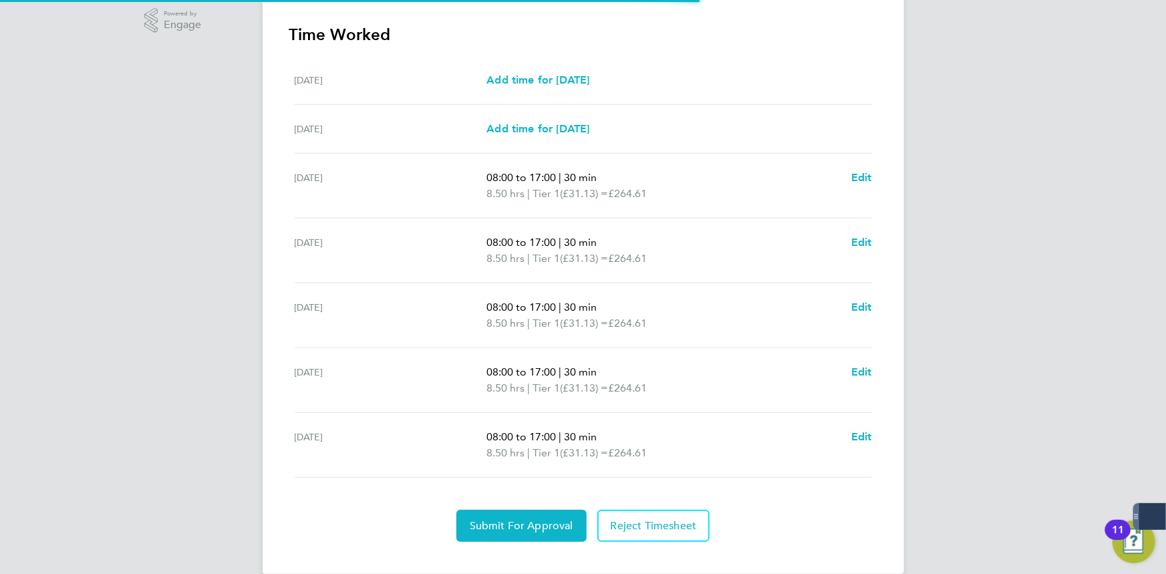
scroll to position [391, 0]
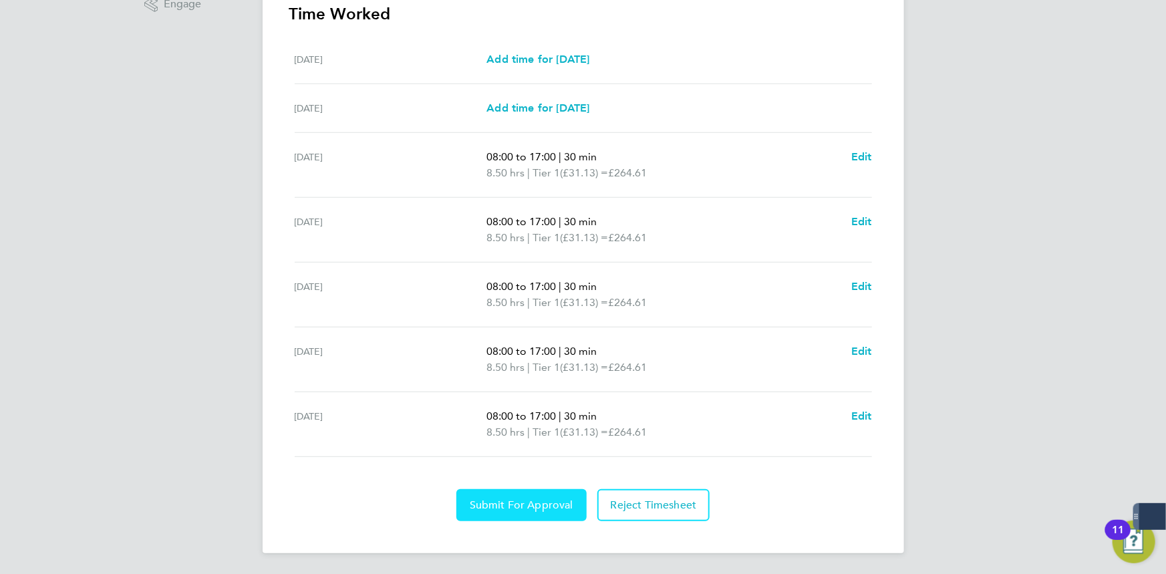
click at [527, 497] on button "Submit For Approval" at bounding box center [522, 505] width 130 height 32
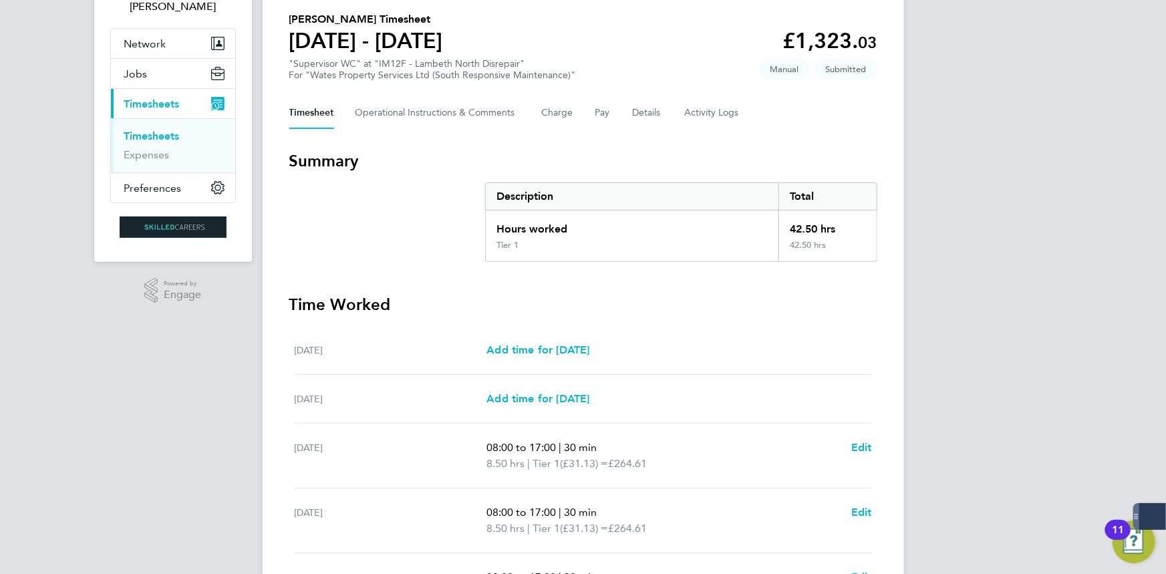
scroll to position [0, 0]
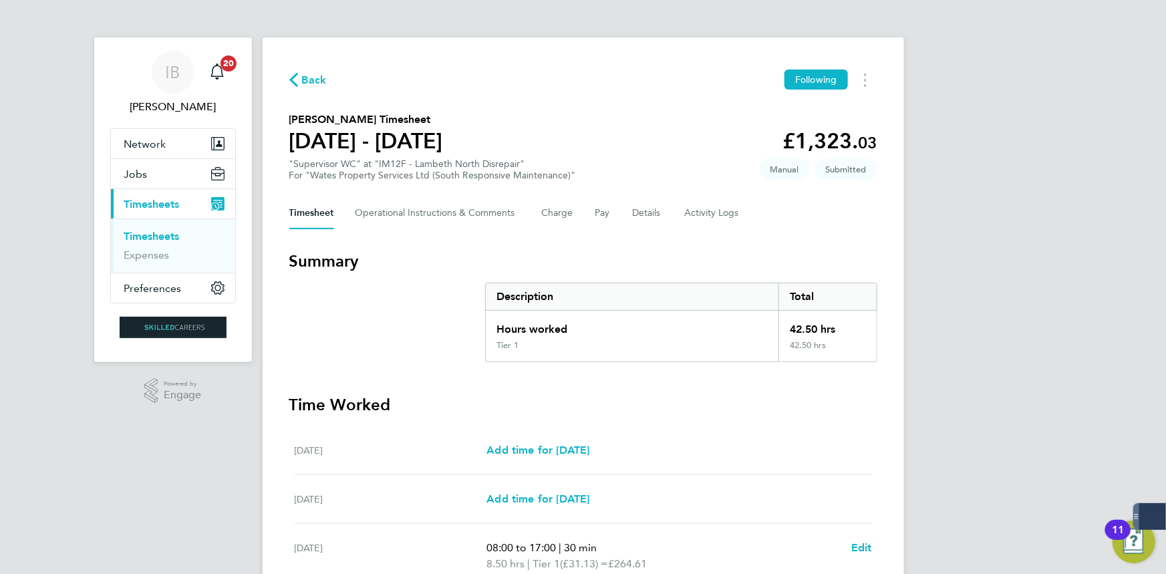
click at [322, 84] on span "Back" at bounding box center [314, 80] width 25 height 16
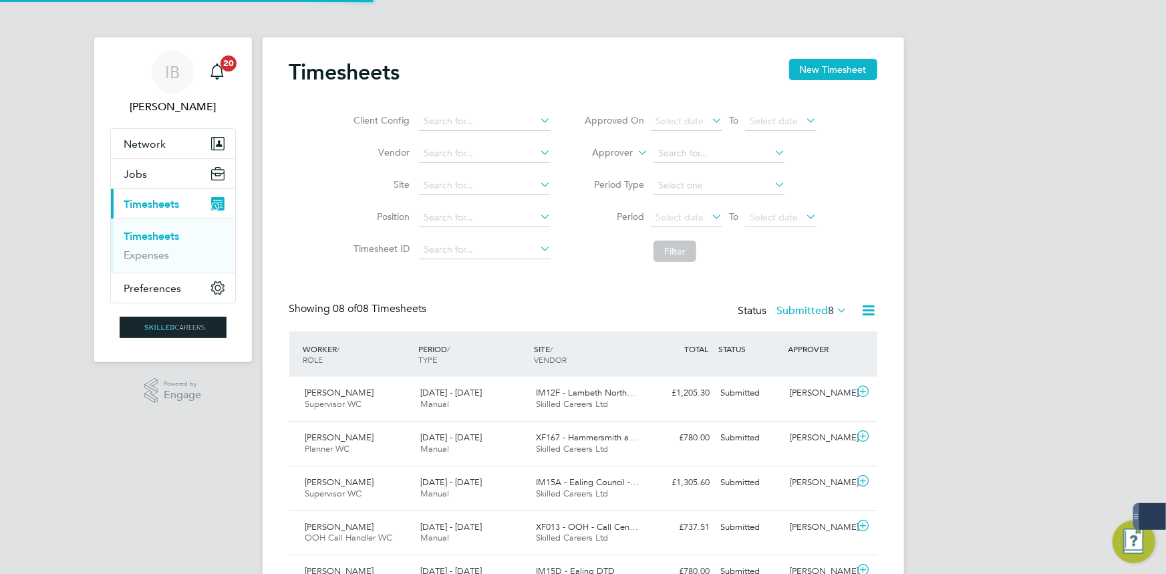
scroll to position [33, 116]
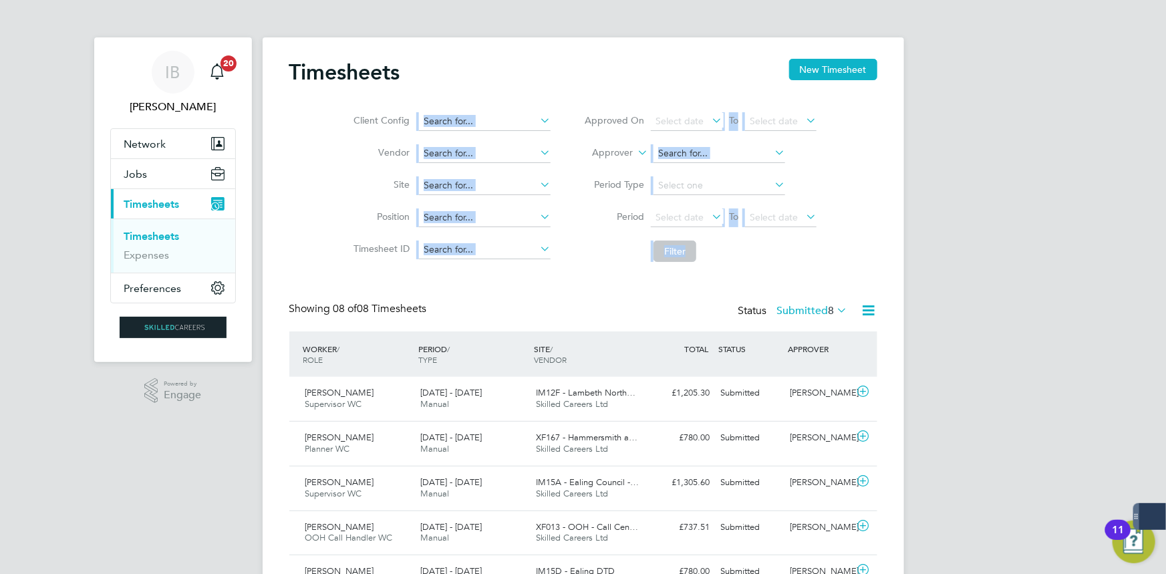
drag, startPoint x: 335, startPoint y: 116, endPoint x: 537, endPoint y: 271, distance: 255.1
click at [537, 271] on div "Timesheets New Timesheet Client Config Vendor Site Position Timesheet ID Approv…" at bounding box center [583, 396] width 588 height 675
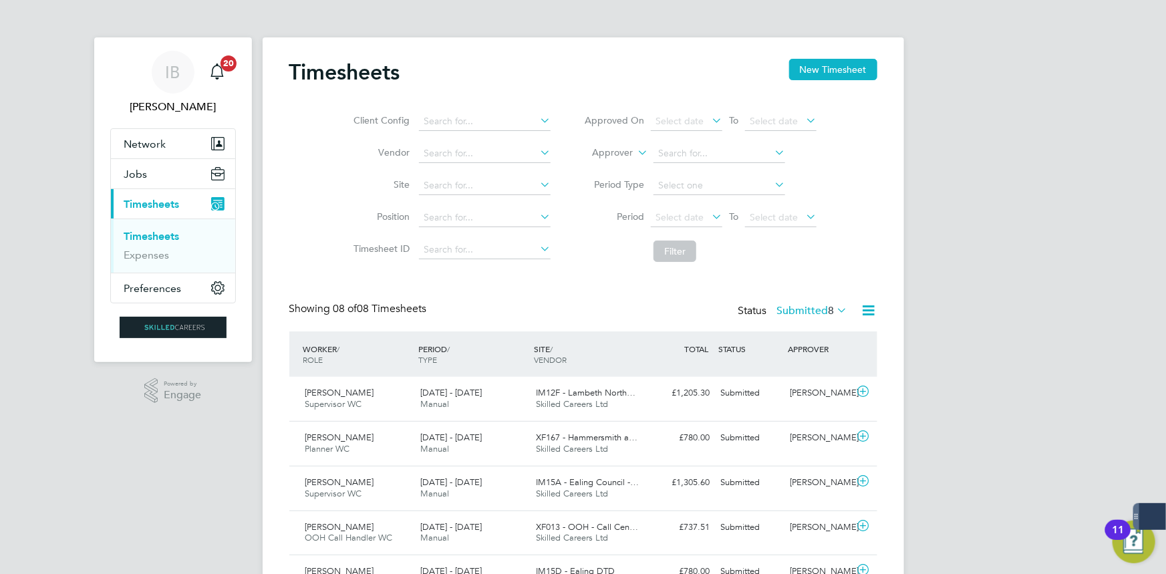
click at [878, 76] on div "Timesheets New Timesheet Client Config Vendor Site Position Timesheet ID Approv…" at bounding box center [584, 398] width 642 height 723
drag, startPoint x: 876, startPoint y: 78, endPoint x: 862, endPoint y: 77, distance: 14.1
click at [874, 78] on button "New Timesheet" at bounding box center [833, 69] width 88 height 21
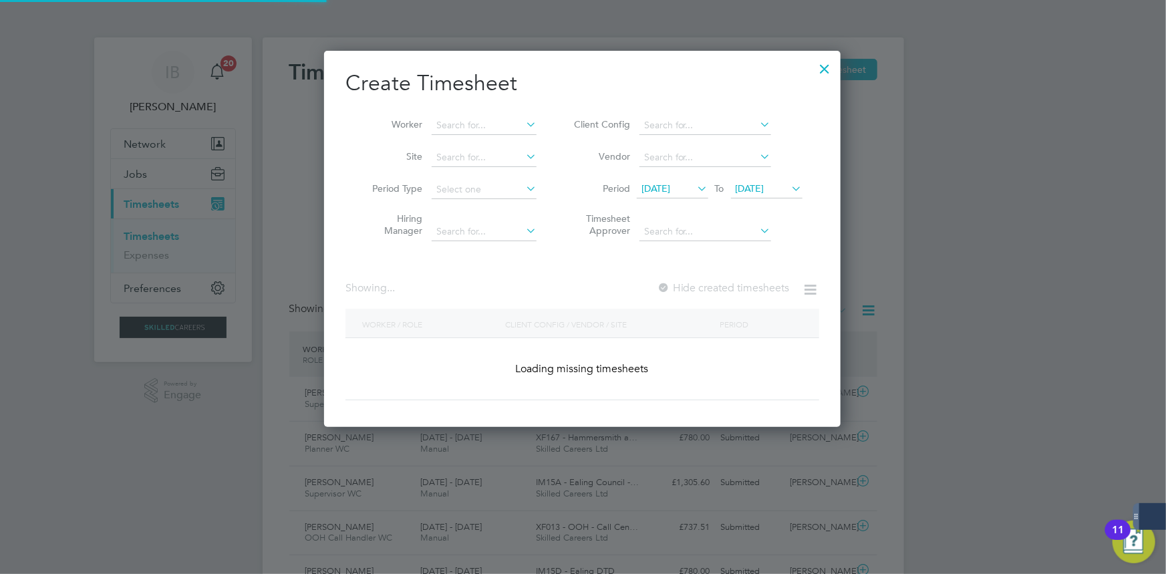
scroll to position [2099, 517]
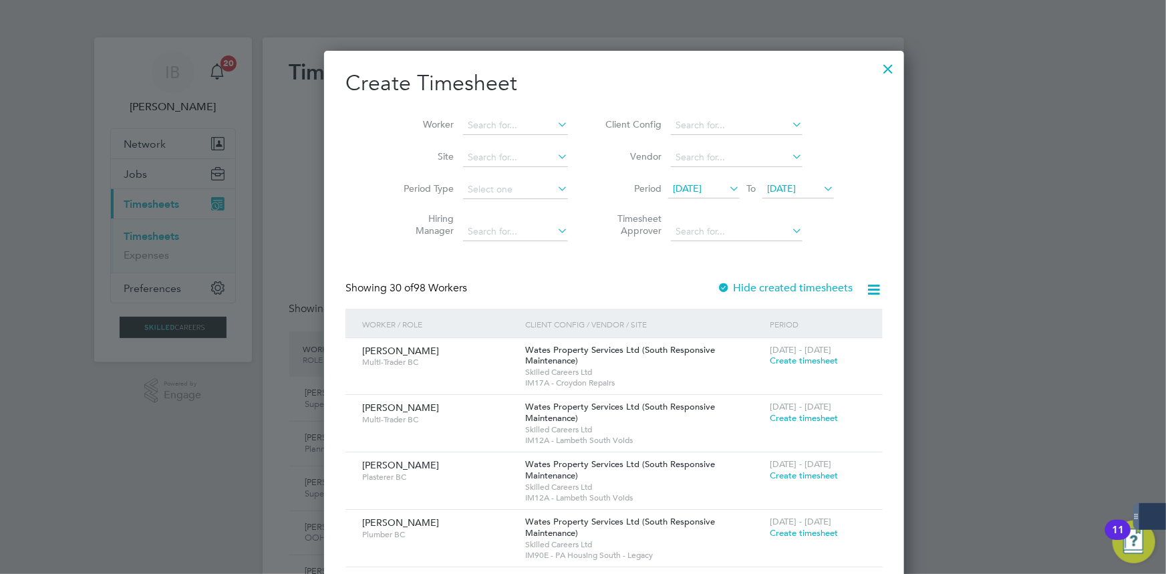
click at [471, 145] on li "Site" at bounding box center [481, 158] width 208 height 32
click at [469, 126] on input at bounding box center [515, 125] width 105 height 19
type input "[PERSON_NAME]"
click at [470, 153] on input at bounding box center [515, 157] width 105 height 19
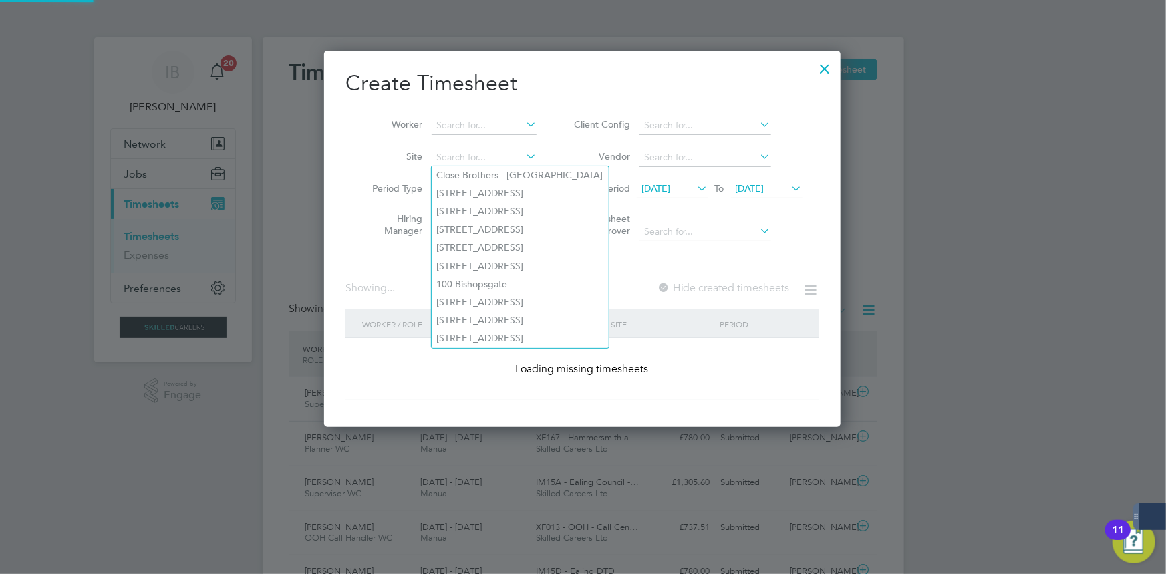
scroll to position [376, 517]
click at [467, 134] on li "Worker" at bounding box center [450, 126] width 208 height 32
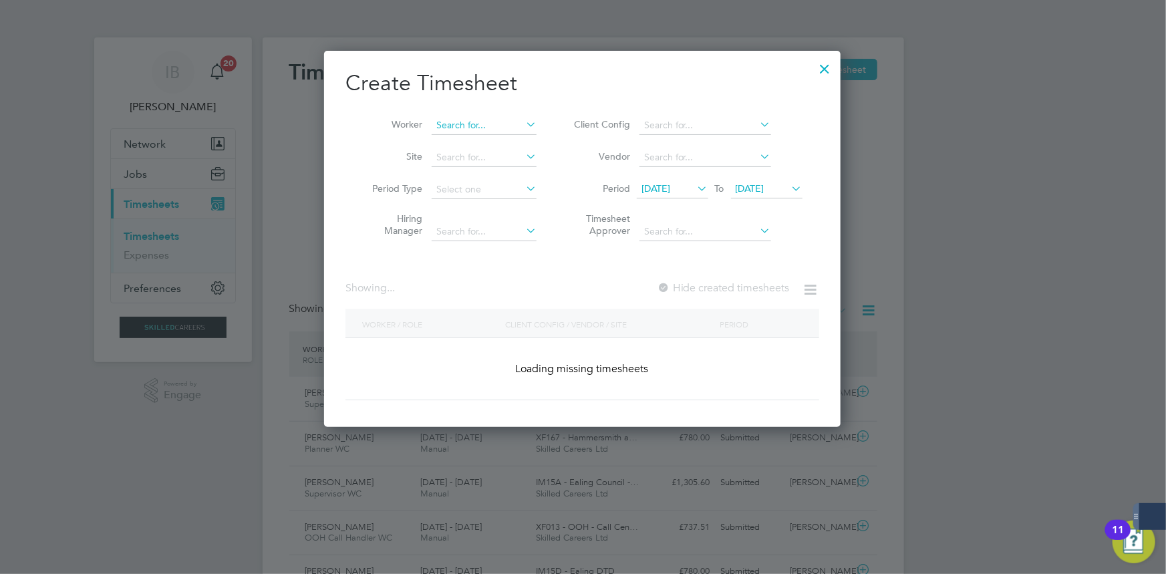
click at [475, 117] on input at bounding box center [484, 125] width 105 height 19
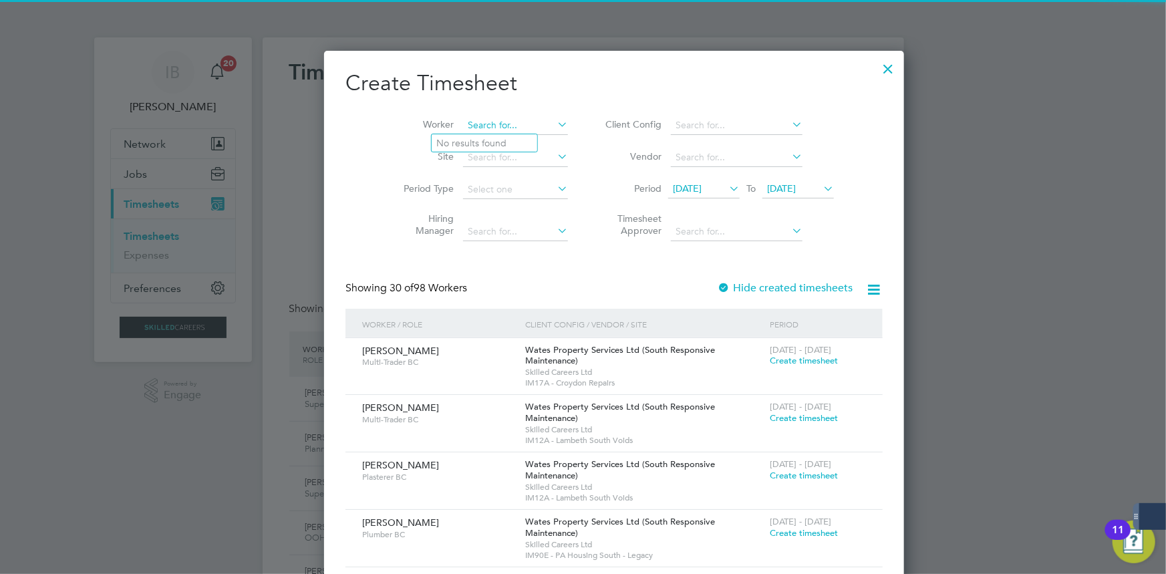
scroll to position [2099, 517]
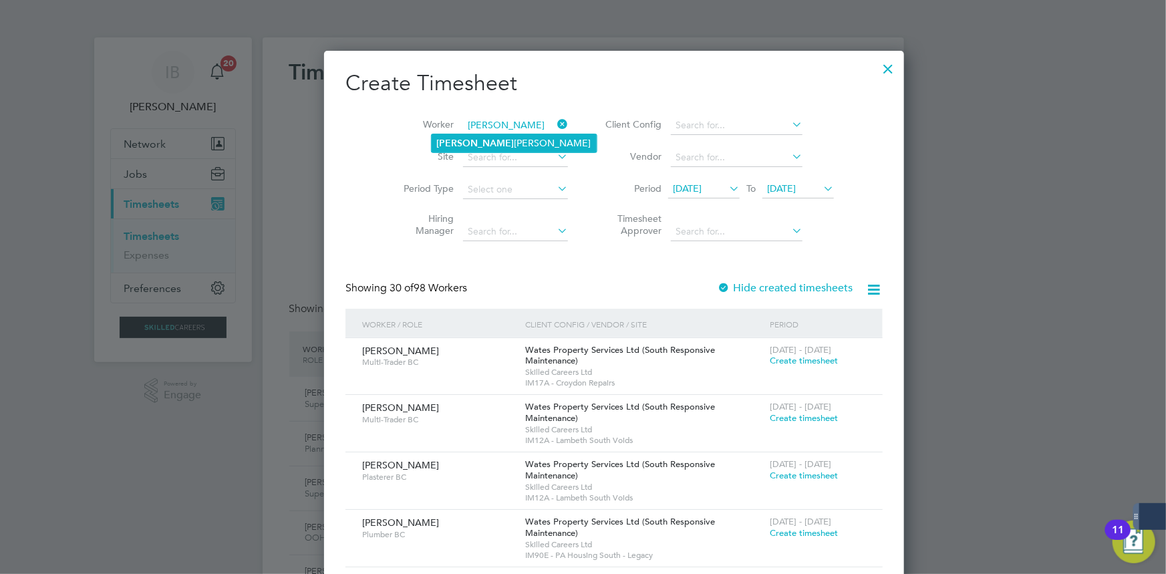
click at [480, 142] on li "[PERSON_NAME]" at bounding box center [514, 143] width 165 height 18
type input "[PERSON_NAME]"
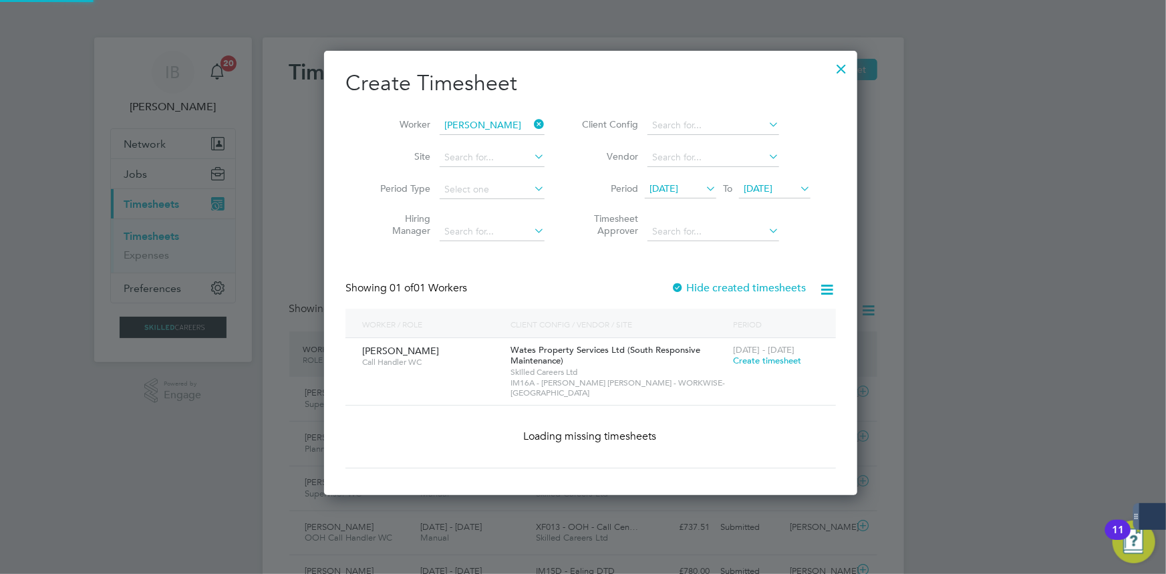
scroll to position [372, 517]
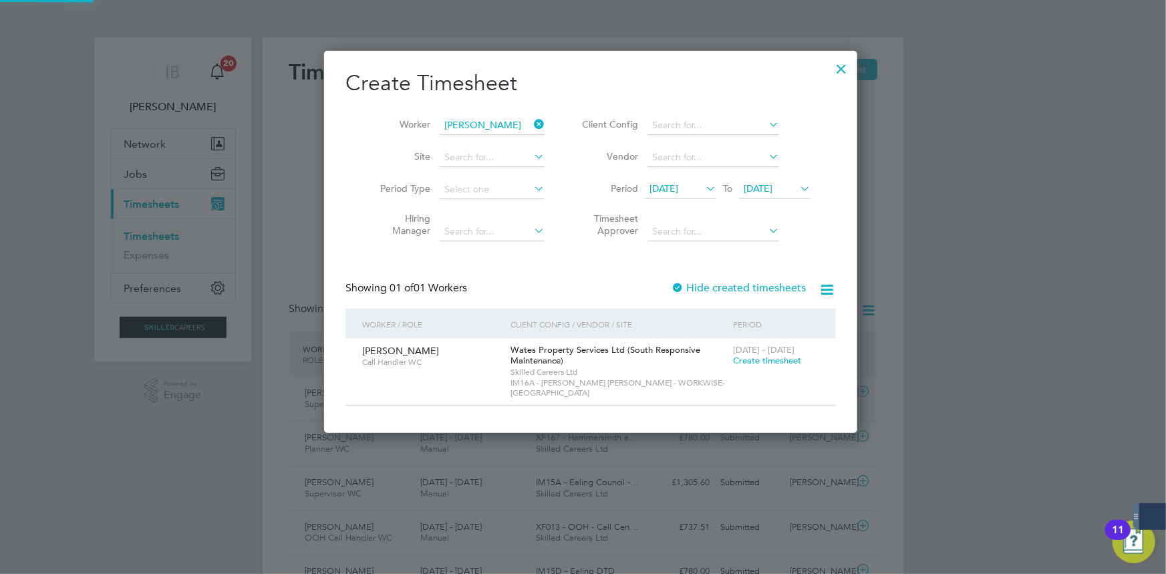
drag, startPoint x: 752, startPoint y: 349, endPoint x: 755, endPoint y: 360, distance: 11.8
click at [752, 352] on span "[DATE] - [DATE]" at bounding box center [763, 349] width 61 height 11
click at [755, 360] on span "Create timesheet" at bounding box center [767, 360] width 68 height 11
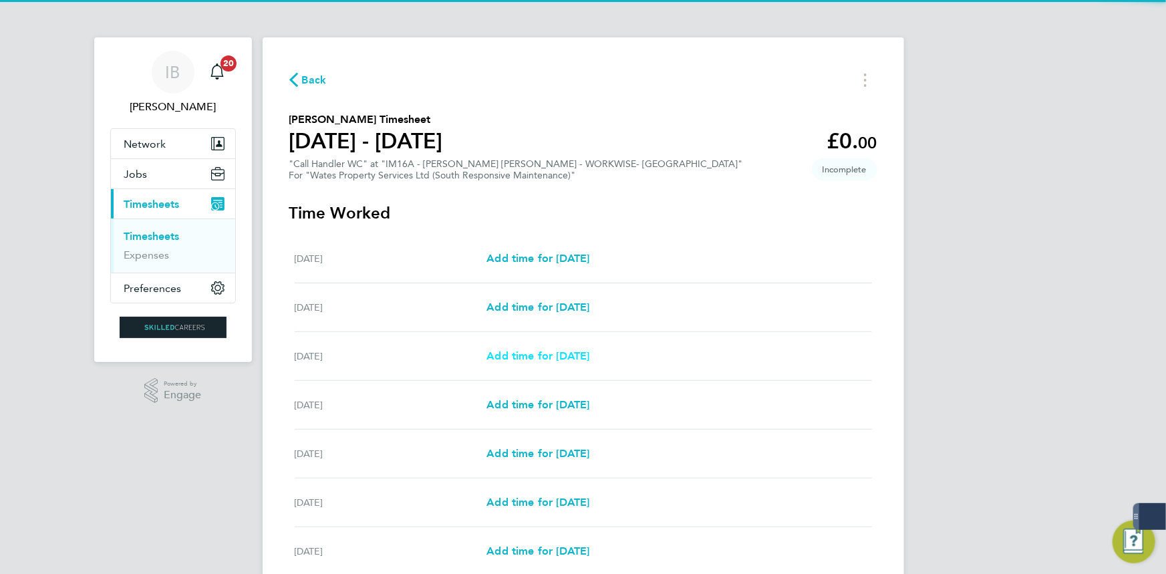
click at [590, 358] on span "Add time for [DATE]" at bounding box center [538, 356] width 103 height 13
select select "30"
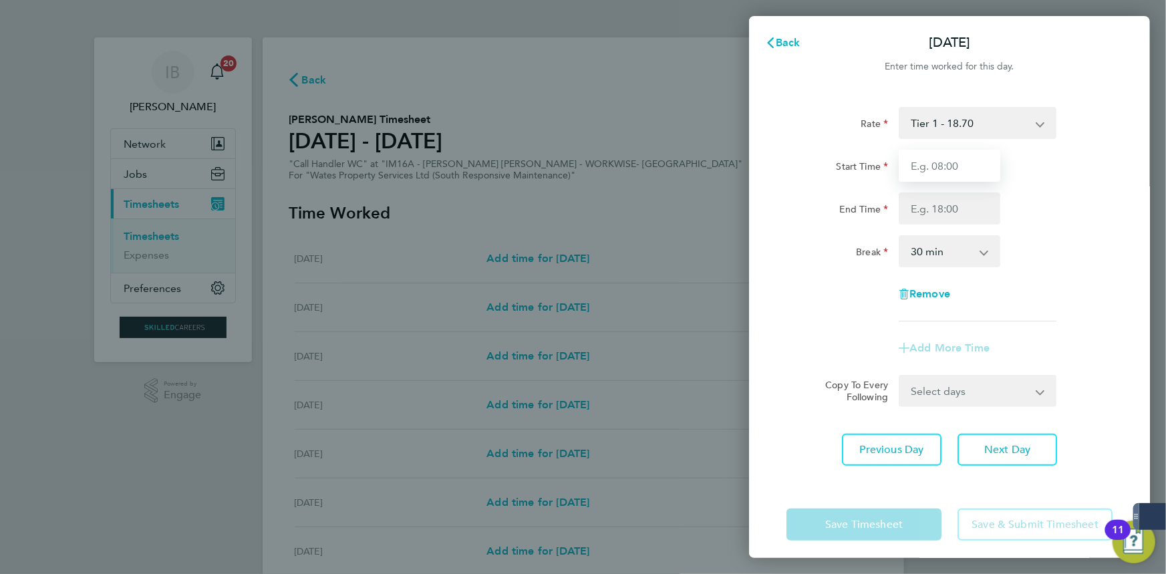
drag, startPoint x: 960, startPoint y: 153, endPoint x: 948, endPoint y: 182, distance: 31.2
click at [959, 153] on input "Start Time" at bounding box center [950, 166] width 102 height 32
type input "08:00"
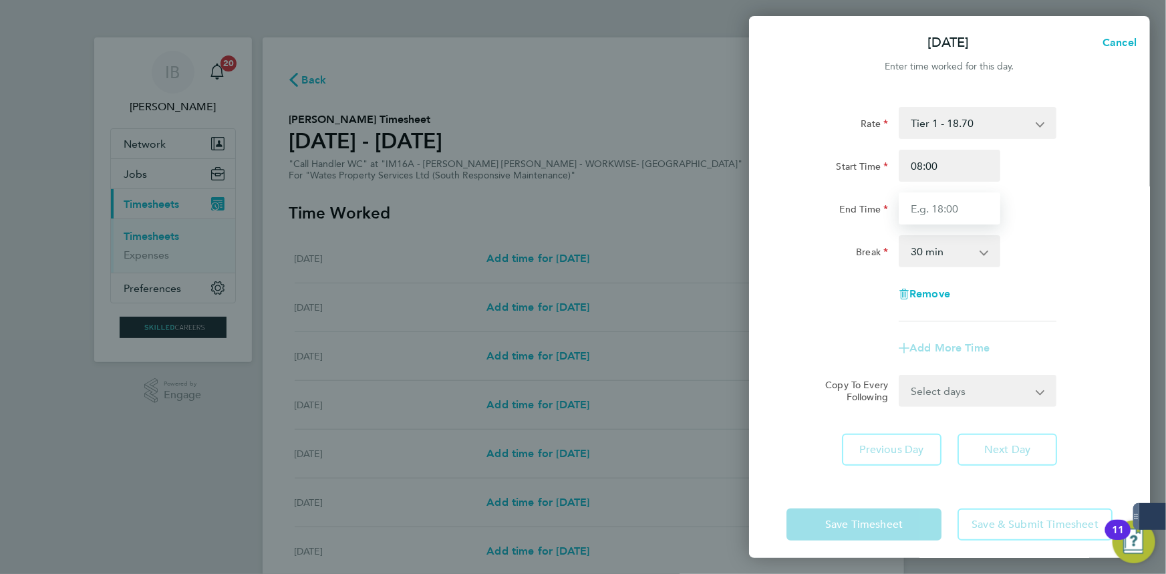
click at [959, 217] on input "End Time" at bounding box center [950, 209] width 102 height 32
type input "17:00"
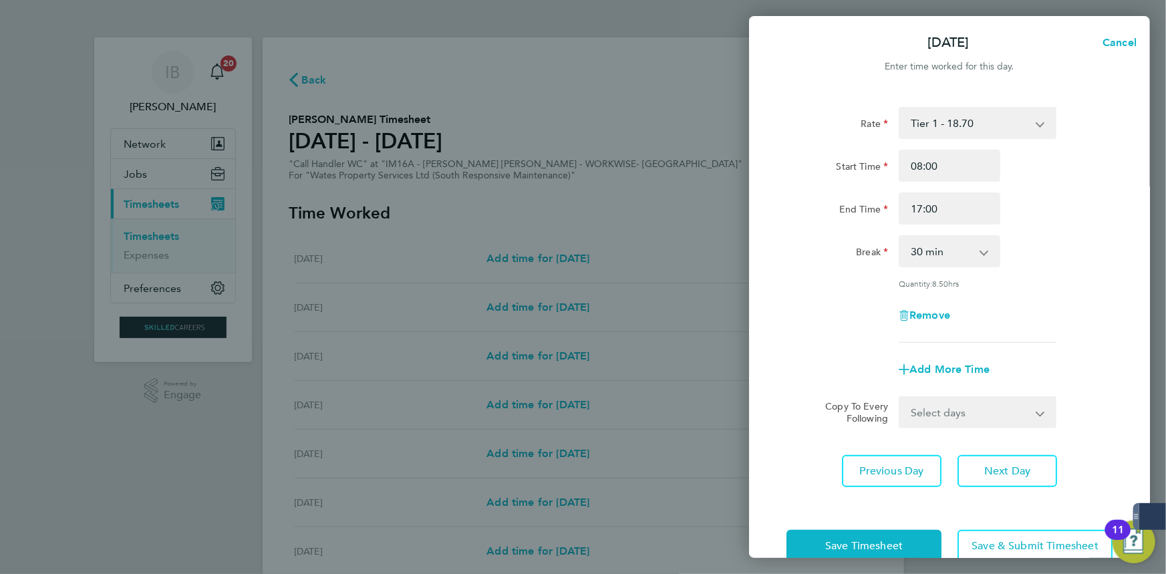
click at [961, 268] on div "Rate Tier 1 - 18.70 Start Time 08:00 End Time 17:00 Break 0 min 15 min 30 min 4…" at bounding box center [950, 225] width 326 height 236
drag, startPoint x: 960, startPoint y: 254, endPoint x: 962, endPoint y: 261, distance: 7.6
click at [960, 254] on select "0 min 15 min 30 min 45 min 60 min 75 min 90 min" at bounding box center [941, 251] width 83 height 29
select select "60"
click at [900, 237] on select "0 min 15 min 30 min 45 min 60 min 75 min 90 min" at bounding box center [941, 251] width 83 height 29
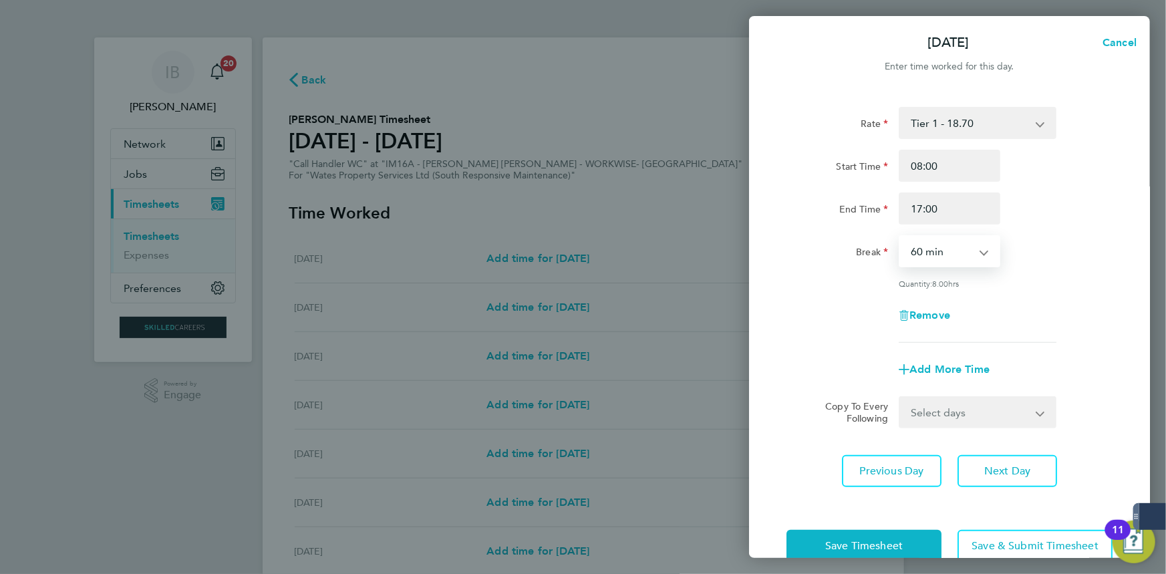
drag, startPoint x: 971, startPoint y: 398, endPoint x: 968, endPoint y: 420, distance: 22.3
click at [971, 400] on select "Select days Day [DATE] [DATE] [DATE] [DATE]" at bounding box center [970, 412] width 140 height 29
select select "DAY"
click at [900, 398] on select "Select days Day [DATE] [DATE] [DATE] [DATE]" at bounding box center [970, 412] width 140 height 29
select select "[DATE]"
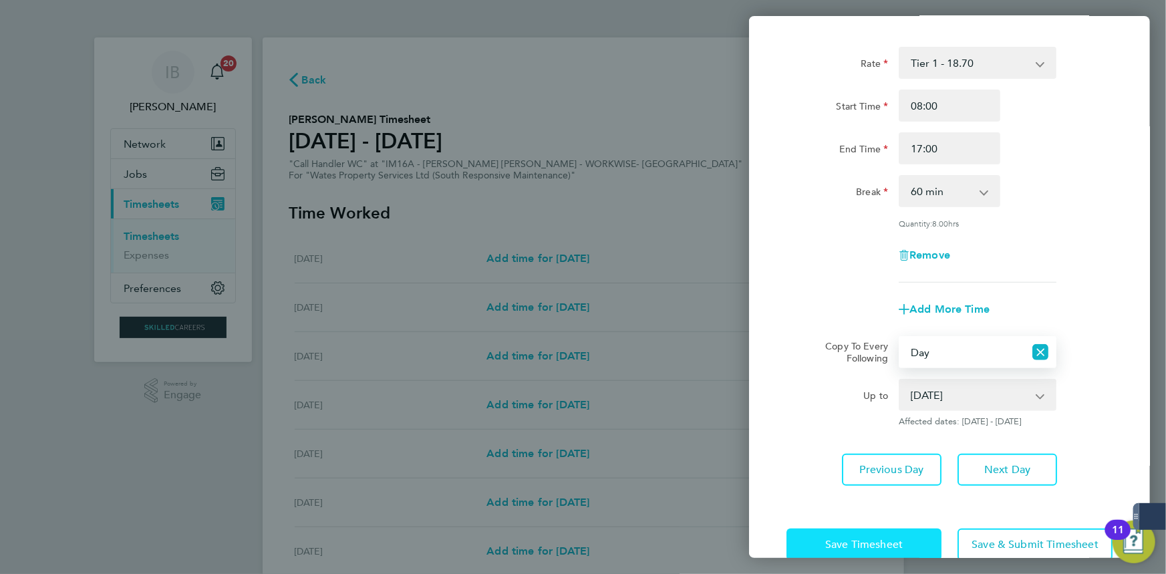
scroll to position [88, 0]
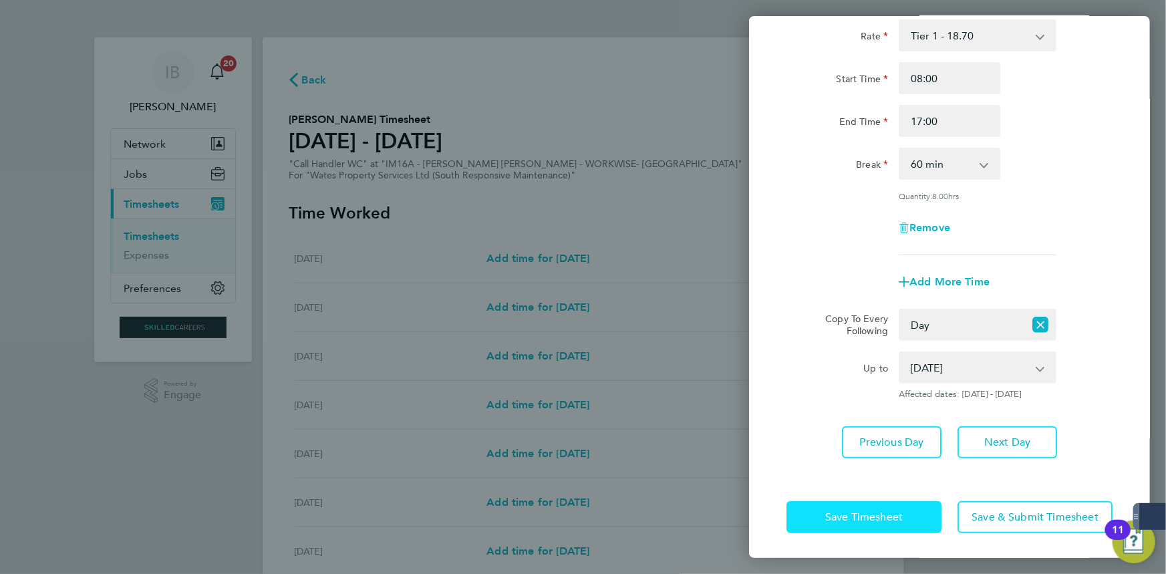
click at [896, 529] on button "Save Timesheet" at bounding box center [864, 517] width 155 height 32
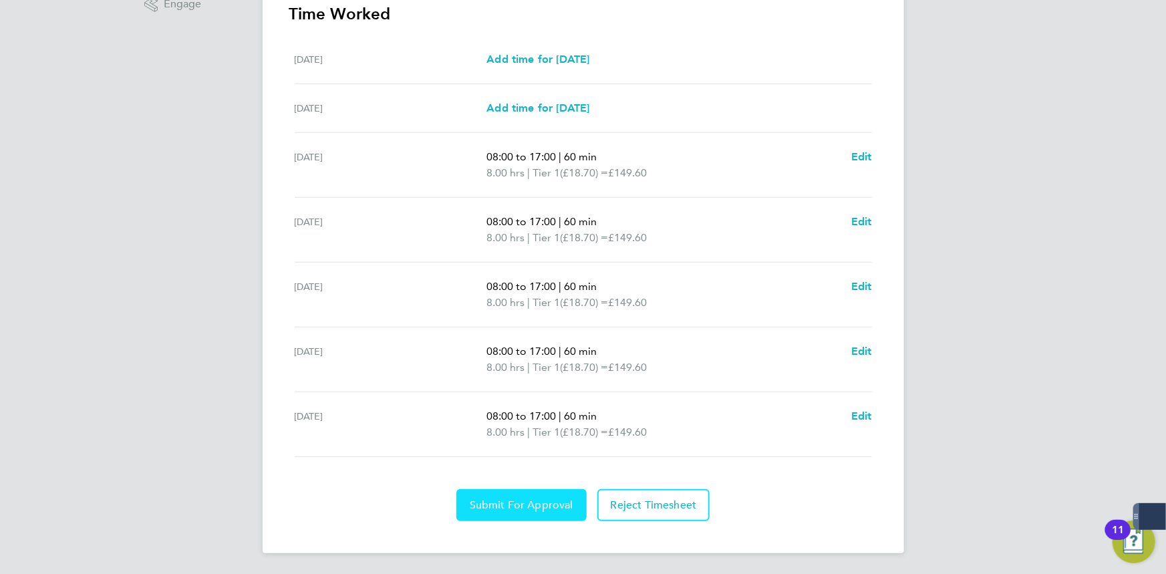
click at [548, 503] on span "Submit For Approval" at bounding box center [522, 505] width 104 height 13
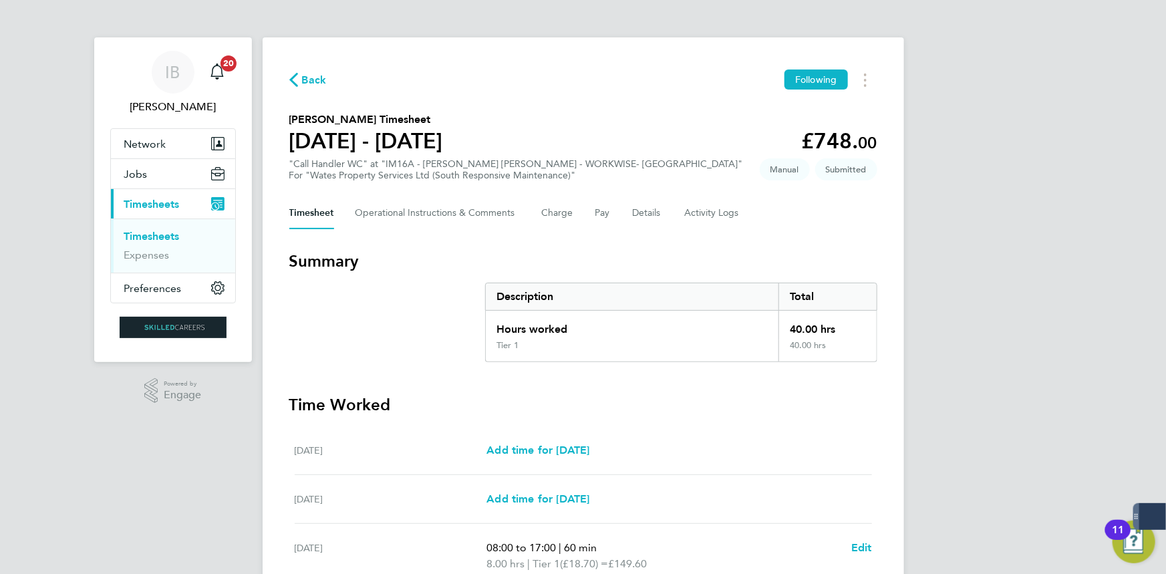
drag, startPoint x: 336, startPoint y: 72, endPoint x: 318, endPoint y: 73, distance: 17.4
click at [336, 73] on div "Back Following" at bounding box center [583, 80] width 588 height 21
click at [310, 73] on span "Back" at bounding box center [314, 80] width 25 height 16
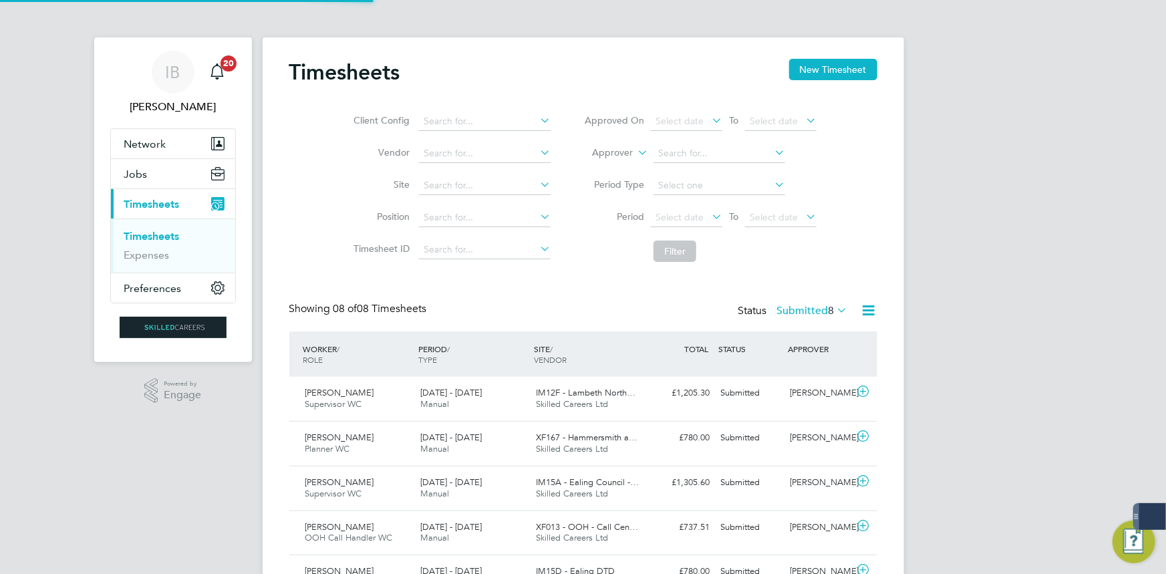
scroll to position [7, 7]
click at [834, 70] on button "New Timesheet" at bounding box center [833, 69] width 88 height 21
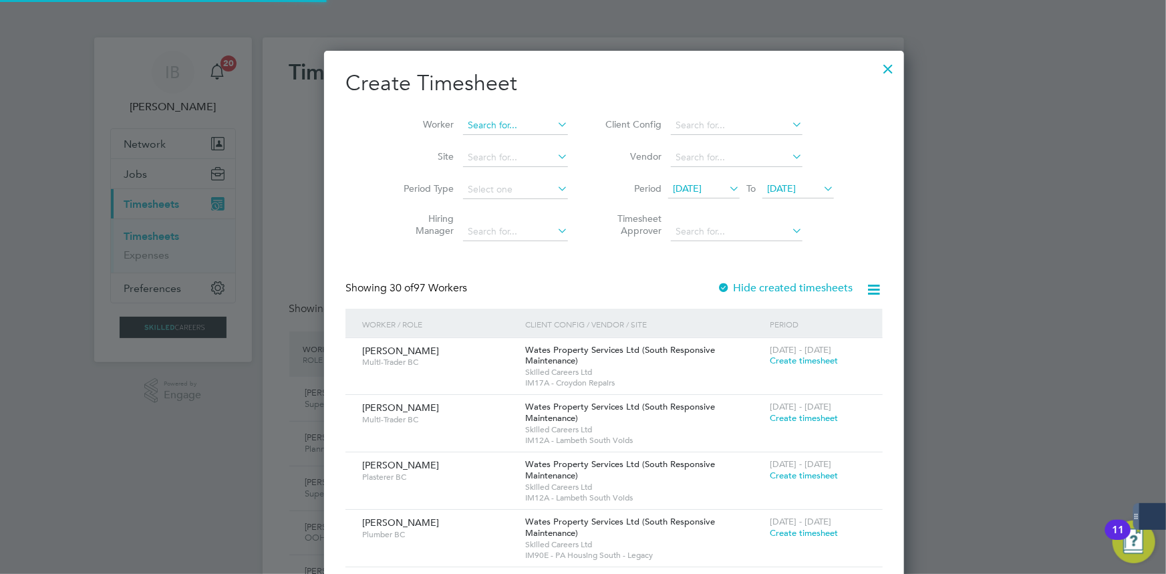
click at [463, 127] on input at bounding box center [515, 125] width 105 height 19
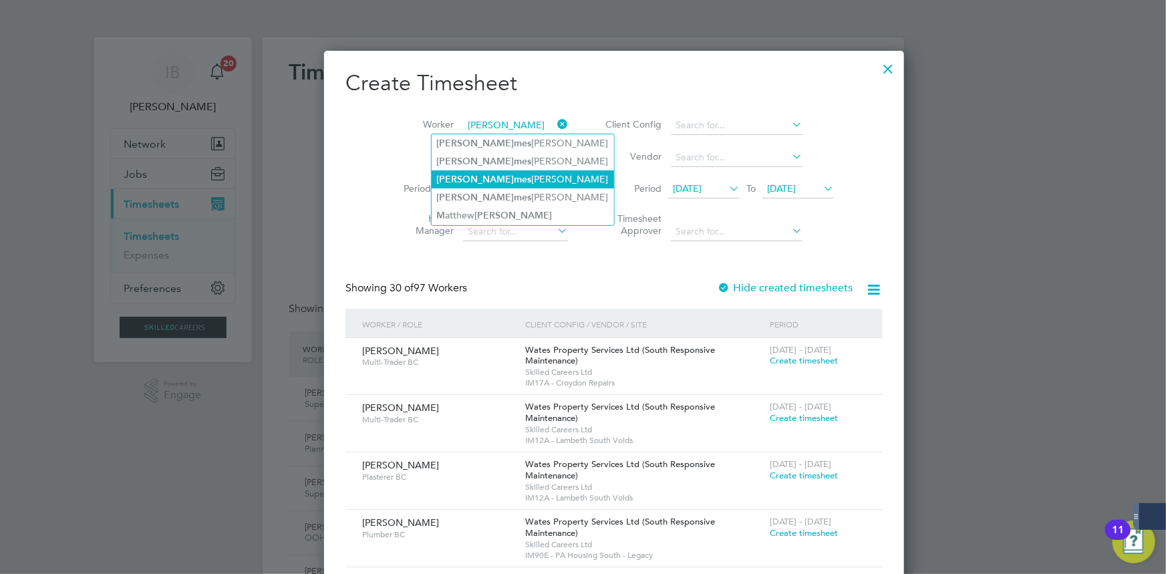
click at [497, 179] on li "Ja m [PERSON_NAME]" at bounding box center [523, 179] width 182 height 18
type input "[PERSON_NAME]"
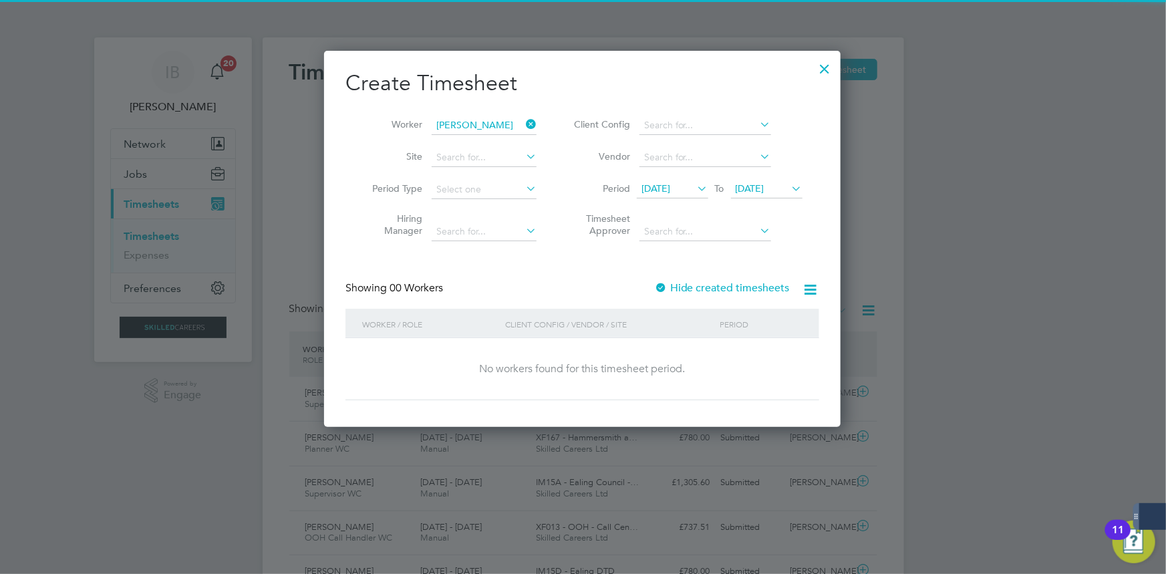
click at [715, 293] on label "Hide created timesheets" at bounding box center [722, 287] width 136 height 13
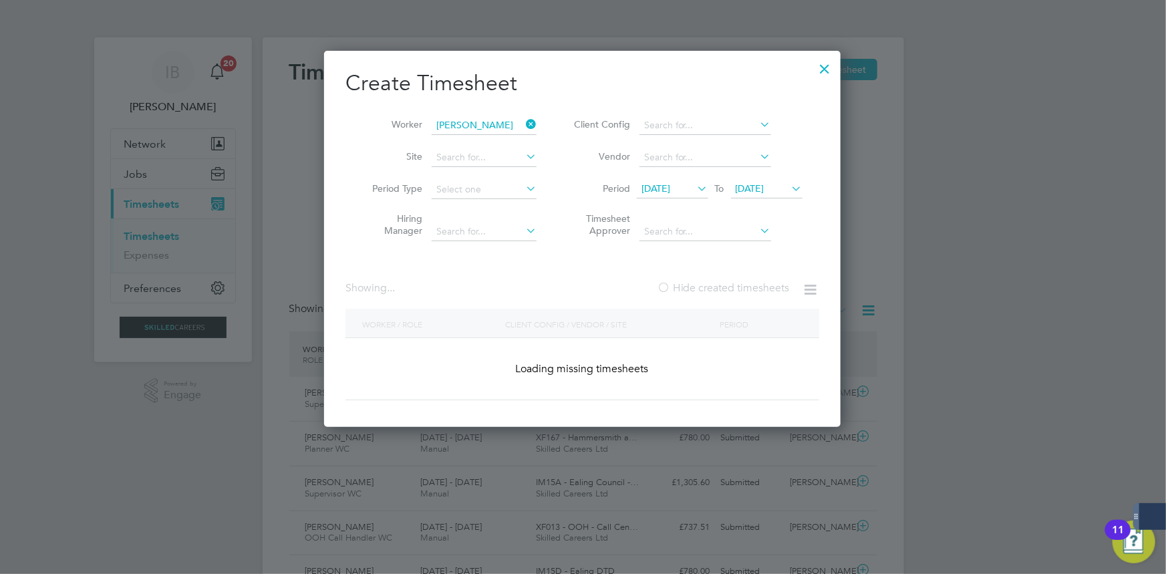
click at [715, 293] on label "Hide created timesheets" at bounding box center [723, 287] width 133 height 13
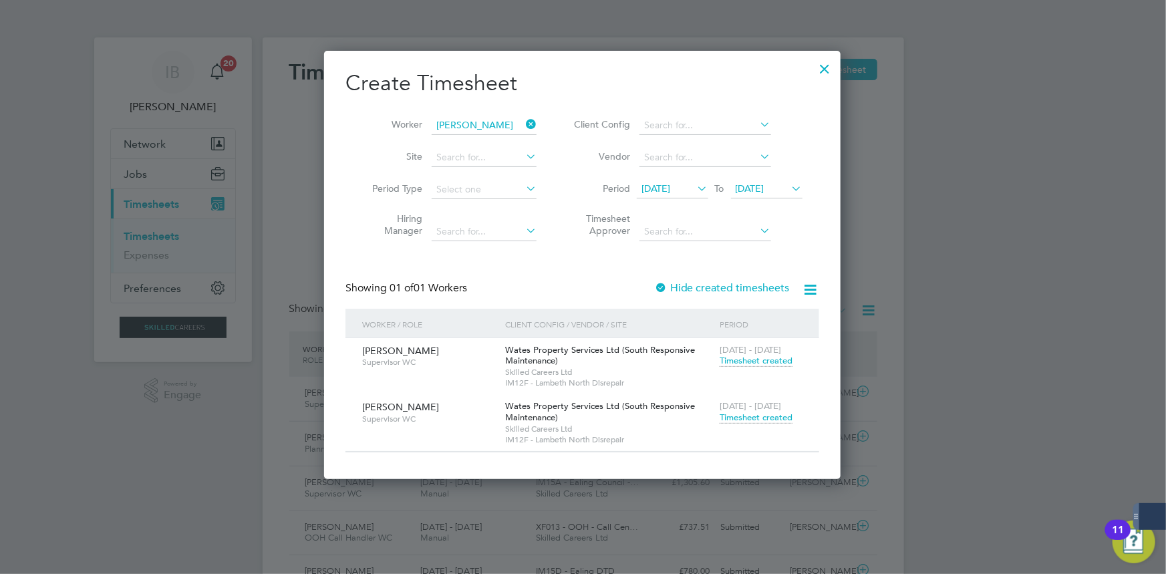
click at [757, 419] on span "Timesheet created" at bounding box center [756, 418] width 73 height 12
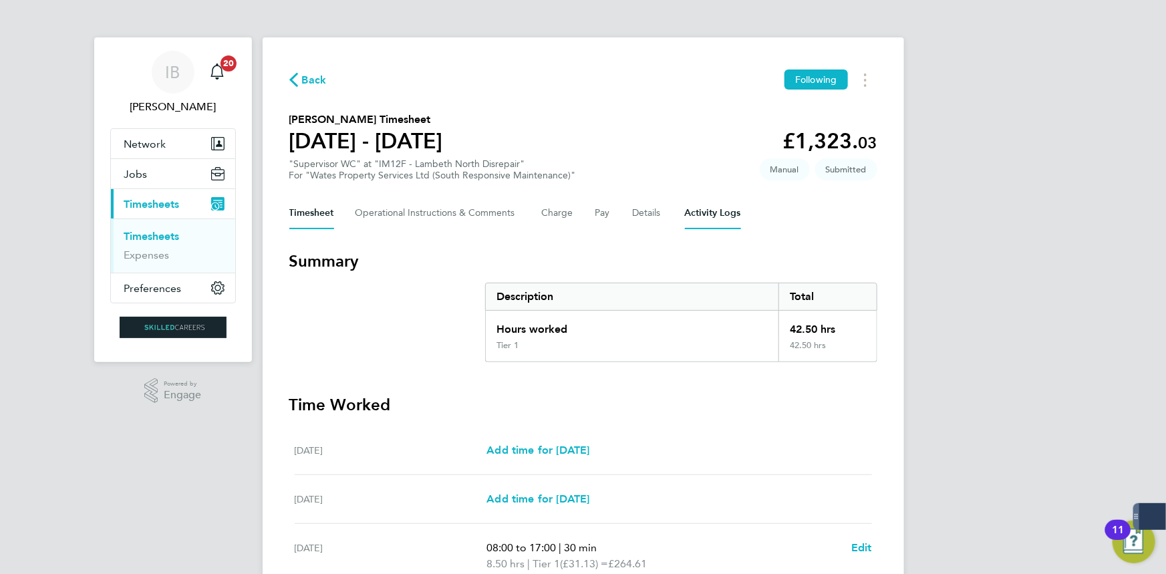
click at [711, 215] on Logs-tab "Activity Logs" at bounding box center [713, 213] width 56 height 32
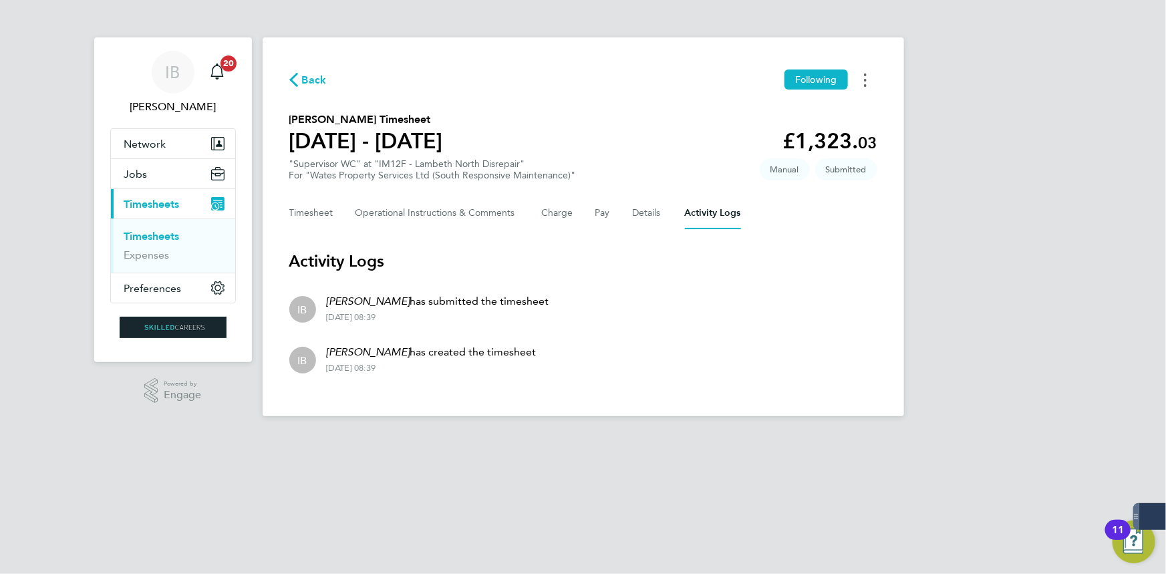
click at [864, 80] on icon "Timesheets Menu" at bounding box center [865, 80] width 3 height 13
drag, startPoint x: 666, startPoint y: 202, endPoint x: 639, endPoint y: 217, distance: 31.1
click at [666, 202] on div "Timesheet Operational Instructions & Comments Charge Pay Details Activity Logs" at bounding box center [583, 213] width 588 height 32
click at [635, 220] on button "Details" at bounding box center [648, 213] width 31 height 32
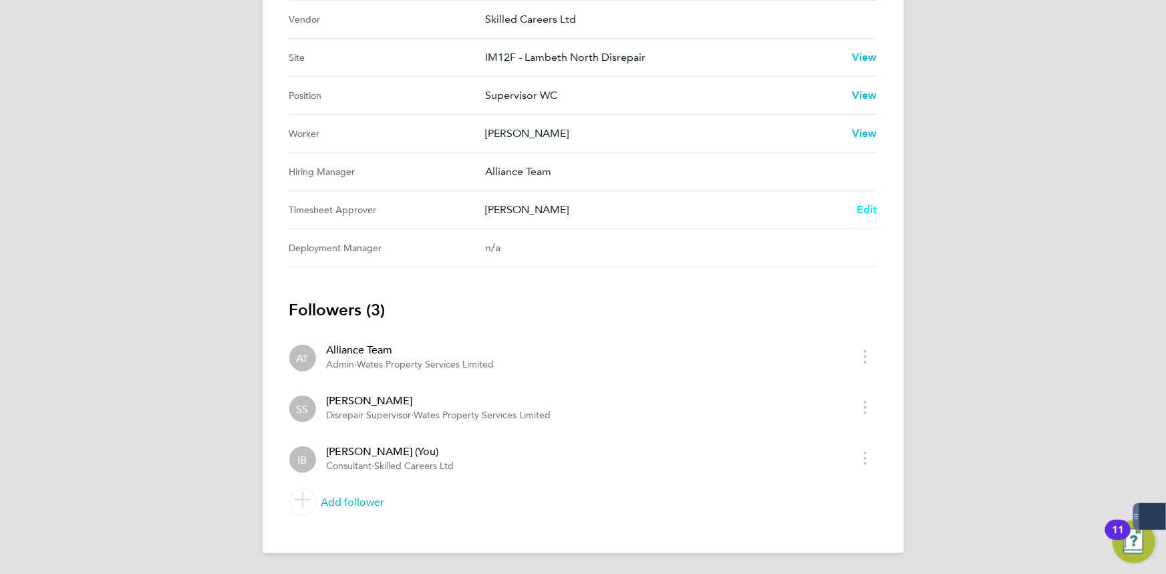
click at [870, 207] on span "Edit" at bounding box center [867, 209] width 21 height 13
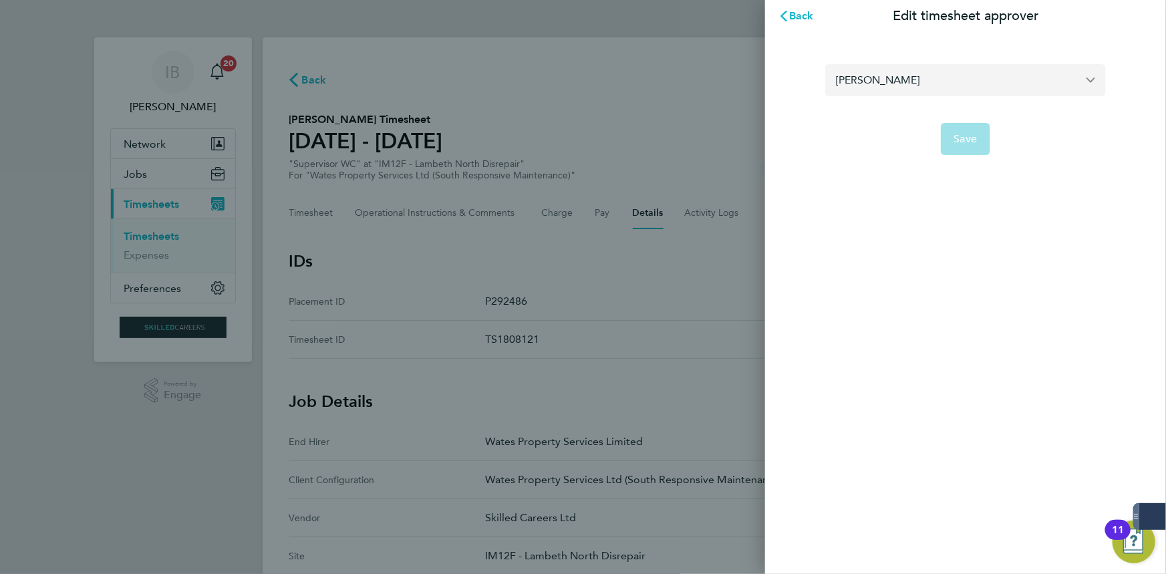
click at [863, 79] on input "[PERSON_NAME]" at bounding box center [966, 79] width 281 height 31
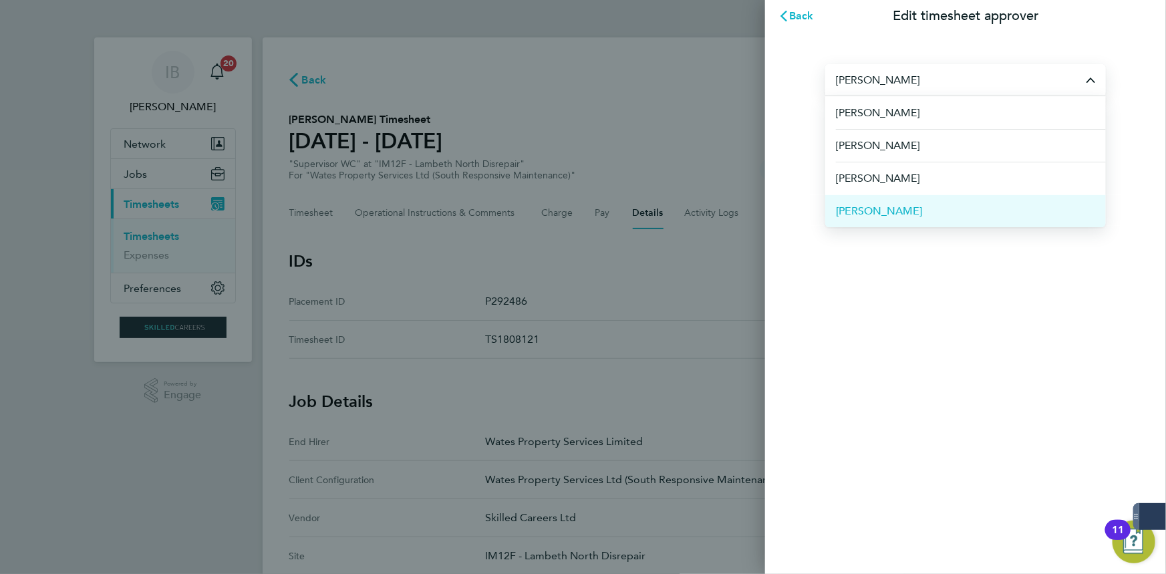
click at [923, 205] on li "[PERSON_NAME]" at bounding box center [966, 211] width 281 height 33
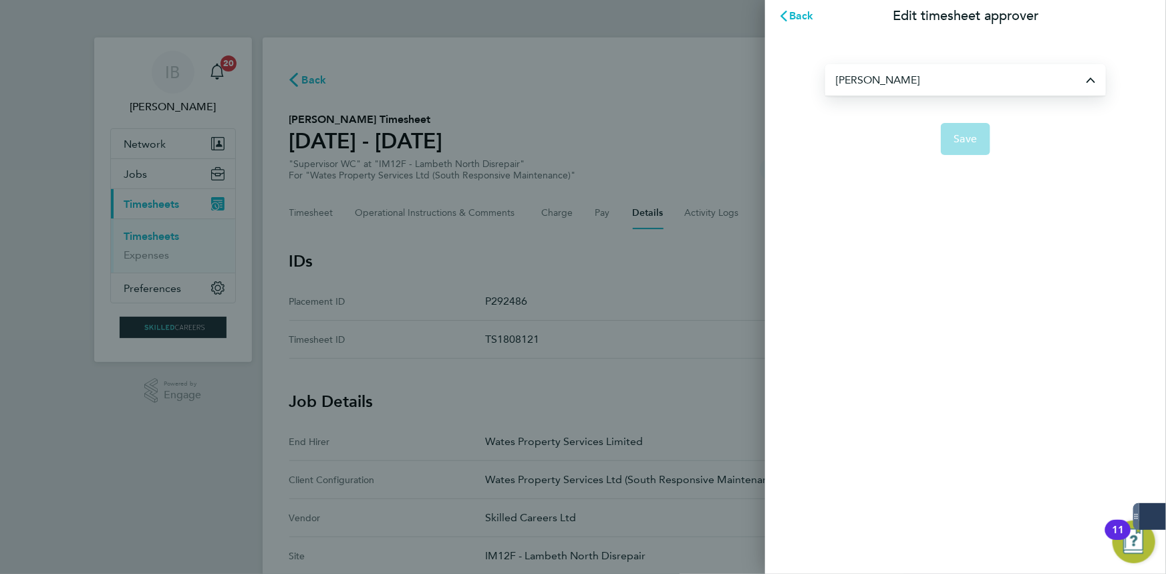
type input "[PERSON_NAME]"
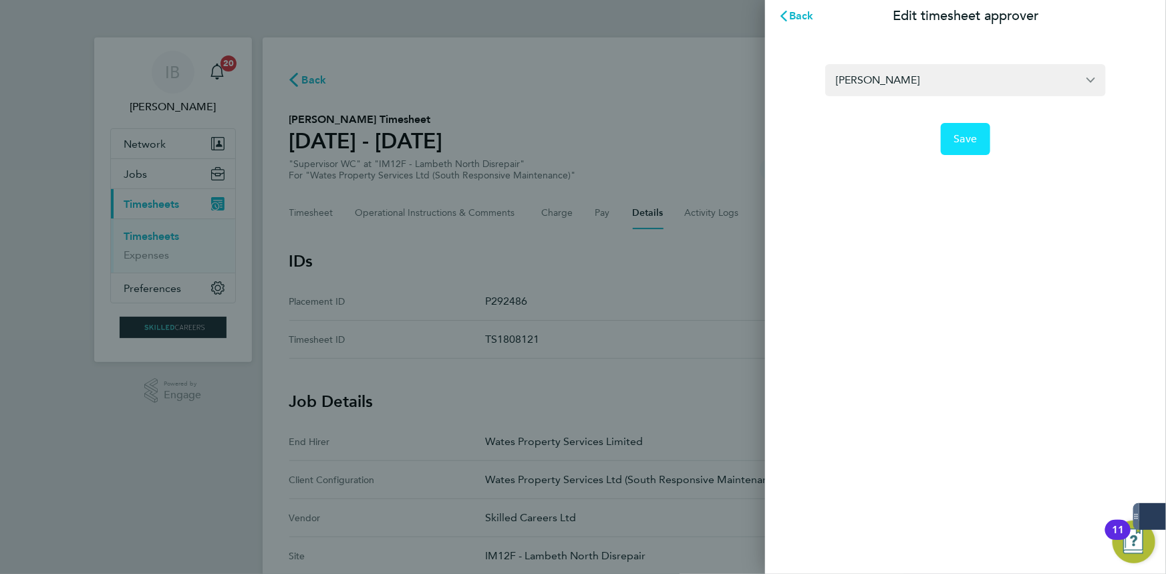
click at [981, 130] on button "Save" at bounding box center [966, 139] width 50 height 32
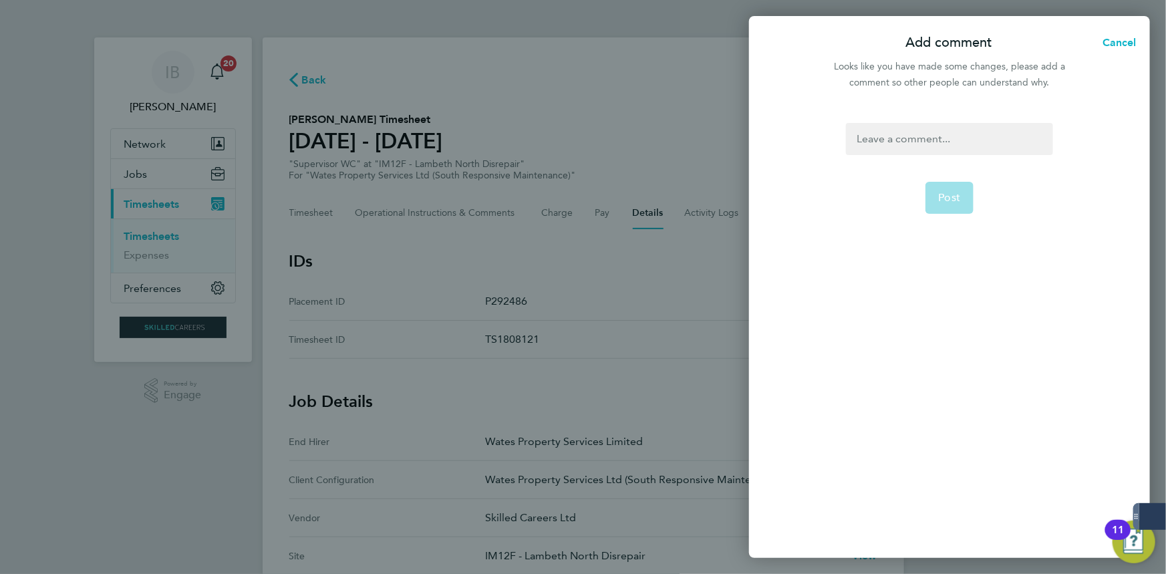
click at [960, 154] on div at bounding box center [949, 139] width 207 height 32
click at [955, 202] on span "Post" at bounding box center [950, 197] width 22 height 13
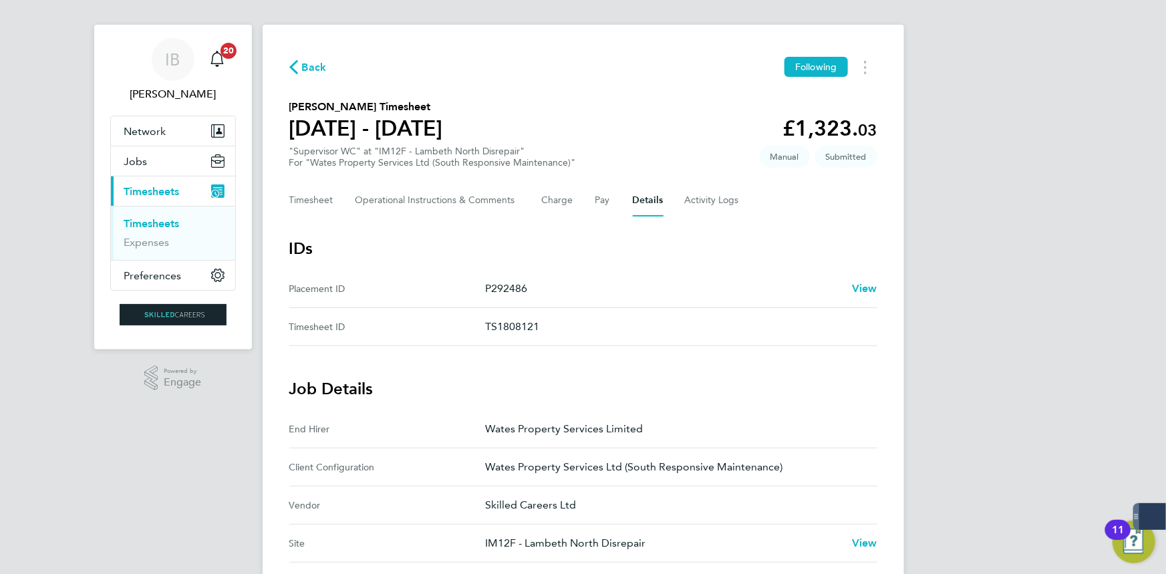
click at [313, 68] on span "Back" at bounding box center [314, 67] width 25 height 16
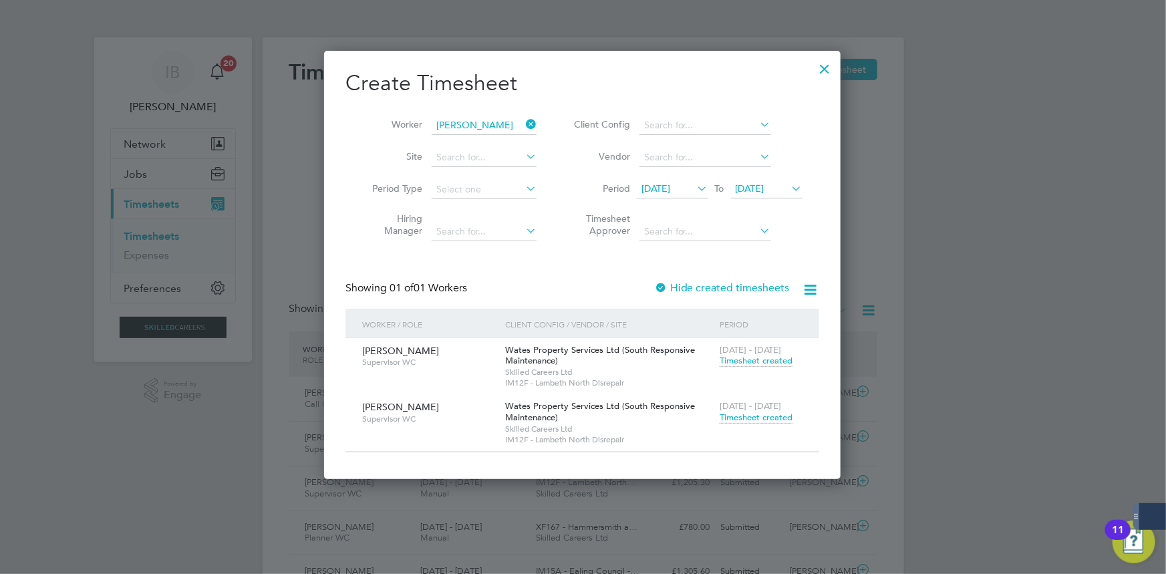
click at [829, 67] on div at bounding box center [825, 65] width 24 height 24
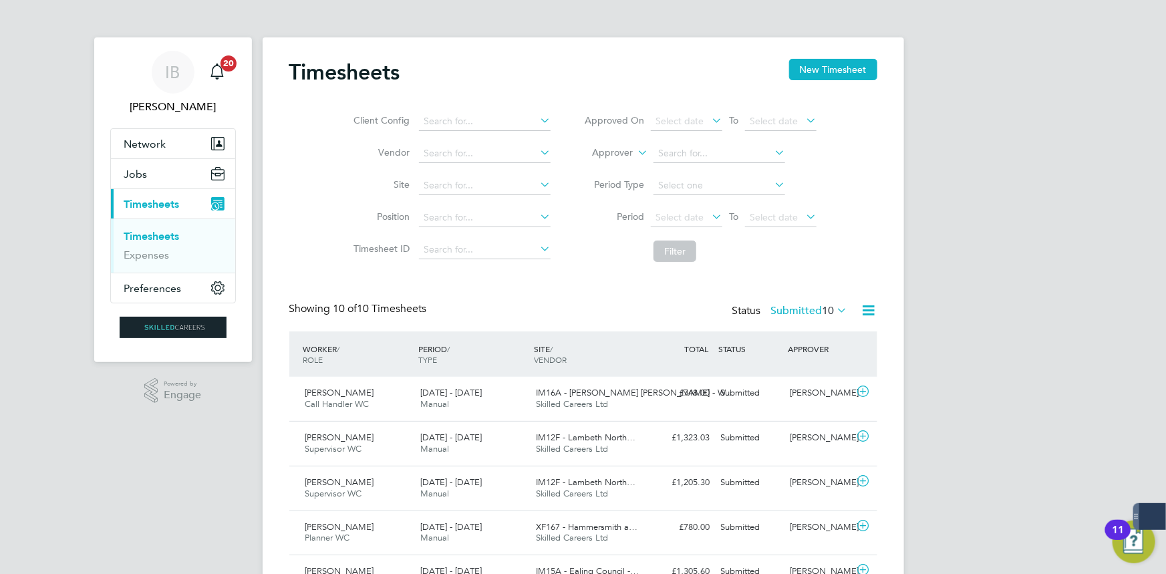
click at [158, 207] on span "Timesheets" at bounding box center [151, 204] width 55 height 13
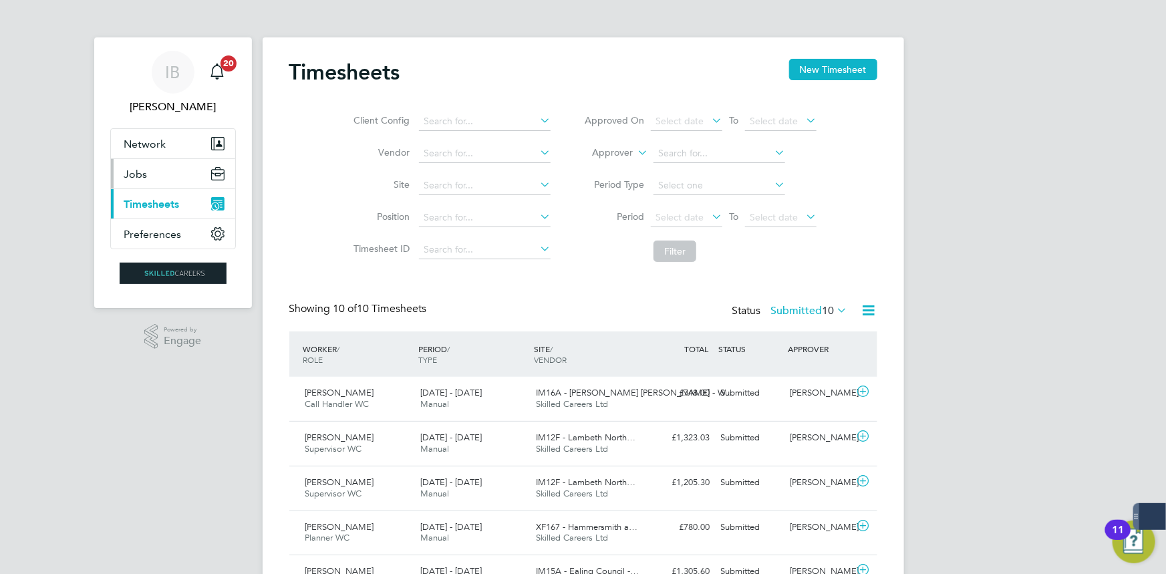
click at [160, 167] on button "Jobs" at bounding box center [173, 173] width 124 height 29
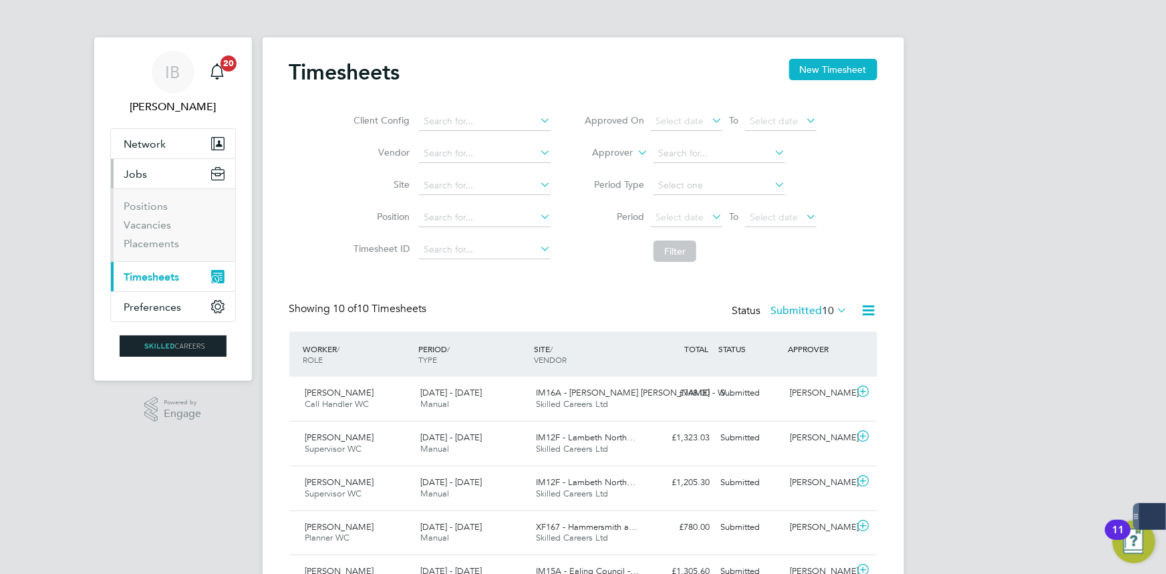
click at [154, 178] on button "Jobs" at bounding box center [173, 173] width 124 height 29
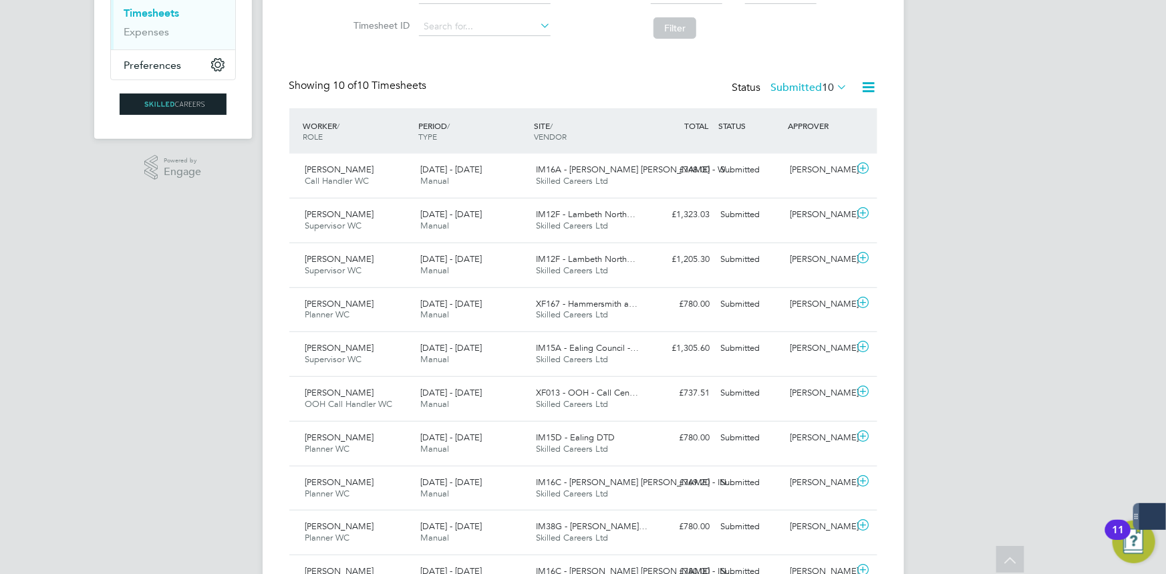
scroll to position [53, 0]
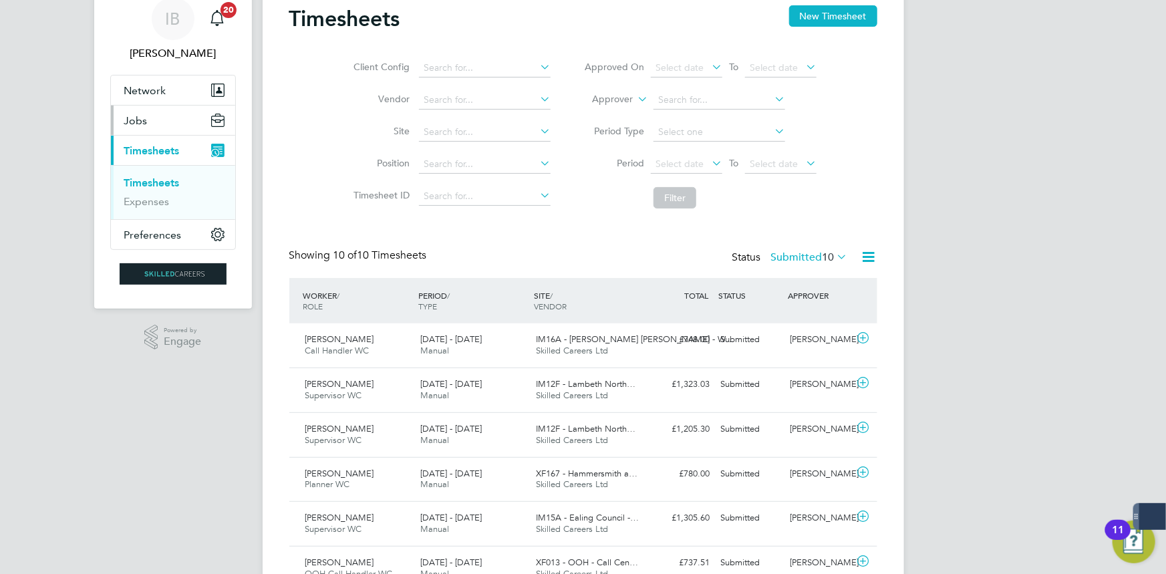
click at [176, 134] on ul "Network Businesses Sites Workers Contacts Jobs Positions Vacancies Placements C…" at bounding box center [173, 162] width 126 height 175
click at [158, 127] on button "Jobs" at bounding box center [173, 120] width 124 height 29
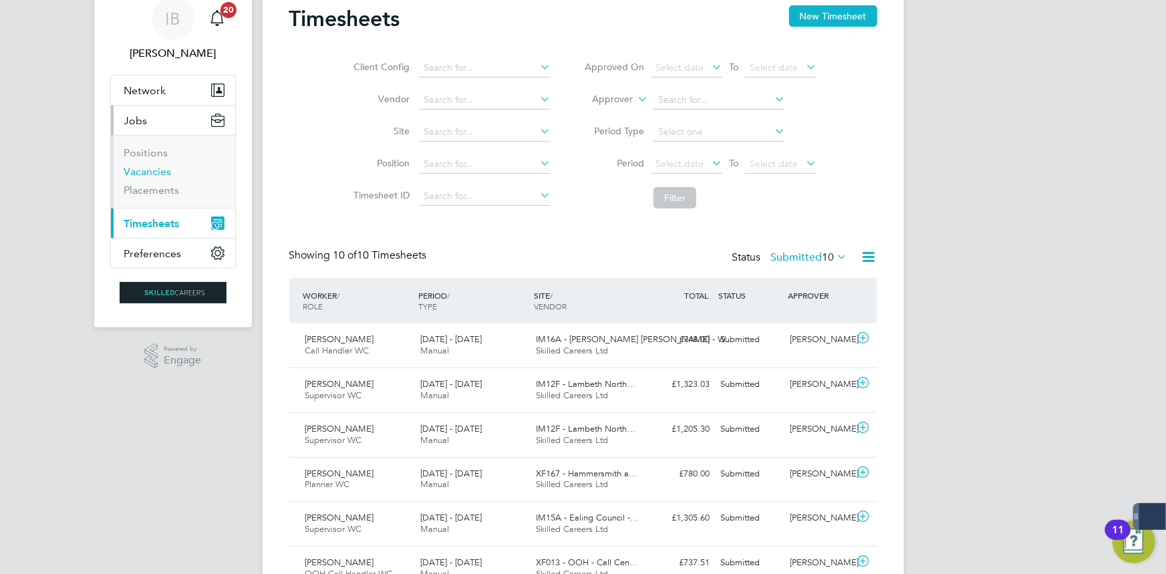
click at [149, 170] on link "Vacancies" at bounding box center [147, 171] width 47 height 13
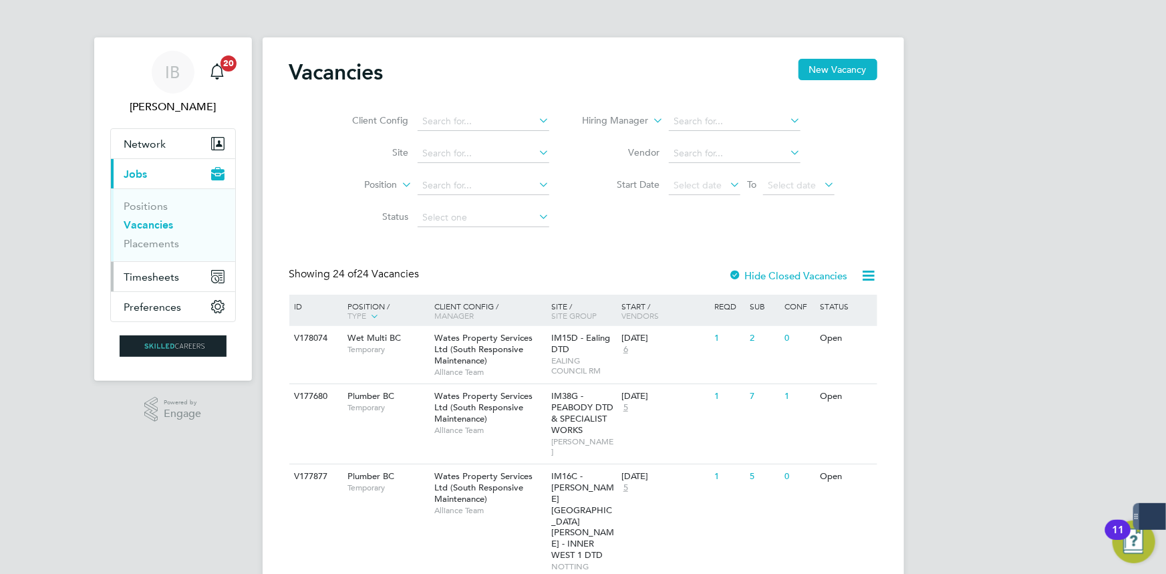
click at [166, 277] on span "Timesheets" at bounding box center [151, 277] width 55 height 13
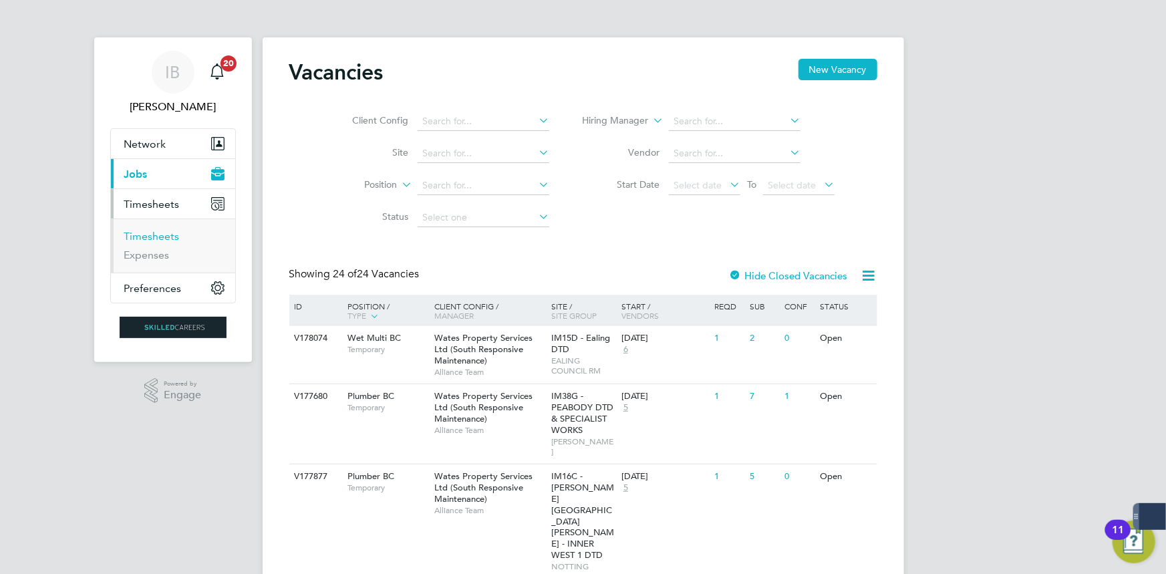
click at [169, 234] on link "Timesheets" at bounding box center [151, 236] width 55 height 13
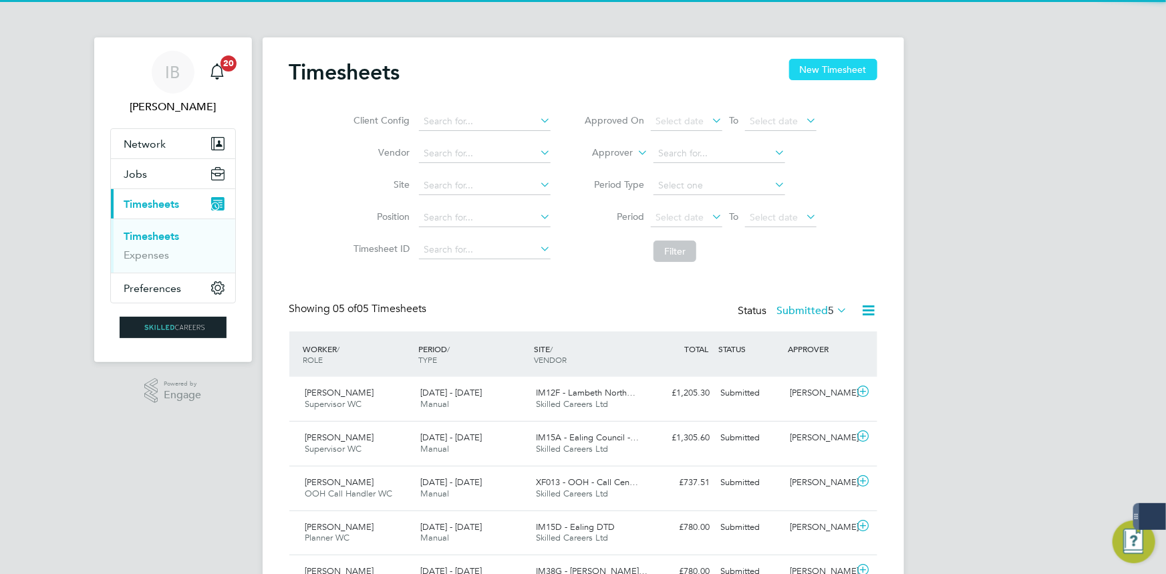
click at [836, 66] on button "New Timesheet" at bounding box center [833, 69] width 88 height 21
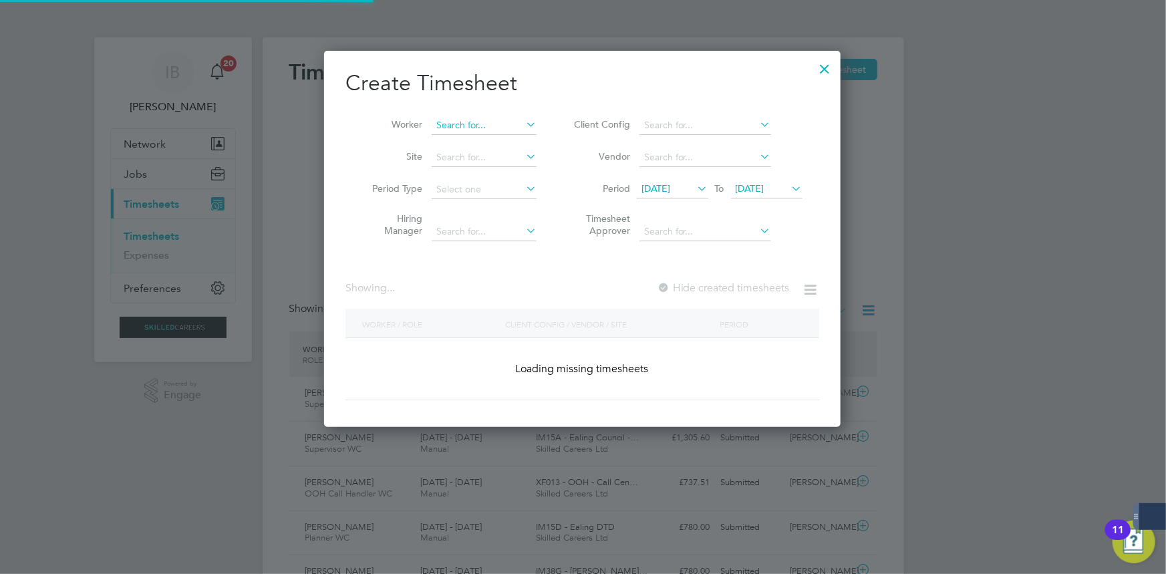
click at [456, 119] on input at bounding box center [484, 125] width 105 height 19
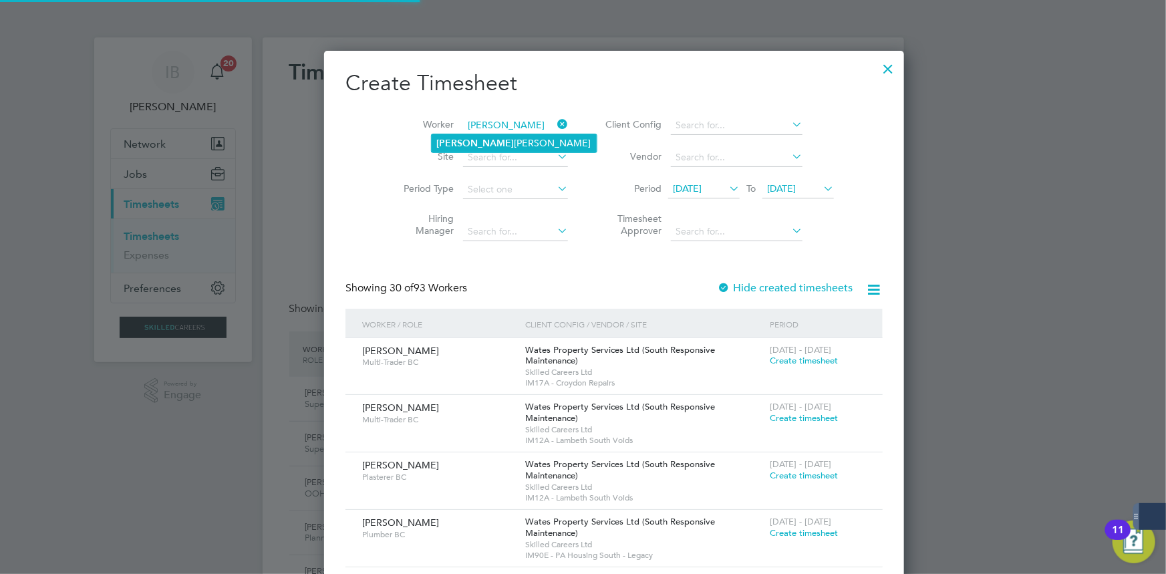
click at [475, 151] on li "[PERSON_NAME]" at bounding box center [514, 143] width 165 height 18
type input "[PERSON_NAME]"
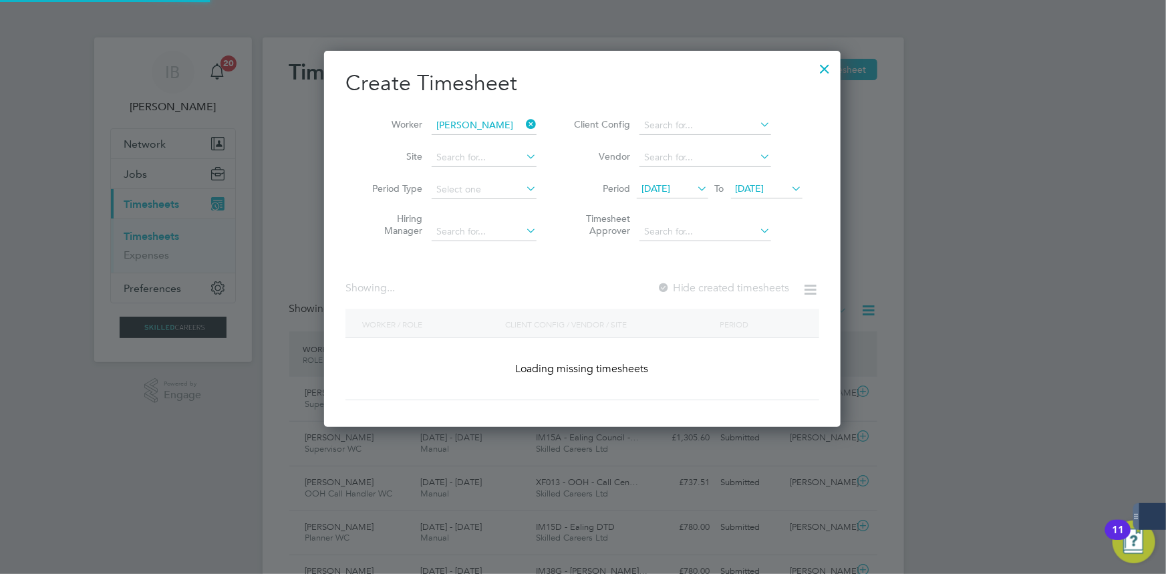
scroll to position [372, 517]
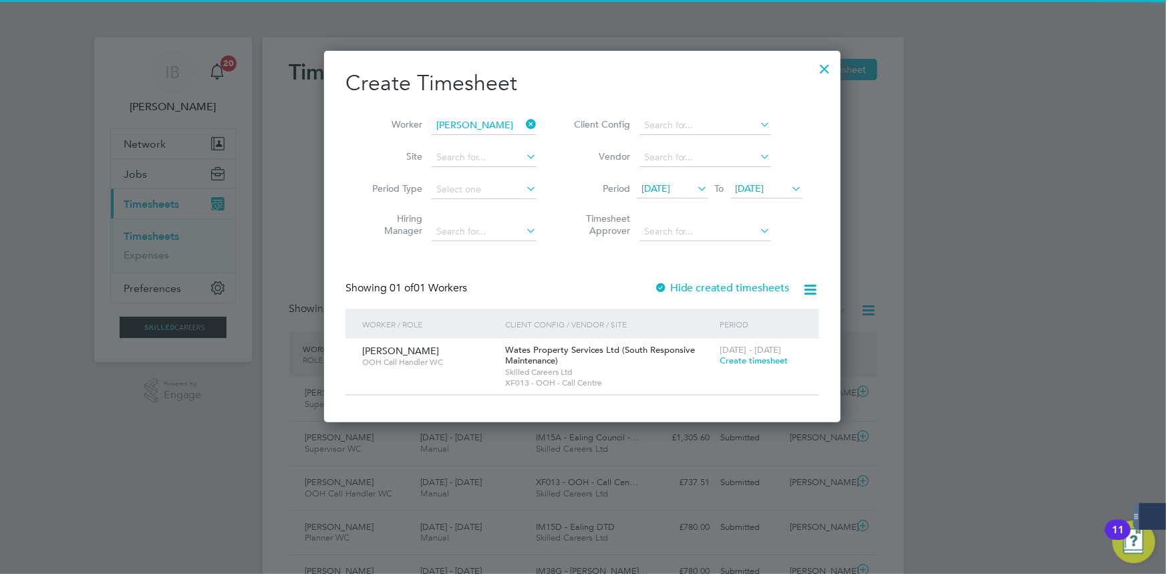
click at [778, 351] on span "[DATE] - [DATE]" at bounding box center [750, 349] width 61 height 11
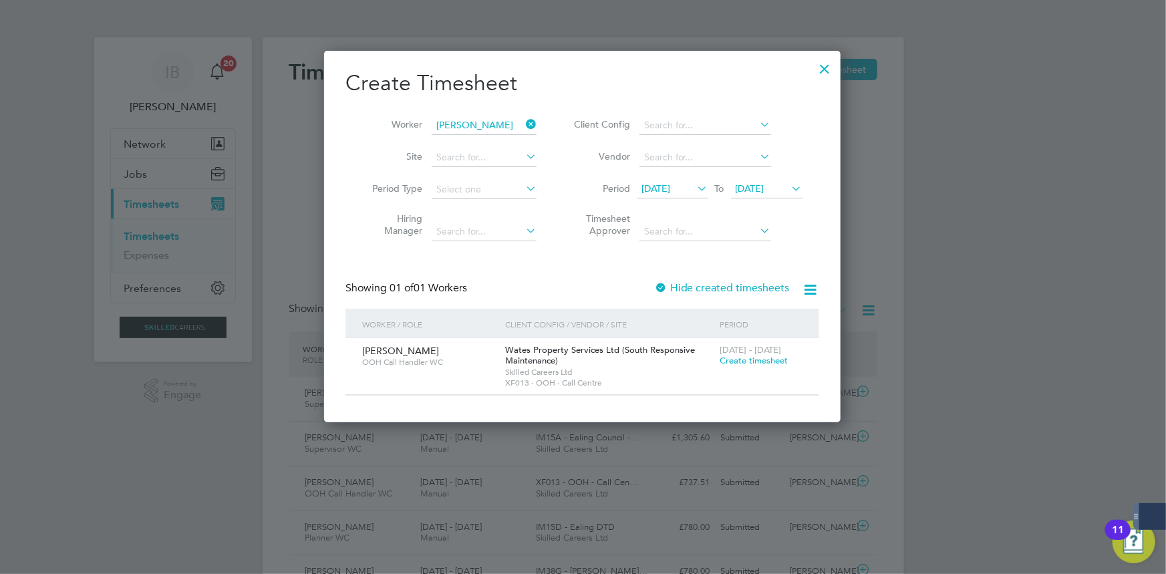
click at [775, 369] on div "[DATE] - [DATE] Create timesheet" at bounding box center [762, 356] width 90 height 36
click at [771, 361] on span "Create timesheet" at bounding box center [754, 360] width 68 height 11
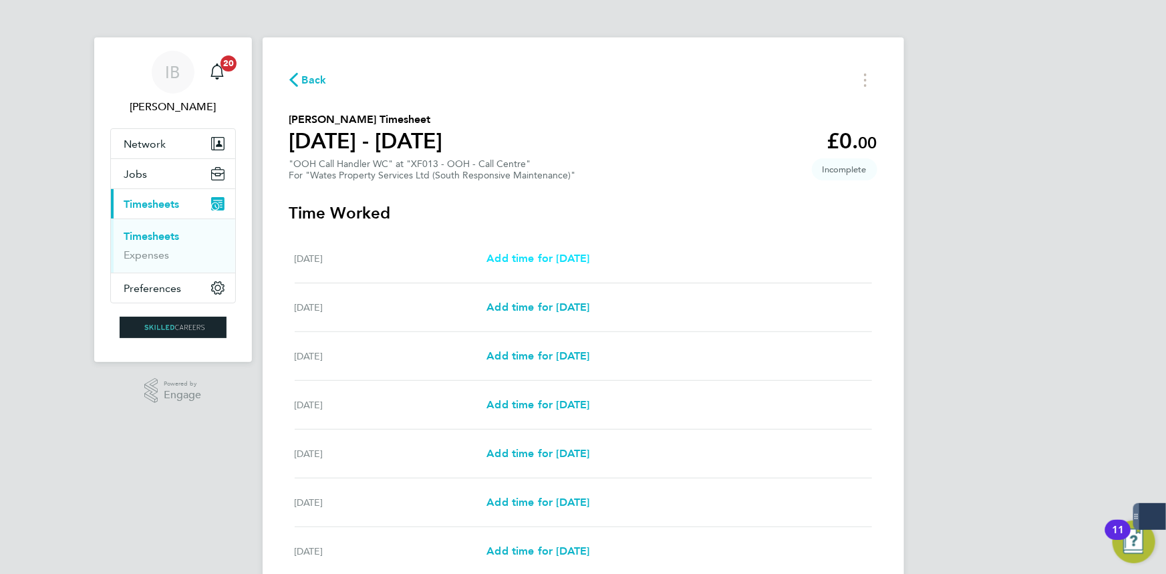
click at [555, 261] on span "Add time for [DATE]" at bounding box center [538, 258] width 103 height 13
select select "30"
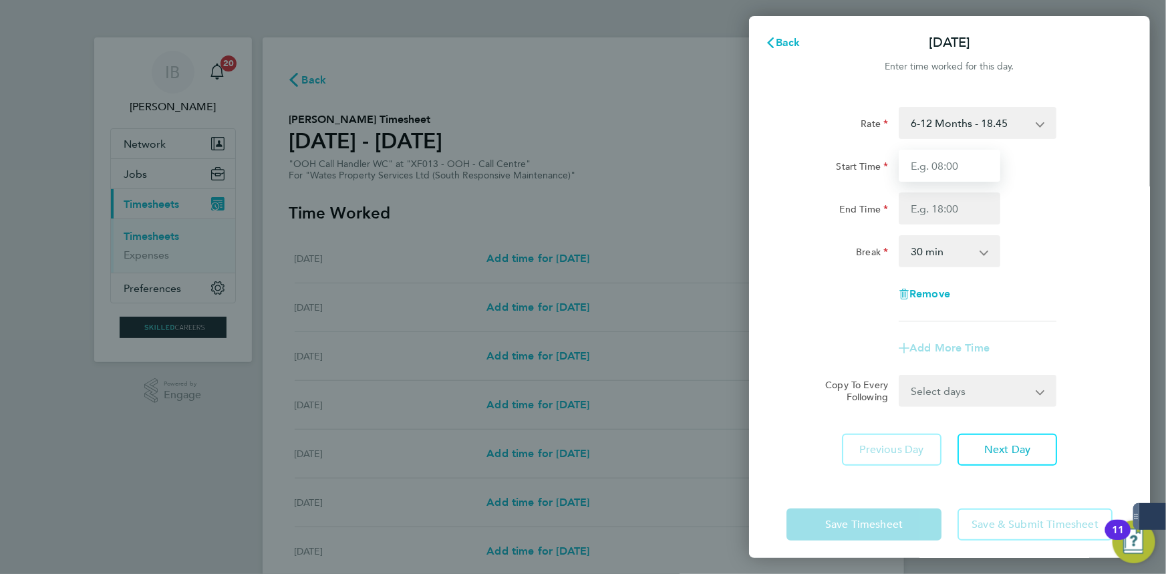
click at [925, 158] on input "Start Time" at bounding box center [950, 166] width 102 height 32
type input "08:00"
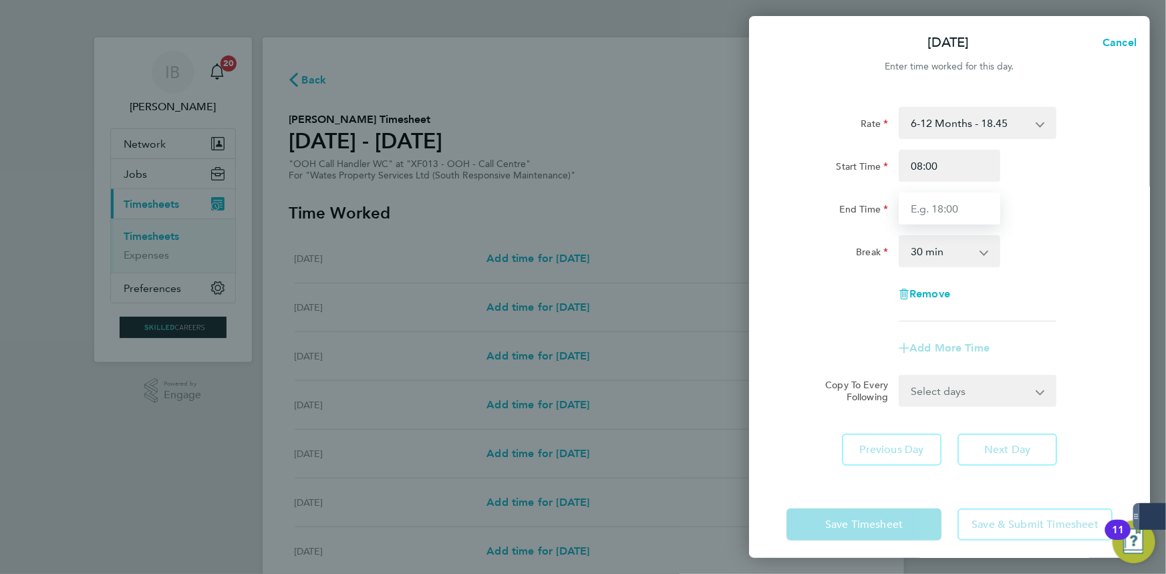
click at [961, 215] on input "End Time" at bounding box center [950, 209] width 102 height 32
type input "16:00"
click at [940, 263] on select "0 min 15 min 30 min 45 min 60 min 75 min 90 min" at bounding box center [941, 251] width 83 height 29
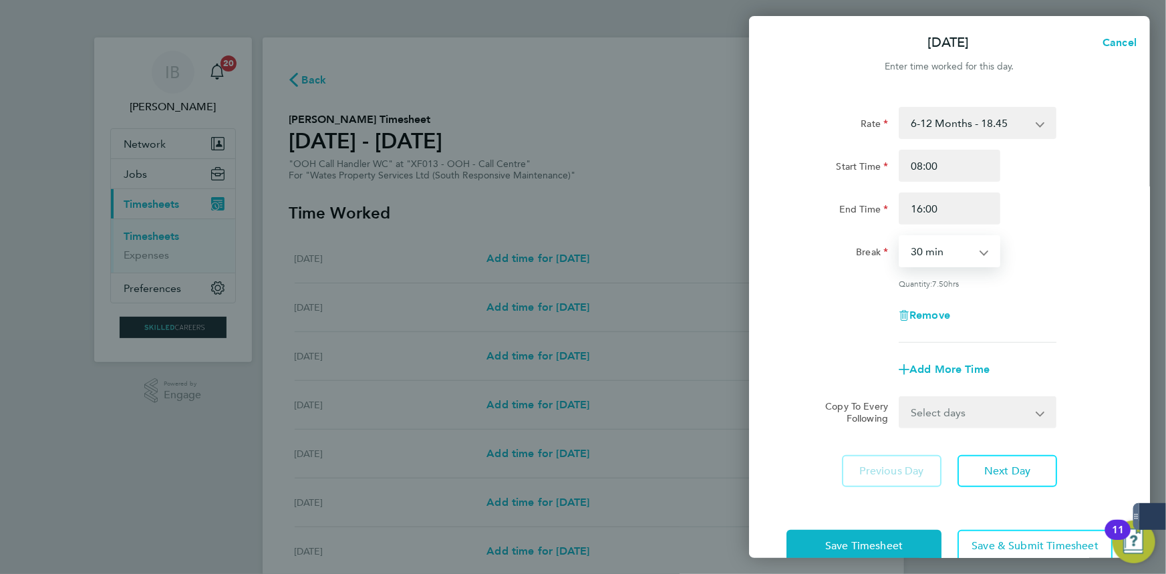
select select "0"
click at [900, 237] on select "0 min 15 min 30 min 45 min 60 min 75 min 90 min" at bounding box center [941, 251] width 83 height 29
drag, startPoint x: 969, startPoint y: 411, endPoint x: 968, endPoint y: 434, distance: 22.8
click at [969, 411] on select "Select days Day Weekday (Mon-Fri) [DATE] [DATE] [DATE] [DATE] [DATE] [DATE]" at bounding box center [970, 412] width 140 height 29
select select "SUN"
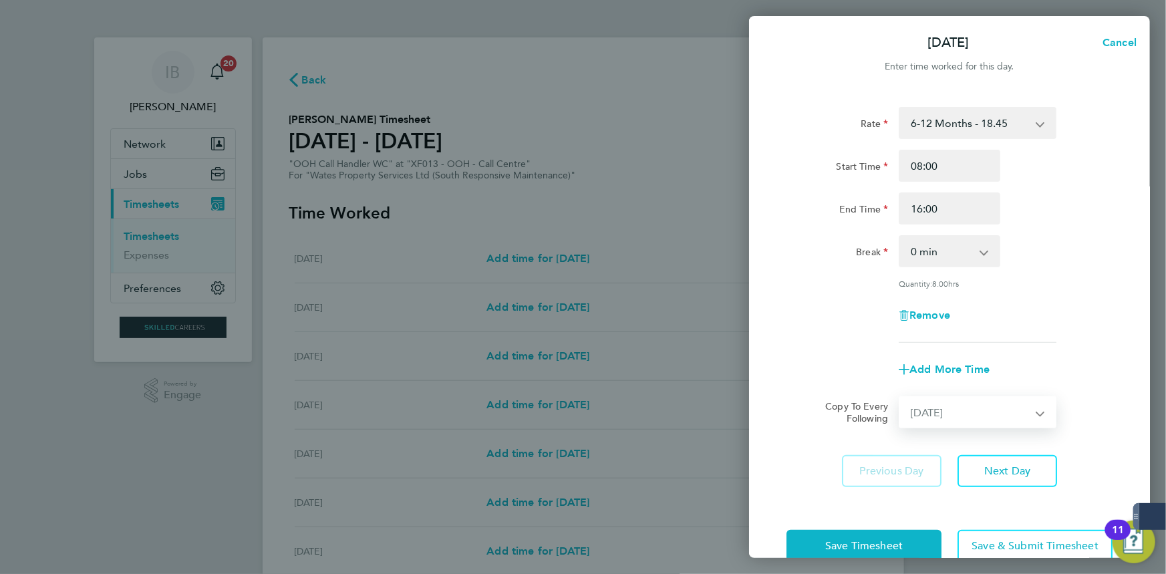
click at [900, 398] on select "Select days Day Weekday (Mon-Fri) [DATE] [DATE] [DATE] [DATE] [DATE] [DATE]" at bounding box center [970, 412] width 140 height 29
select select "[DATE]"
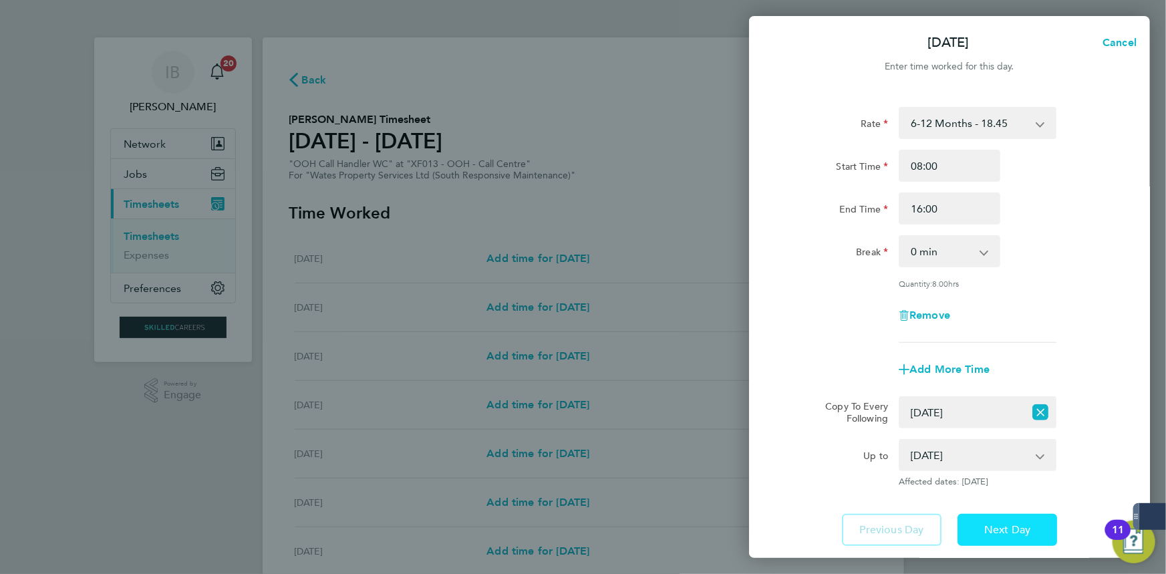
click at [1009, 530] on span "Next Day" at bounding box center [1008, 529] width 46 height 13
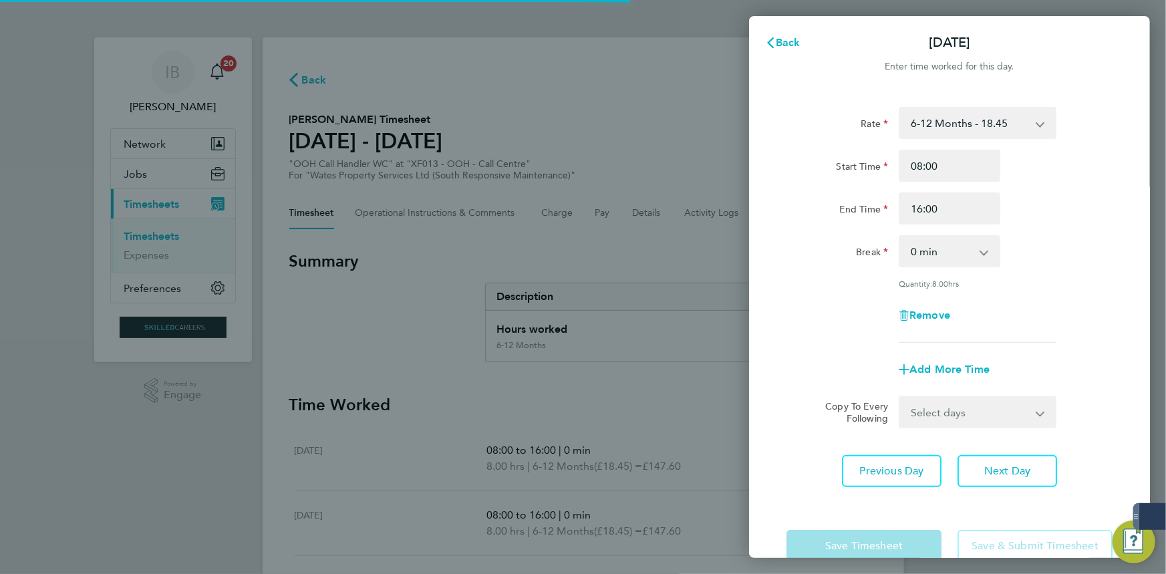
scroll to position [29, 0]
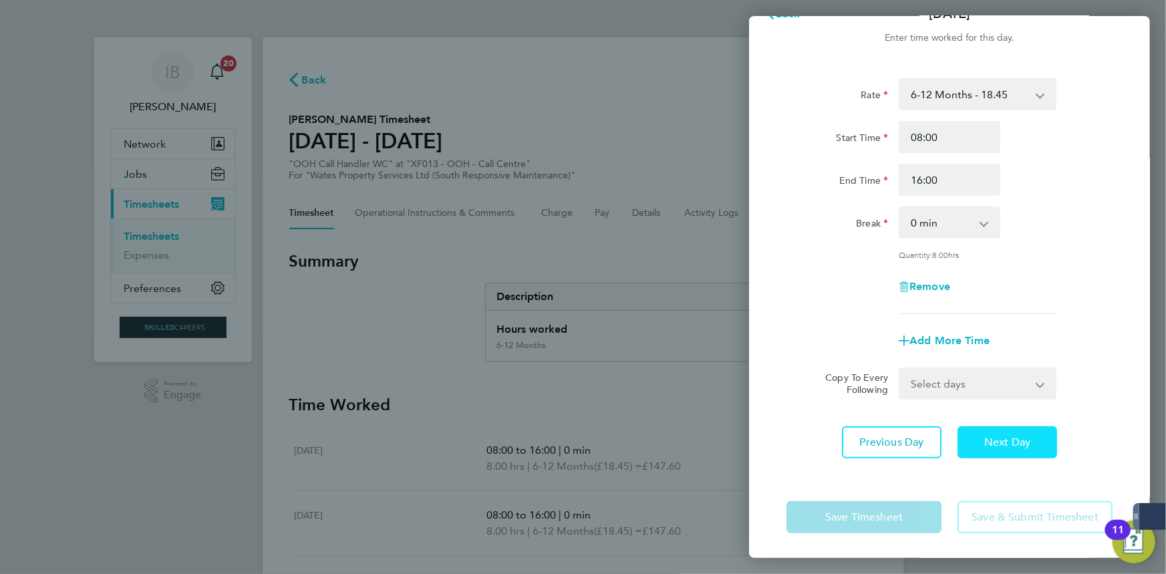
click at [994, 447] on span "Next Day" at bounding box center [1008, 442] width 46 height 13
select select "30"
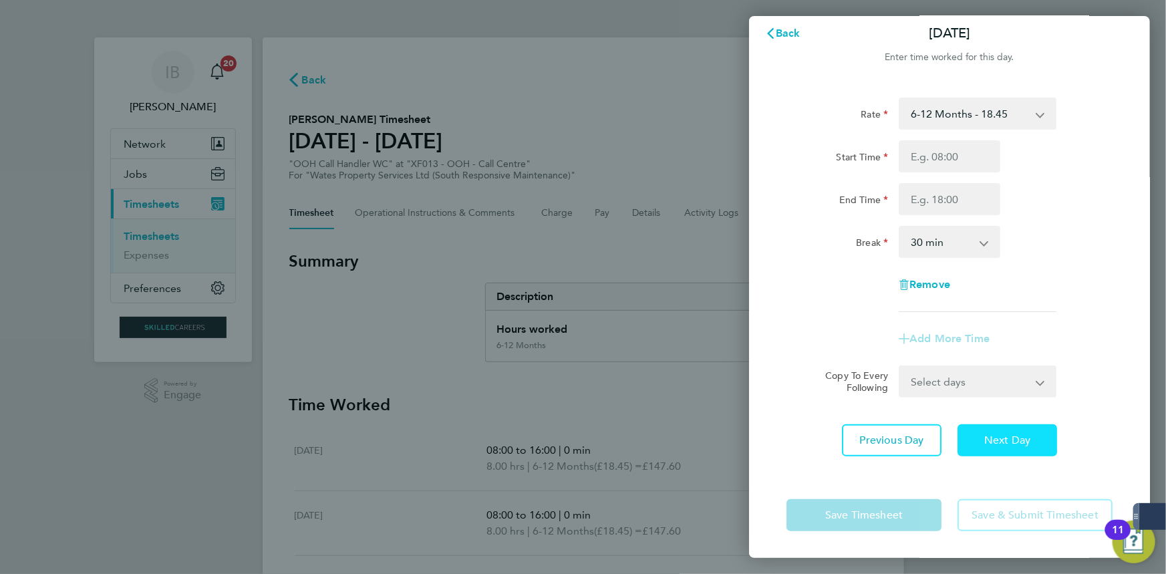
scroll to position [9, 0]
click at [994, 447] on button "Next Day" at bounding box center [1008, 441] width 100 height 32
select select "30"
click at [952, 159] on input "Start Time" at bounding box center [950, 157] width 102 height 32
type input "17:00"
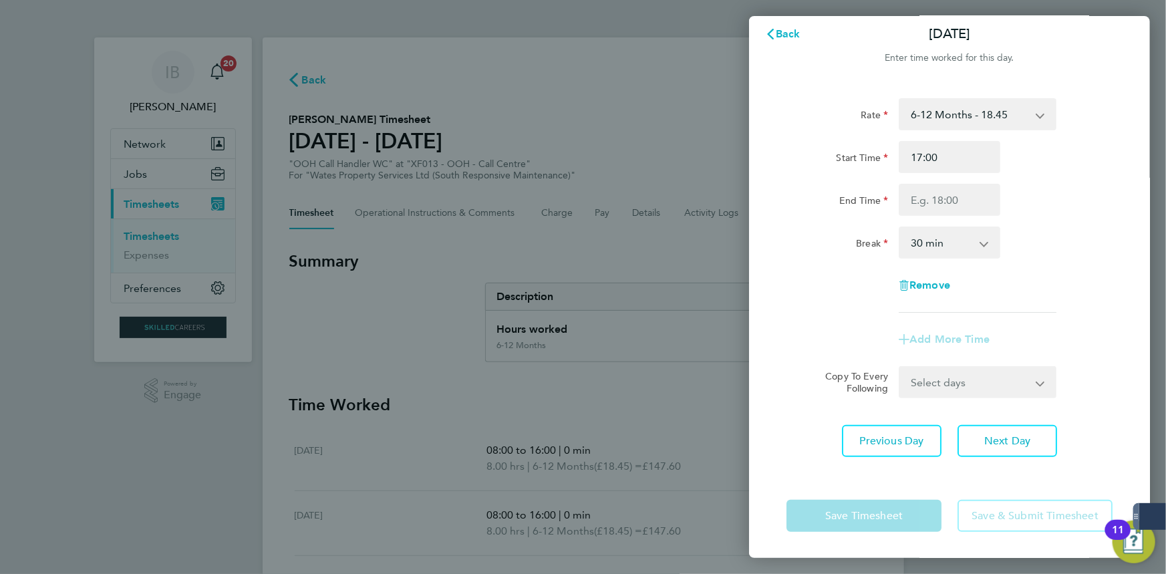
click at [955, 215] on div "Rate 6-12 Months - 18.45 Start Time 17:00 End Time Break 0 min 15 min 30 min 45…" at bounding box center [950, 205] width 326 height 215
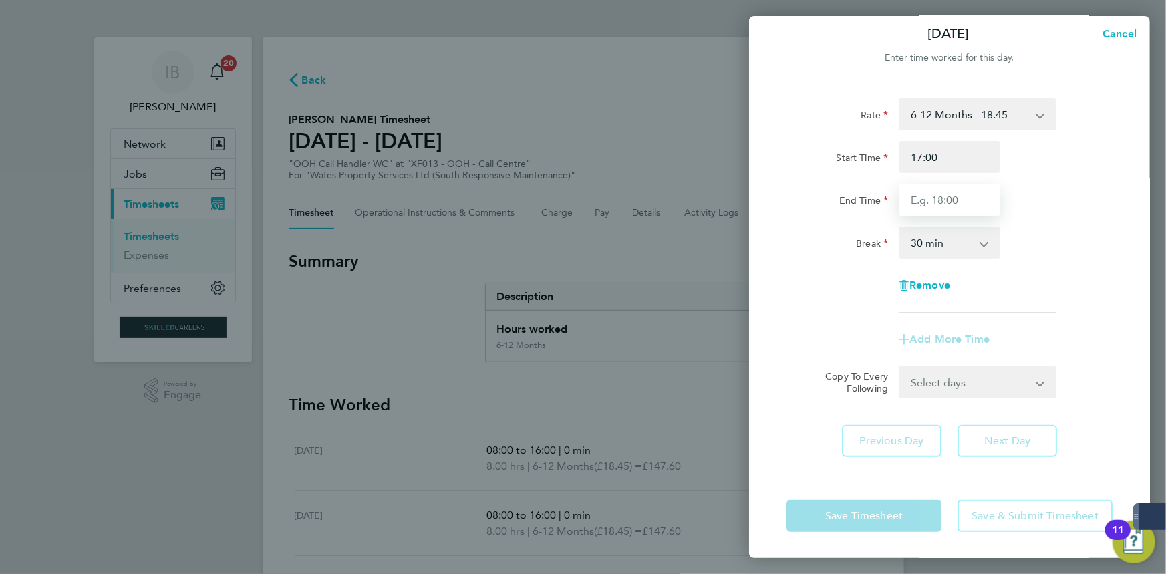
click at [955, 198] on input "End Time" at bounding box center [950, 200] width 102 height 32
type input "00:00"
click at [959, 241] on select "0 min 15 min 30 min 45 min 60 min 75 min 90 min" at bounding box center [941, 242] width 83 height 29
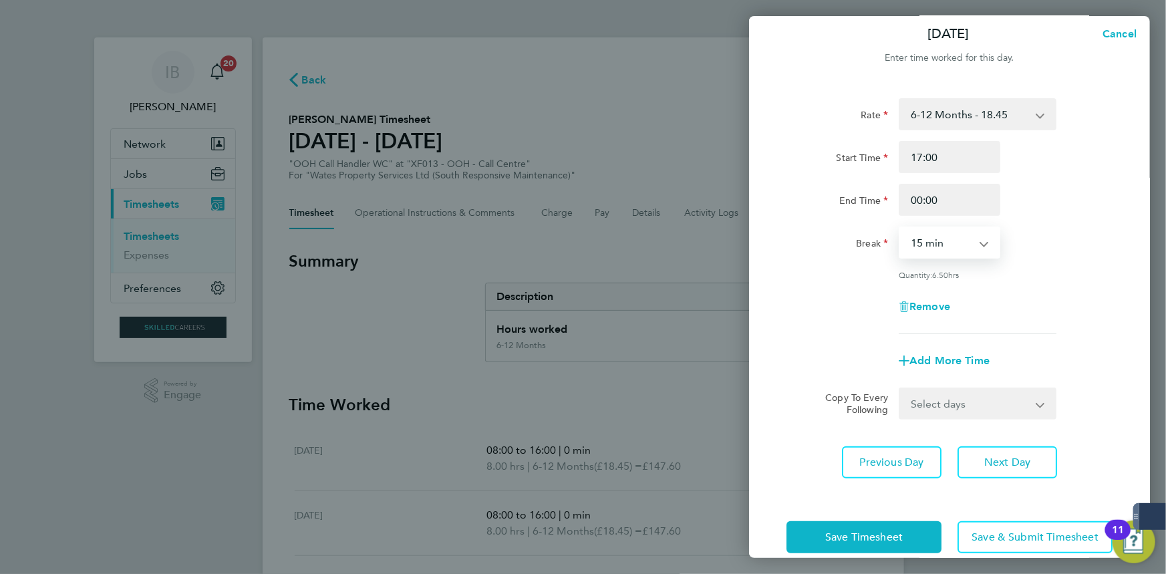
click at [900, 228] on select "0 min 15 min 30 min 45 min 60 min 75 min 90 min" at bounding box center [941, 242] width 83 height 29
drag, startPoint x: 929, startPoint y: 242, endPoint x: 929, endPoint y: 254, distance: 12.0
click at [929, 242] on select "0 min 15 min 30 min 45 min 60 min 75 min 90 min" at bounding box center [941, 242] width 83 height 29
select select "0"
click at [900, 228] on select "0 min 15 min 30 min 45 min 60 min 75 min 90 min" at bounding box center [941, 242] width 83 height 29
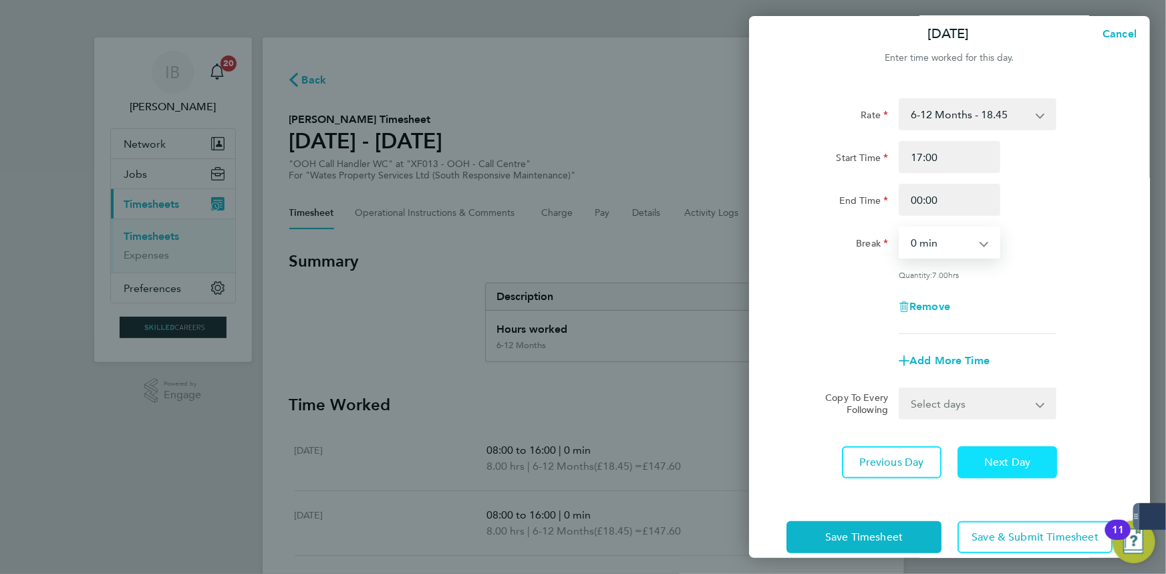
click at [998, 466] on span "Next Day" at bounding box center [1008, 462] width 46 height 13
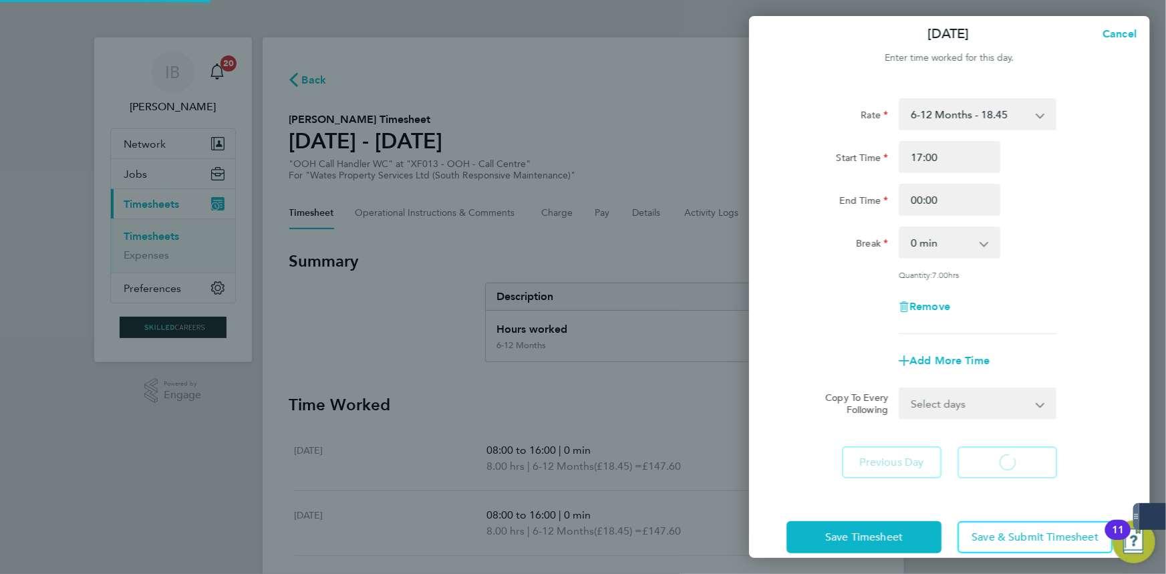
select select "30"
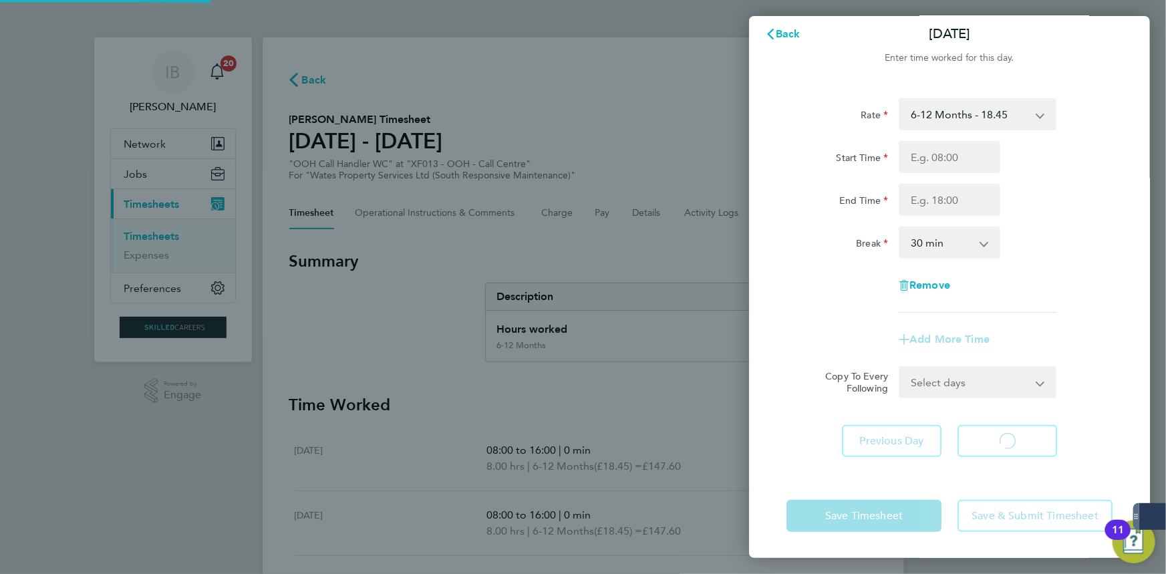
select select "30"
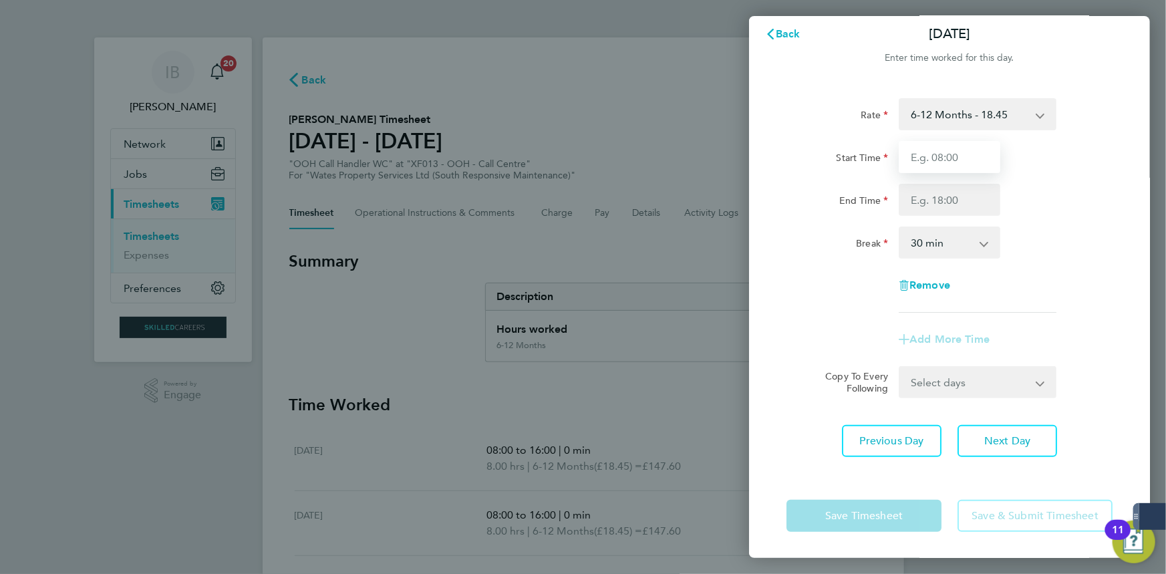
click at [934, 164] on input "Start Time" at bounding box center [950, 157] width 102 height 32
type input "17:00"
click at [938, 209] on input "End Time" at bounding box center [950, 200] width 102 height 32
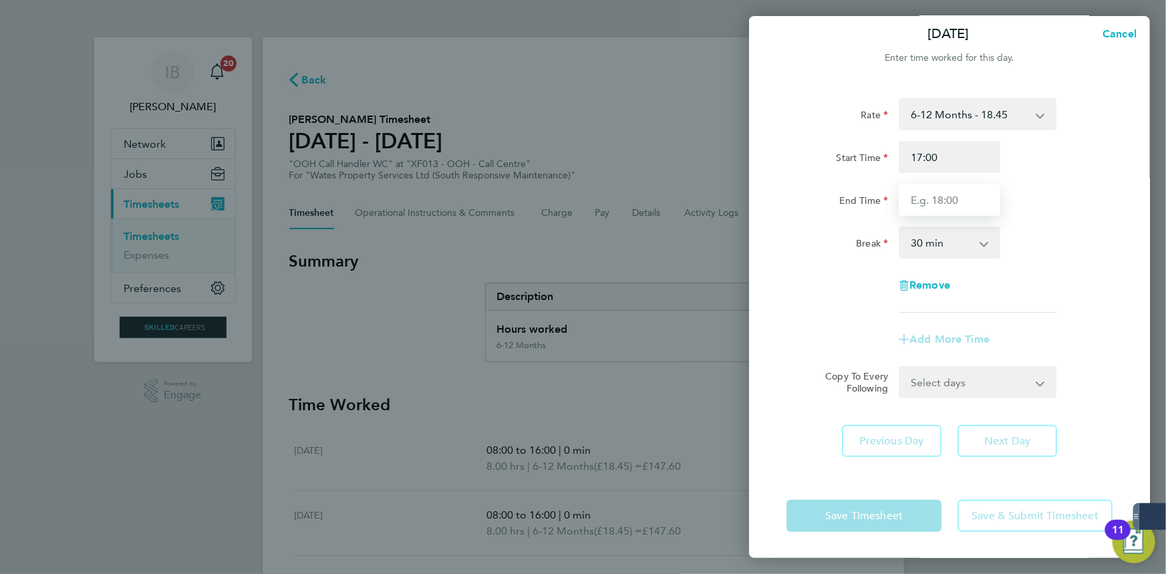
type input "00:00"
click at [943, 242] on select "0 min 15 min 30 min 45 min 60 min 75 min 90 min" at bounding box center [941, 242] width 83 height 29
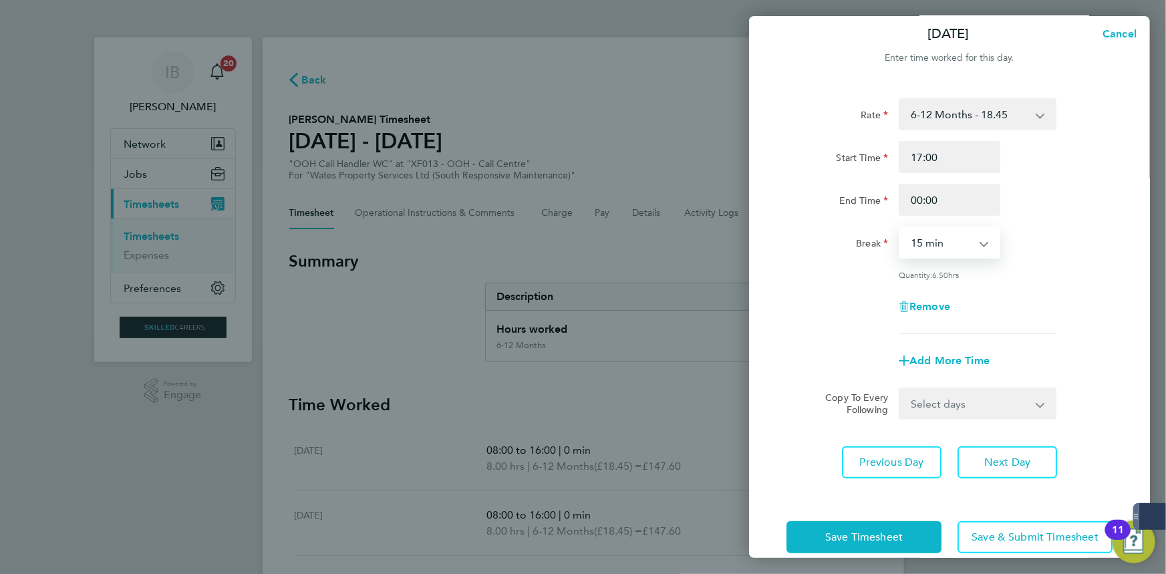
click at [900, 228] on select "0 min 15 min 30 min 45 min 60 min 75 min 90 min" at bounding box center [941, 242] width 83 height 29
click at [939, 273] on span "6.75" at bounding box center [940, 274] width 16 height 11
drag, startPoint x: 929, startPoint y: 233, endPoint x: 932, endPoint y: 249, distance: 17.0
click at [931, 235] on select "0 min 15 min 30 min 45 min 60 min 75 min 90 min" at bounding box center [941, 242] width 83 height 29
select select "0"
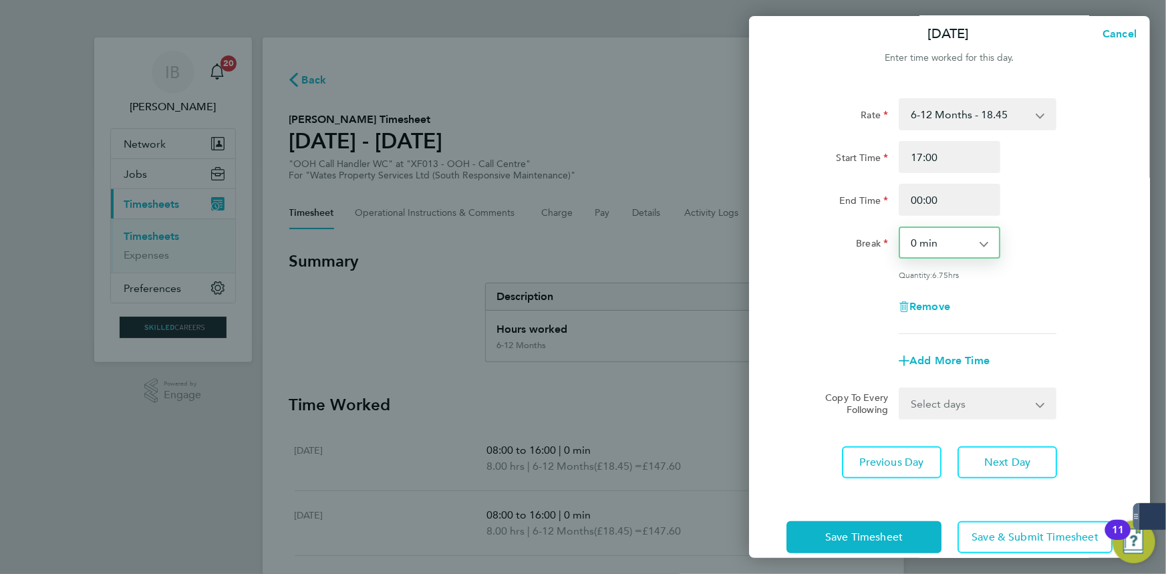
click at [900, 228] on select "0 min 15 min 30 min 45 min 60 min 75 min 90 min" at bounding box center [941, 242] width 83 height 29
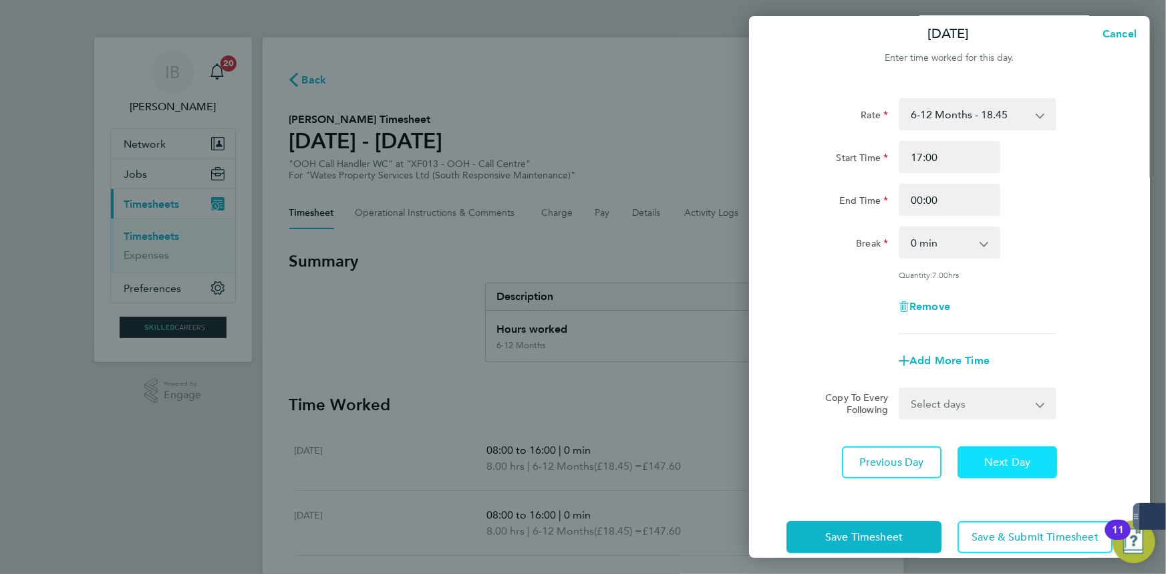
click at [989, 459] on span "Next Day" at bounding box center [1008, 462] width 46 height 13
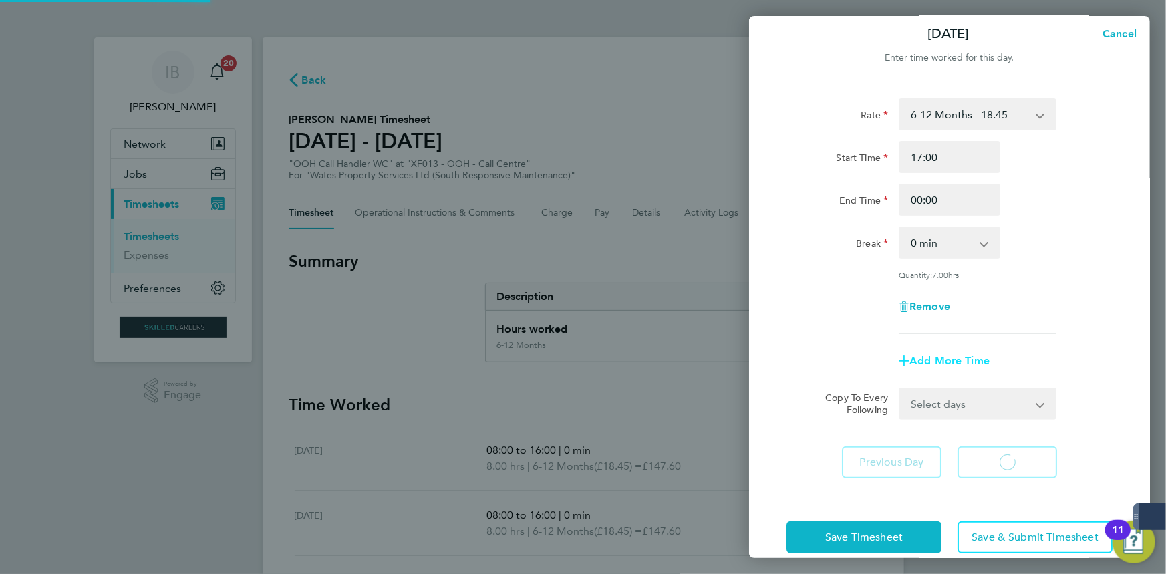
select select "30"
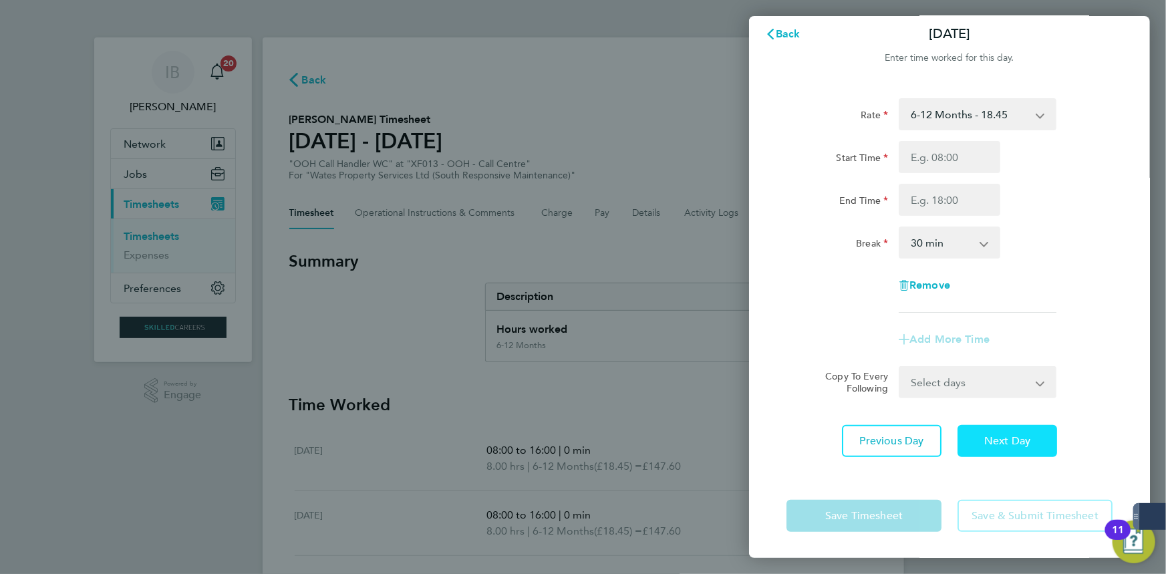
click at [1030, 449] on button "Next Day" at bounding box center [1008, 441] width 100 height 32
select select "30"
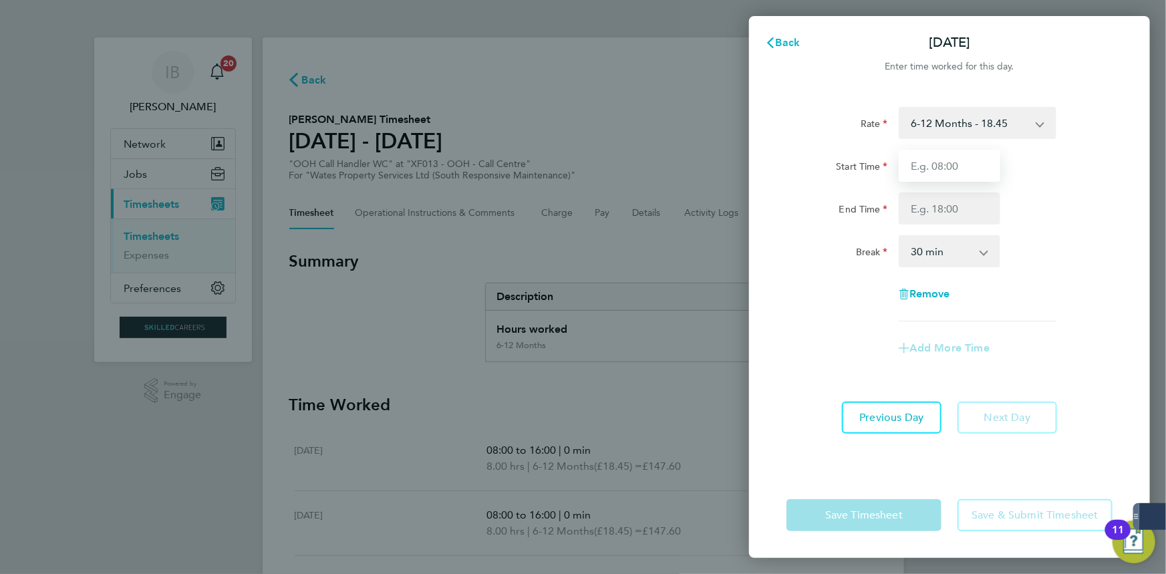
click at [932, 172] on input "Start Time" at bounding box center [950, 166] width 102 height 32
type input "17:00"
click at [949, 210] on input "End Time" at bounding box center [950, 209] width 102 height 32
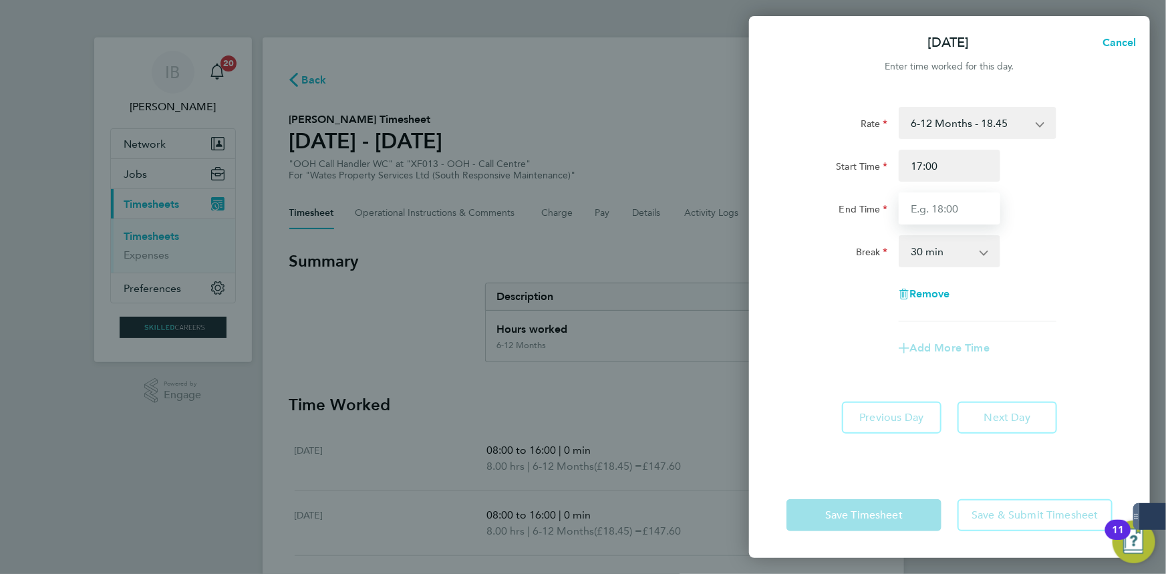
type input "00:00"
click at [934, 261] on select "0 min 15 min 30 min 45 min 60 min 75 min 90 min" at bounding box center [941, 251] width 83 height 29
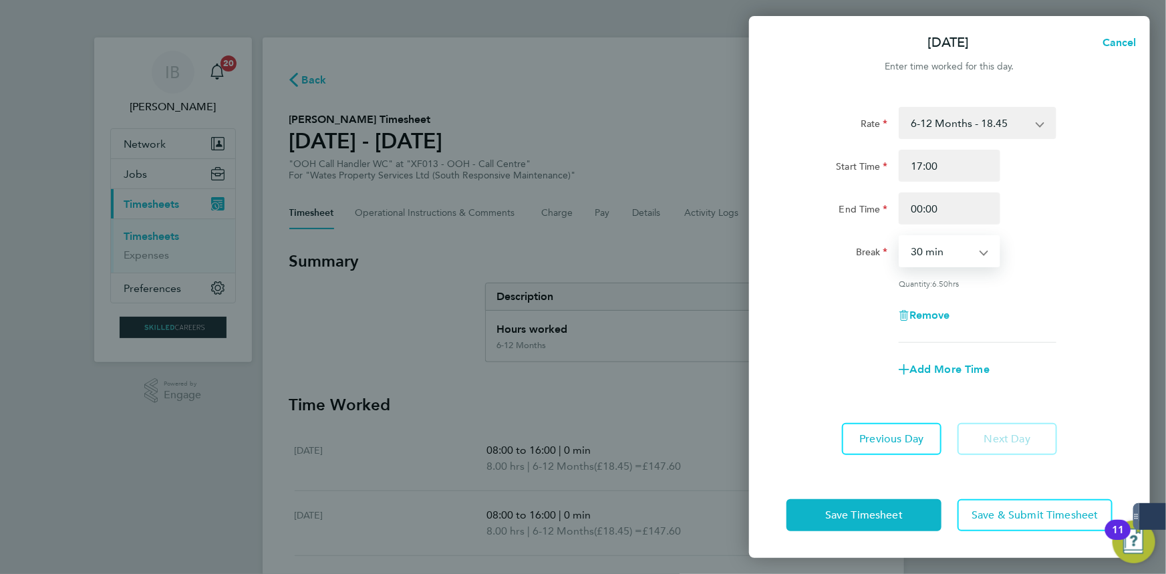
select select "0"
click at [900, 237] on select "0 min 15 min 30 min 45 min 60 min 75 min 90 min" at bounding box center [941, 251] width 83 height 29
click at [872, 509] on button "Save Timesheet" at bounding box center [864, 515] width 155 height 32
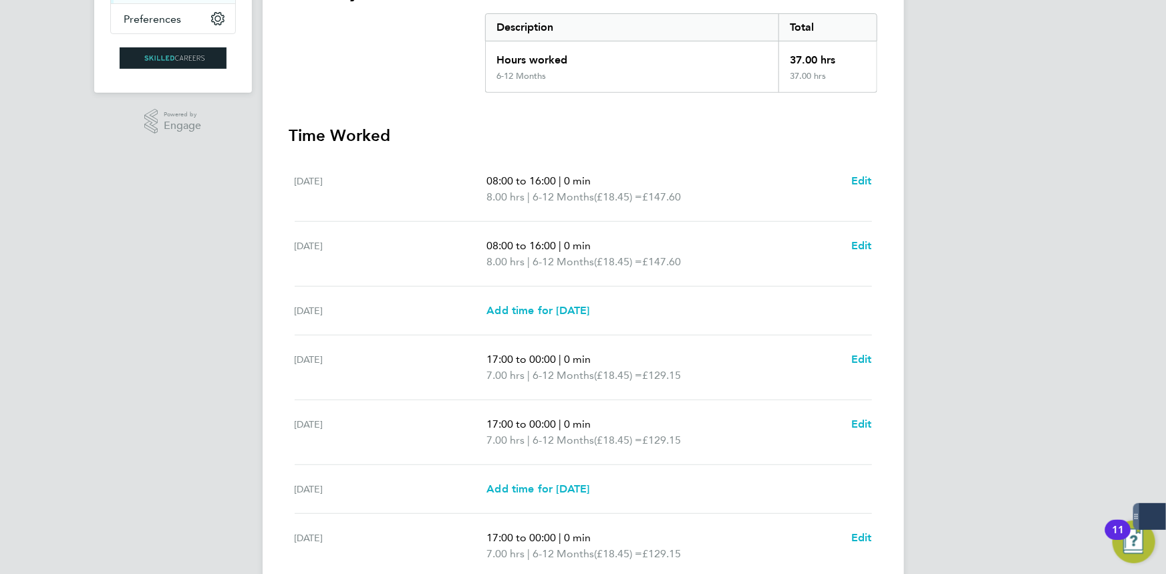
scroll to position [391, 0]
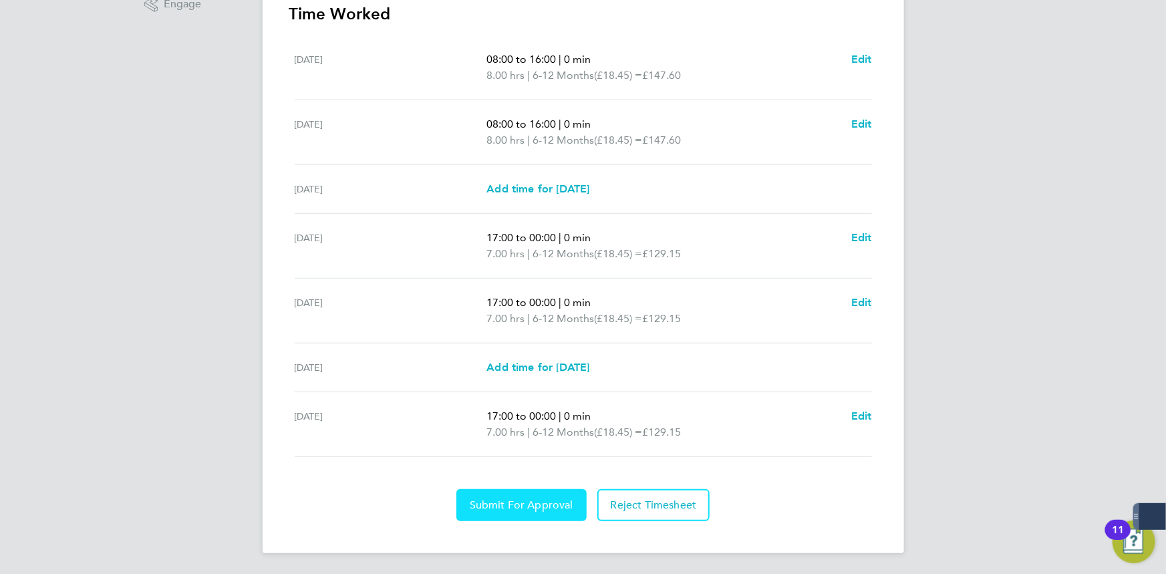
click at [532, 515] on button "Submit For Approval" at bounding box center [522, 505] width 130 height 32
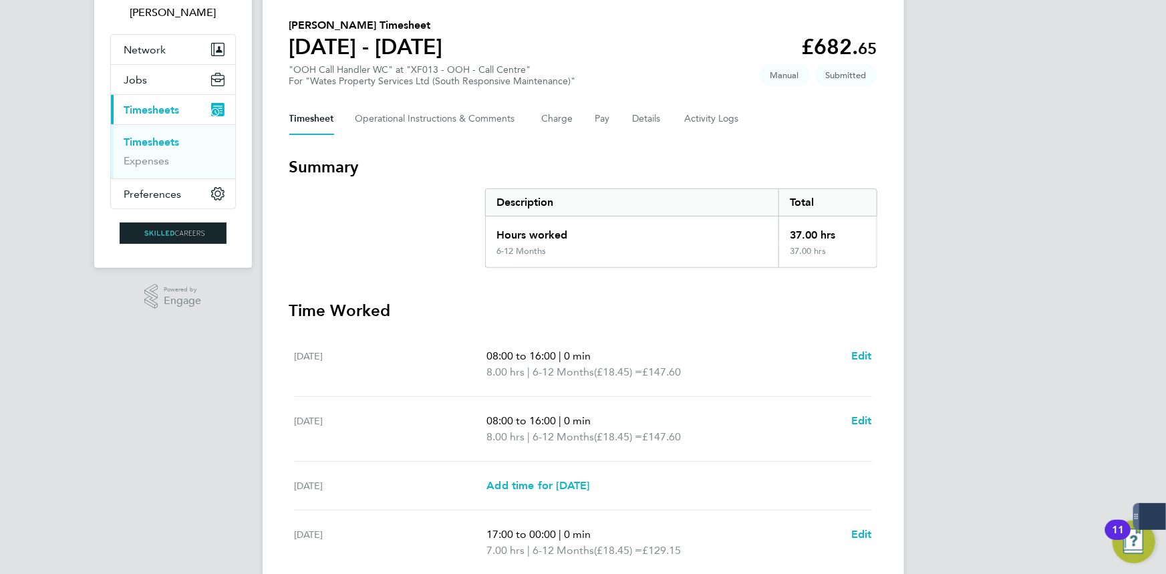
scroll to position [0, 0]
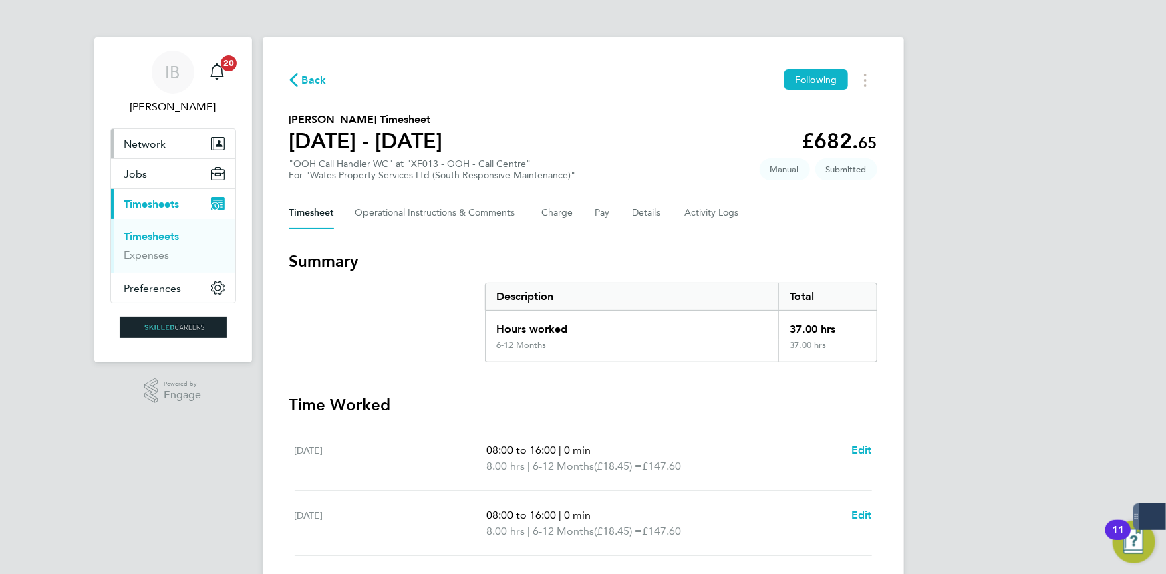
click at [174, 157] on button "Network" at bounding box center [173, 143] width 124 height 29
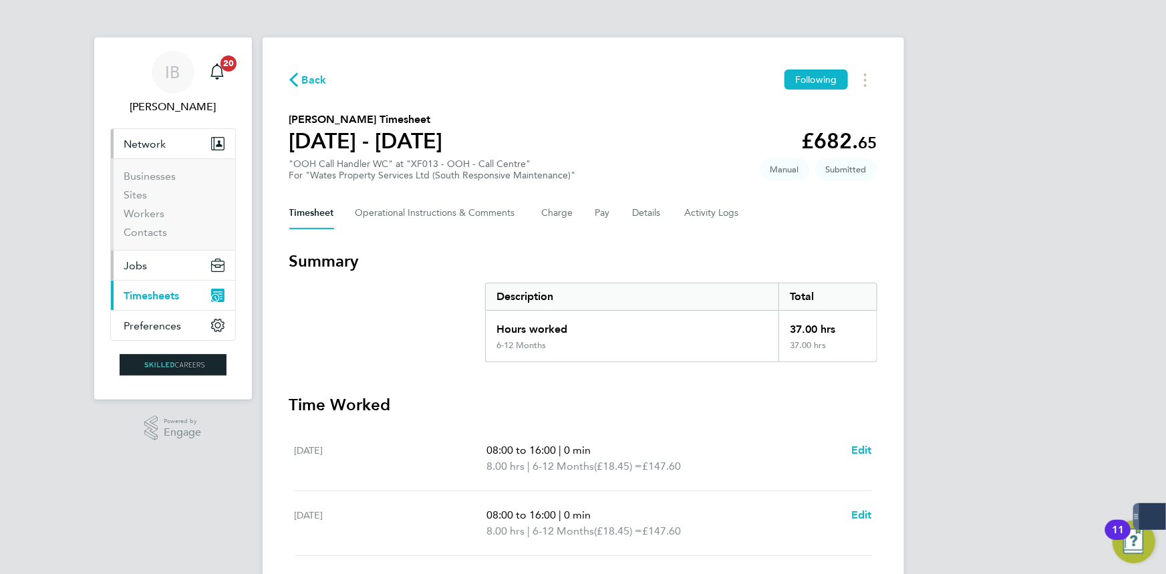
click at [160, 258] on button "Jobs" at bounding box center [173, 265] width 124 height 29
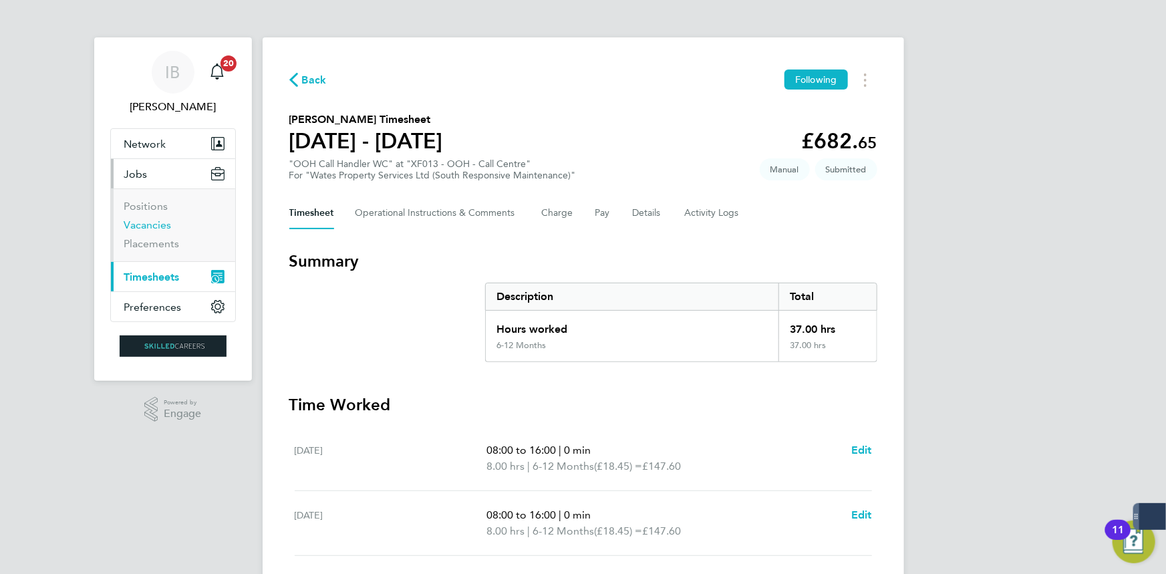
click at [163, 219] on link "Vacancies" at bounding box center [147, 225] width 47 height 13
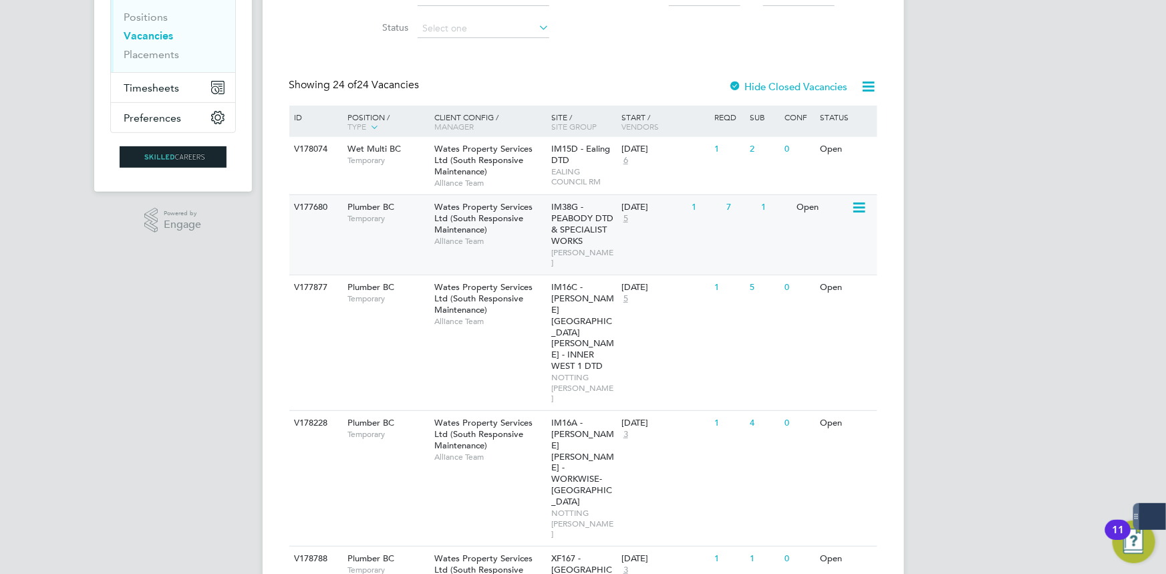
scroll to position [303, 0]
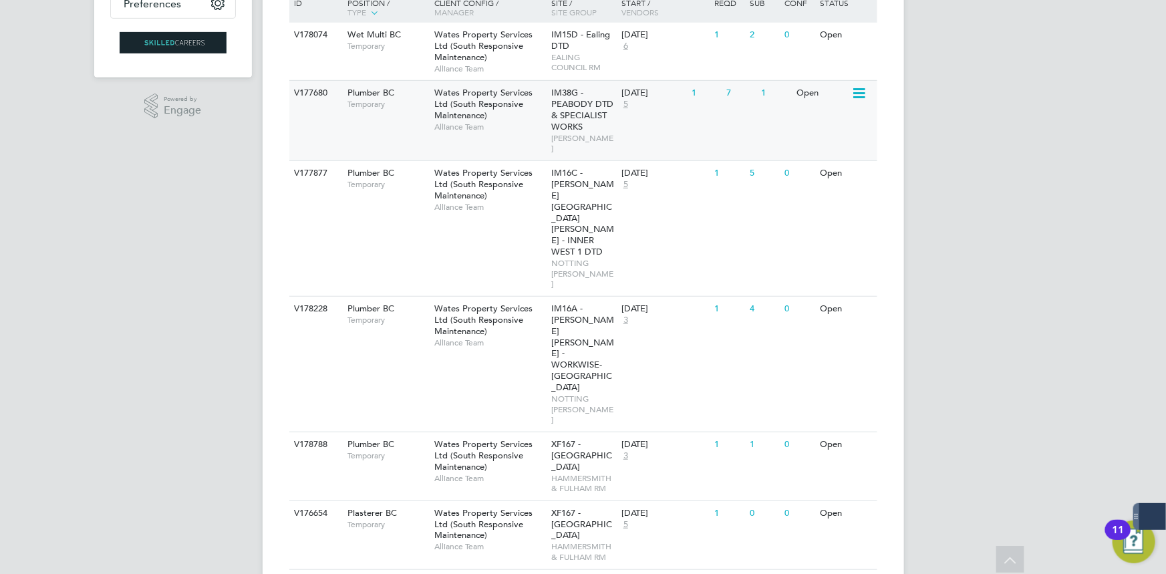
click at [408, 102] on span "Temporary" at bounding box center [388, 104] width 80 height 11
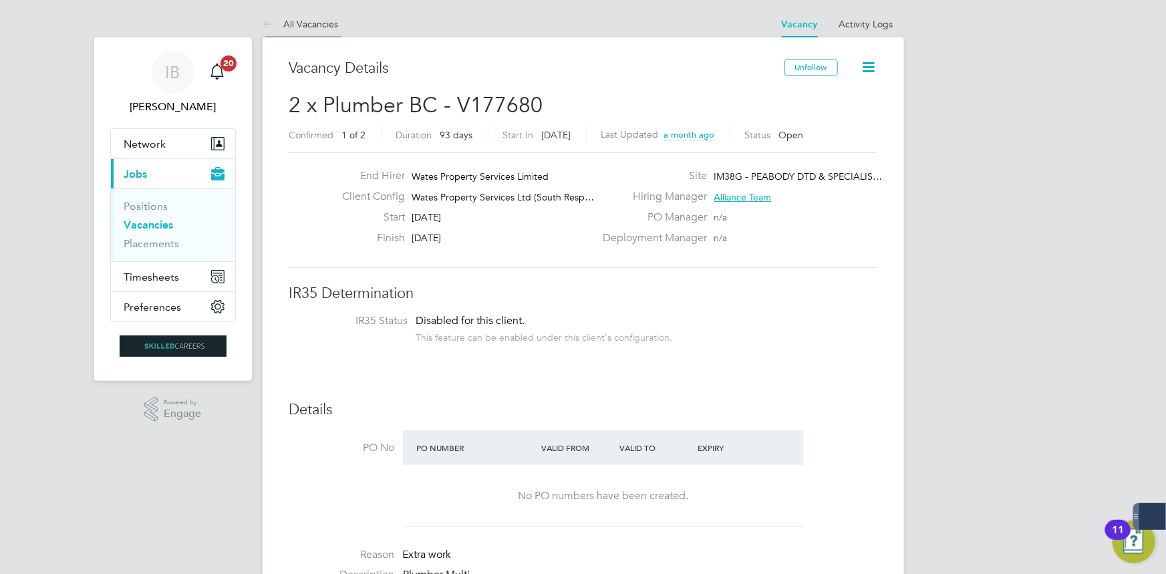
click at [330, 24] on link "All Vacancies" at bounding box center [301, 24] width 76 height 12
